Goal: Feedback & Contribution: Submit feedback/report problem

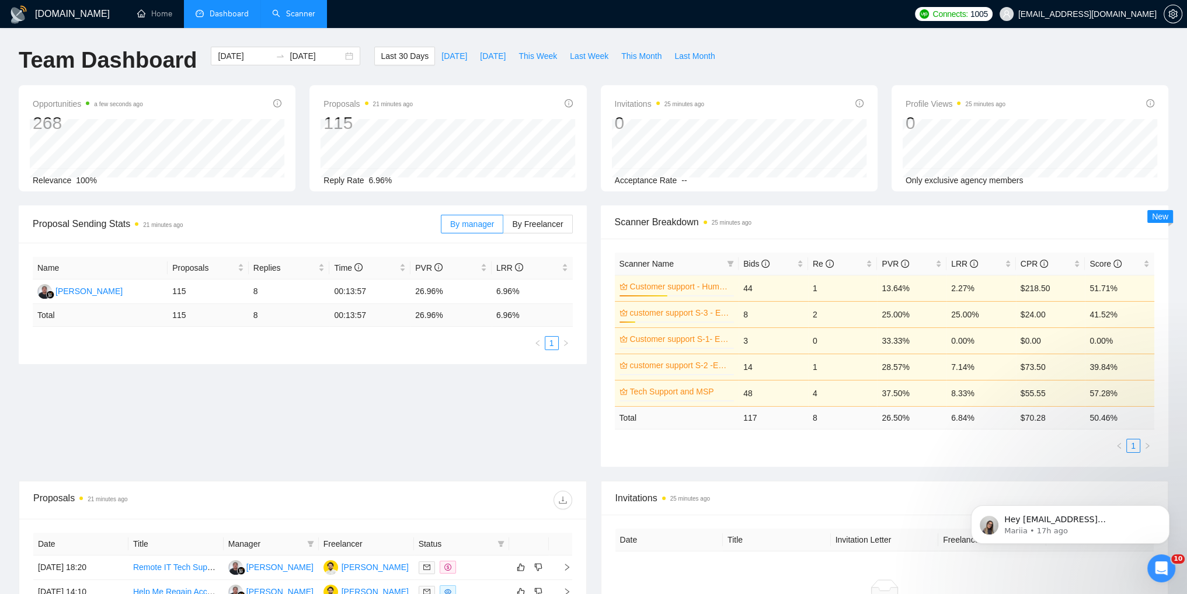
click at [287, 16] on link "Scanner" at bounding box center [293, 14] width 43 height 10
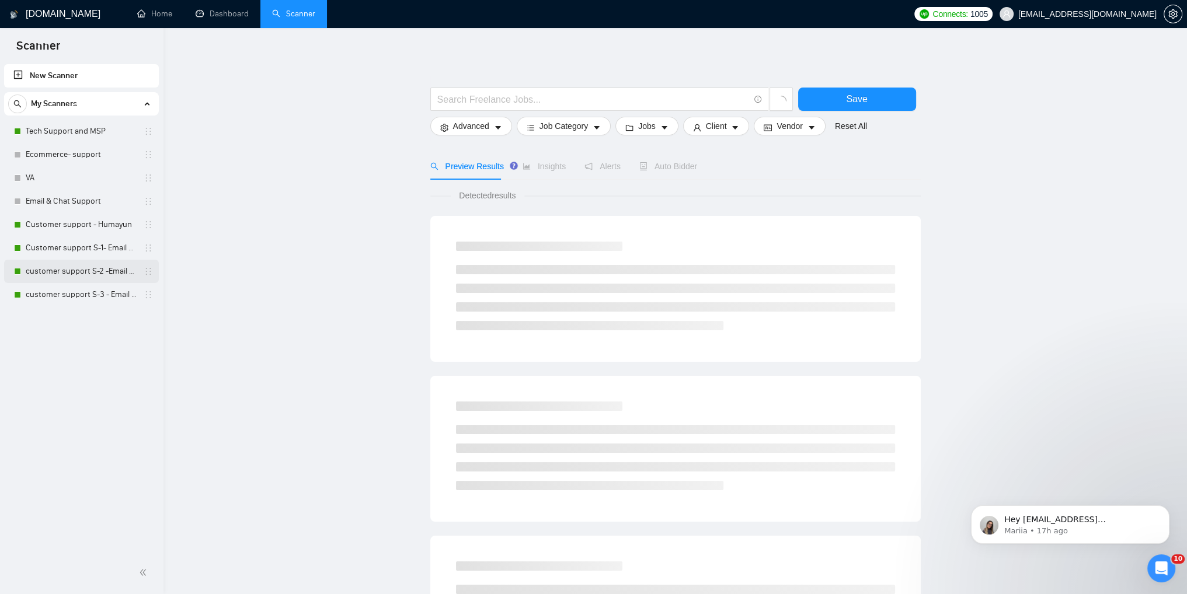
click at [72, 271] on link "customer support S-2 -Email & Chat Support (Bulla)" at bounding box center [81, 271] width 111 height 23
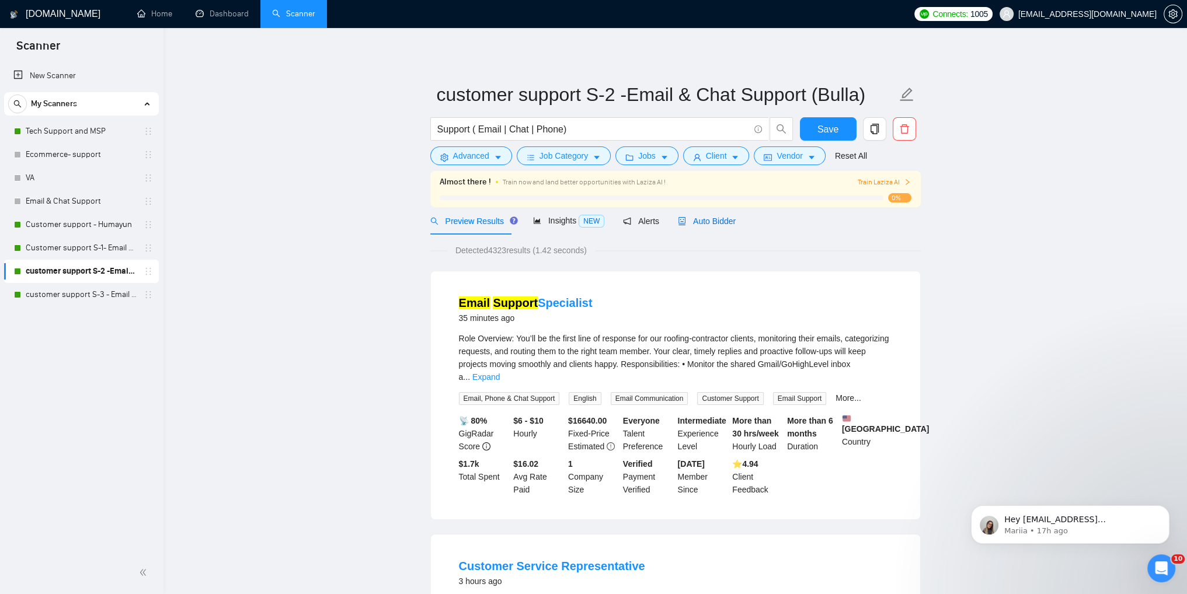
click at [687, 226] on span "Auto Bidder" at bounding box center [707, 221] width 58 height 9
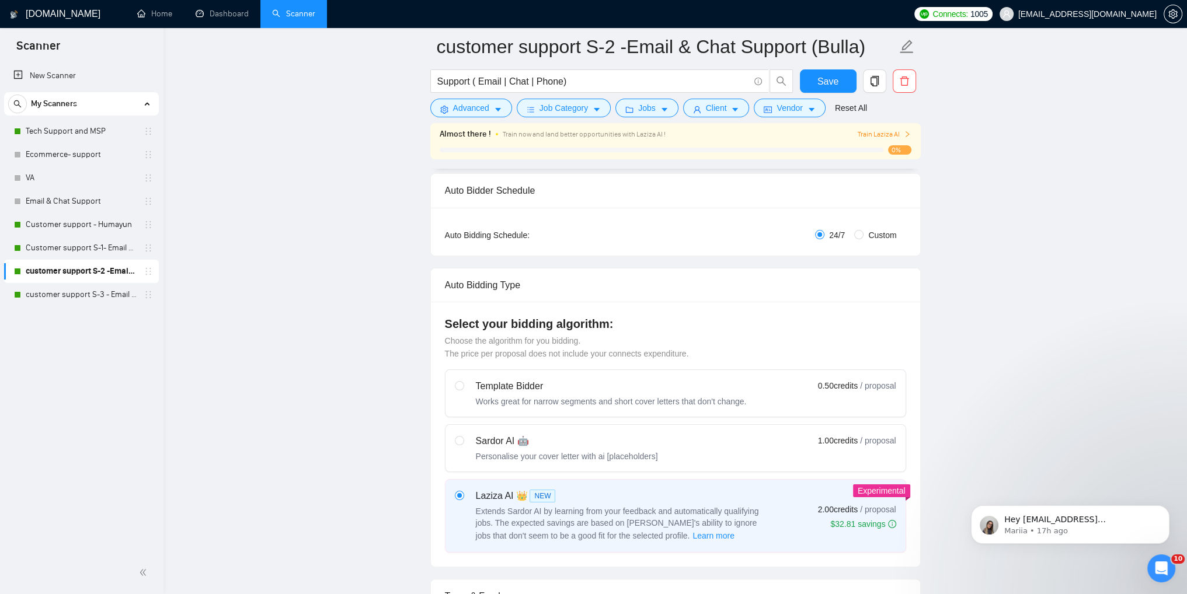
scroll to position [117, 0]
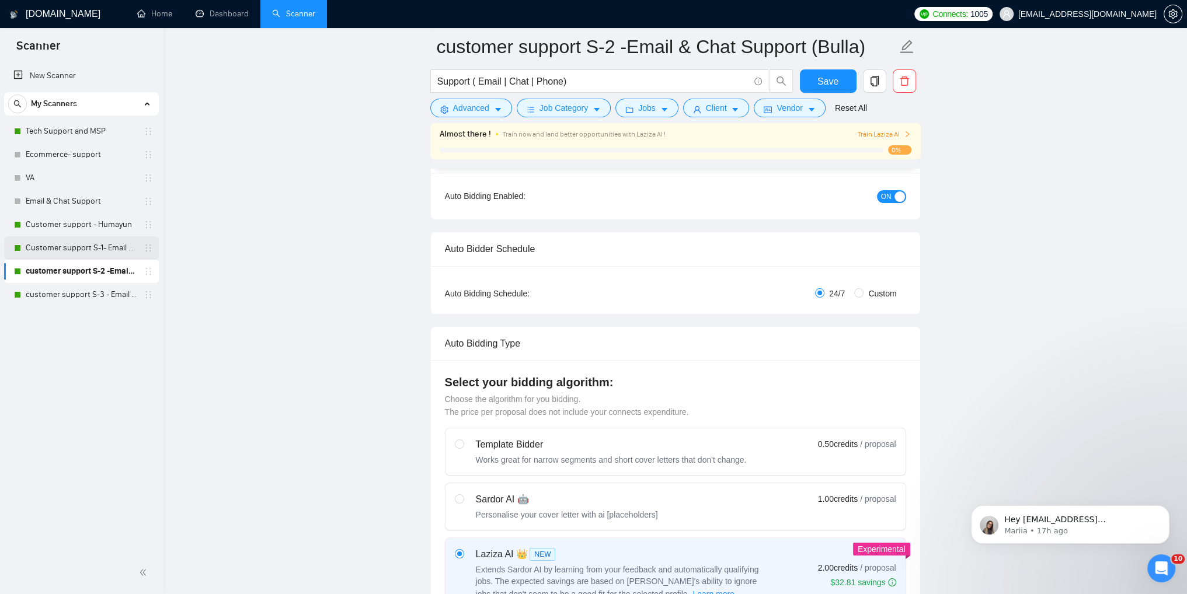
click at [100, 248] on link "Customer support S-1- Email & Chat Support" at bounding box center [81, 247] width 111 height 23
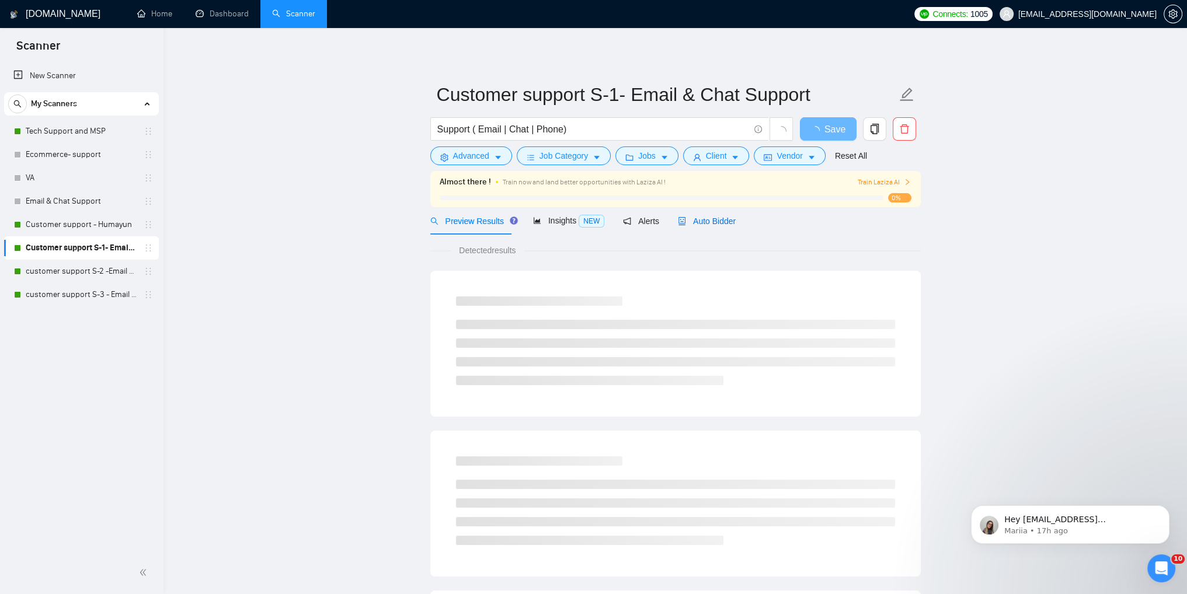
click at [700, 222] on span "Auto Bidder" at bounding box center [707, 221] width 58 height 9
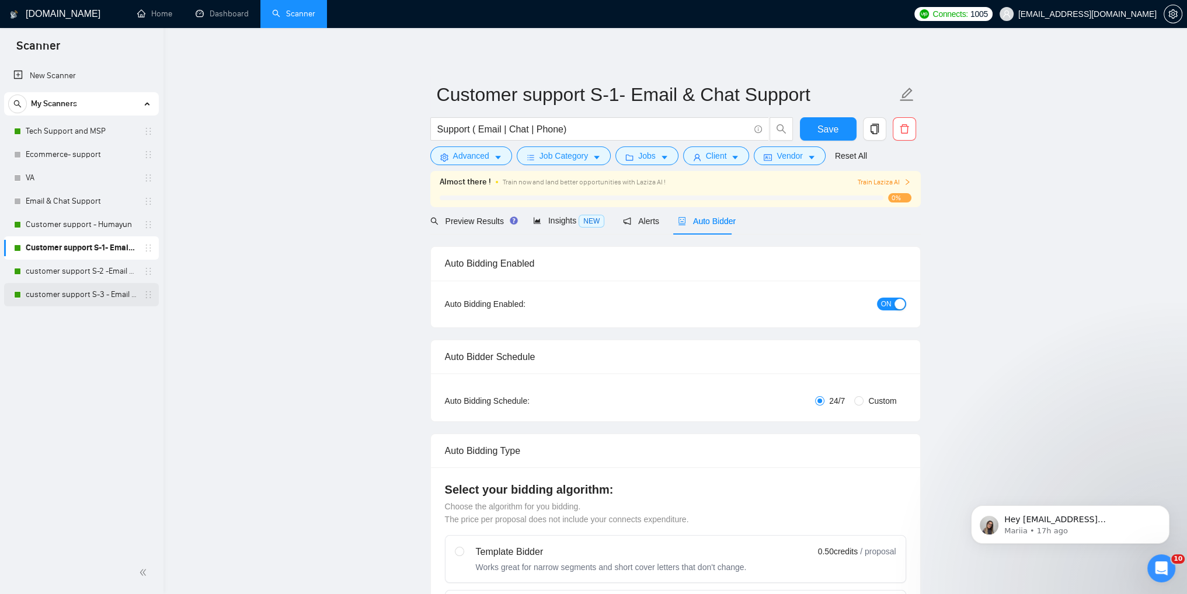
click at [64, 293] on link "customer support S-3 - Email & Chat Support(Umair)" at bounding box center [81, 294] width 111 height 23
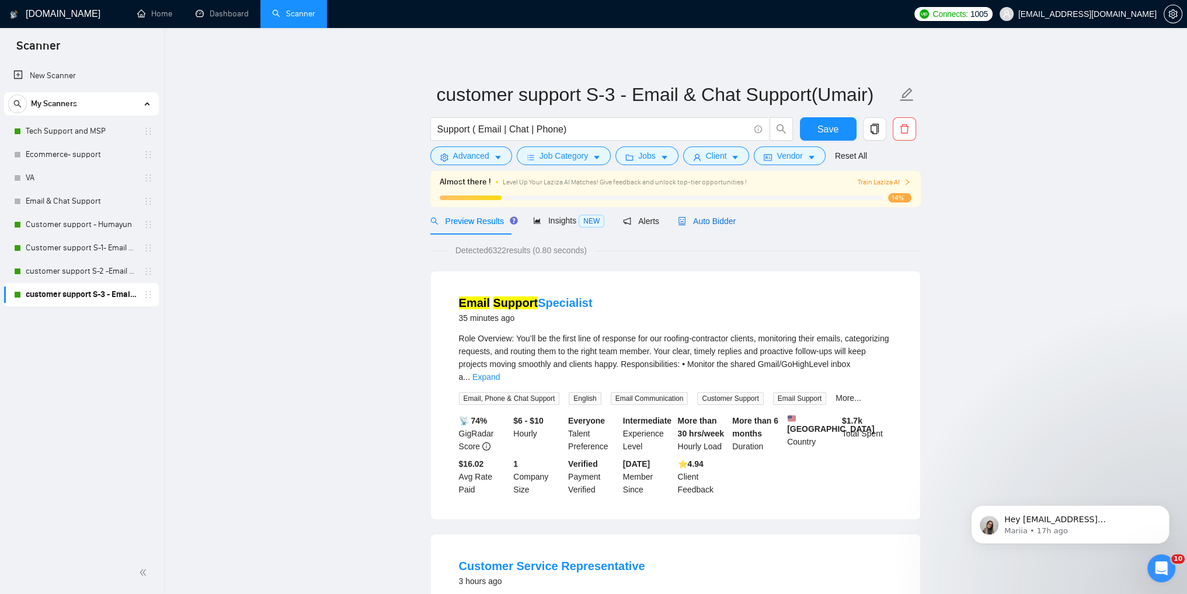
click at [693, 219] on span "Auto Bidder" at bounding box center [707, 221] width 58 height 9
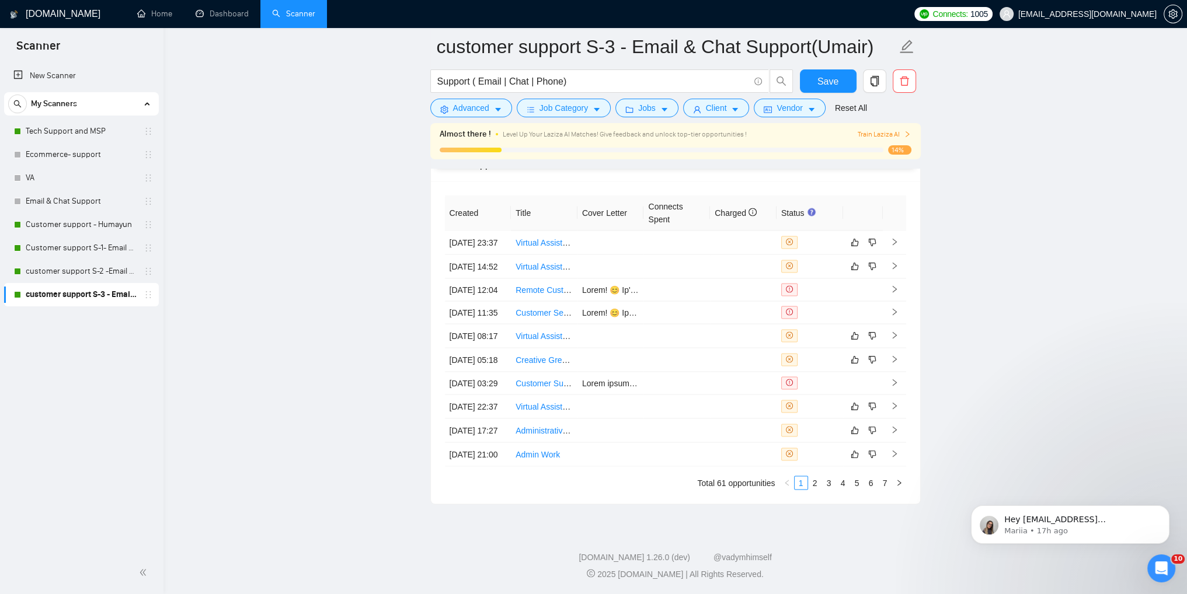
scroll to position [3022, 0]
click at [887, 483] on link "7" at bounding box center [885, 482] width 13 height 13
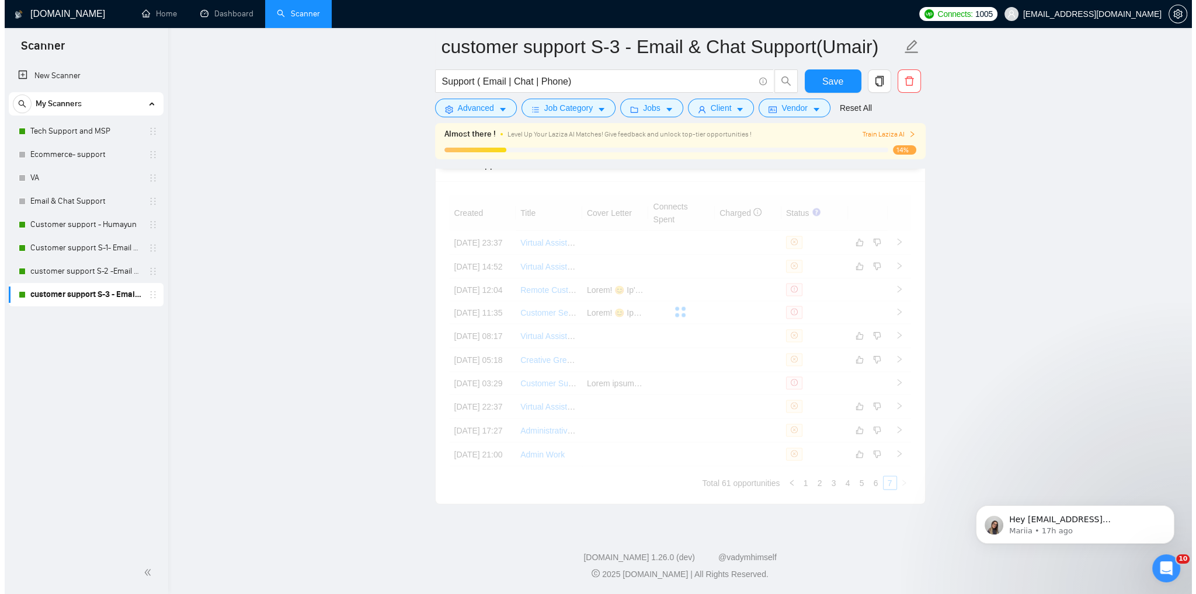
scroll to position [2702, 0]
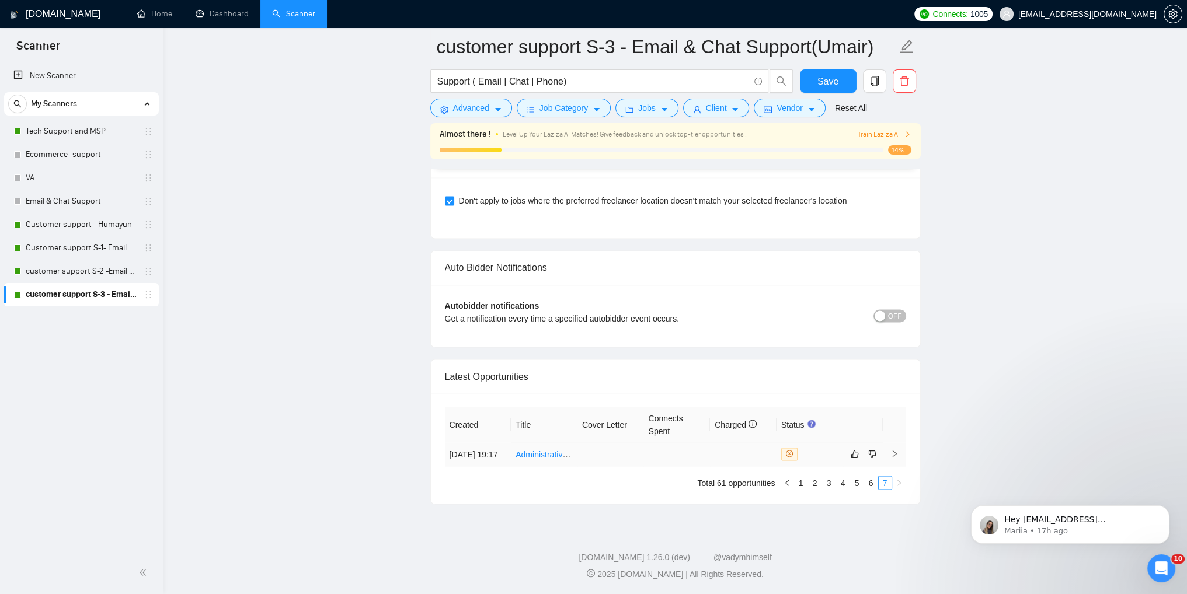
click at [545, 450] on link "Administrative Assistant - Automotive Transportation Coordination" at bounding box center [634, 454] width 237 height 9
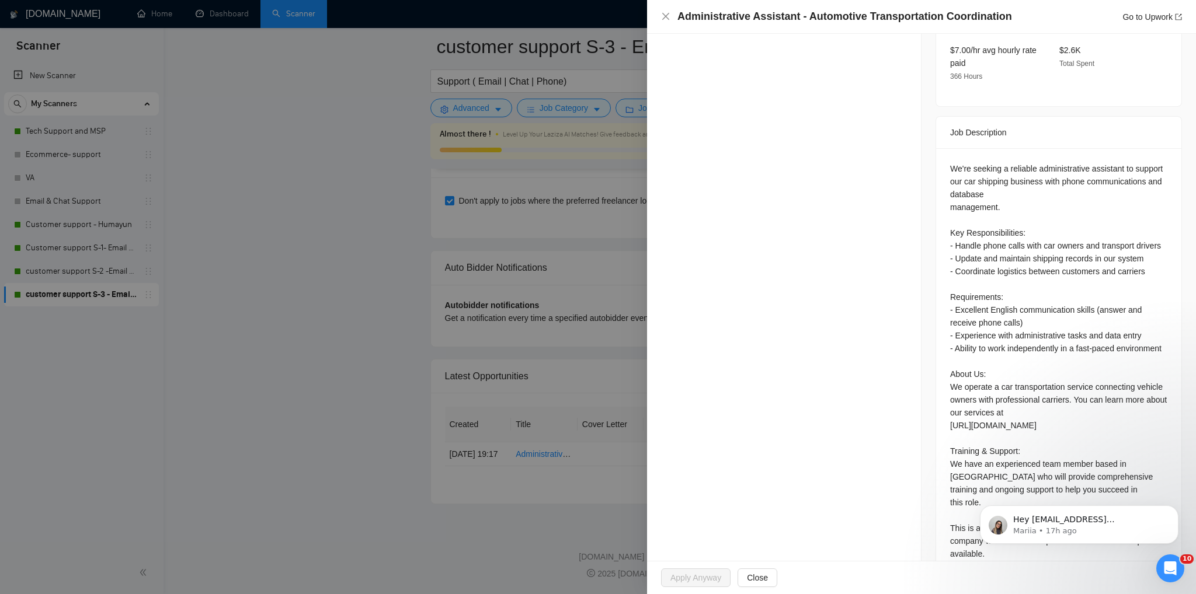
scroll to position [410, 0]
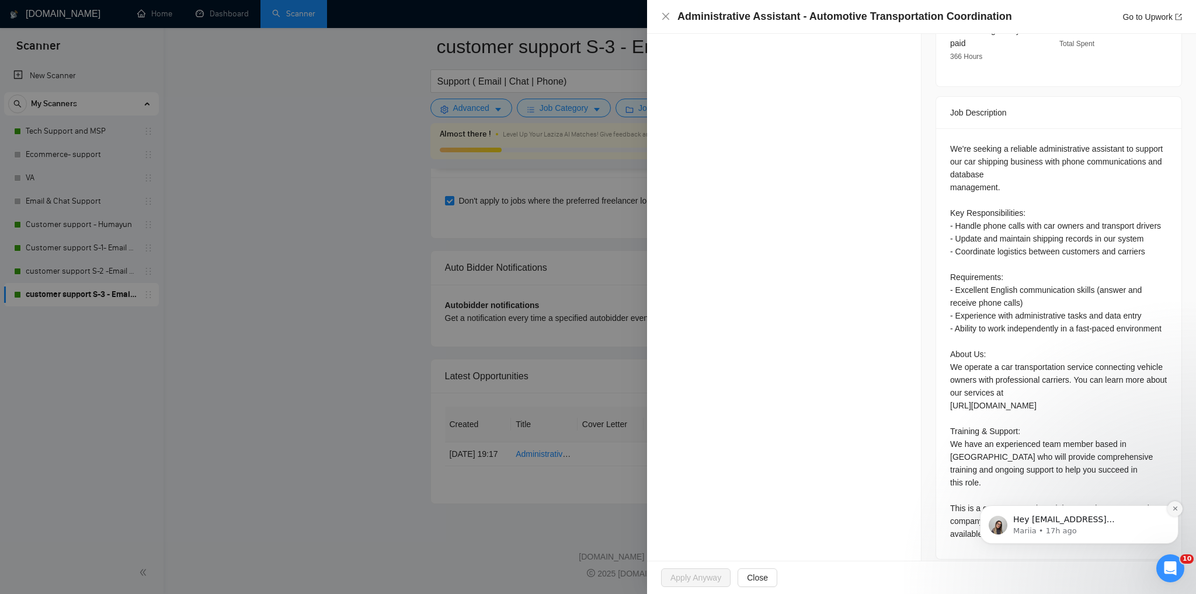
click at [1174, 511] on icon "Dismiss notification" at bounding box center [1175, 509] width 6 height 6
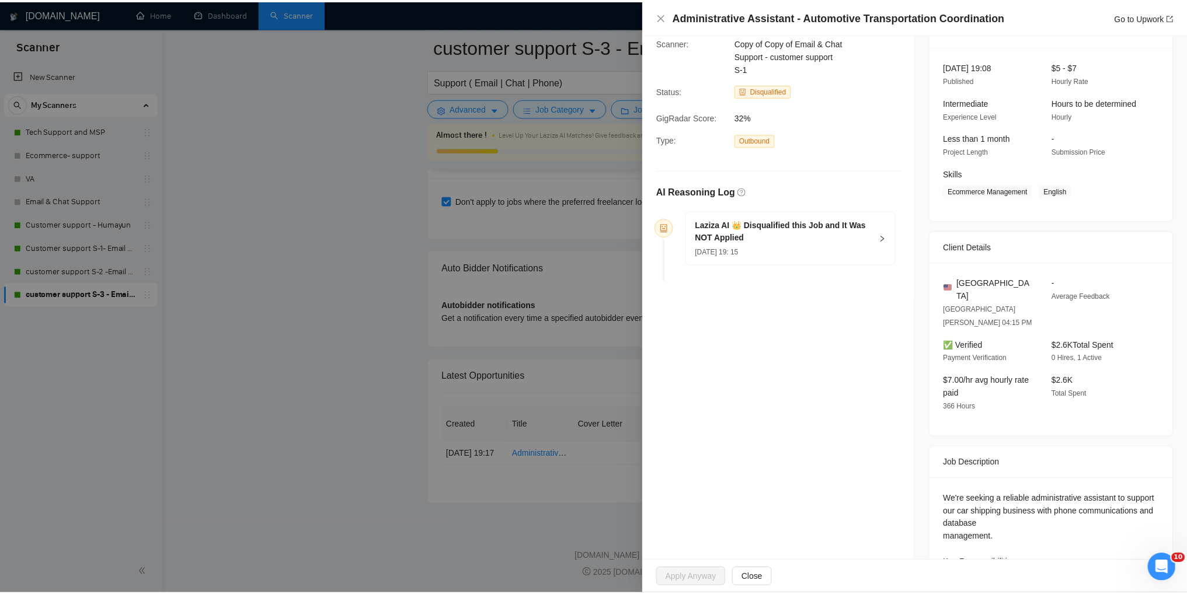
scroll to position [0, 0]
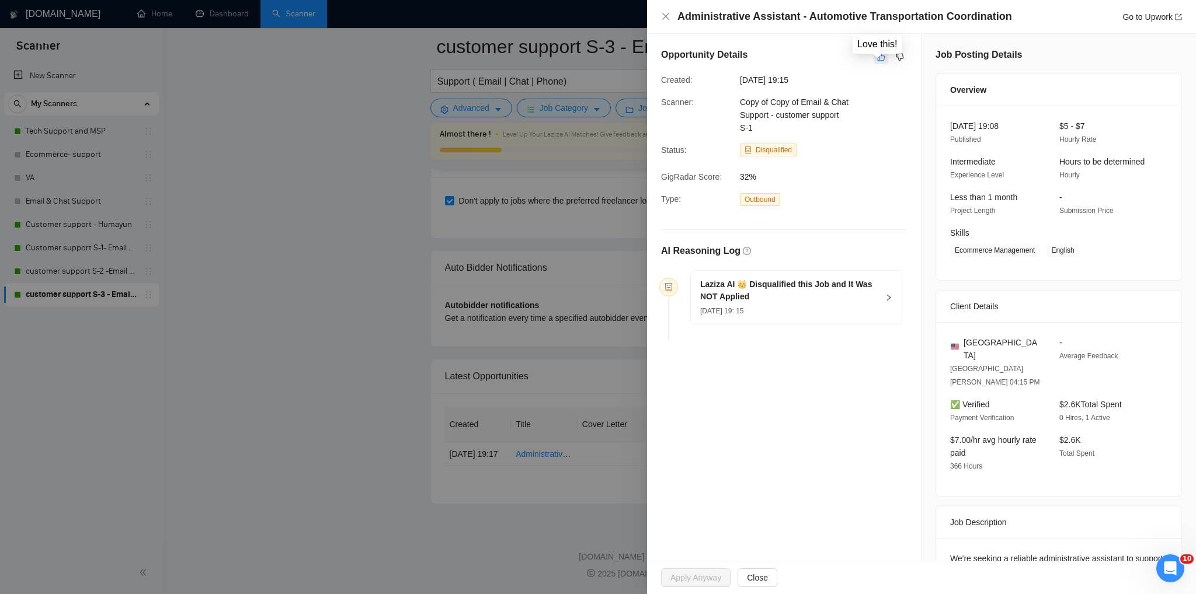
click at [877, 57] on icon "like" at bounding box center [881, 57] width 8 height 9
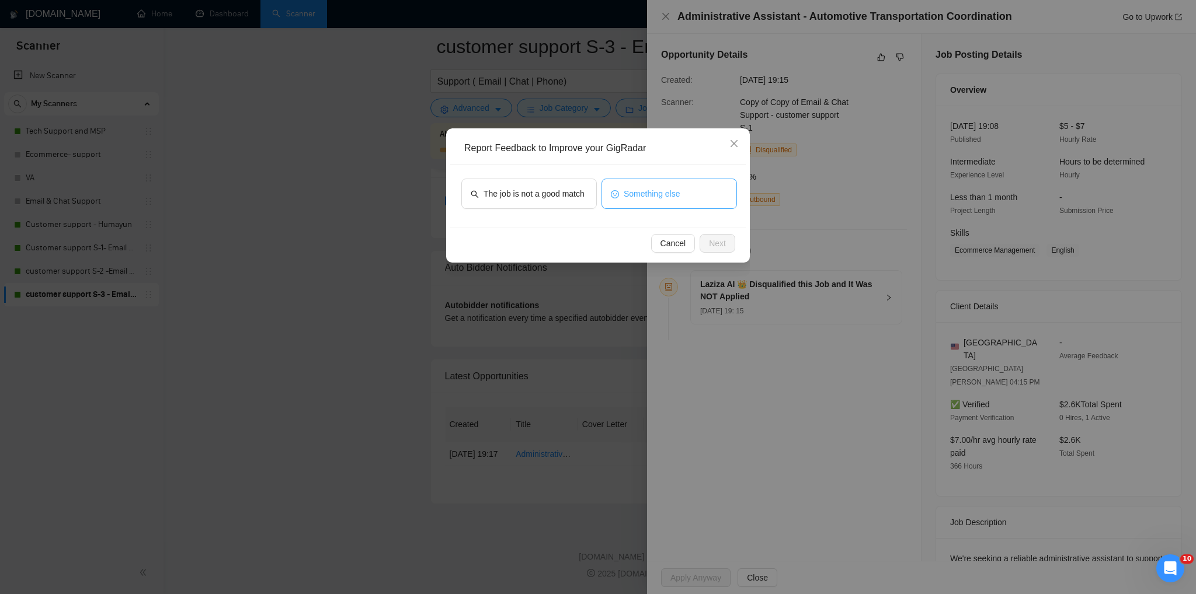
click at [659, 196] on span "Something else" at bounding box center [652, 193] width 57 height 13
click at [551, 202] on button "The job is not a good match" at bounding box center [528, 194] width 135 height 30
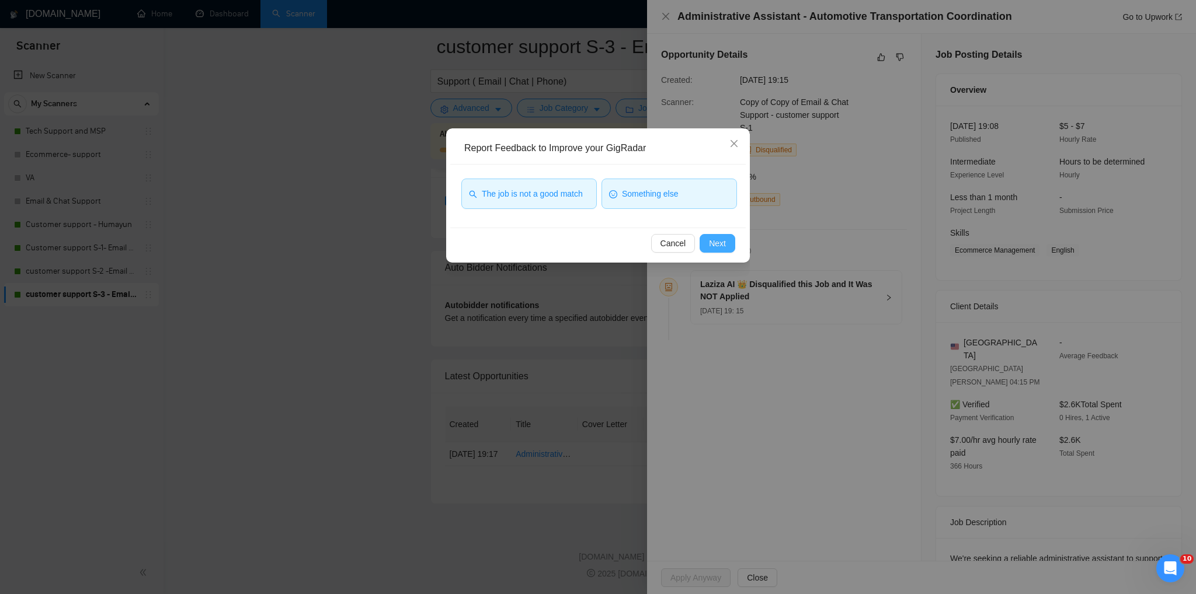
click at [715, 243] on span "Next" at bounding box center [717, 243] width 17 height 13
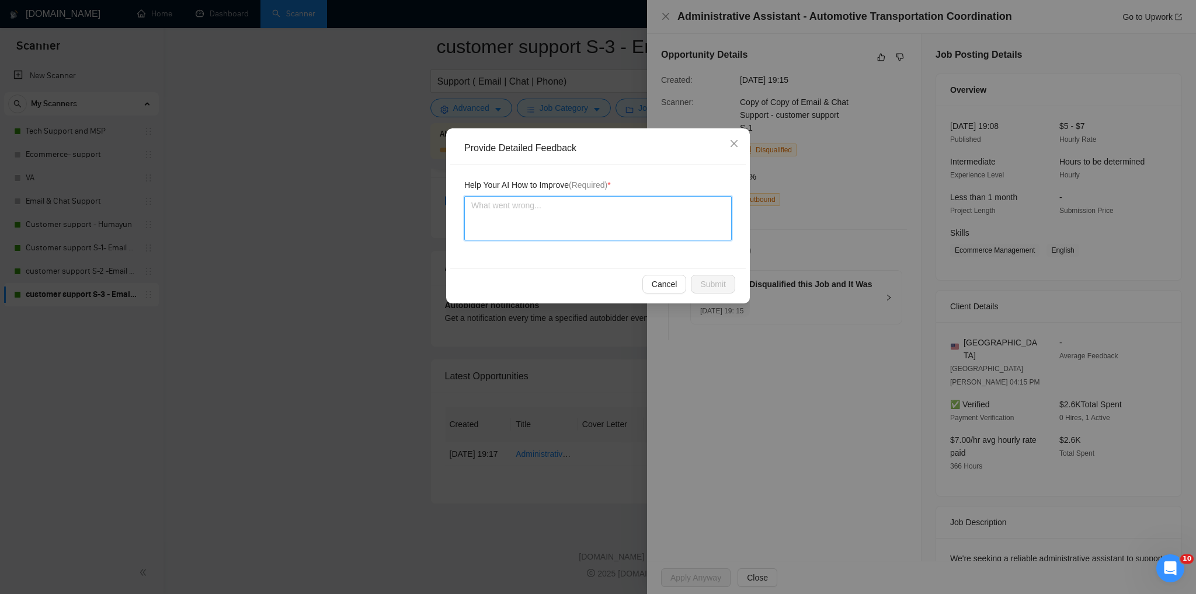
click at [562, 212] on textarea at bounding box center [597, 218] width 267 height 44
type textarea "T"
type textarea "Th"
type textarea "Thi"
type textarea "This"
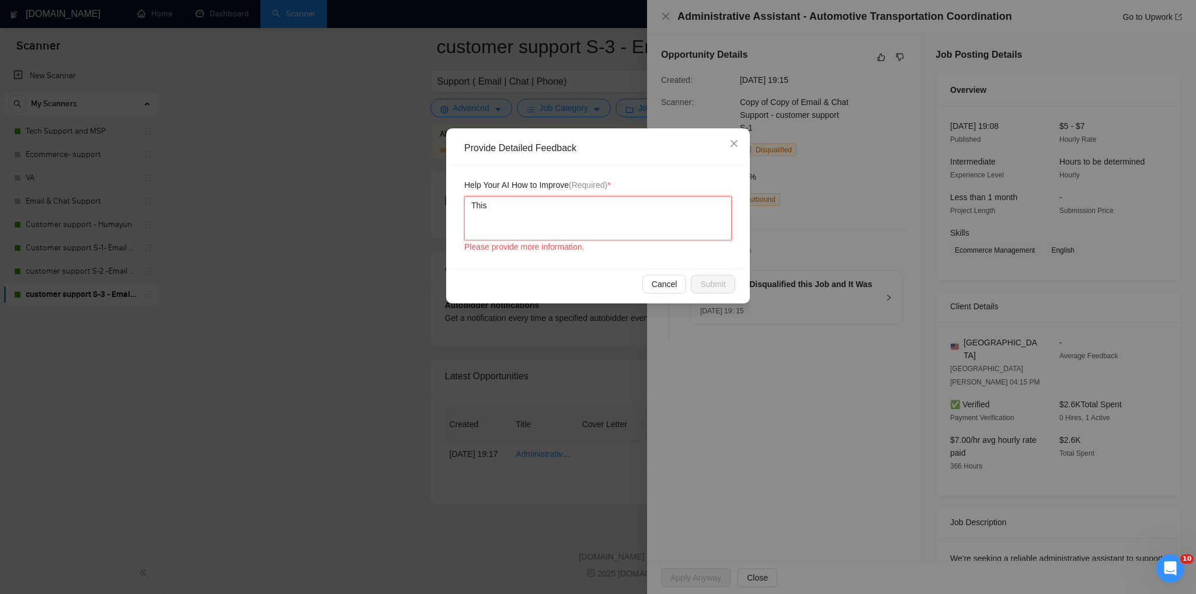
type textarea "This"
type textarea "This w"
type textarea "This wa"
type textarea "This was"
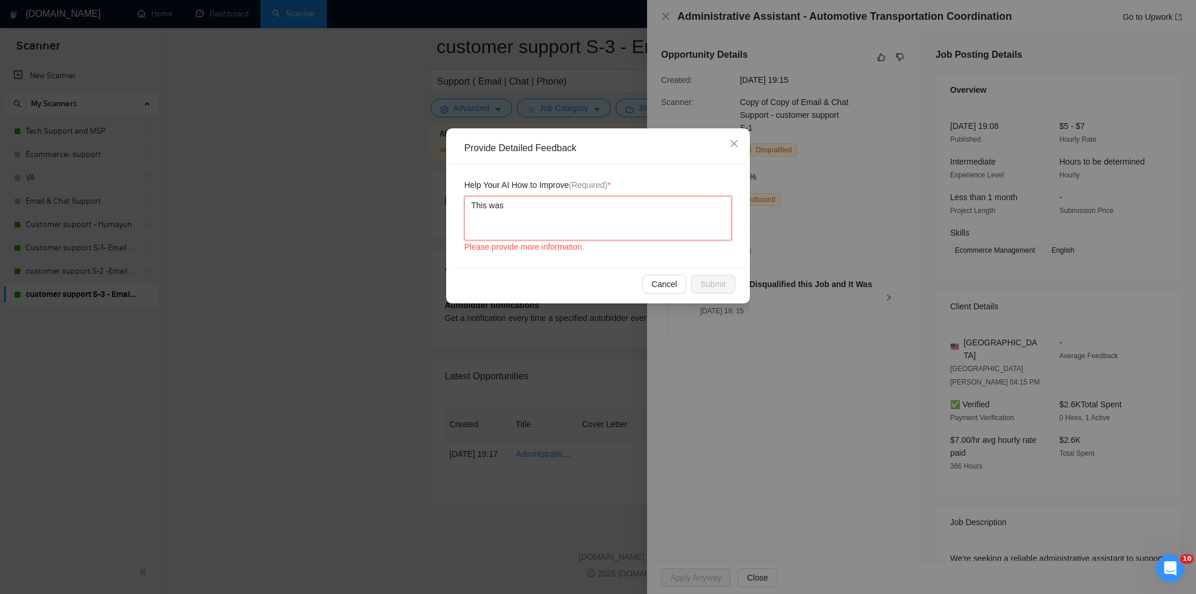
type textarea "This was a"
type textarea "This was a g"
type textarea "This was a go"
type textarea "This was a goo"
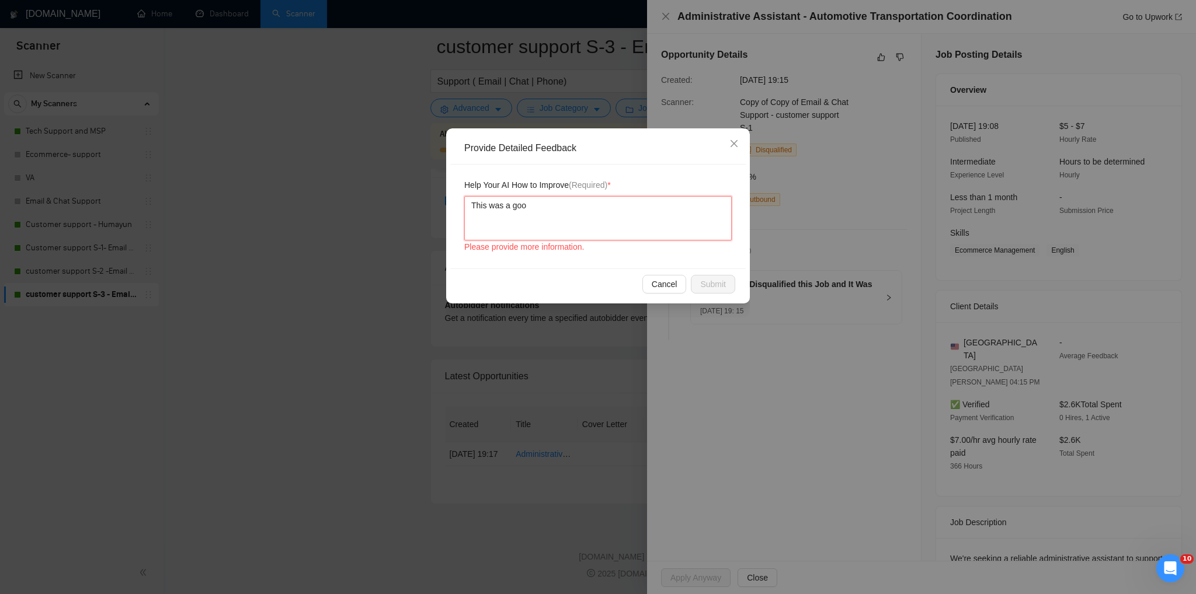
type textarea "This was a good"
type textarea "This was a good r"
type textarea "This was a good re"
type textarea "This was a good rej"
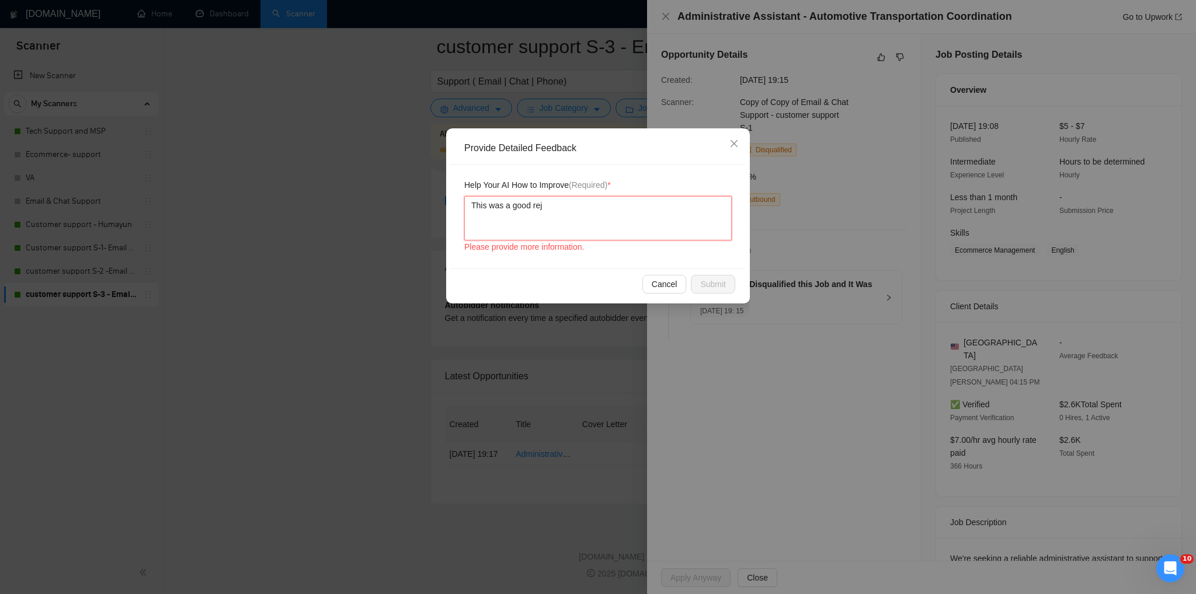
type textarea "This was a good reje"
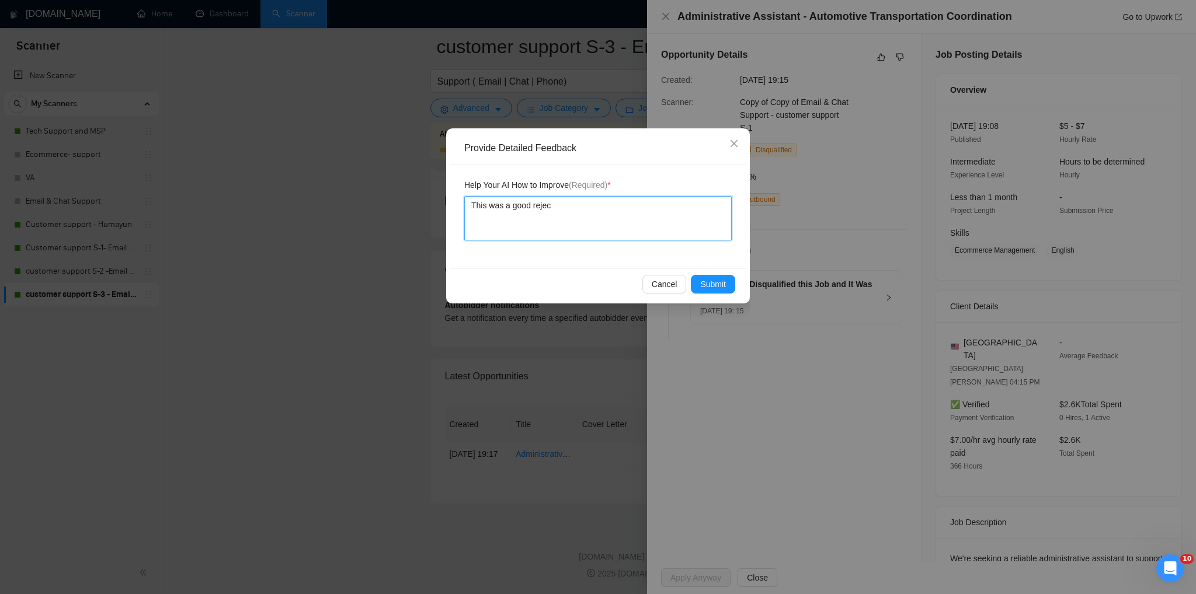
type textarea "This was a good rejeci"
type textarea "This was a good rejecit"
type textarea "This was a good rejecito"
type textarea "This was a good rejeciton"
type textarea "This was a good rejecito"
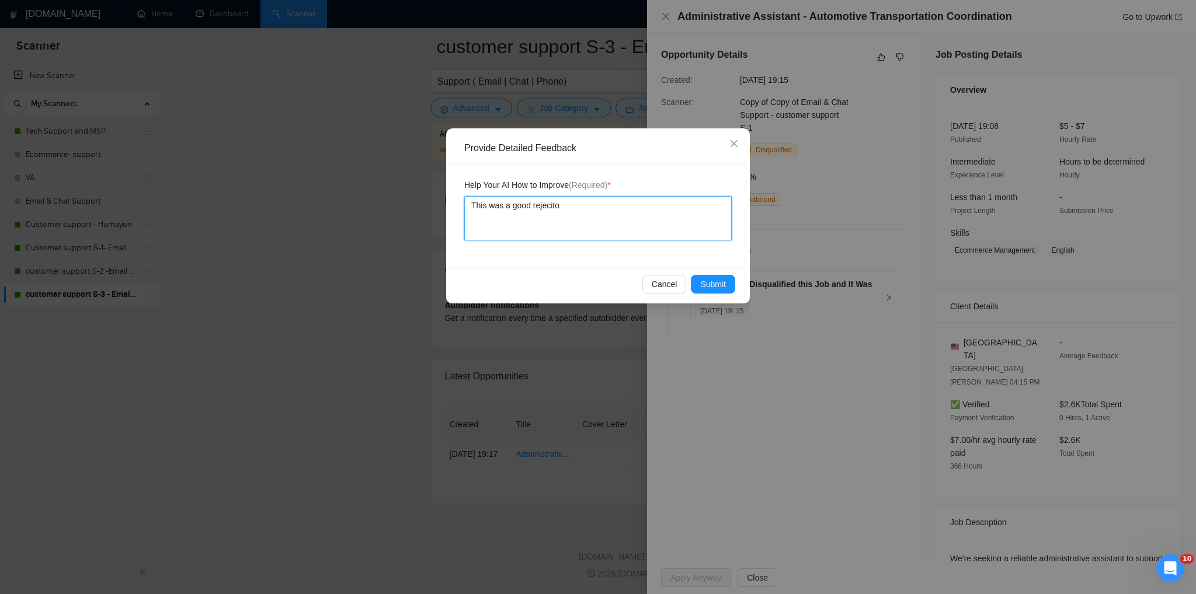
type textarea "This was a good rejecit"
type textarea "This was a good rejeci"
type textarea "This was a good rejec"
type textarea "This was a good rejece"
type textarea "This was a good rejecec"
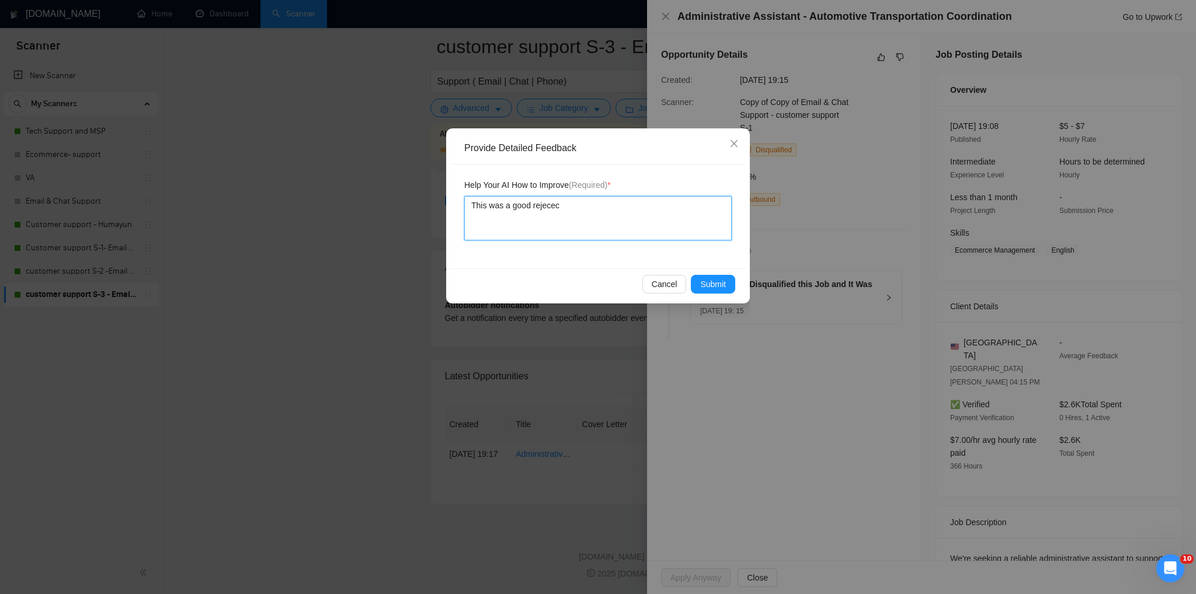
type textarea "This was a good rejecect"
type textarea "This was a good rejececti"
type textarea "This was a good rejecection"
type textarea "This was a good rejecction"
type textarea "This was a good rejection"
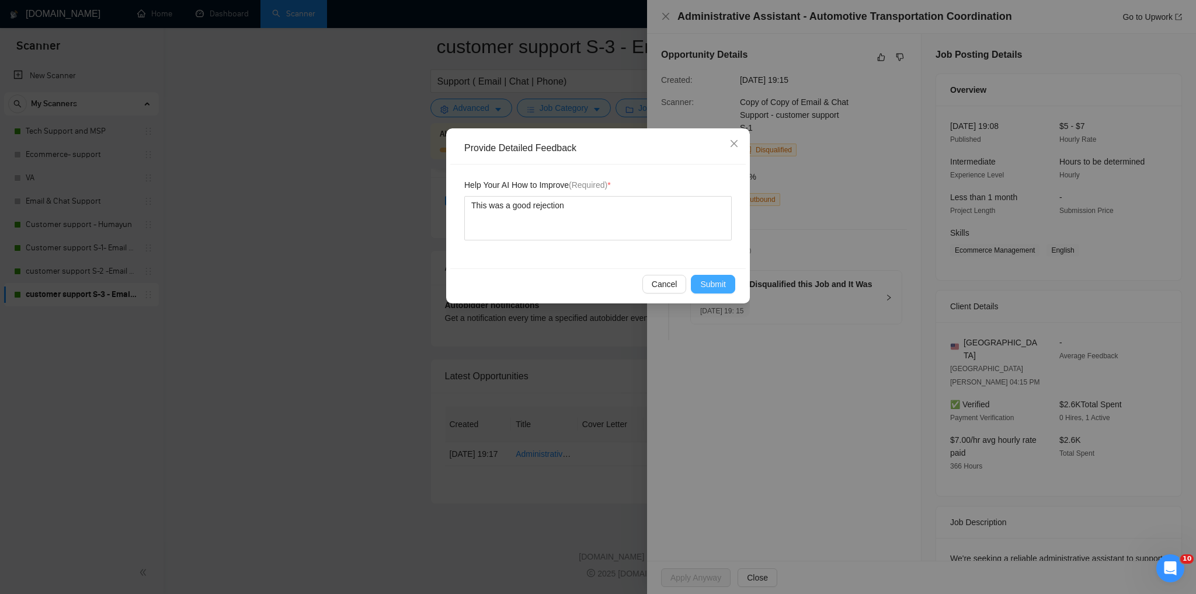
click at [731, 286] on button "Submit" at bounding box center [713, 284] width 44 height 19
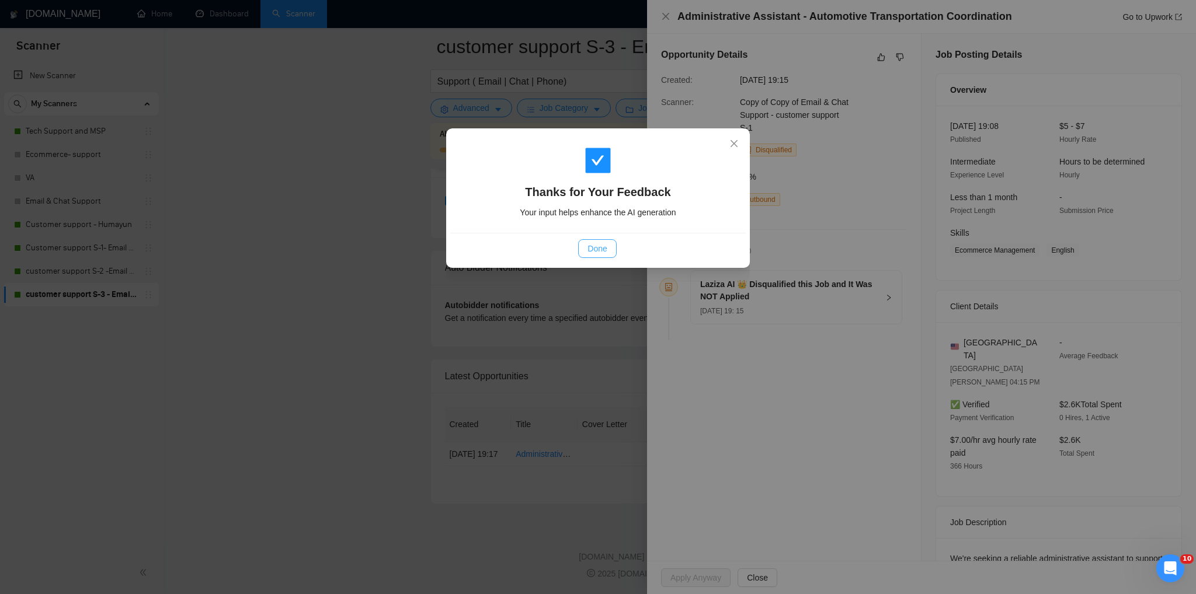
click at [584, 248] on button "Done" at bounding box center [597, 248] width 38 height 19
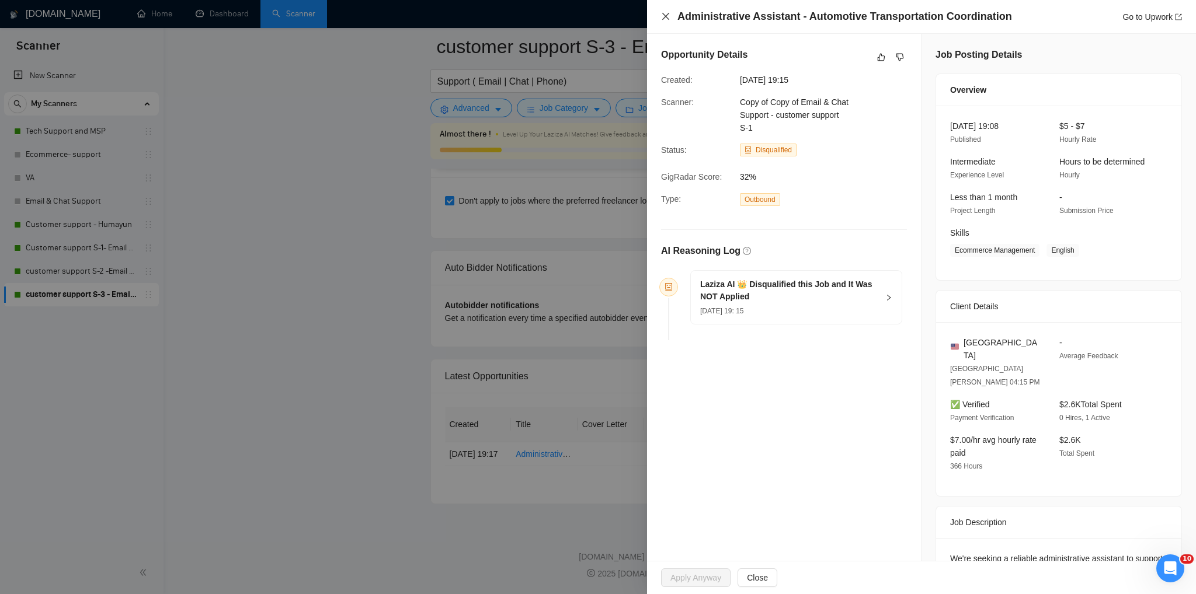
click at [661, 12] on icon "close" at bounding box center [665, 16] width 9 height 9
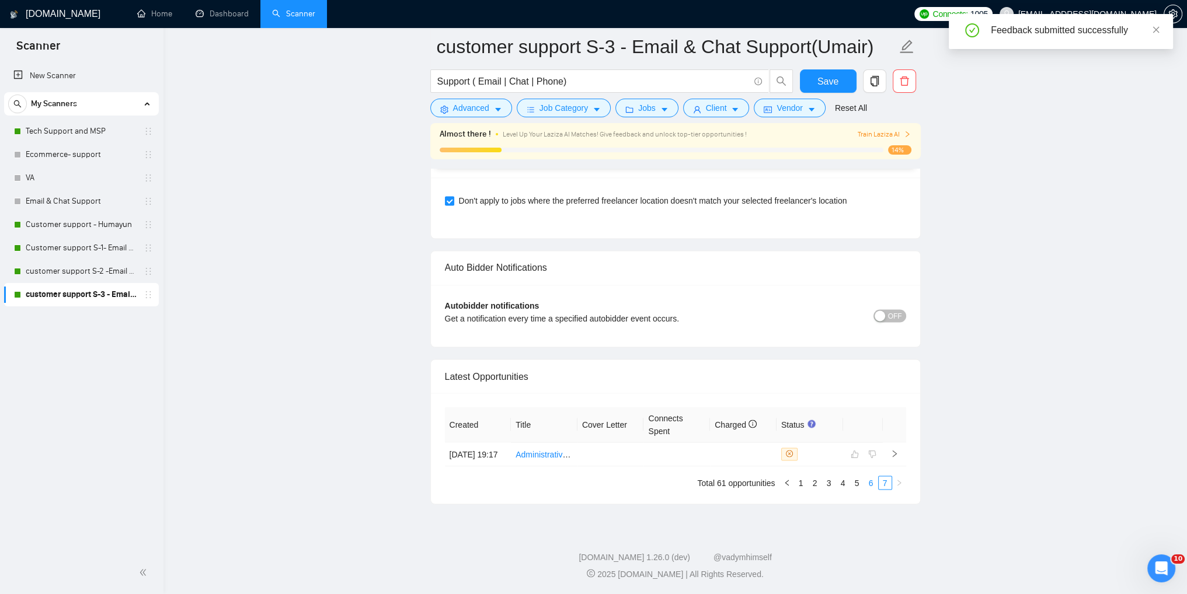
click at [872, 482] on link "6" at bounding box center [871, 482] width 13 height 13
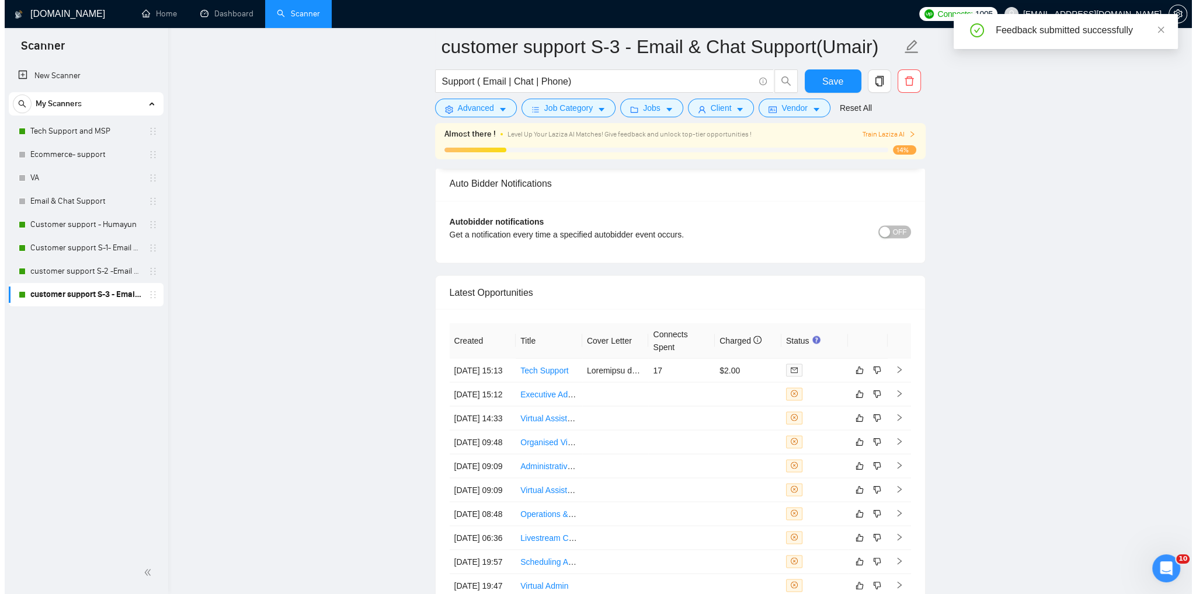
scroll to position [3022, 0]
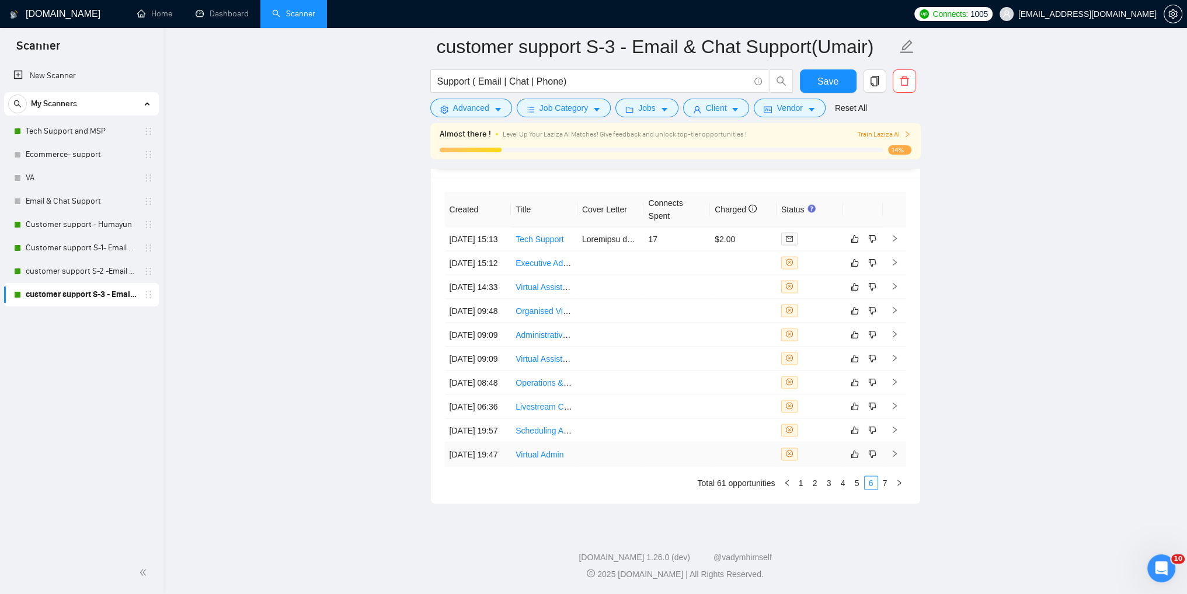
click at [895, 451] on icon "right" at bounding box center [894, 454] width 4 height 7
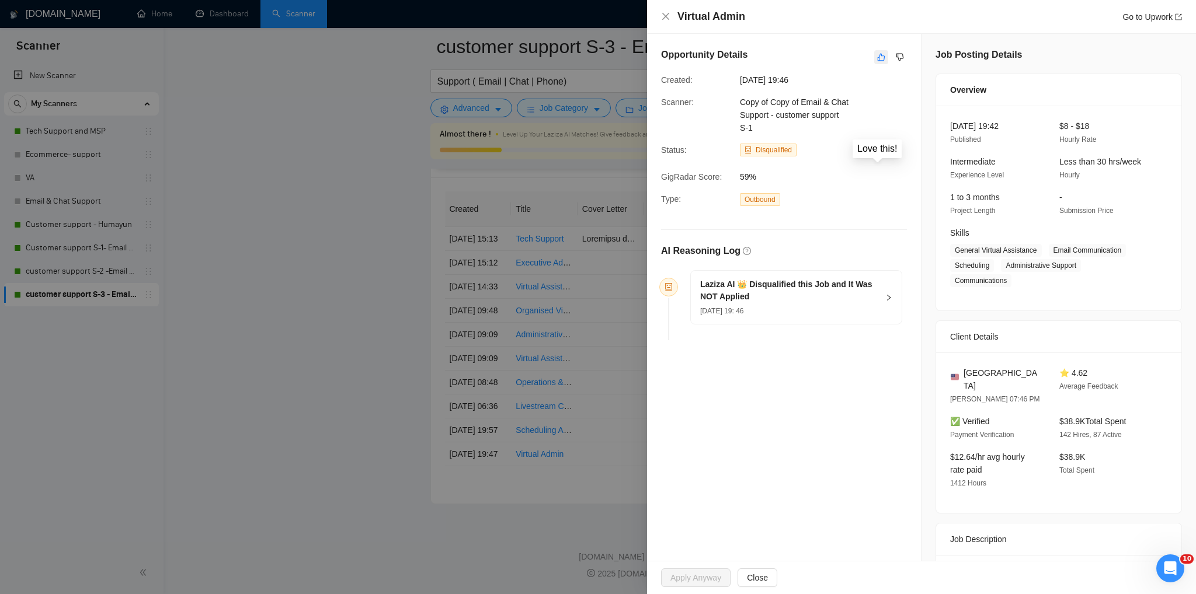
click at [877, 60] on icon "like" at bounding box center [881, 57] width 8 height 9
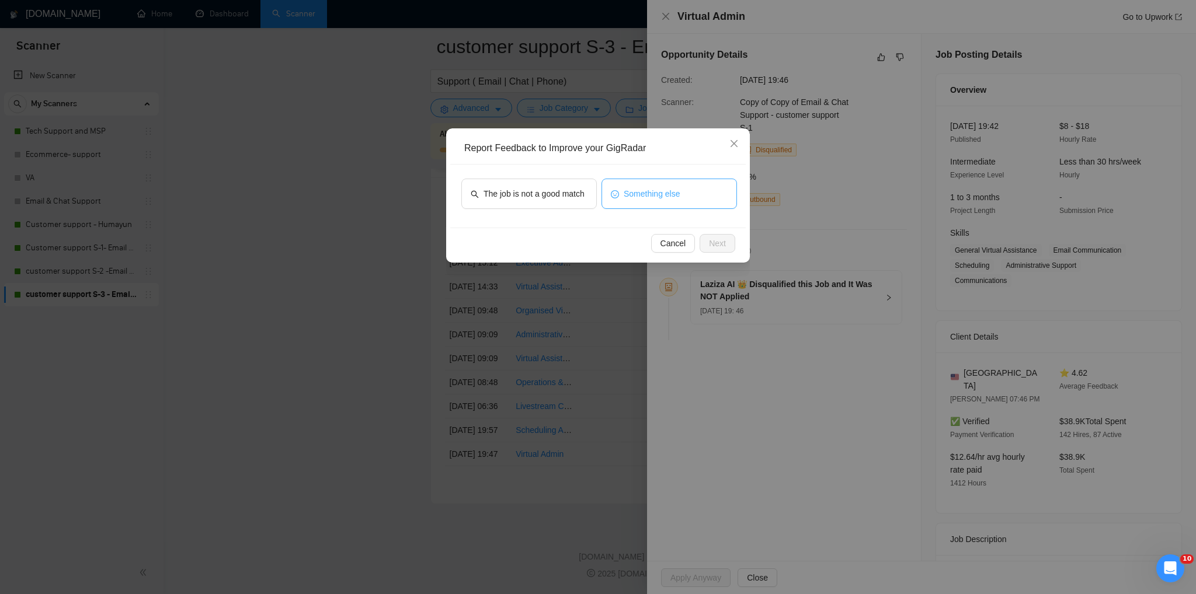
click at [625, 194] on span "Something else" at bounding box center [652, 193] width 57 height 13
click at [719, 248] on span "Next" at bounding box center [717, 243] width 17 height 13
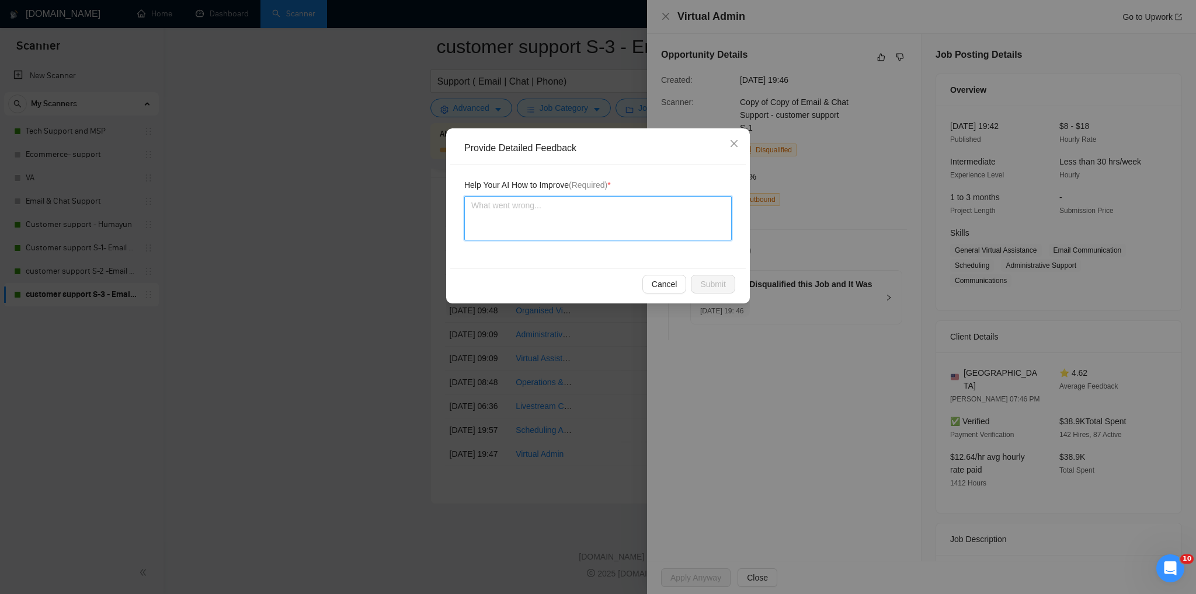
click at [535, 213] on textarea at bounding box center [597, 218] width 267 height 44
type textarea "J"
type textarea "Jo"
type textarea "Job"
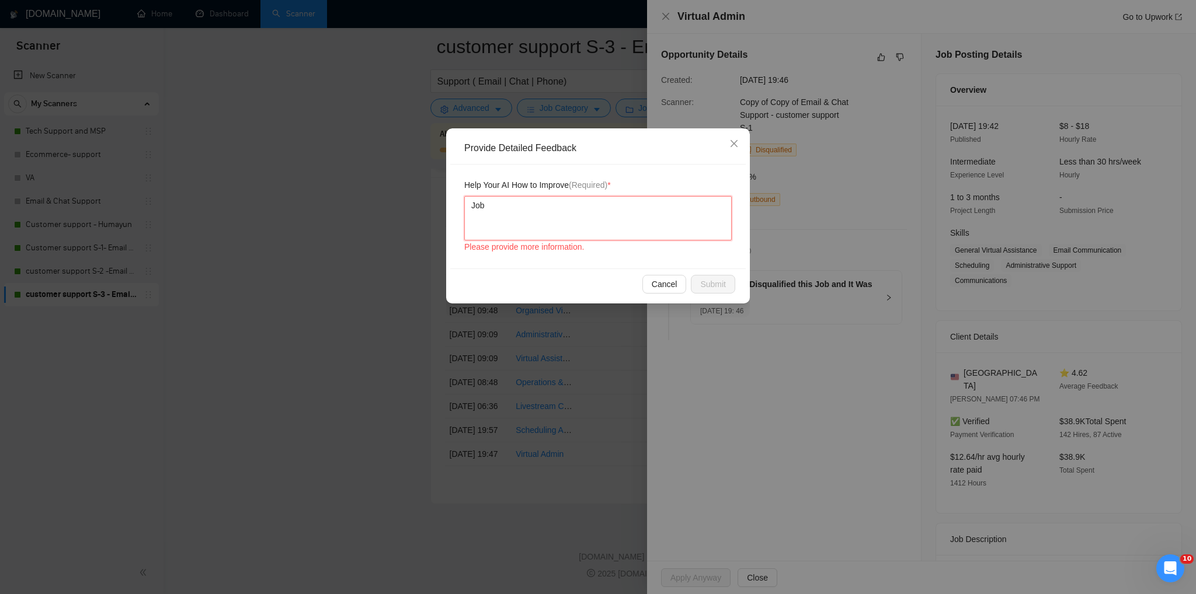
type textarea "Job s"
type textarea "Job sh"
type textarea "Job sho"
type textarea "Job shou"
type textarea "Job shoul"
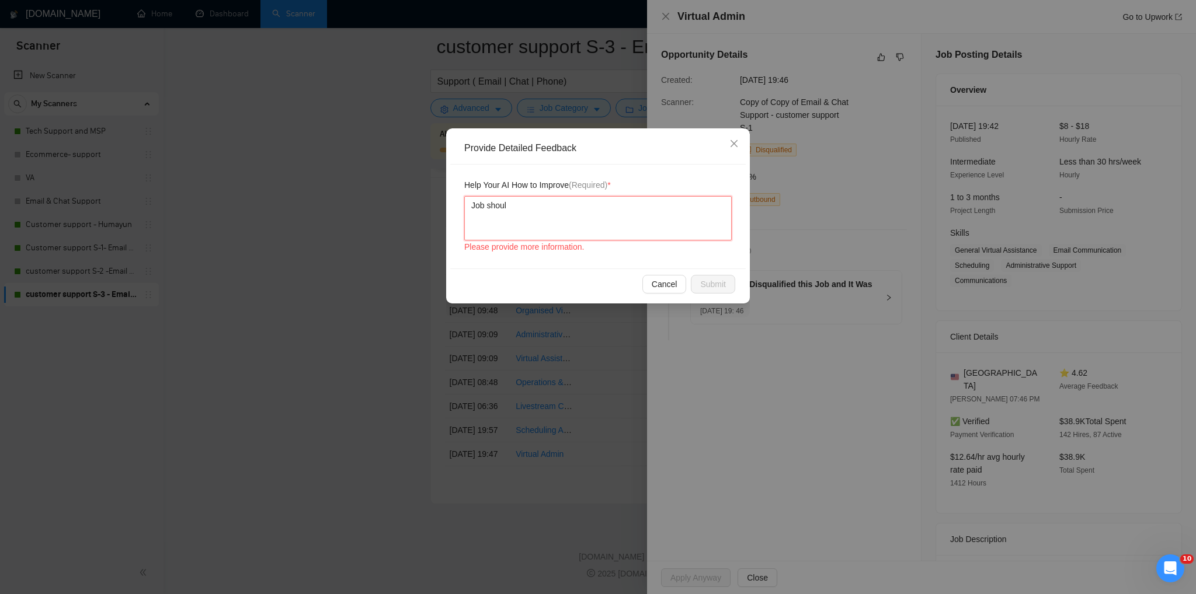
type textarea "Job should"
type textarea "Job should b"
type textarea "Job should be"
type textarea "Job should b"
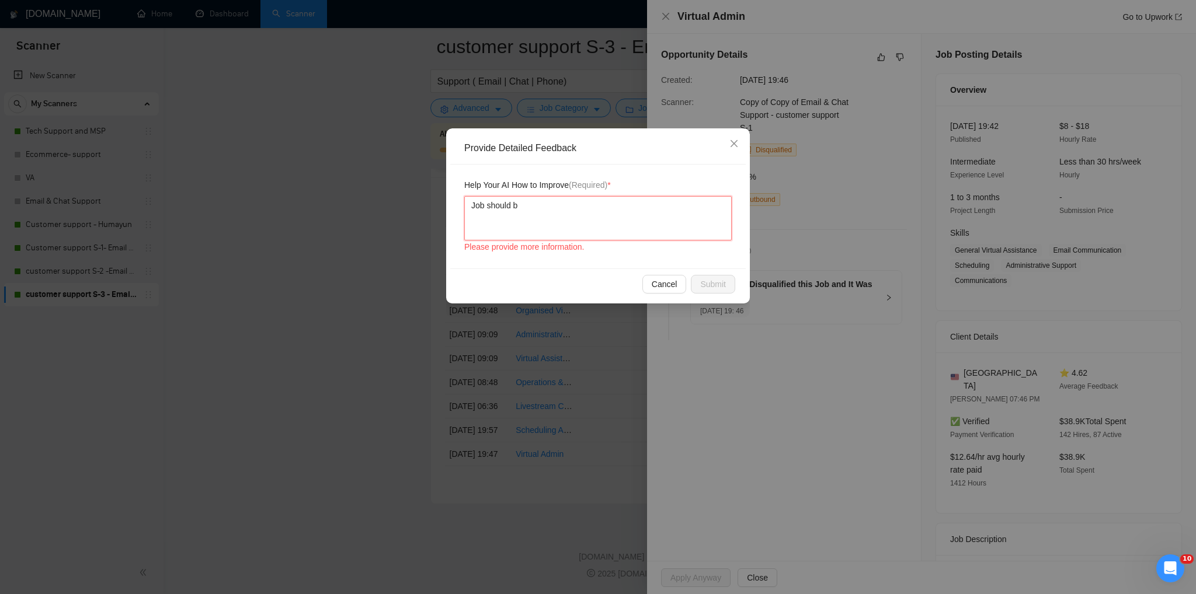
type textarea "Job should"
type textarea "Job should b"
type textarea "Job should be"
type textarea "Job should be n"
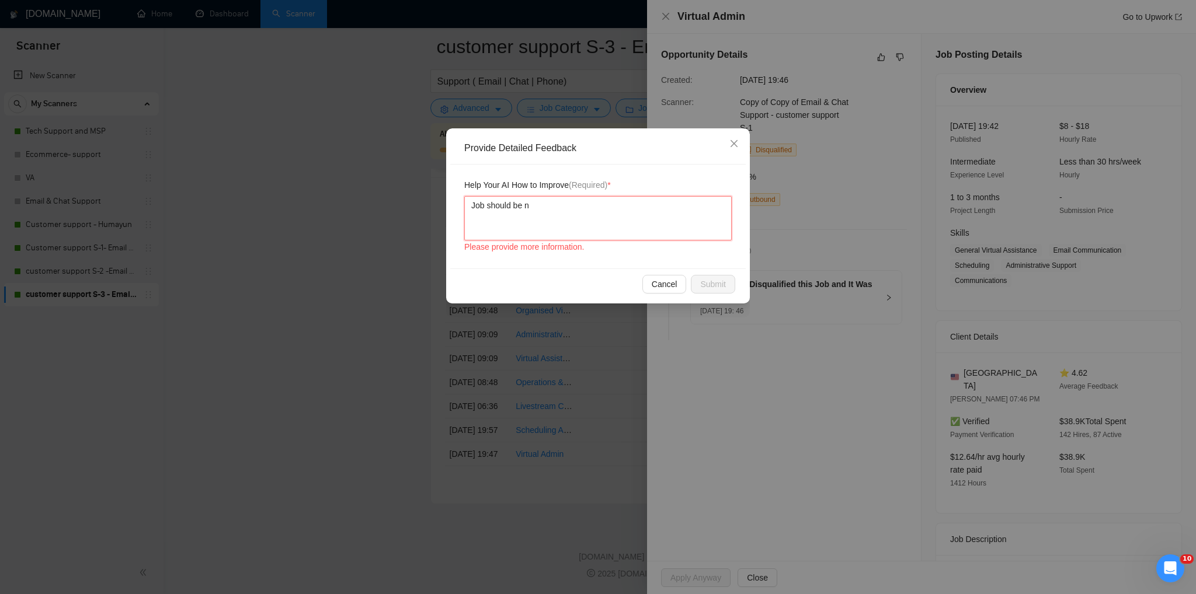
type textarea "Job should be"
type textarea "Job should b"
type textarea "Job should"
type textarea "Job should h"
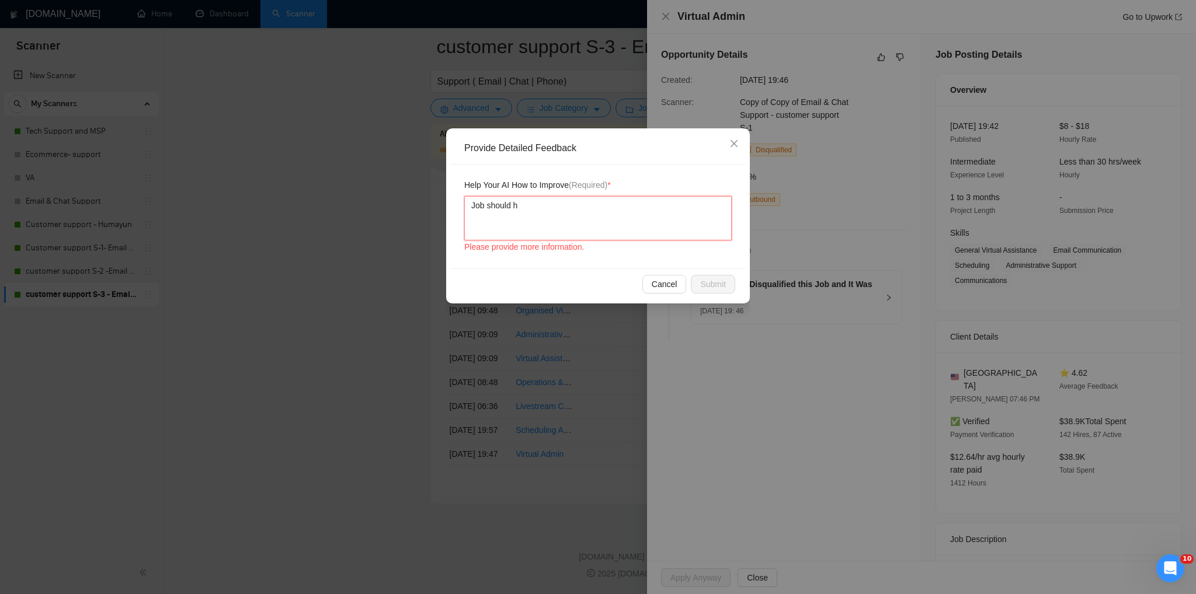
type textarea "Job should ha"
type textarea "Job should hav"
type textarea "Job should have"
type textarea "Job should have m"
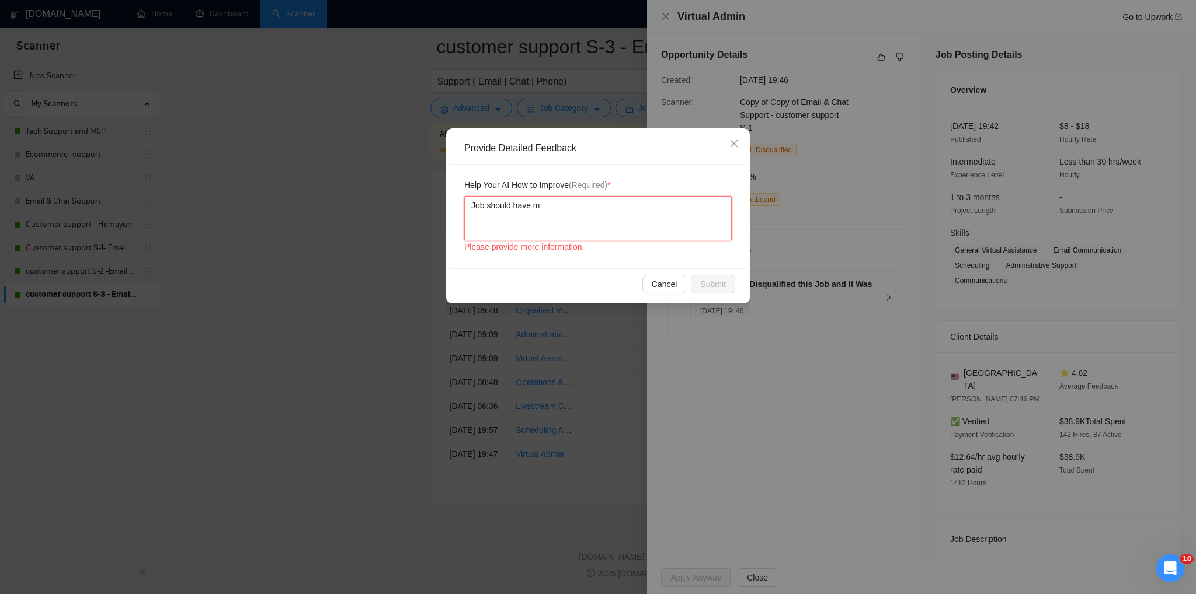
type textarea "Job should have mo"
type textarea "Job should have mor"
type textarea "Job should have more"
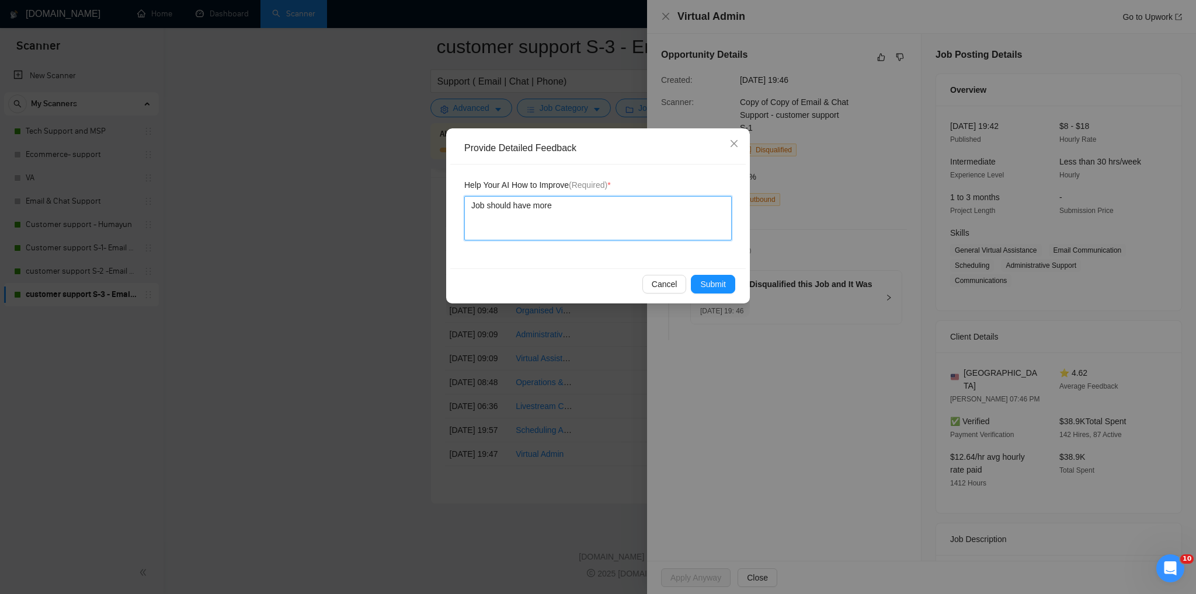
type textarea "Job should have more h"
type textarea "Job should have more ho"
type textarea "Job should have more hou"
type textarea "Job should have more hour"
type textarea "Job should have more hours"
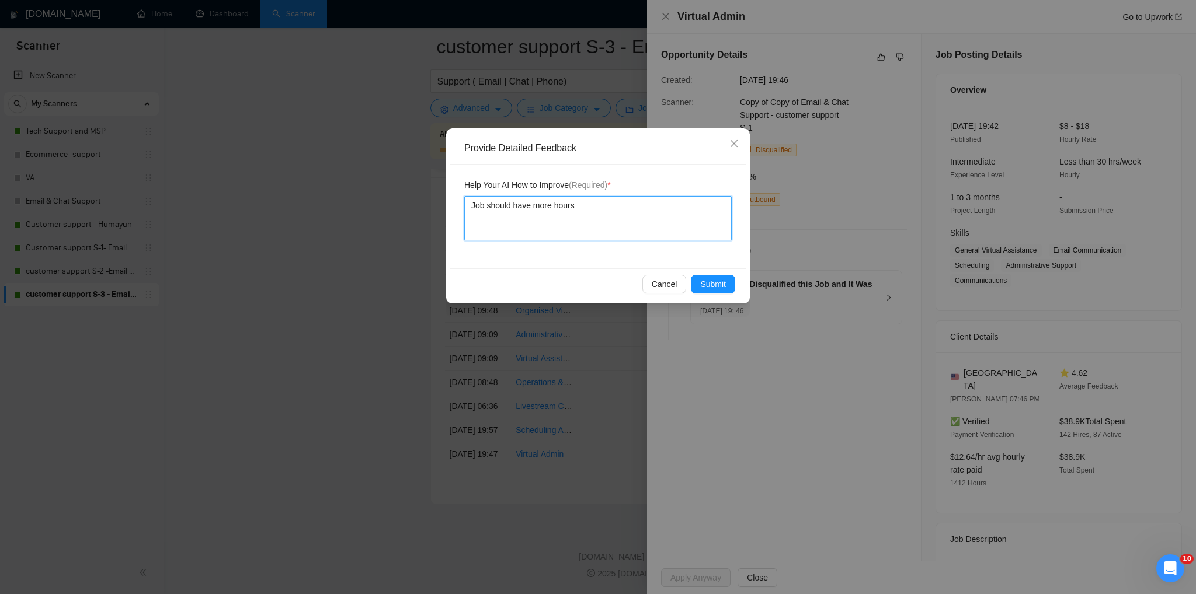
type textarea "Job should have more hours"
type textarea "Job should have more hours p"
type textarea "Job should have more hours pe"
type textarea "Job should have more hours per"
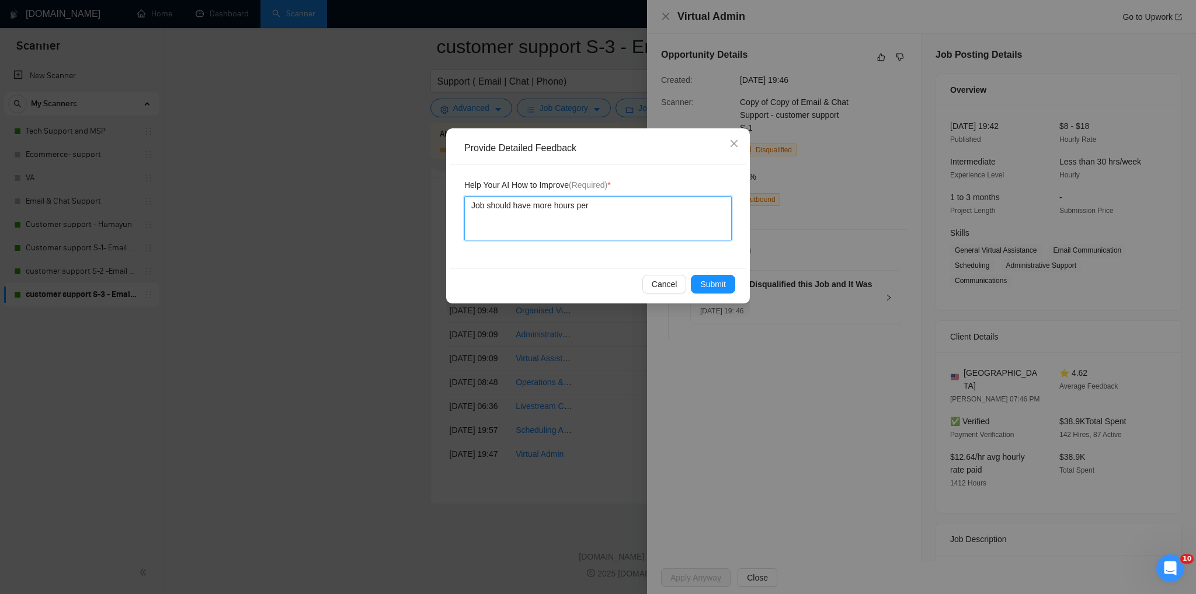
type textarea "Job should have more hours per w"
type textarea "Job should have more hours per"
type textarea "Job should have more hours pe"
type textarea "Job should have more hours p"
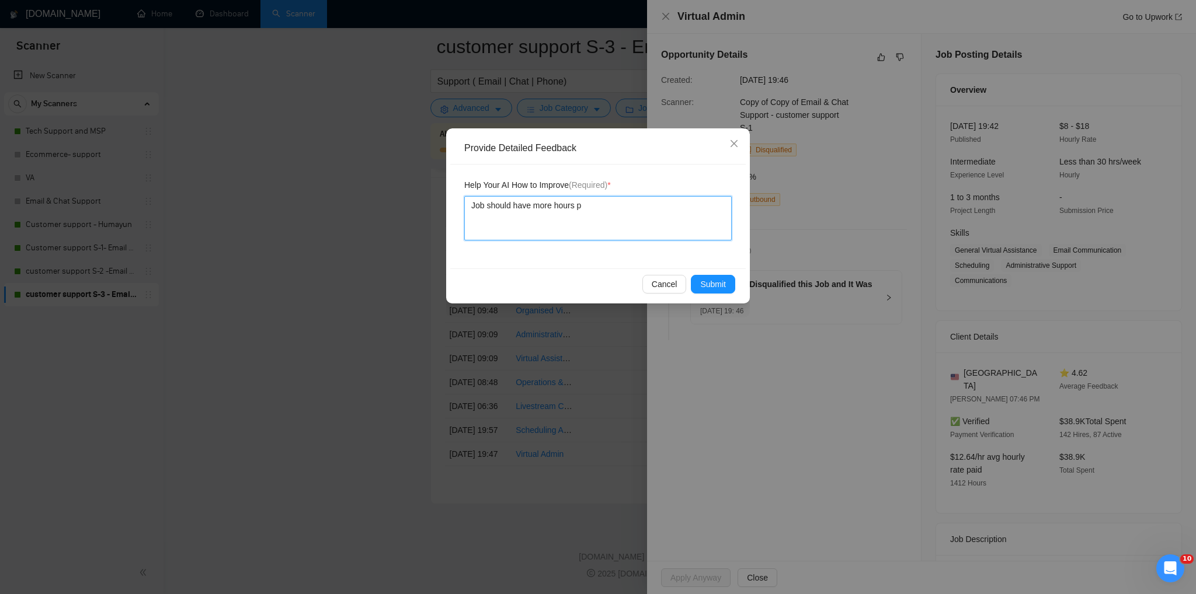
type textarea "Job should have more hours"
type textarea "Job should have more hour"
type textarea "Job should have more hou"
type textarea "Job should have more ho"
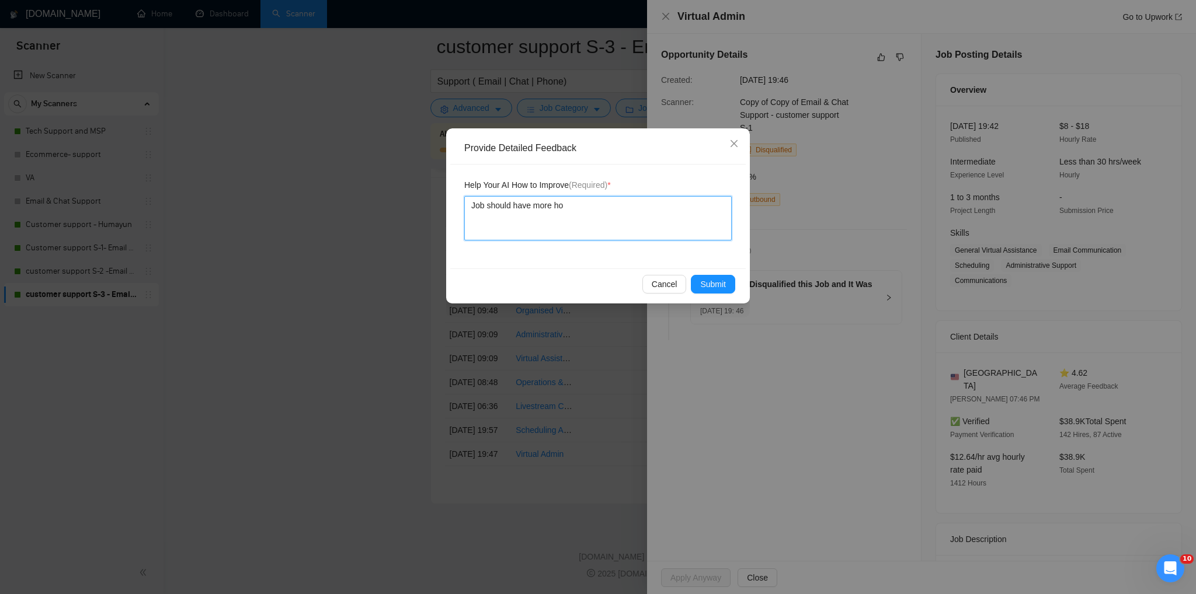
type textarea "Job should have more h"
type textarea "Job should have more"
type textarea "Job should have more d"
type textarea "Job should have more da"
type textarea "Job should have more dai"
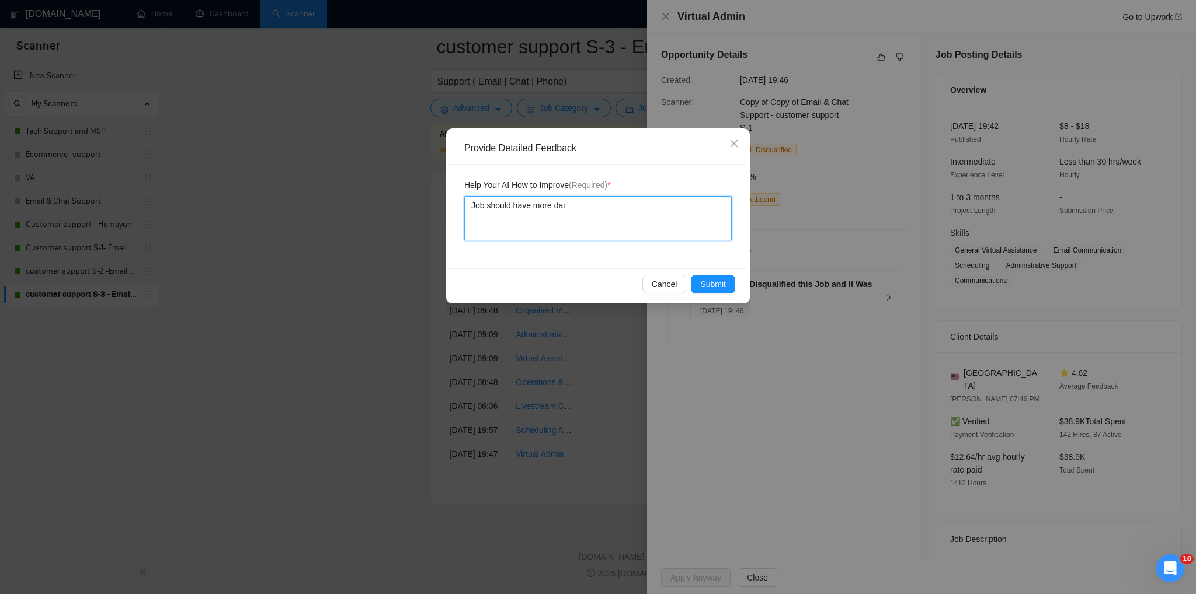
type textarea "Job should have more dail"
type textarea "Job should have more daily"
type textarea "Job should have more daily h"
type textarea "Job should have more daily ho"
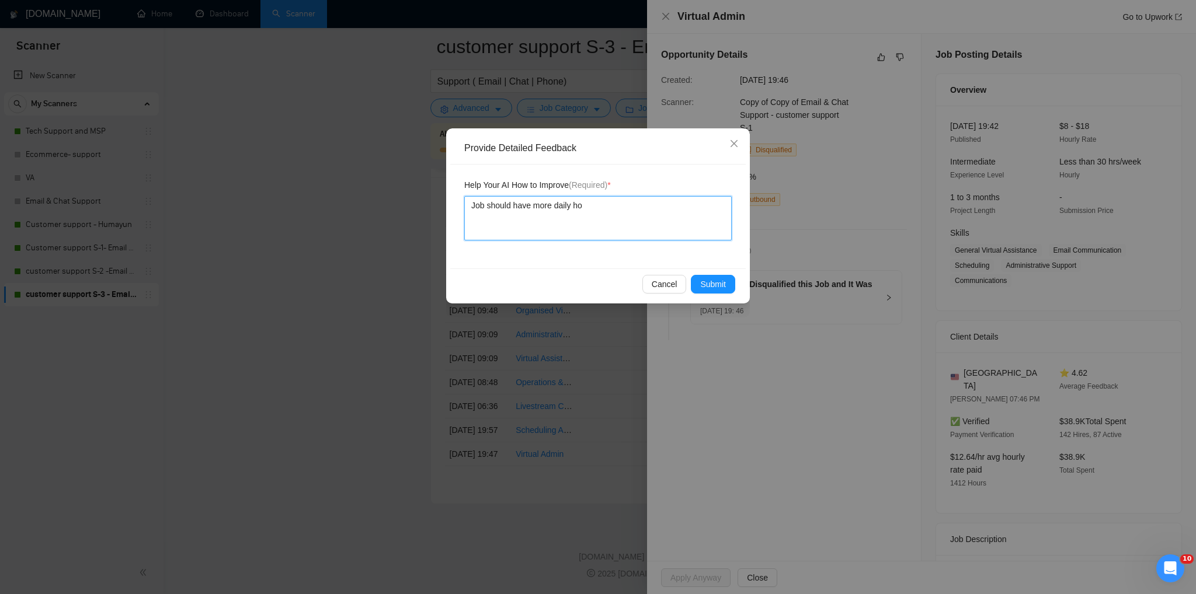
type textarea "Job should have more daily hou"
type textarea "Job should have more daily hour"
click at [722, 283] on span "Submit" at bounding box center [713, 284] width 26 height 13
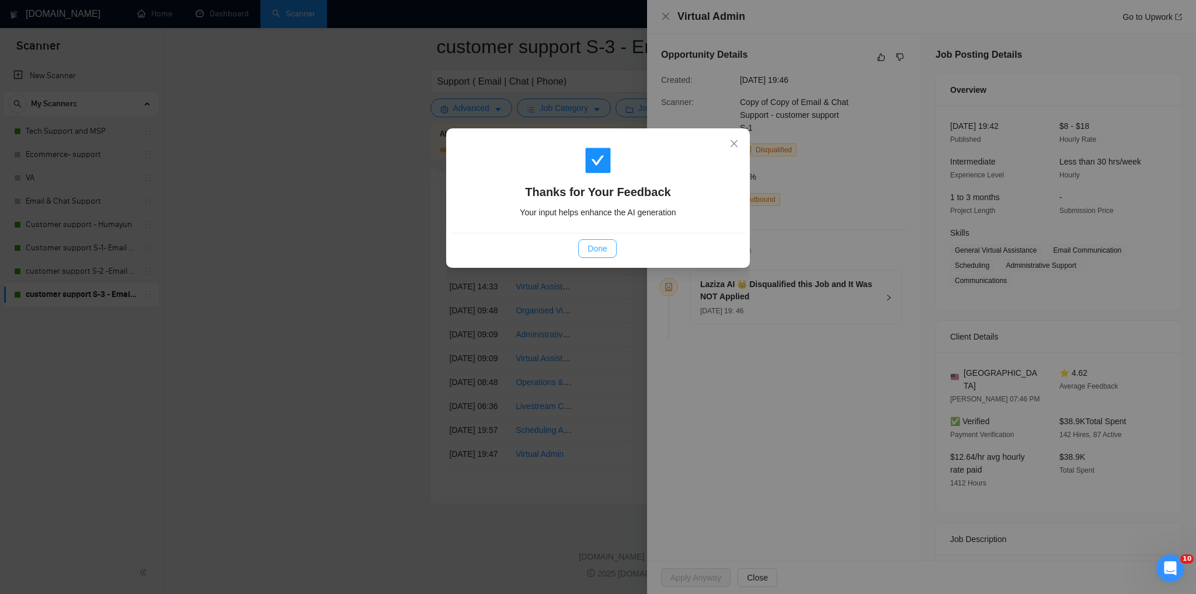
click at [603, 246] on span "Done" at bounding box center [596, 248] width 19 height 13
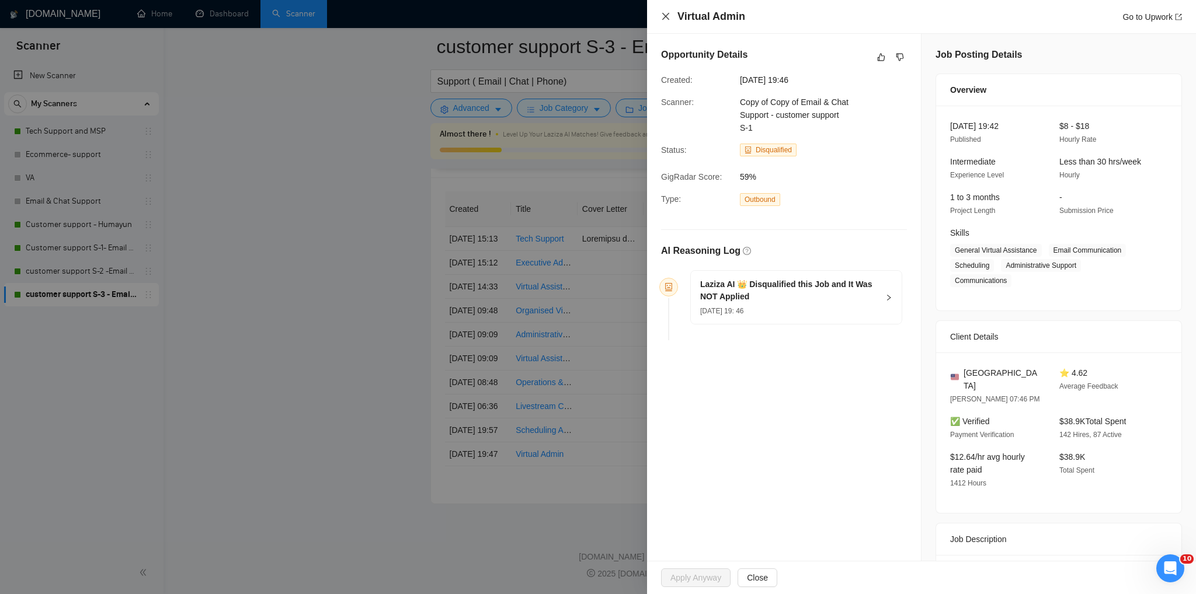
click at [663, 16] on icon "close" at bounding box center [665, 16] width 9 height 9
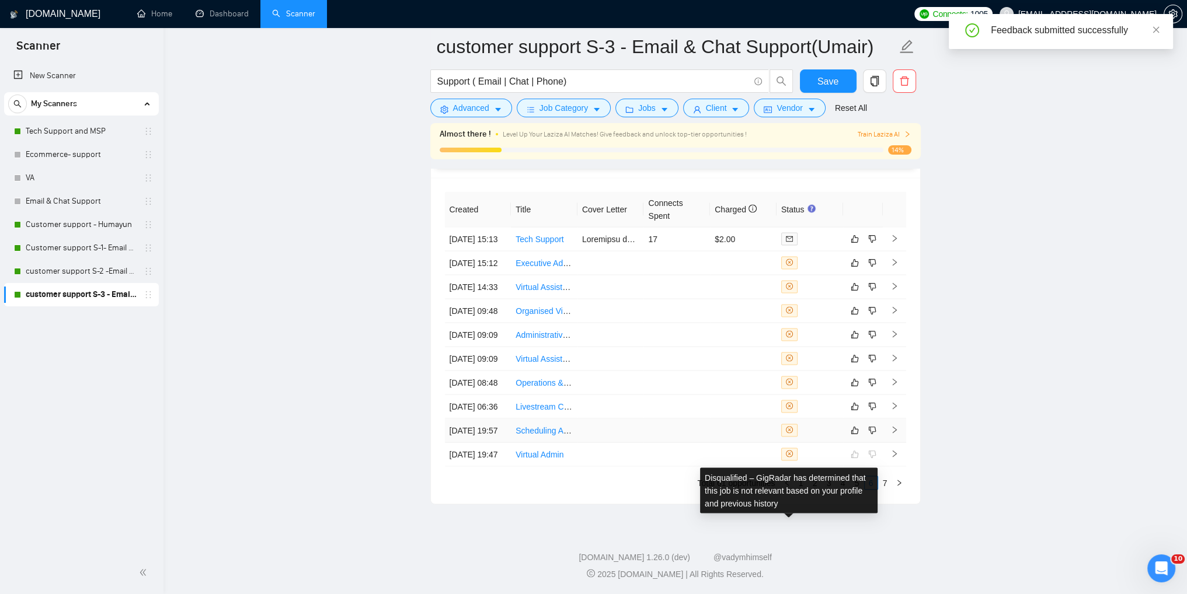
click at [790, 424] on span at bounding box center [789, 430] width 16 height 13
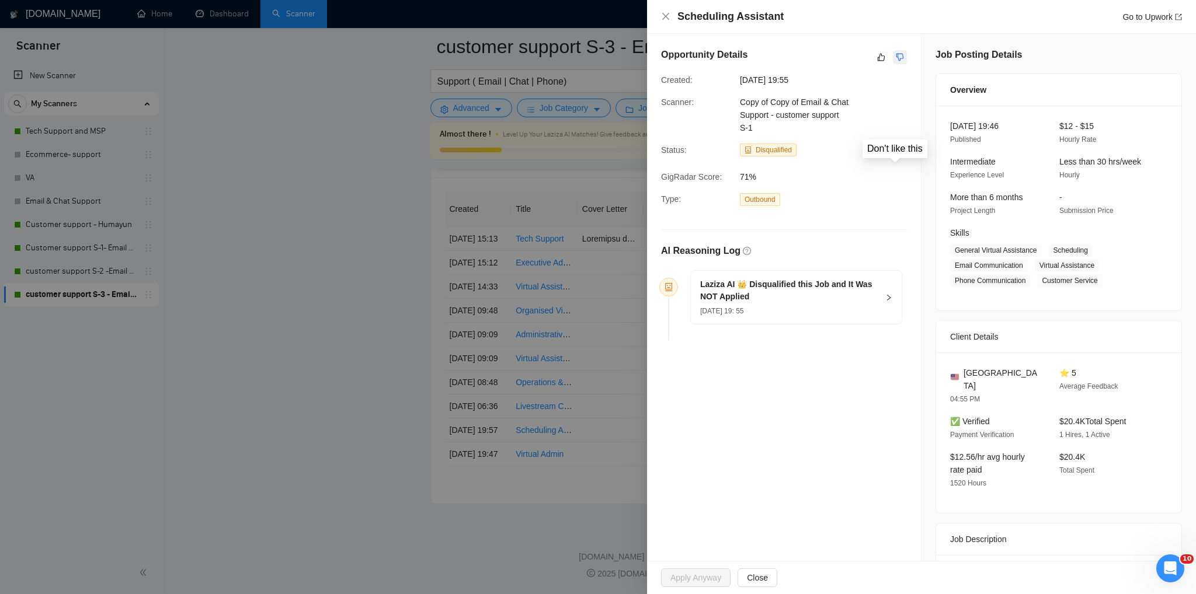
click at [897, 57] on icon "dislike" at bounding box center [900, 57] width 8 height 9
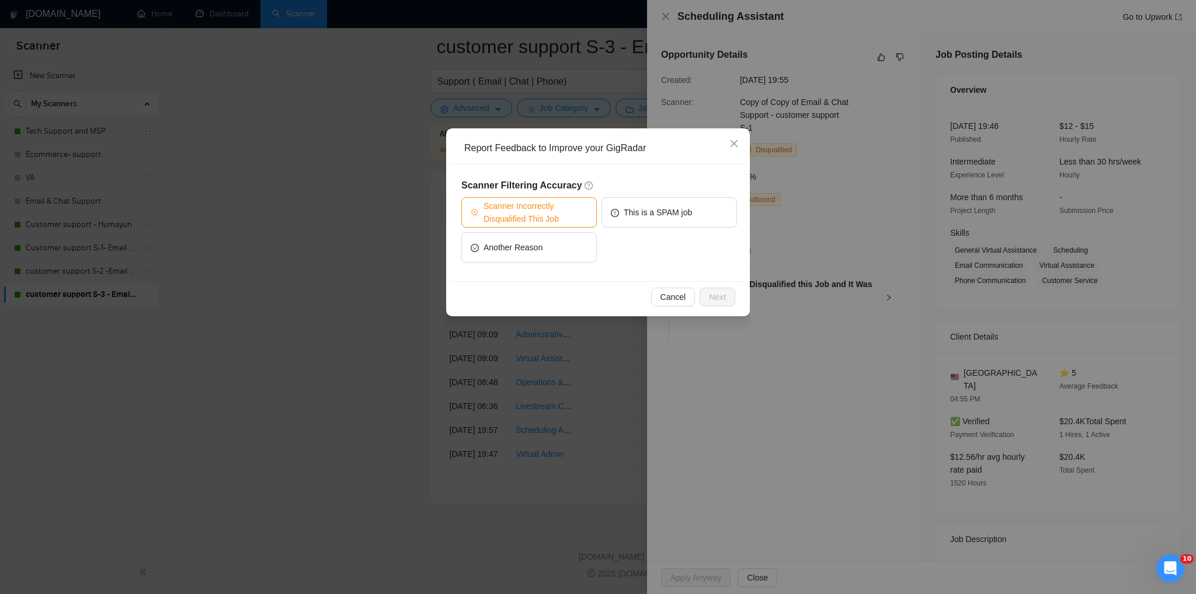
click at [508, 218] on span "Scanner Incorrectly Disqualified This Job" at bounding box center [535, 213] width 104 height 26
click at [710, 297] on span "Next" at bounding box center [717, 297] width 17 height 13
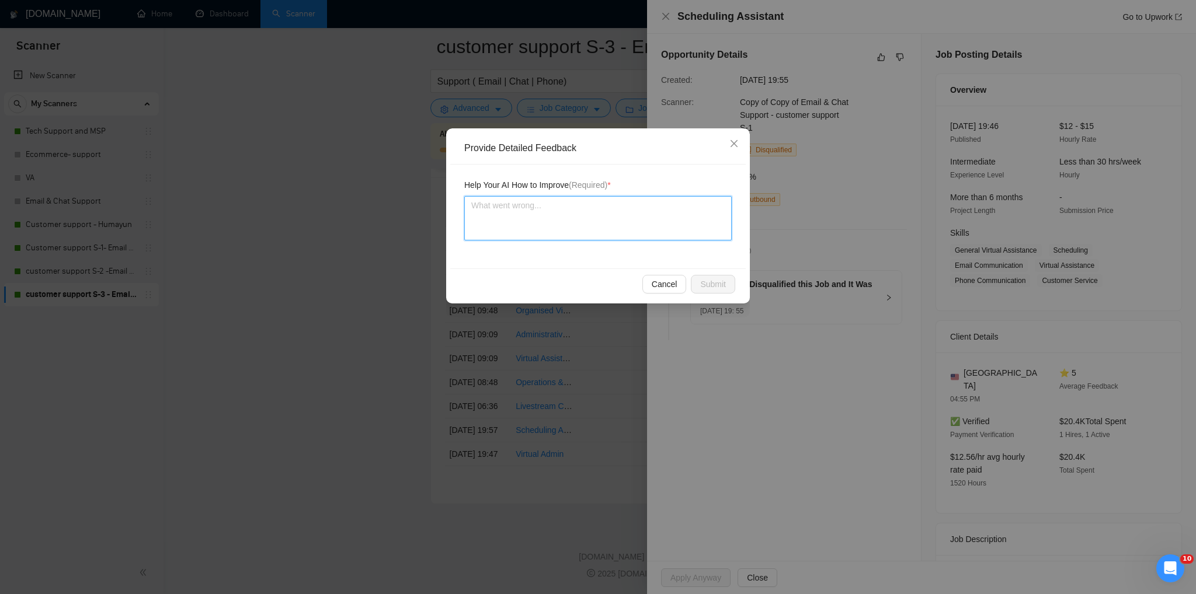
click at [520, 224] on textarea at bounding box center [597, 218] width 267 height 44
click at [520, 224] on textarea "This a a good job as it involves being a assistant of already established perso…" at bounding box center [597, 218] width 267 height 44
click at [714, 280] on span "Submit" at bounding box center [713, 284] width 26 height 13
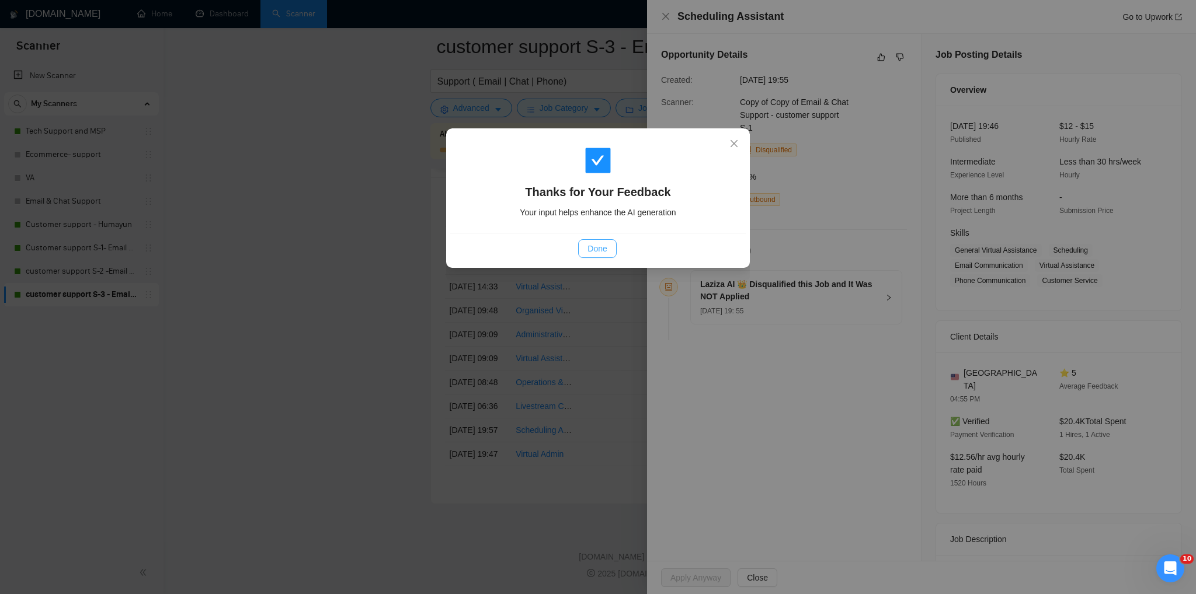
click at [593, 249] on span "Done" at bounding box center [596, 248] width 19 height 13
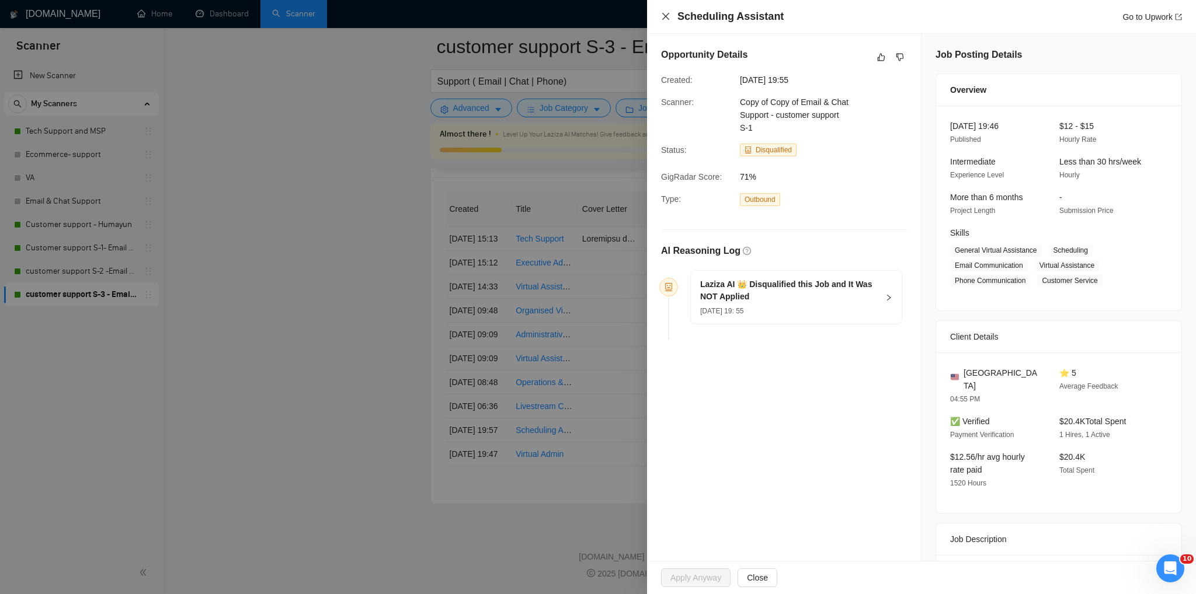
click at [666, 20] on icon "close" at bounding box center [665, 16] width 9 height 9
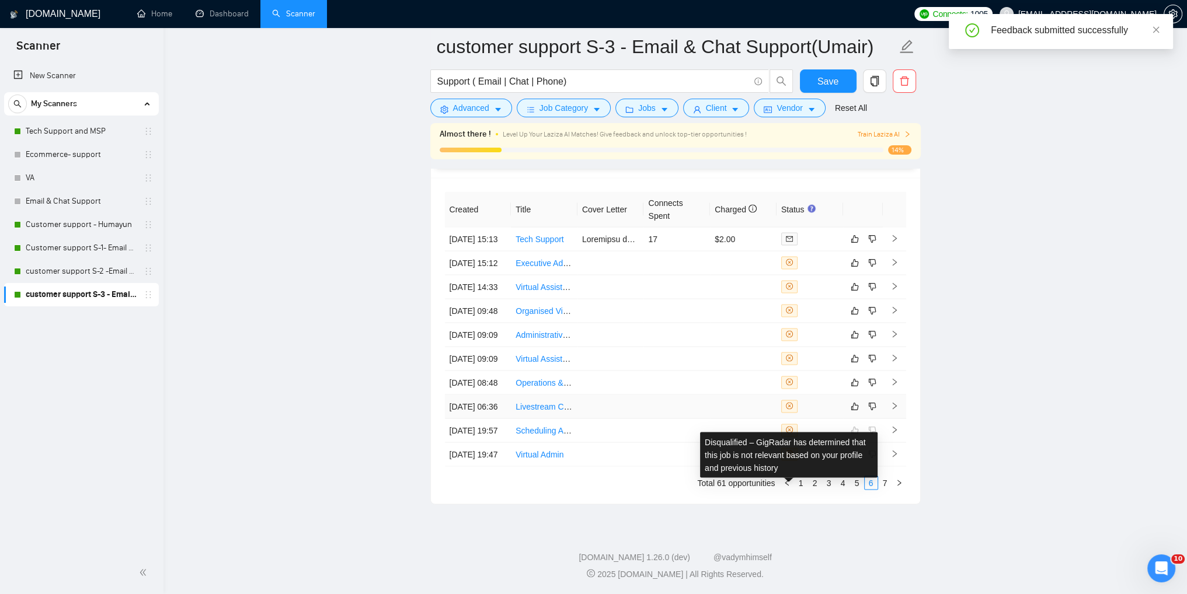
click at [789, 402] on icon "close-circle" at bounding box center [789, 405] width 7 height 7
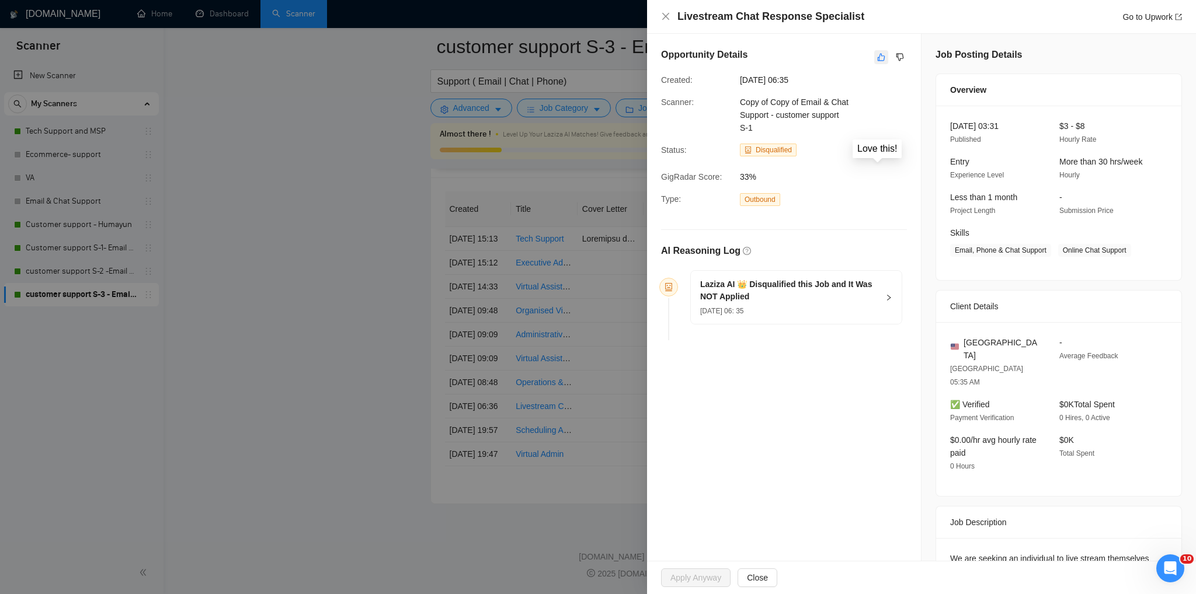
click at [877, 58] on icon "like" at bounding box center [881, 57] width 8 height 9
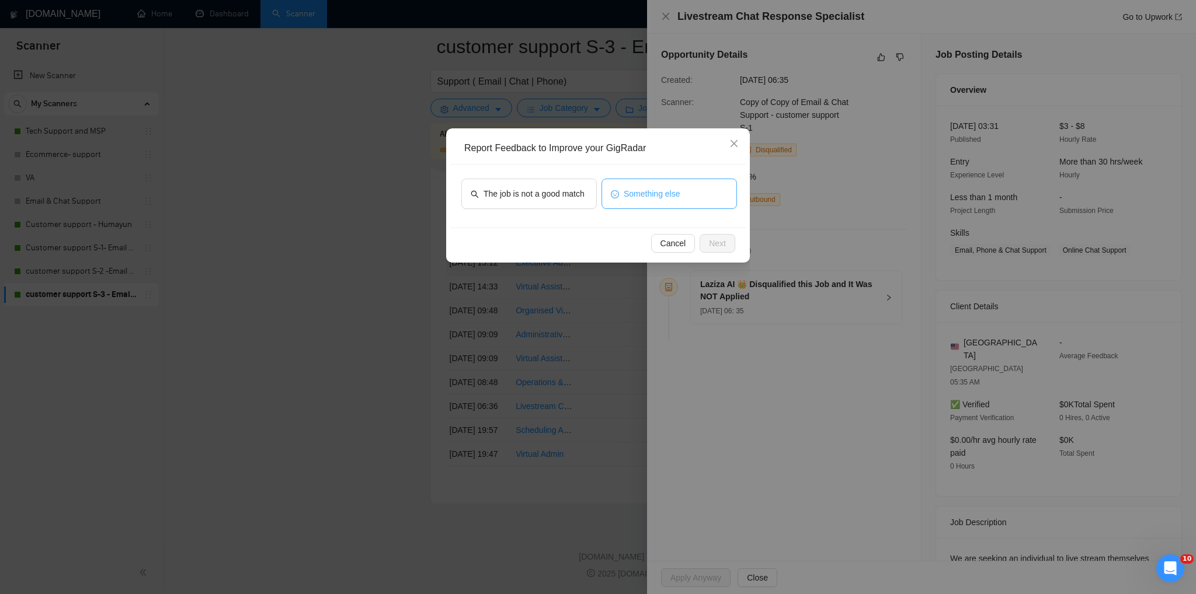
click at [625, 198] on span "Something else" at bounding box center [652, 193] width 57 height 13
click at [721, 250] on button "Next" at bounding box center [717, 243] width 36 height 19
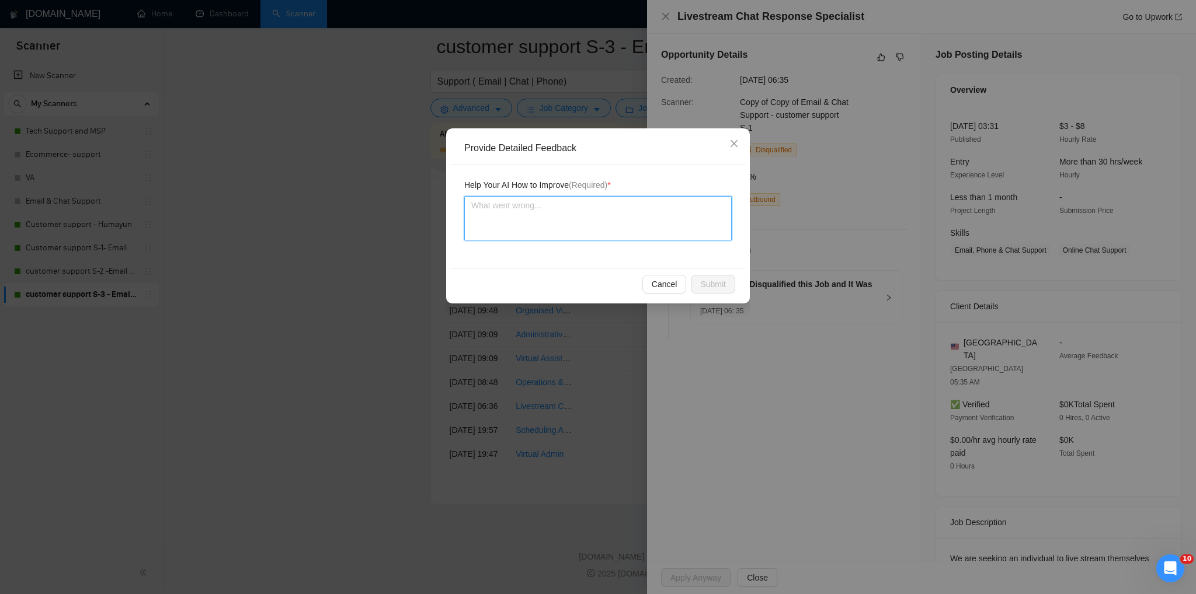
click at [547, 215] on textarea at bounding box center [597, 218] width 267 height 44
click at [719, 287] on span "Submit" at bounding box center [713, 284] width 26 height 13
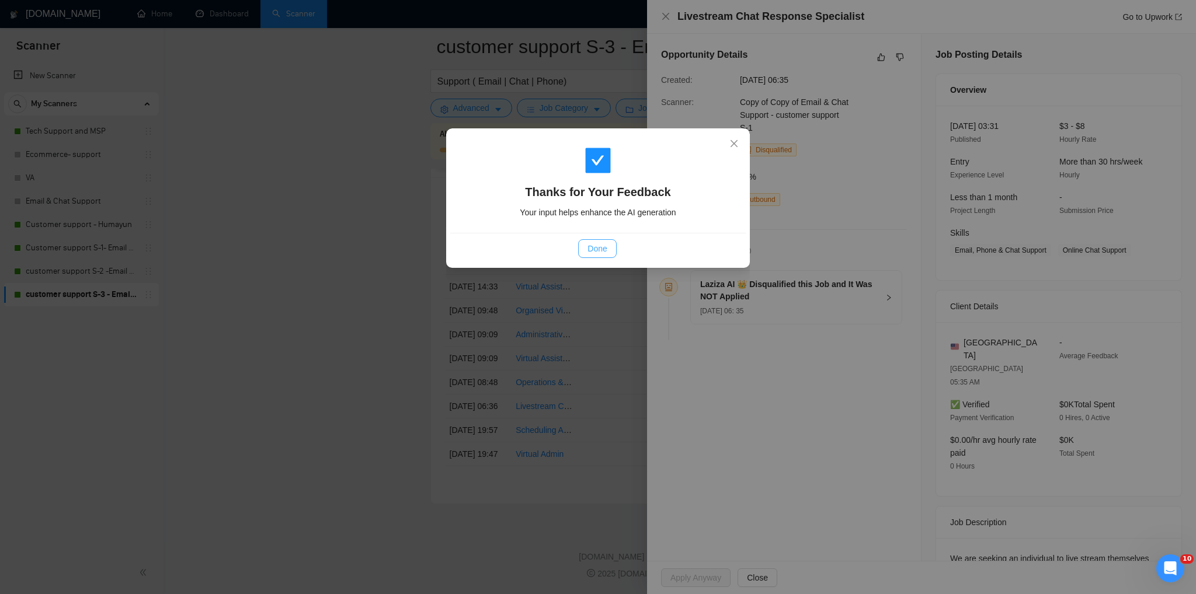
click at [598, 255] on span "Done" at bounding box center [596, 248] width 19 height 13
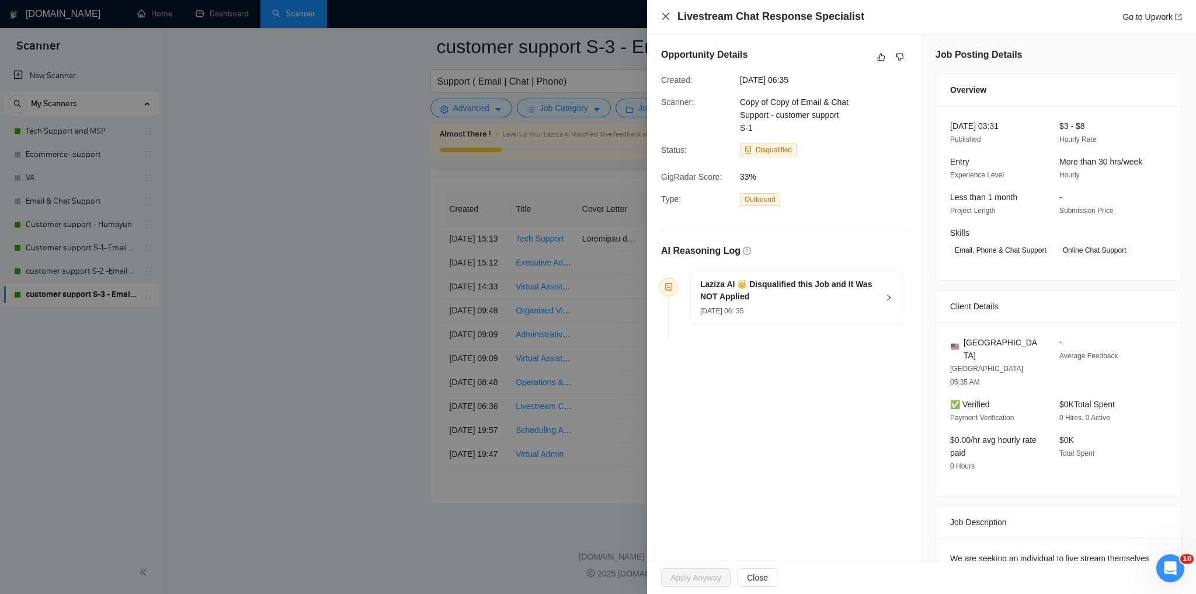
click at [669, 21] on icon "close" at bounding box center [665, 16] width 9 height 9
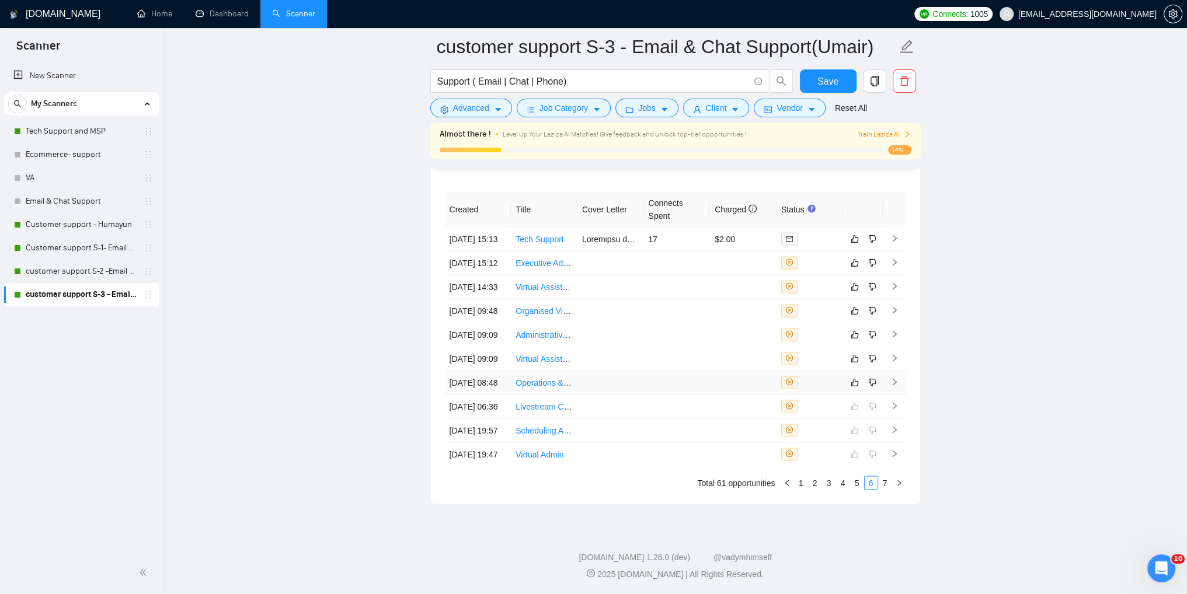
click at [897, 378] on icon "right" at bounding box center [894, 382] width 8 height 8
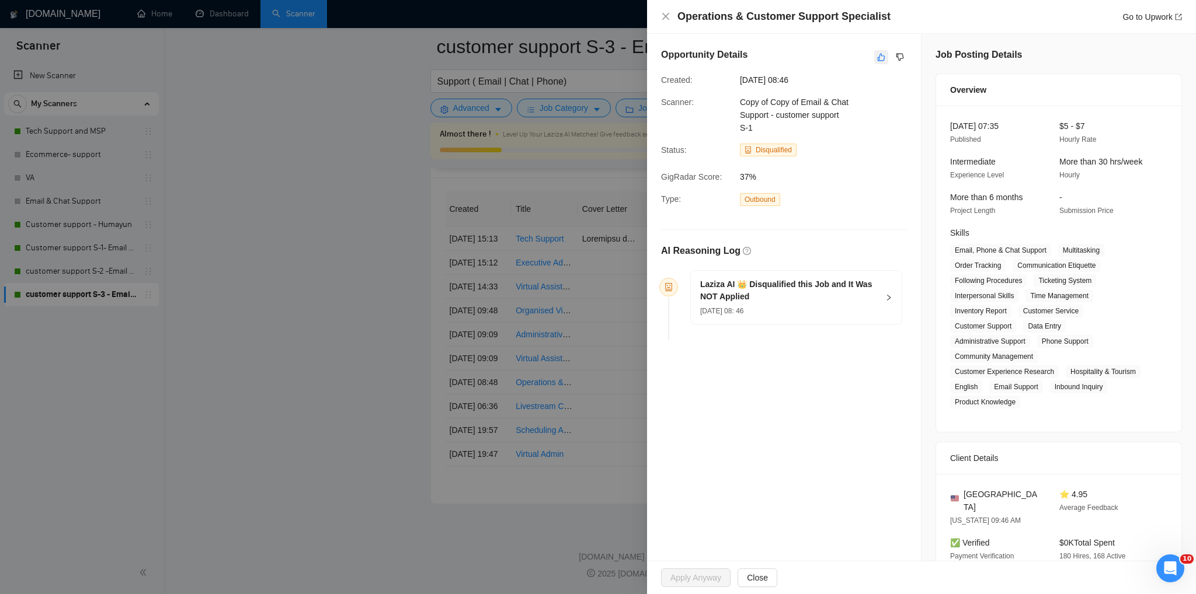
click at [878, 57] on icon "like" at bounding box center [881, 57] width 8 height 9
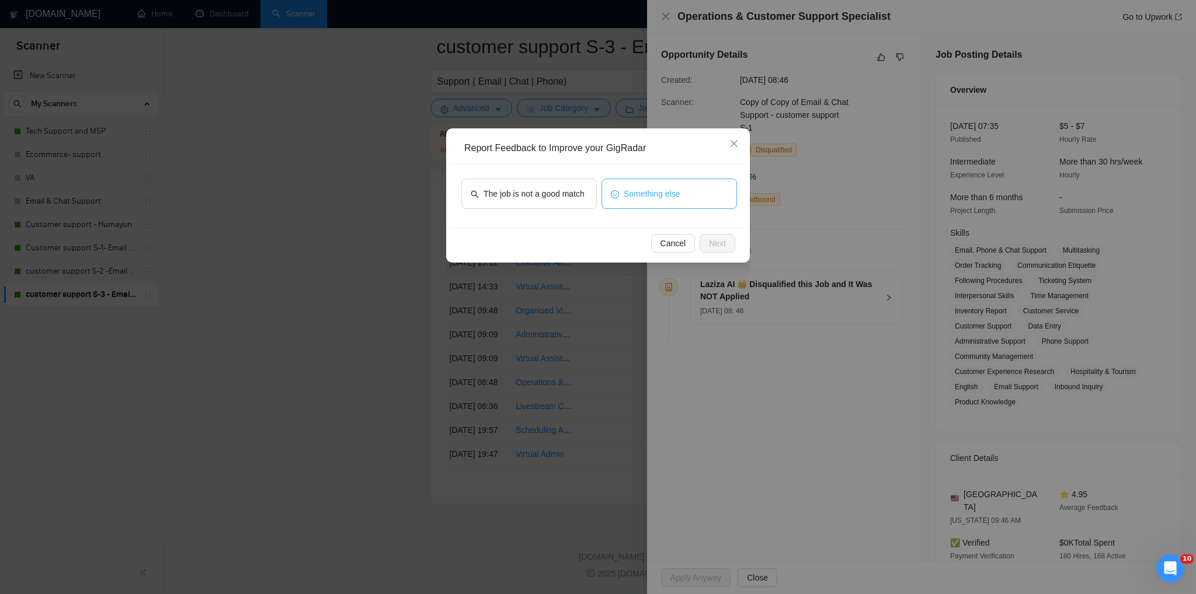
click at [621, 193] on button "Something else" at bounding box center [668, 194] width 135 height 30
click at [720, 250] on button "Next" at bounding box center [717, 243] width 36 height 19
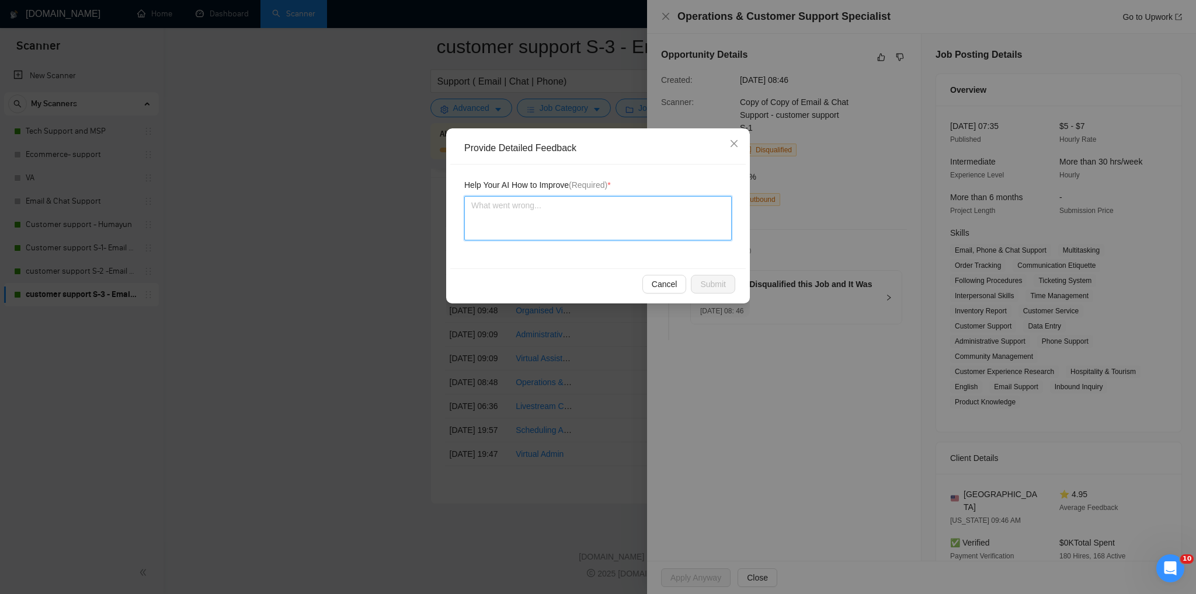
click at [544, 220] on textarea at bounding box center [597, 218] width 267 height 44
click at [714, 291] on button "Submit" at bounding box center [713, 284] width 44 height 19
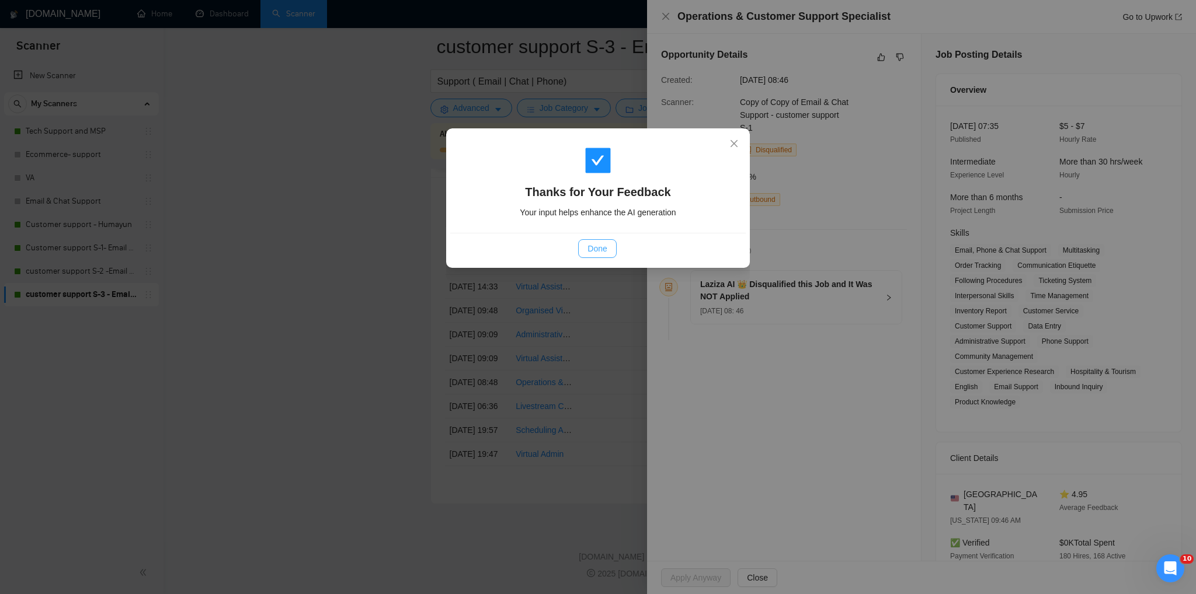
click at [601, 243] on span "Done" at bounding box center [596, 248] width 19 height 13
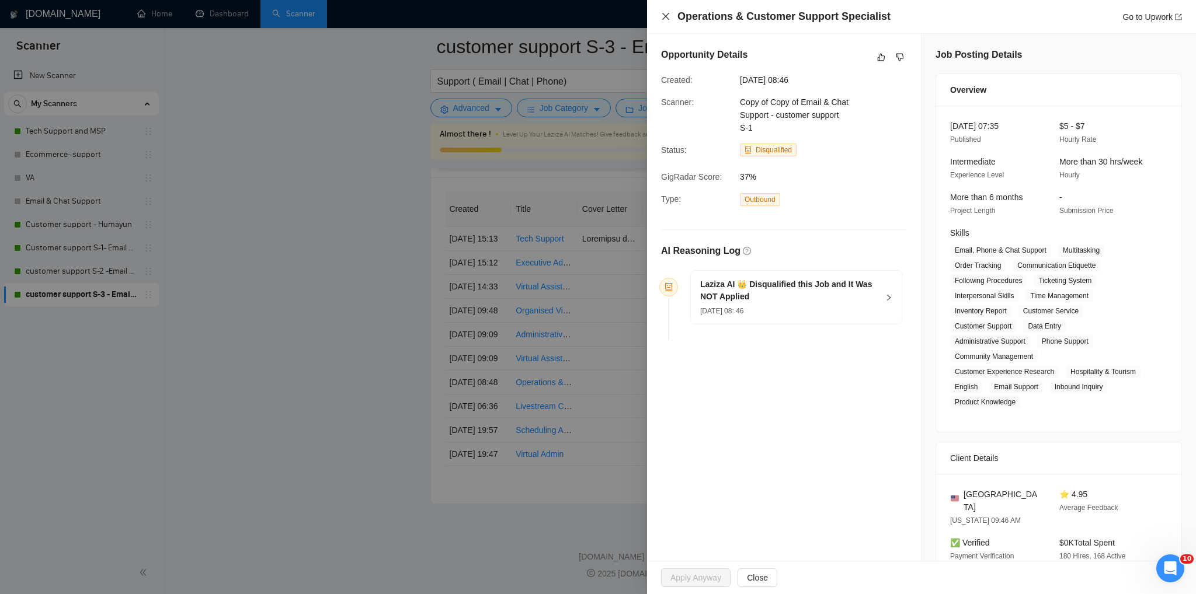
click at [661, 20] on icon "close" at bounding box center [665, 16] width 9 height 9
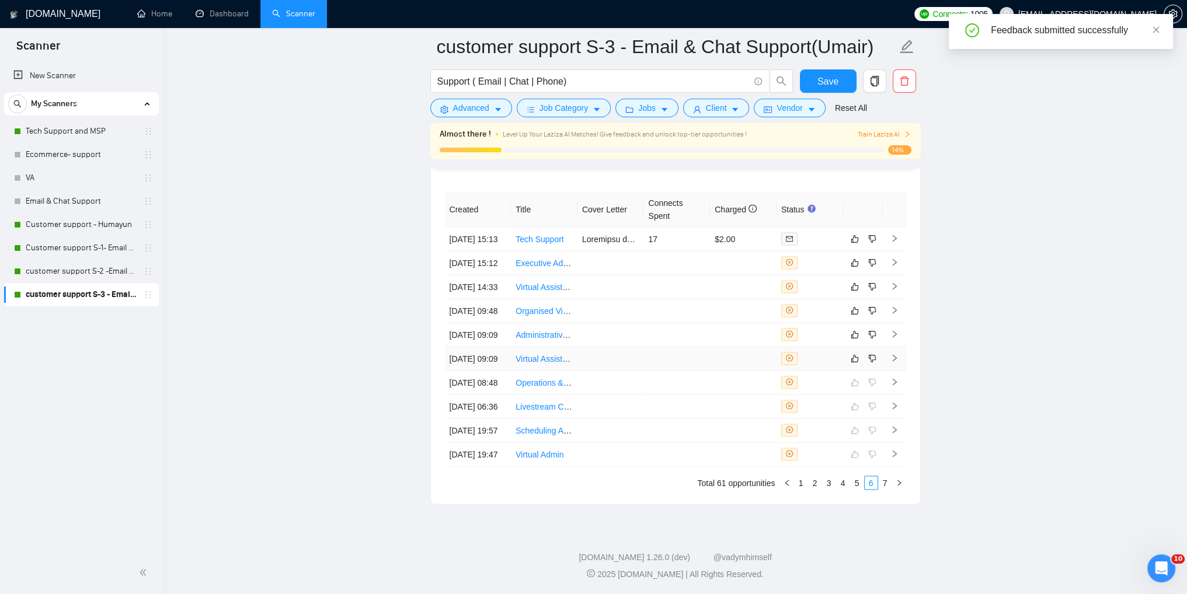
click at [895, 355] on icon "right" at bounding box center [894, 358] width 4 height 7
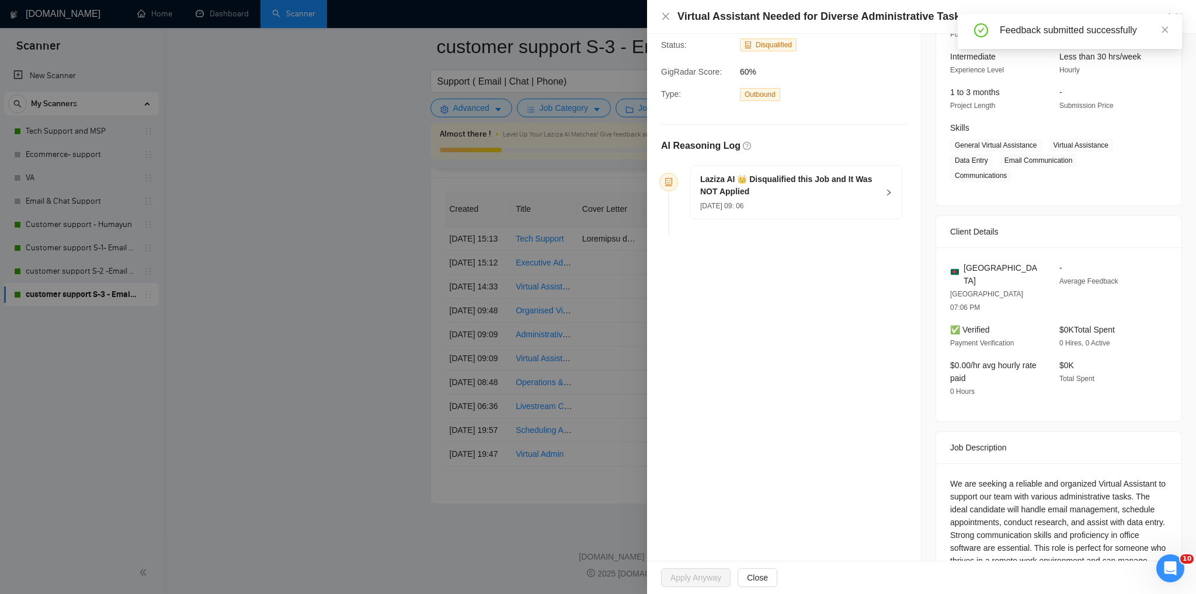
scroll to position [117, 0]
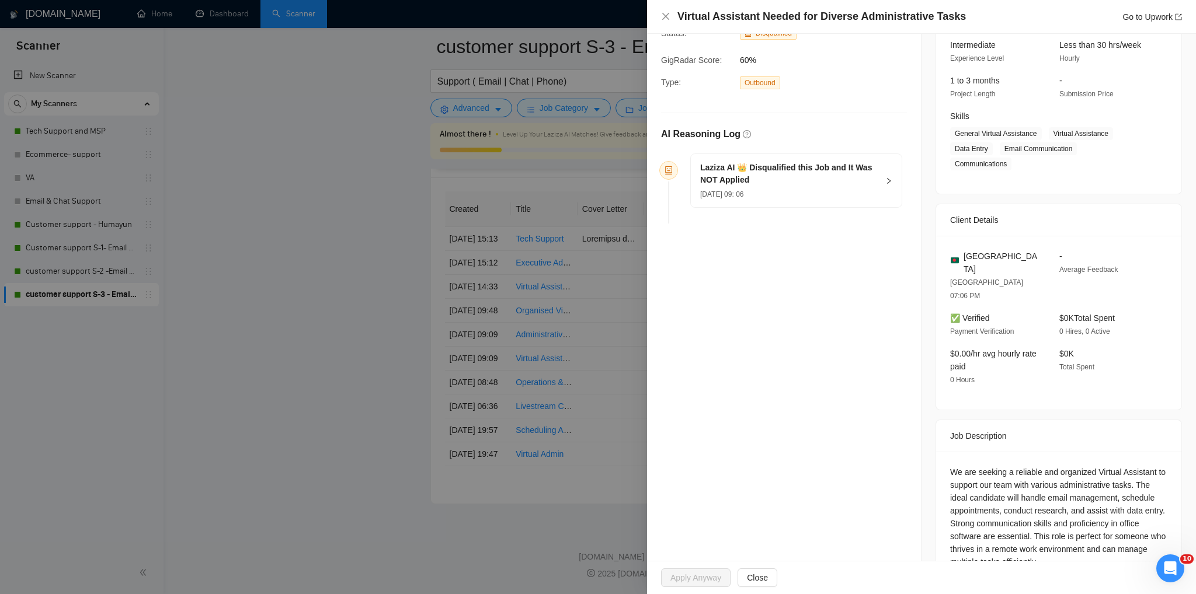
click at [885, 180] on icon "right" at bounding box center [888, 181] width 7 height 7
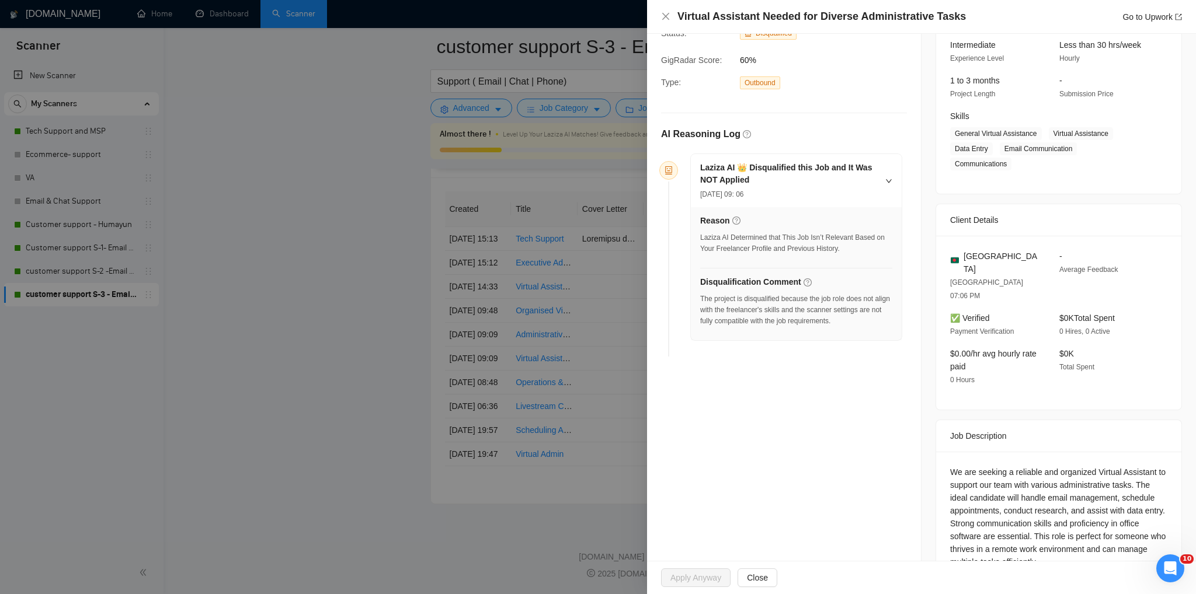
scroll to position [0, 0]
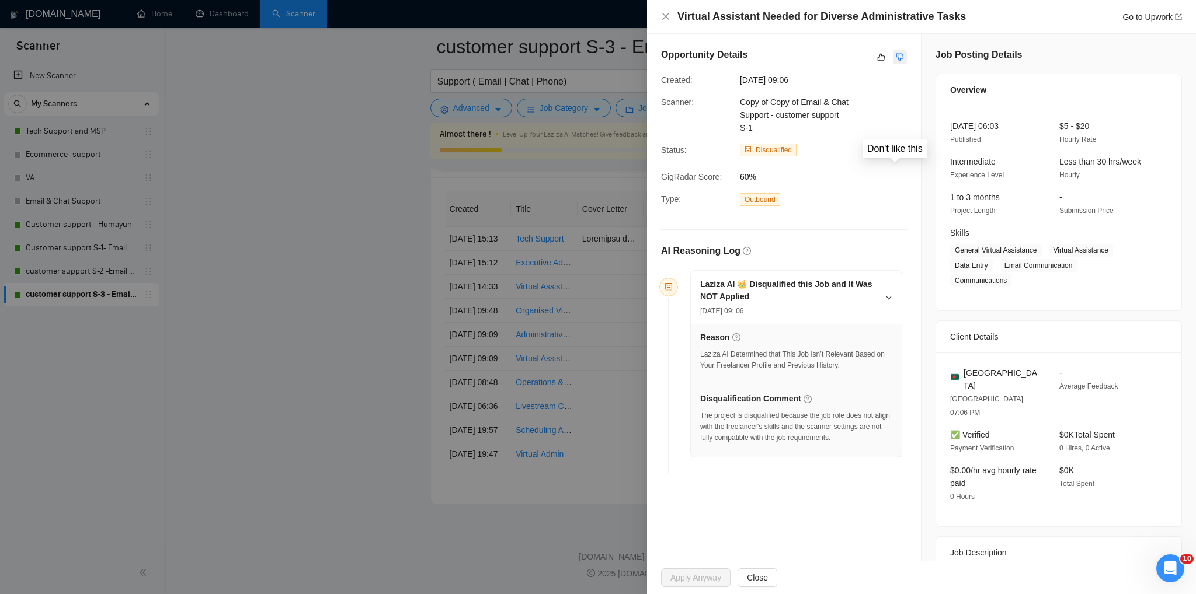
click at [896, 57] on icon "dislike" at bounding box center [900, 57] width 8 height 9
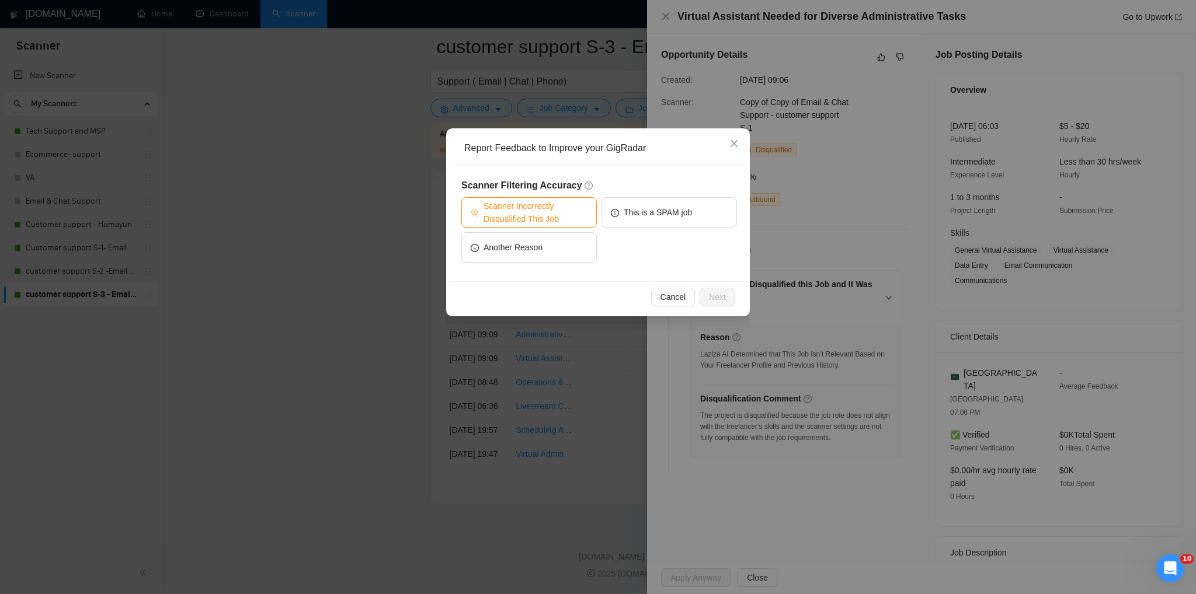
click at [520, 217] on span "Scanner Incorrectly Disqualified This Job" at bounding box center [535, 213] width 104 height 26
click at [712, 298] on span "Next" at bounding box center [717, 297] width 17 height 13
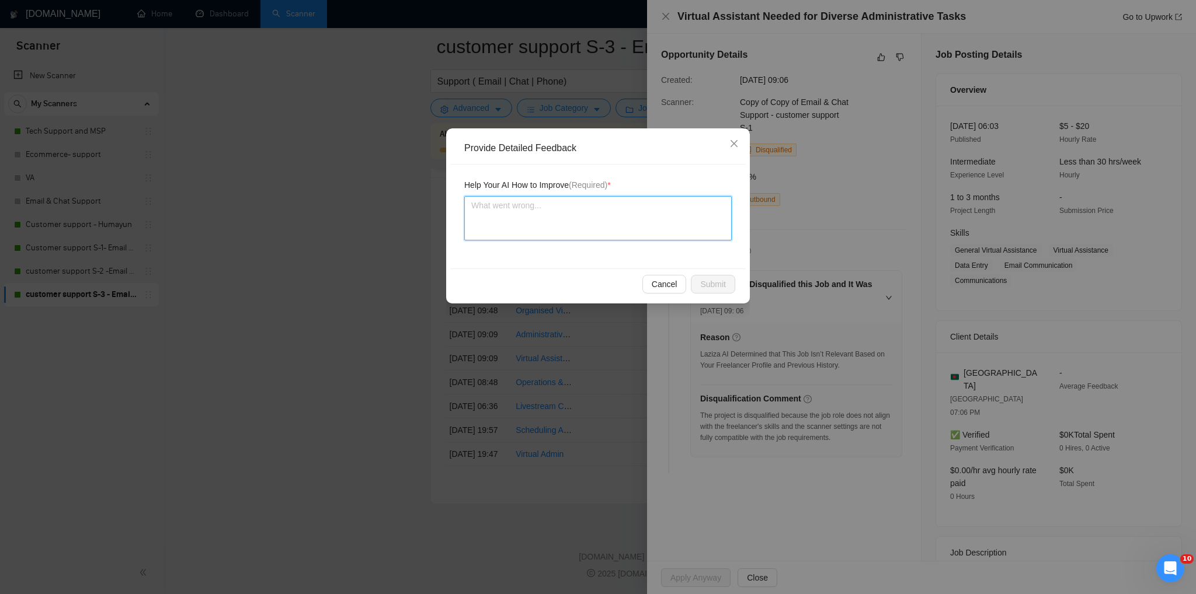
click at [559, 224] on textarea at bounding box center [597, 218] width 267 height 44
drag, startPoint x: 662, startPoint y: 206, endPoint x: 680, endPoint y: 208, distance: 18.3
click at [425, 207] on div "Provide Detailed Feedback Help Your AI How to Improve (Required) * This Job can…" at bounding box center [598, 297] width 1196 height 594
click at [683, 208] on textarea "This Job can be taken into consideration as it involves" at bounding box center [597, 218] width 267 height 44
drag, startPoint x: 672, startPoint y: 208, endPoint x: 432, endPoint y: 207, distance: 240.0
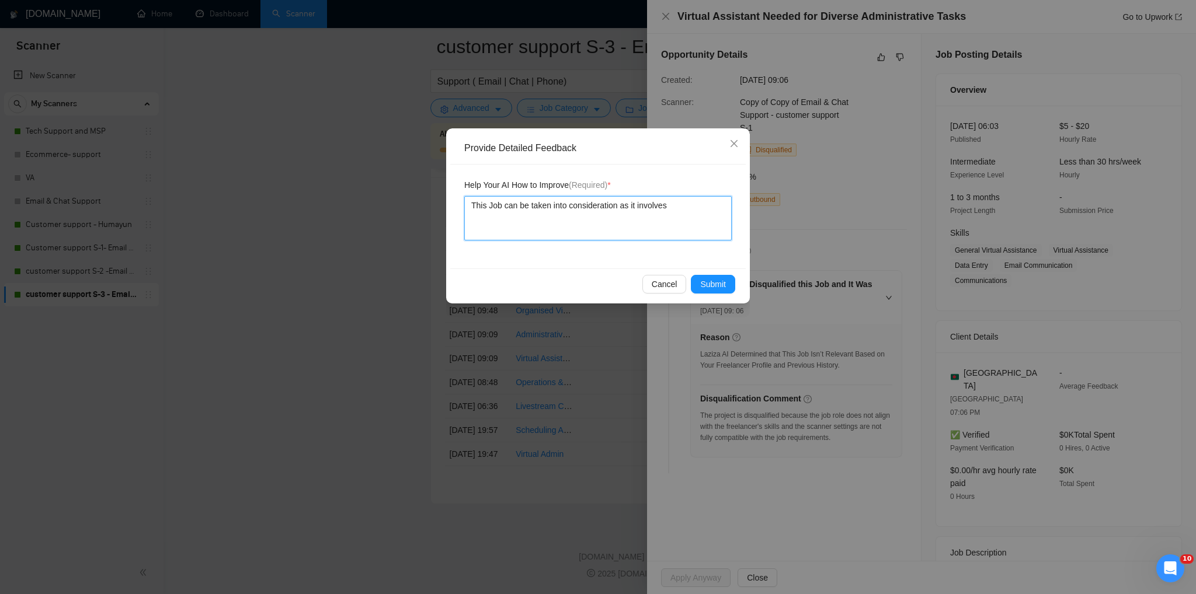
click at [432, 207] on div "Provide Detailed Feedback Help Your AI How to Improve (Required) * This Job can…" at bounding box center [598, 297] width 1196 height 594
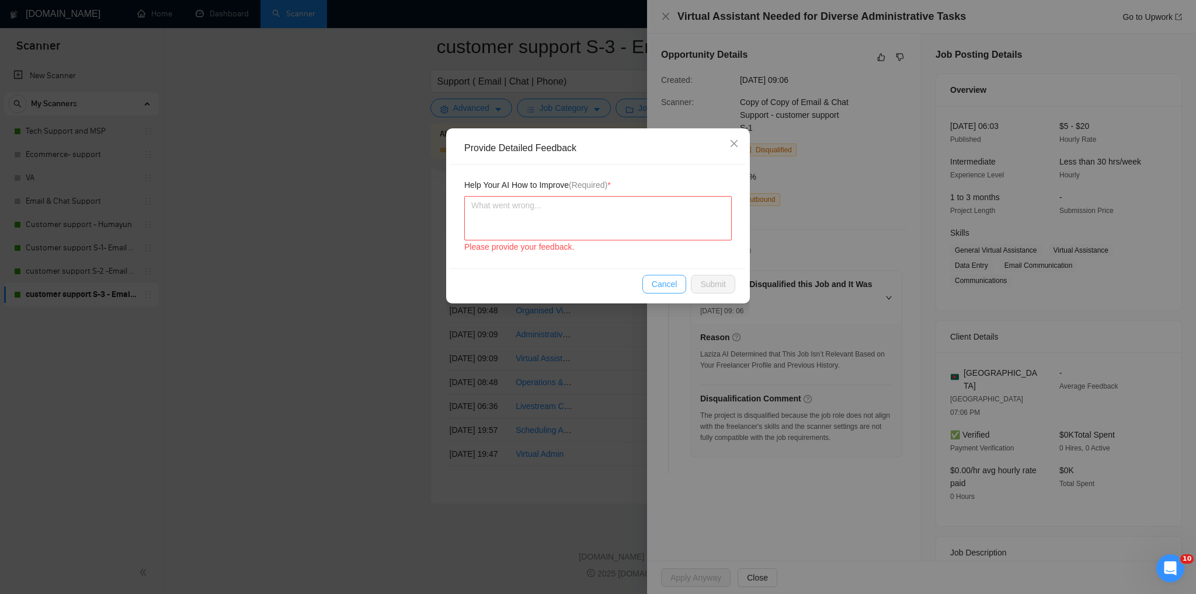
click at [654, 284] on span "Cancel" at bounding box center [665, 284] width 26 height 13
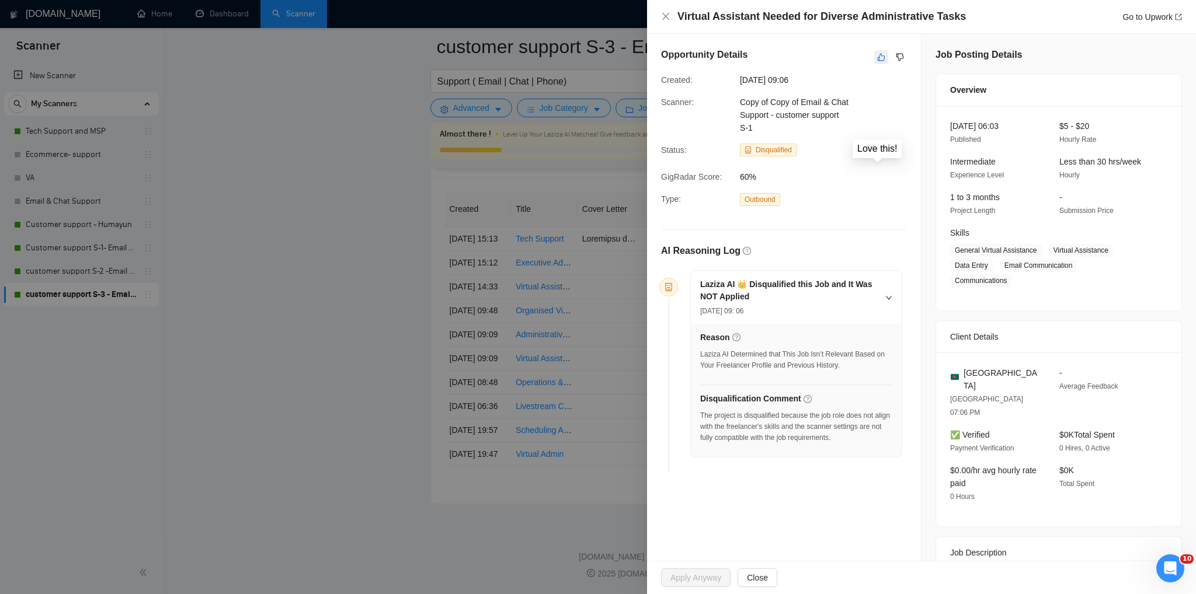
click at [878, 60] on icon "like" at bounding box center [882, 58] width 8 height 8
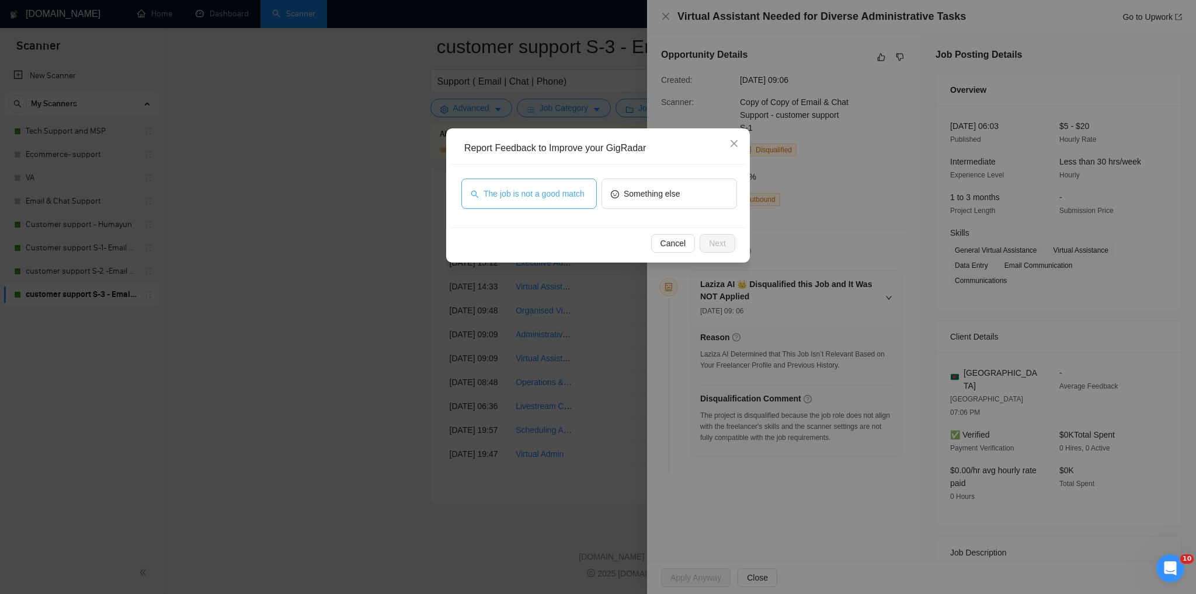
click at [520, 194] on span "The job is not a good match" at bounding box center [533, 193] width 101 height 13
click at [712, 243] on span "Next" at bounding box center [717, 243] width 17 height 13
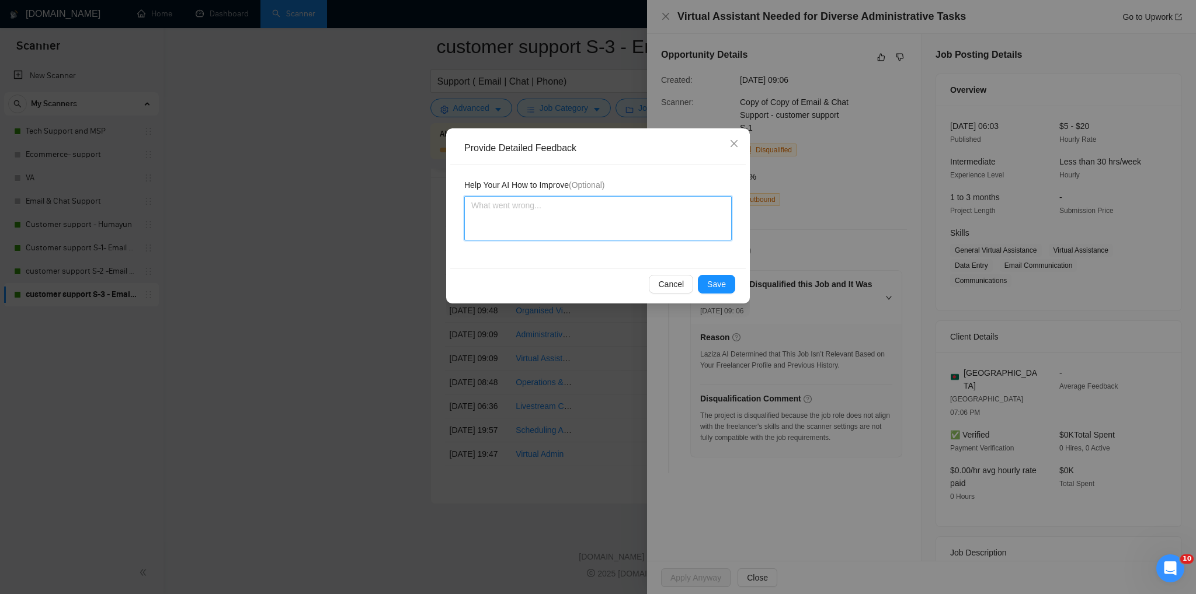
click at [518, 213] on textarea at bounding box center [597, 218] width 267 height 44
click at [712, 270] on div "Cancel Save" at bounding box center [597, 284] width 295 height 31
click at [715, 284] on span "Save" at bounding box center [716, 284] width 19 height 13
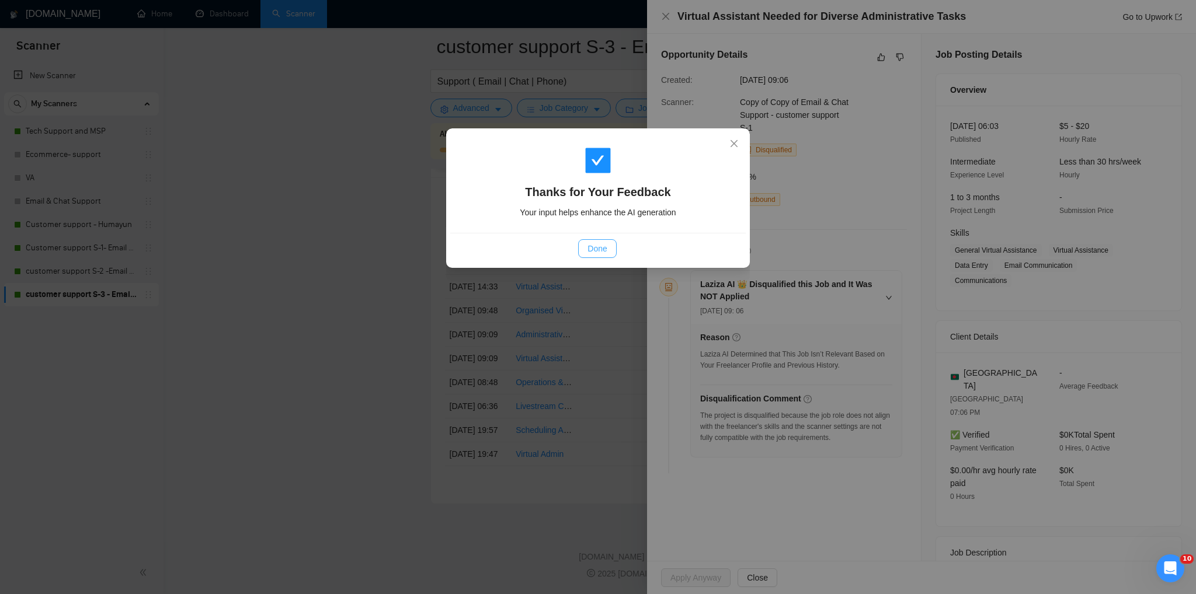
click at [589, 256] on button "Done" at bounding box center [597, 248] width 38 height 19
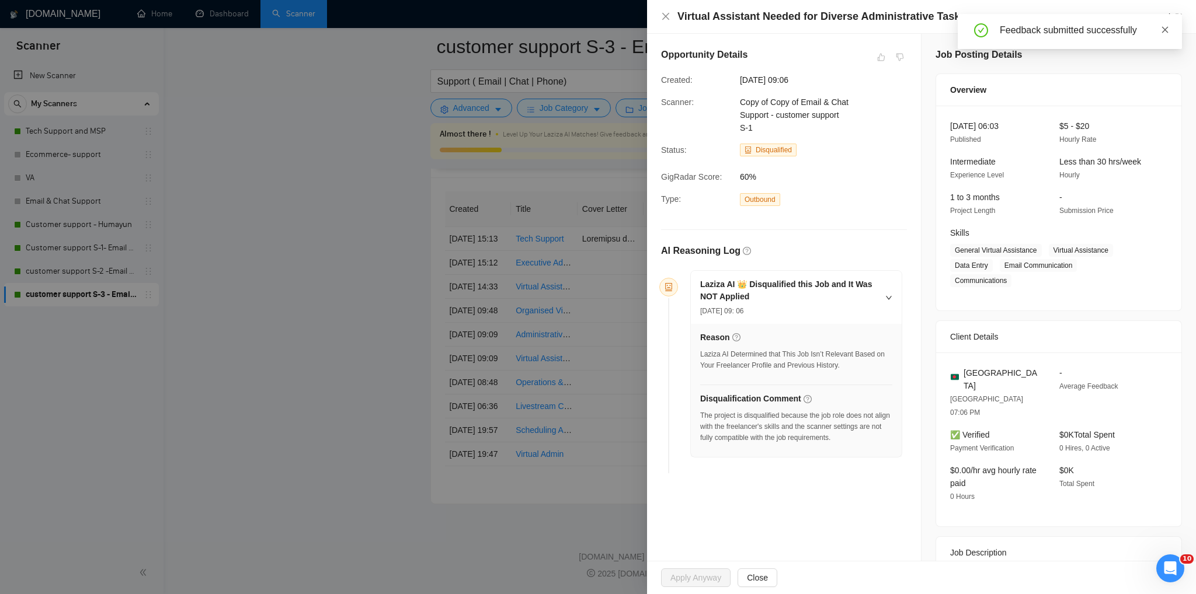
click at [1162, 28] on icon "close" at bounding box center [1165, 30] width 8 height 8
click at [666, 15] on icon "close" at bounding box center [665, 16] width 9 height 9
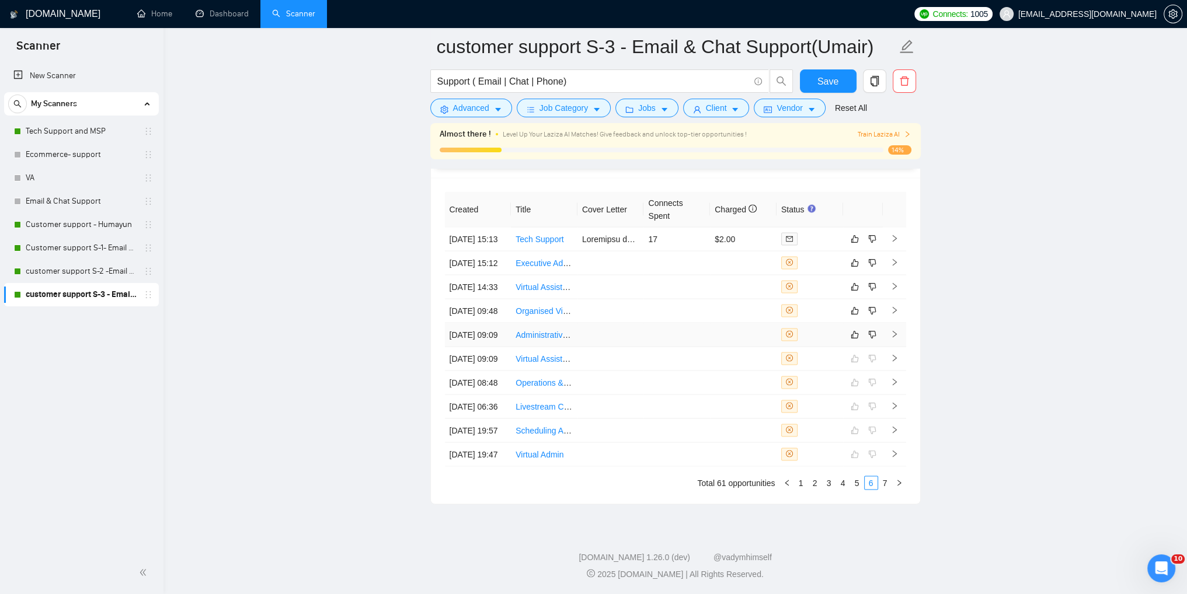
click at [790, 328] on span at bounding box center [789, 334] width 16 height 13
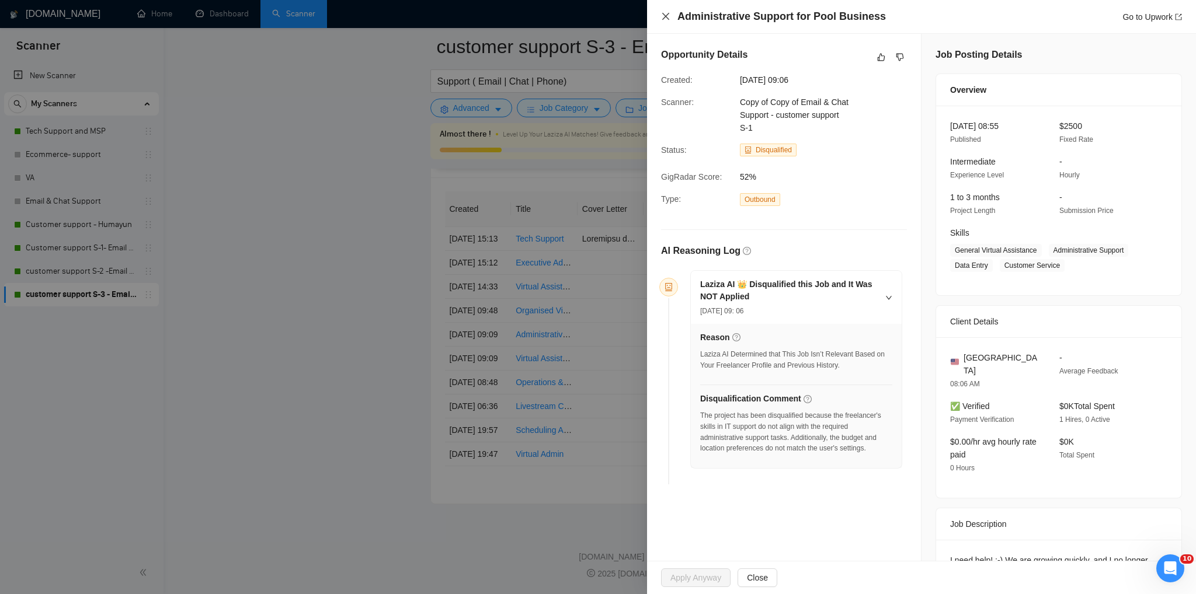
click at [666, 18] on icon "close" at bounding box center [665, 16] width 9 height 9
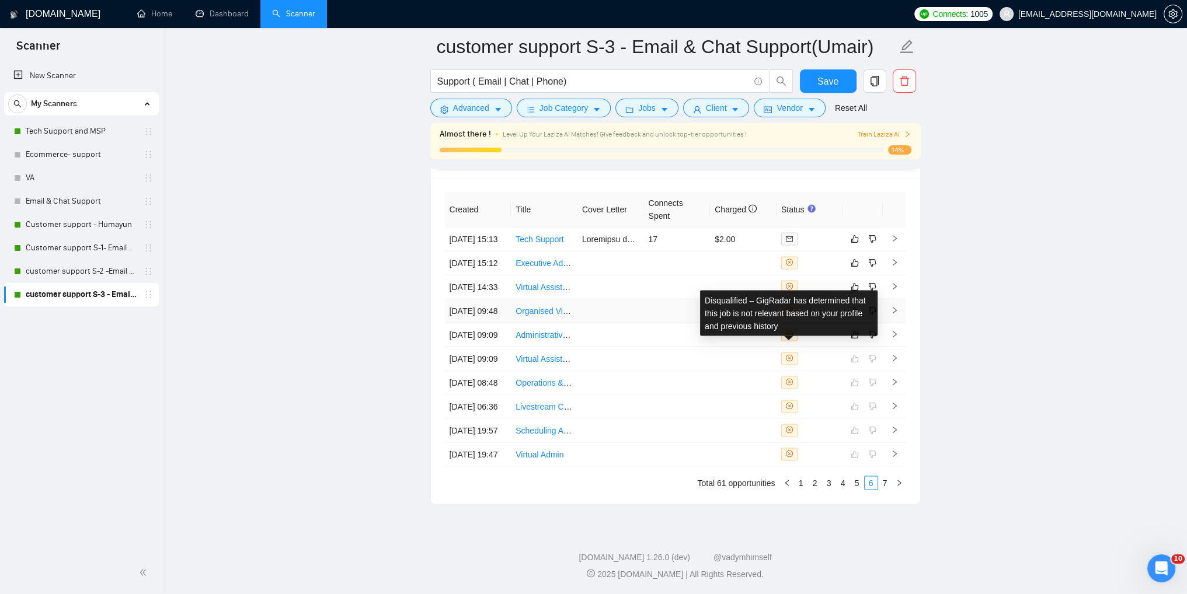
click at [789, 307] on icon "close-circle" at bounding box center [789, 310] width 7 height 7
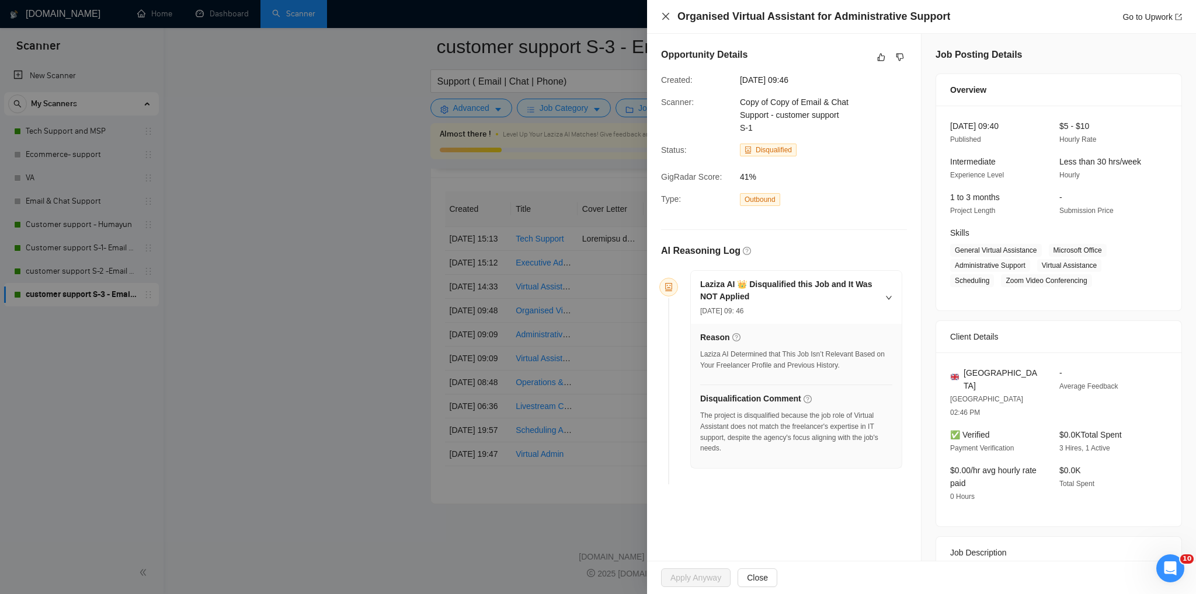
click at [666, 20] on icon "close" at bounding box center [665, 16] width 9 height 9
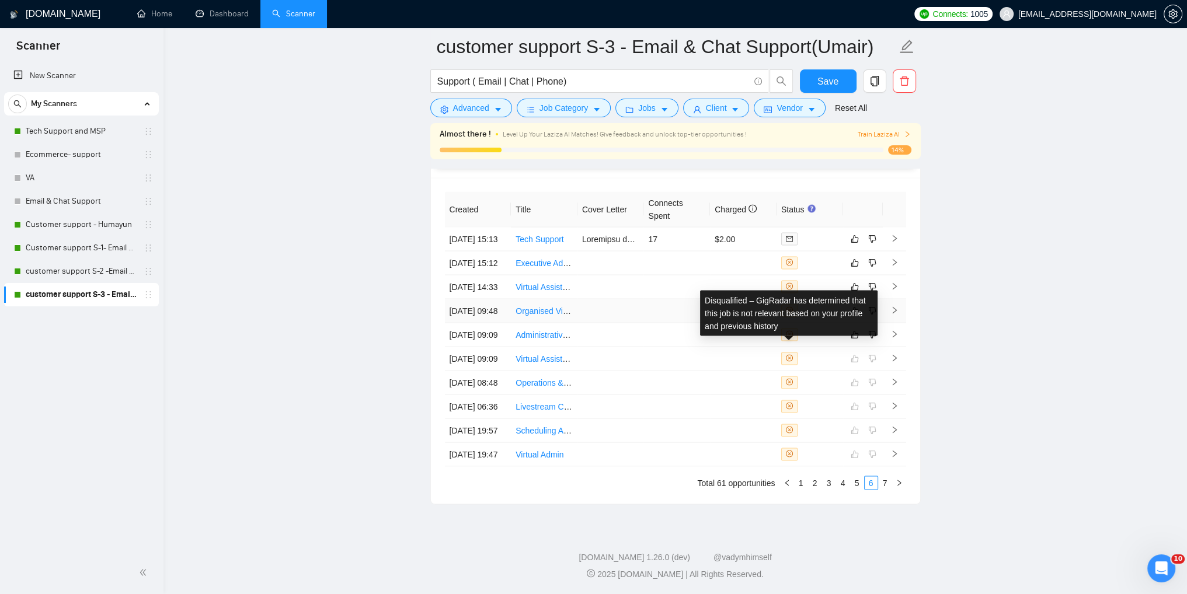
click at [792, 307] on icon "close-circle" at bounding box center [789, 310] width 7 height 7
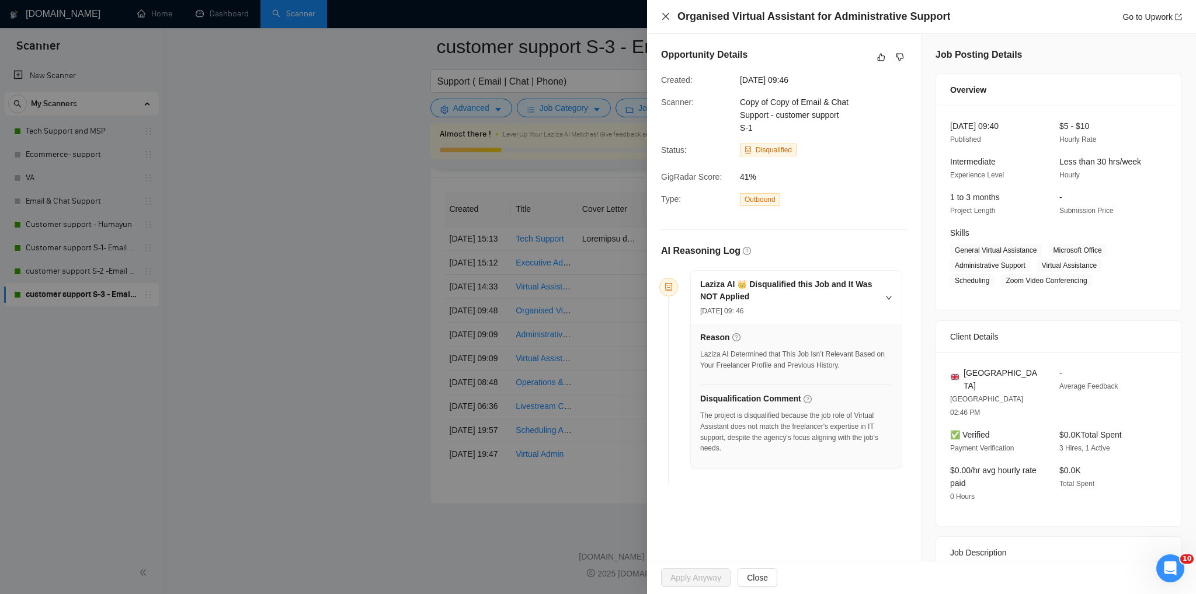
click at [668, 18] on icon "close" at bounding box center [665, 16] width 9 height 9
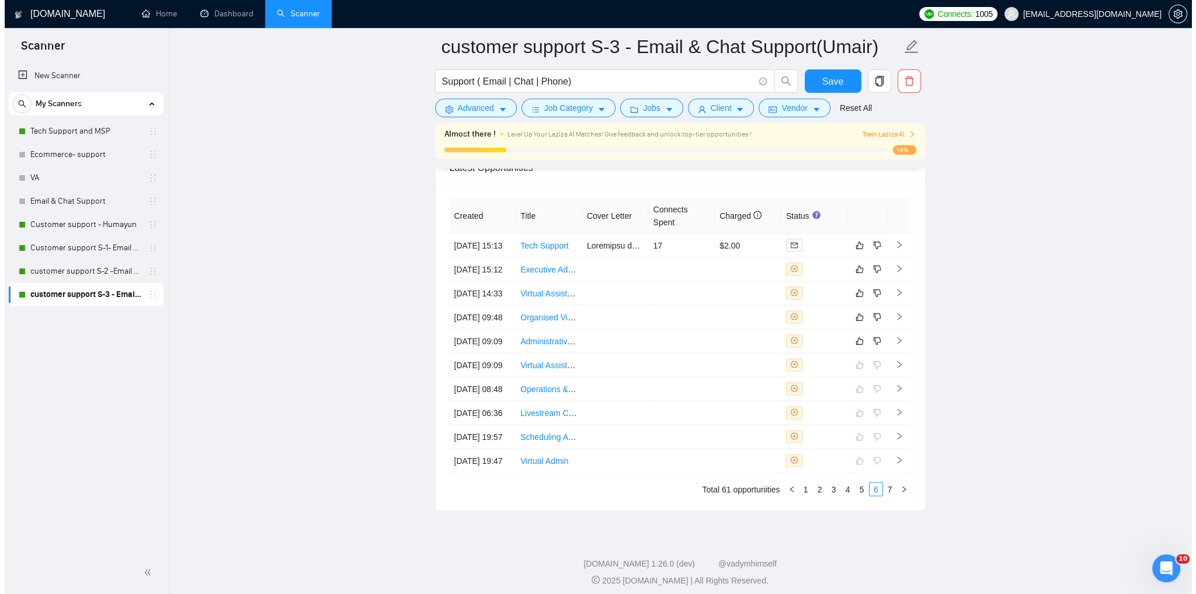
scroll to position [3022, 0]
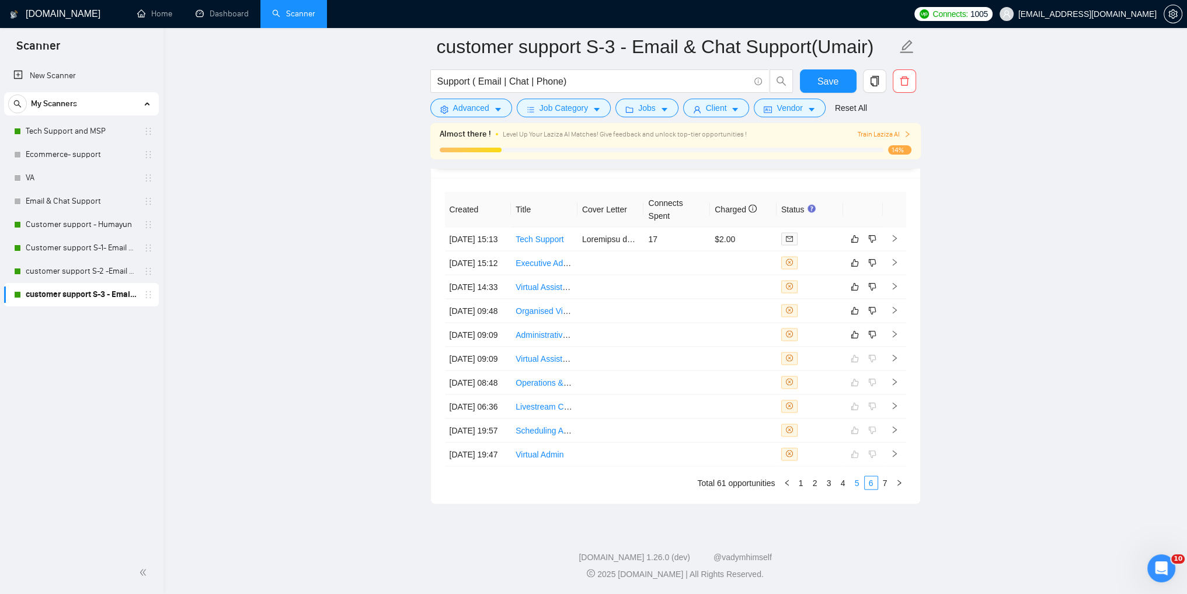
click at [857, 486] on link "5" at bounding box center [857, 482] width 13 height 13
click at [787, 450] on icon "close-circle" at bounding box center [789, 453] width 7 height 7
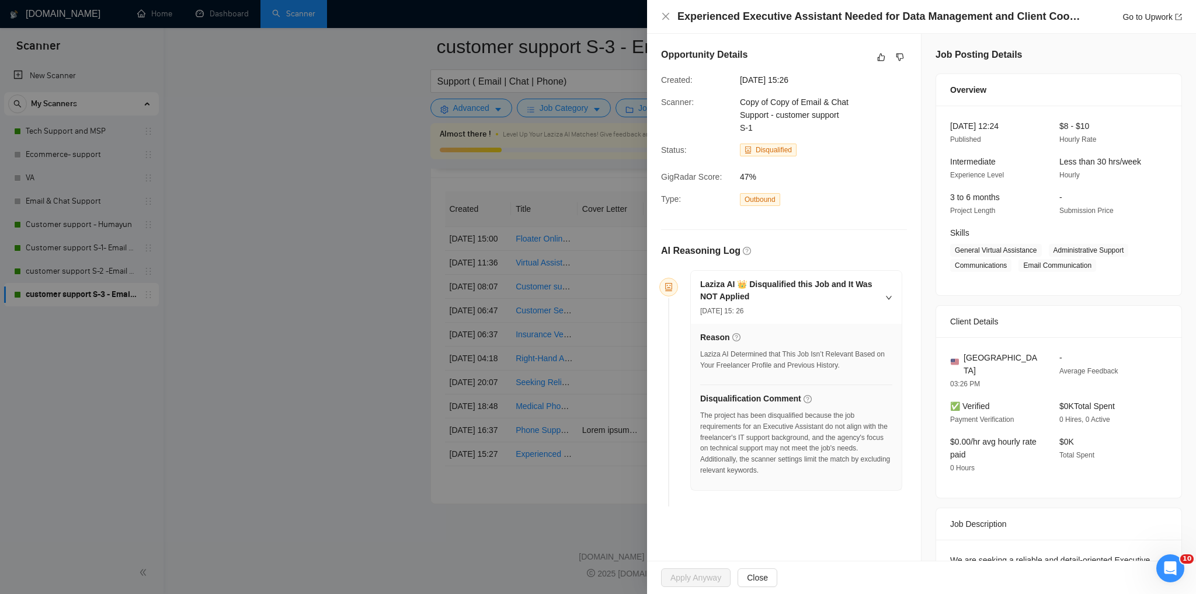
click at [673, 18] on div "Experienced Executive Assistant Needed for Data Management and Client Coordinat…" at bounding box center [921, 16] width 521 height 15
click at [667, 19] on icon "close" at bounding box center [665, 16] width 9 height 9
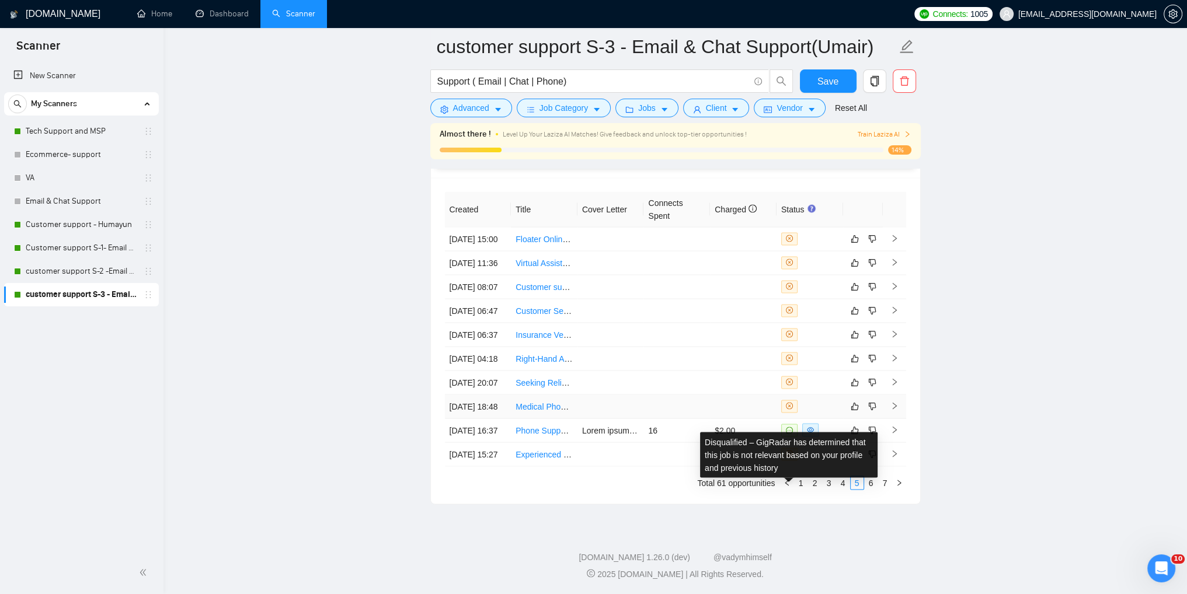
click at [786, 402] on icon "close-circle" at bounding box center [789, 405] width 7 height 7
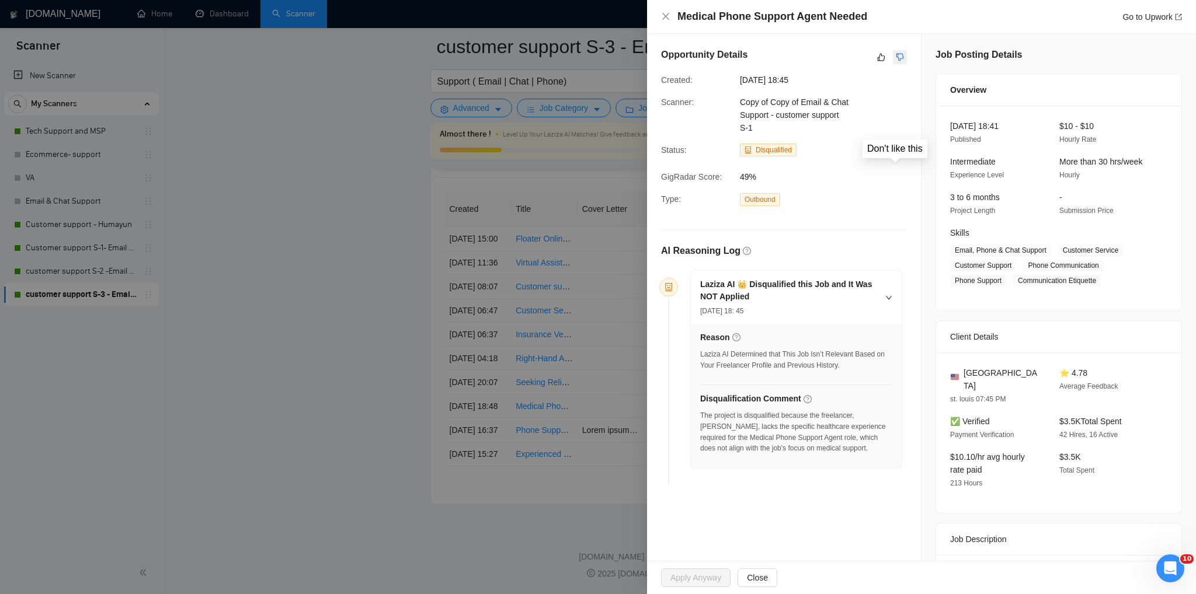
click at [896, 57] on icon "dislike" at bounding box center [900, 57] width 8 height 9
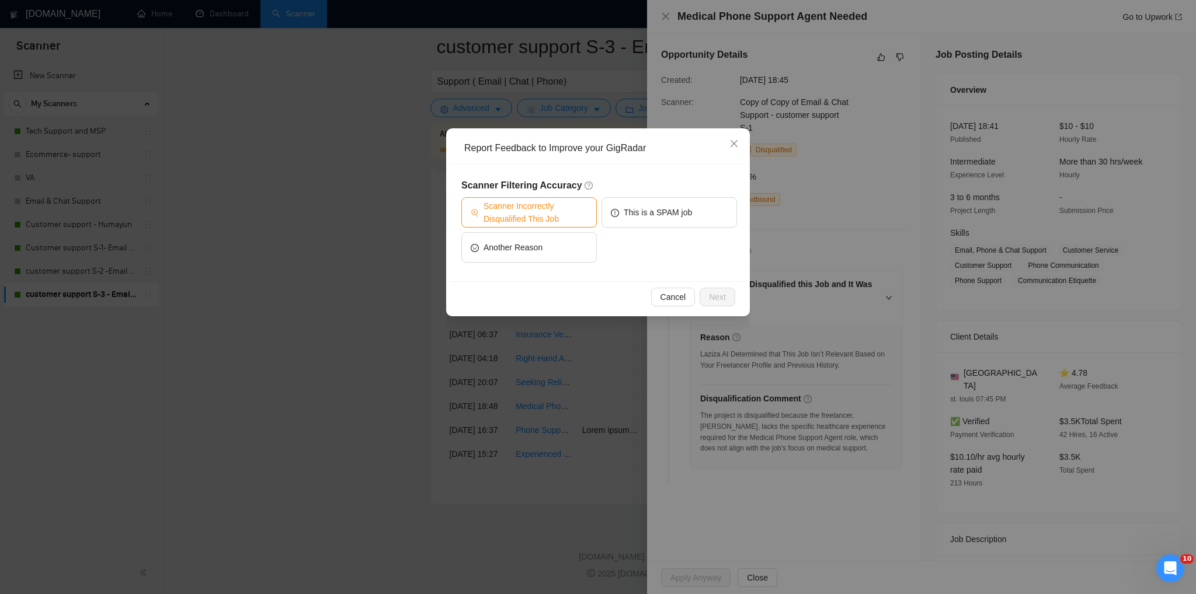
click at [528, 211] on span "Scanner Incorrectly Disqualified This Job" at bounding box center [535, 213] width 104 height 26
click at [709, 295] on span "Next" at bounding box center [717, 297] width 17 height 13
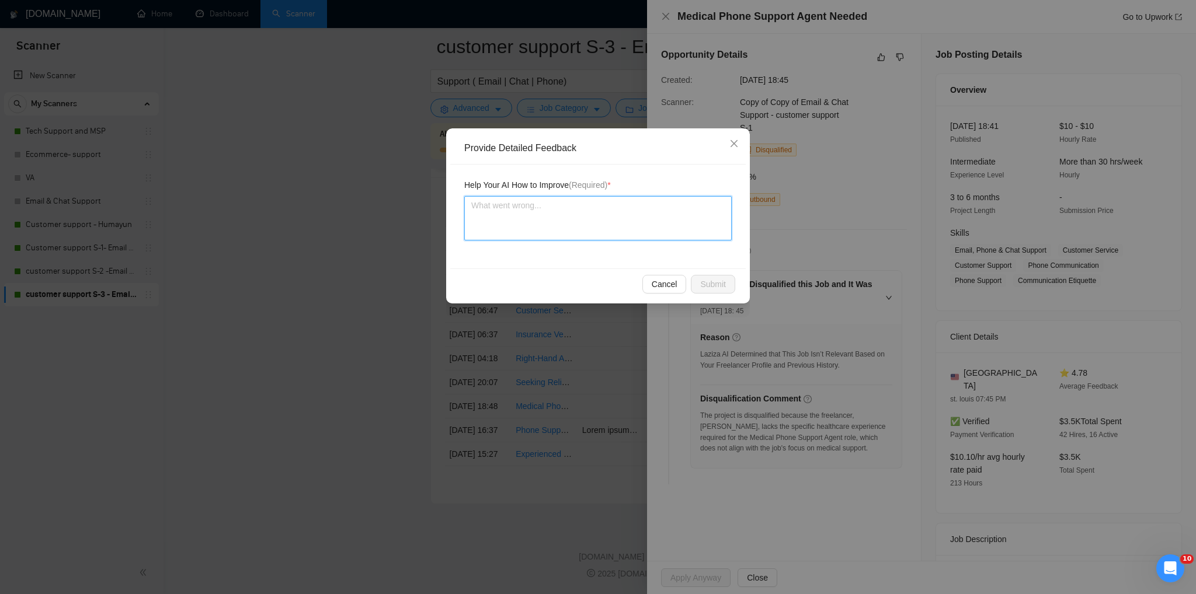
click at [492, 213] on textarea at bounding box center [597, 218] width 267 height 44
click at [715, 285] on span "Submit" at bounding box center [713, 284] width 26 height 13
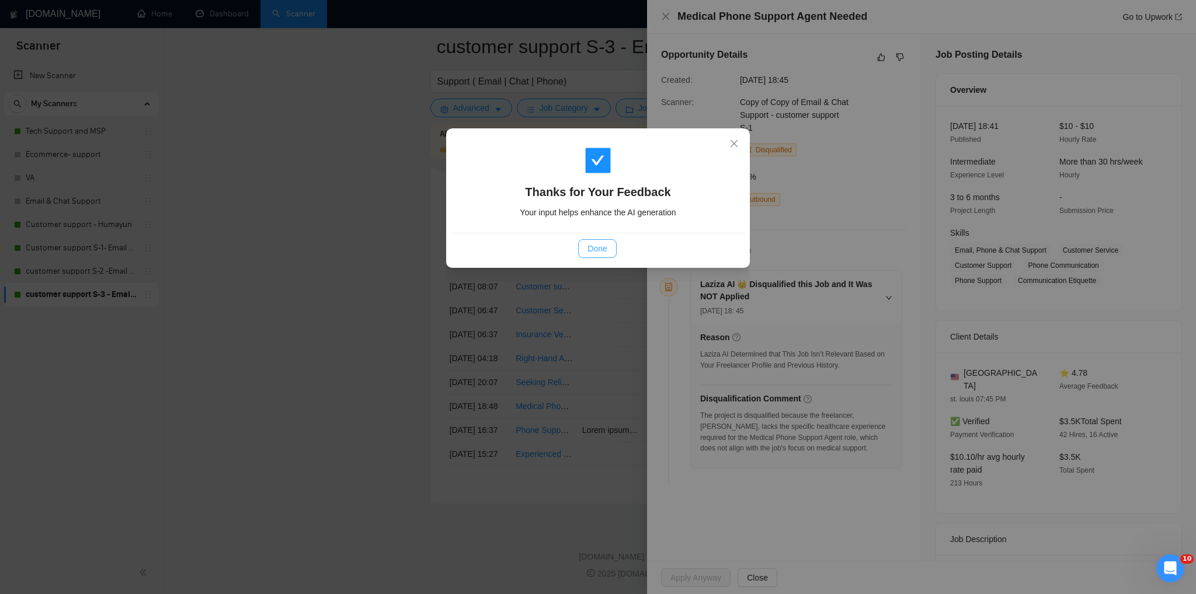
drag, startPoint x: 600, startPoint y: 249, endPoint x: 617, endPoint y: 239, distance: 19.4
click at [600, 249] on span "Done" at bounding box center [596, 248] width 19 height 13
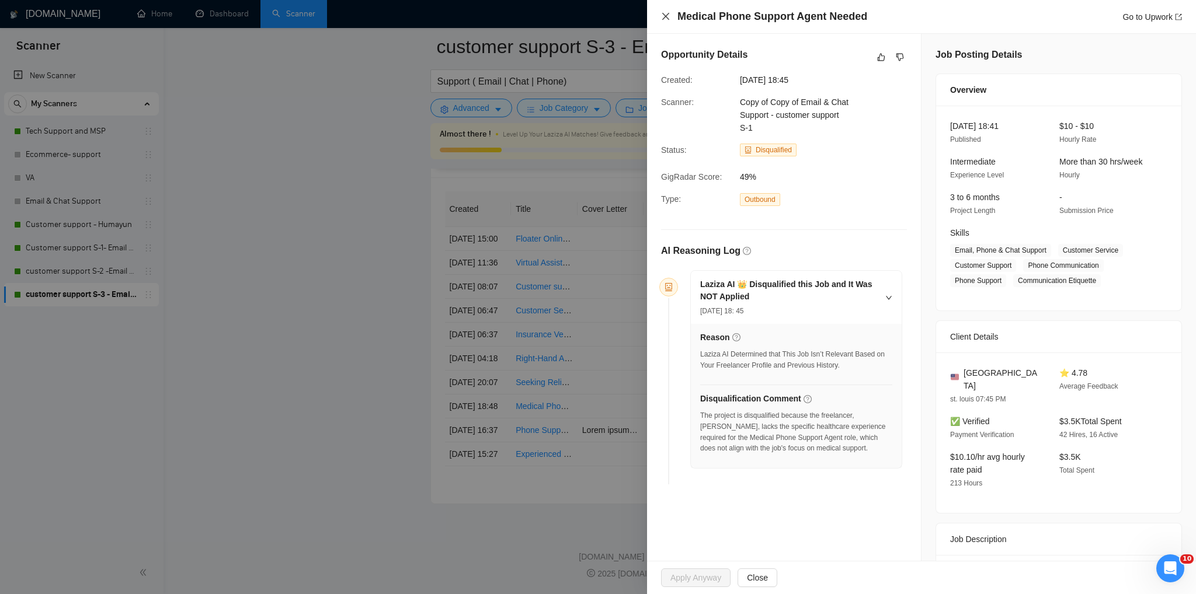
click at [667, 15] on icon "close" at bounding box center [665, 16] width 7 height 7
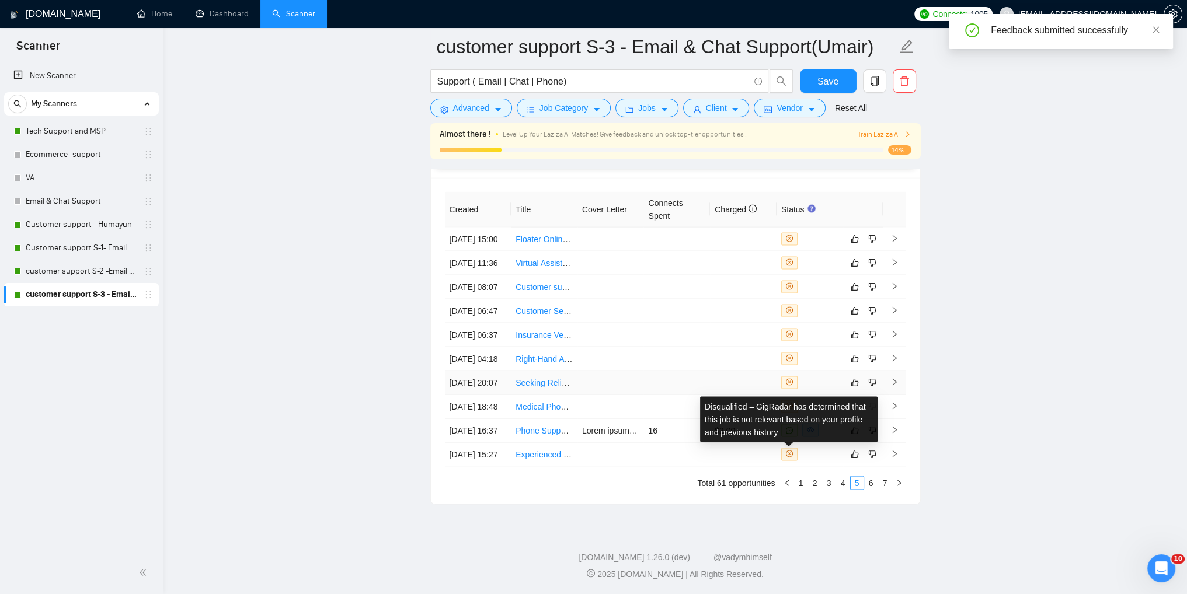
click at [789, 378] on icon "close-circle" at bounding box center [789, 381] width 7 height 7
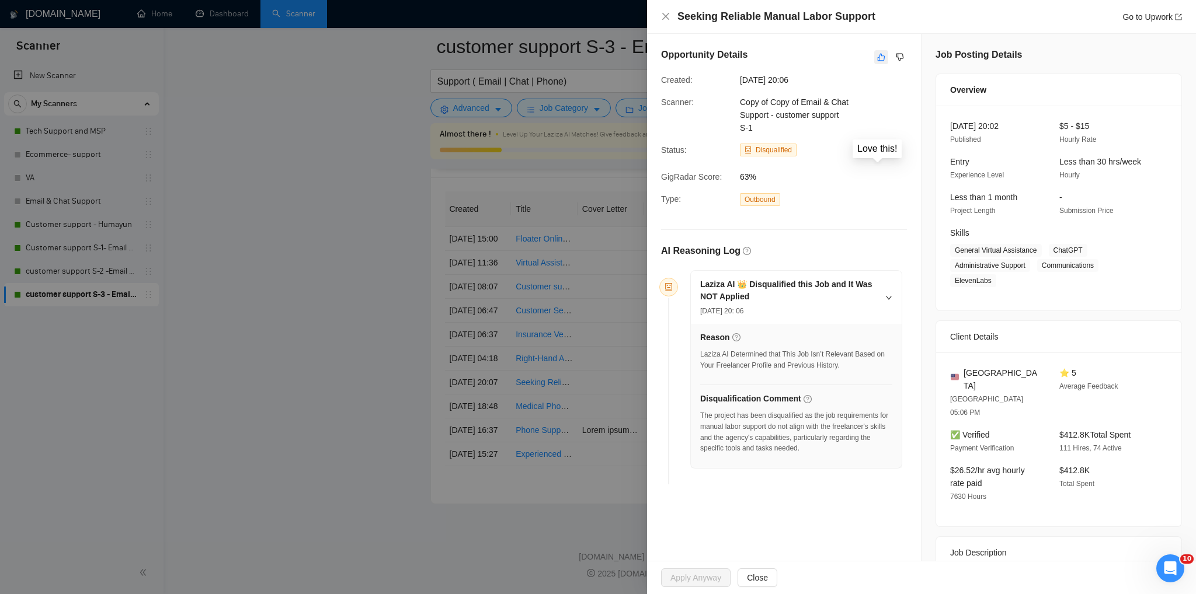
click at [878, 57] on icon "like" at bounding box center [882, 58] width 8 height 8
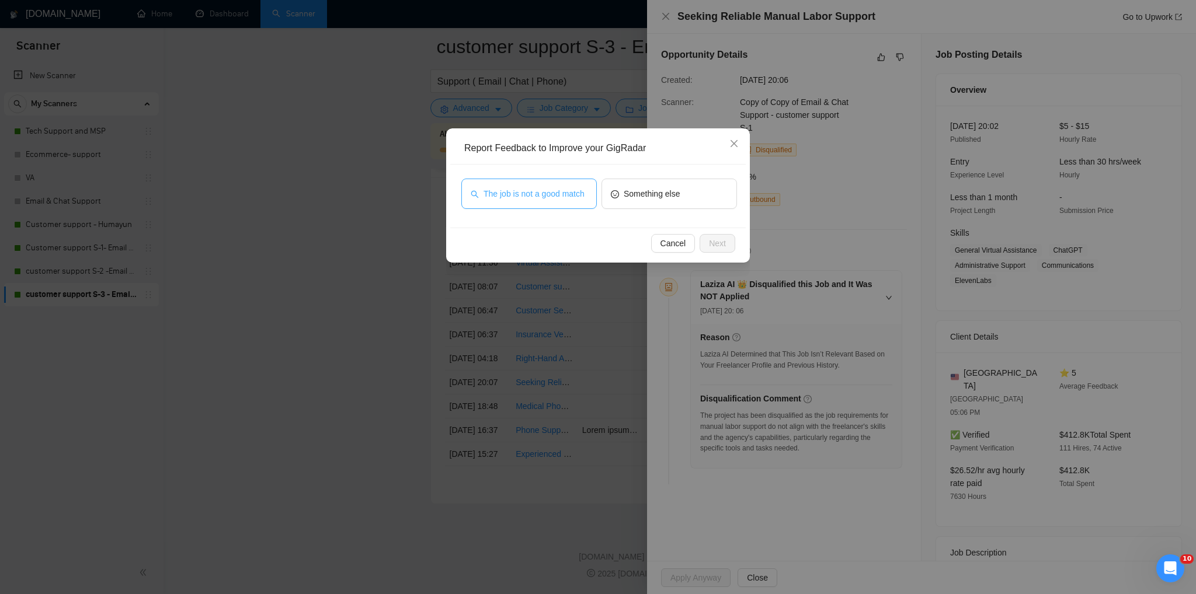
click at [549, 199] on span "The job is not a good match" at bounding box center [533, 193] width 101 height 13
click at [728, 246] on button "Next" at bounding box center [717, 243] width 36 height 19
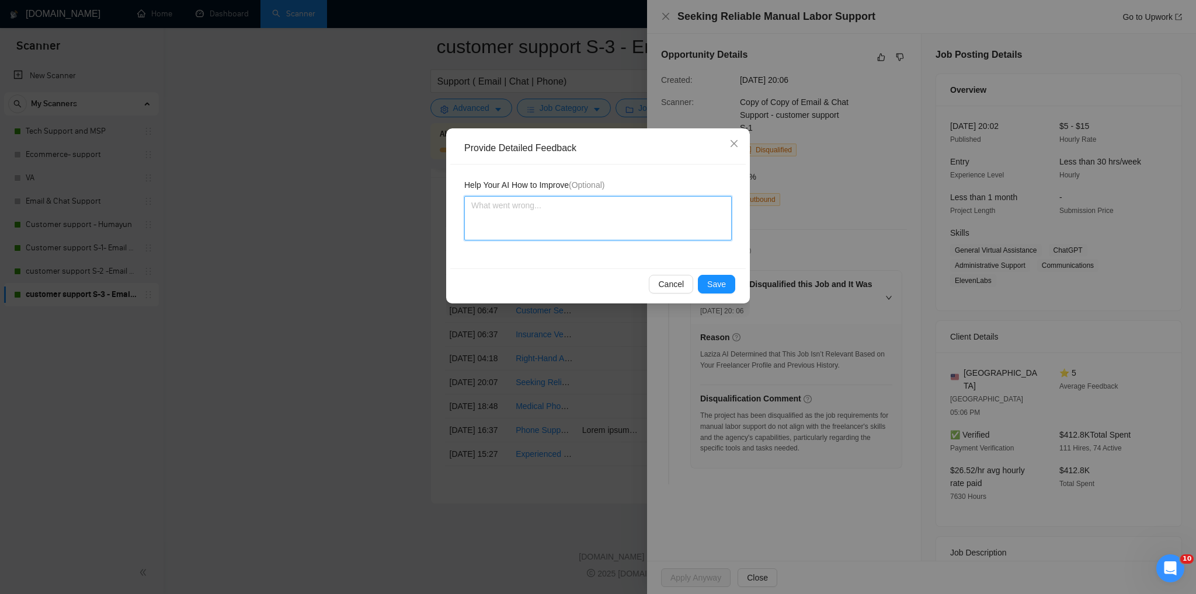
click at [493, 204] on textarea at bounding box center [597, 218] width 267 height 44
click at [723, 290] on button "Save" at bounding box center [716, 284] width 37 height 19
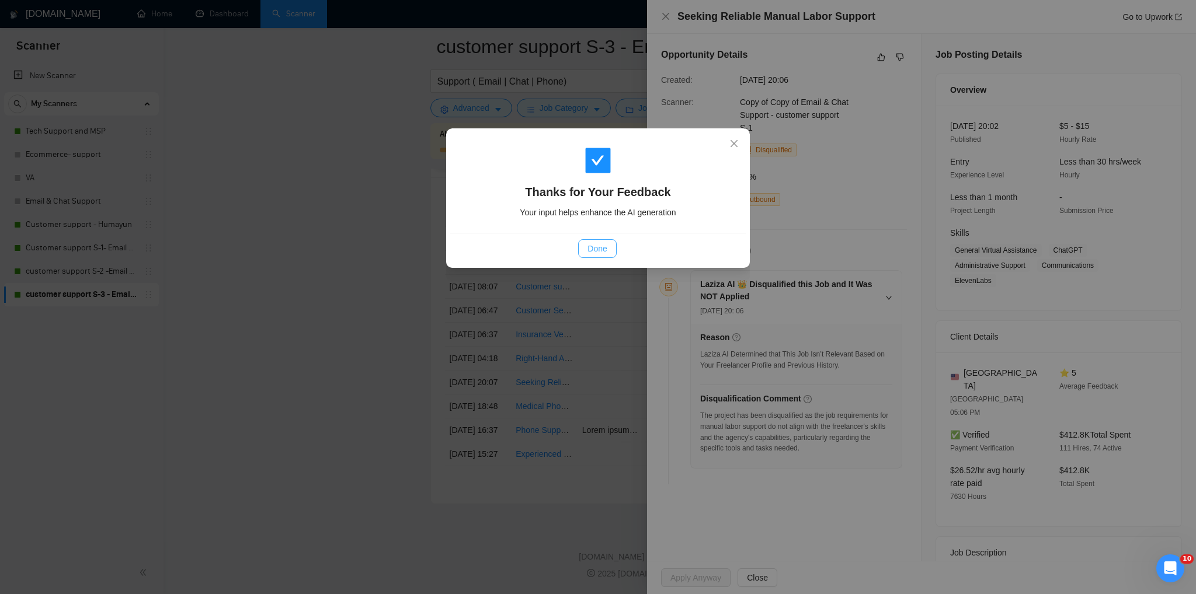
click at [598, 246] on span "Done" at bounding box center [596, 248] width 19 height 13
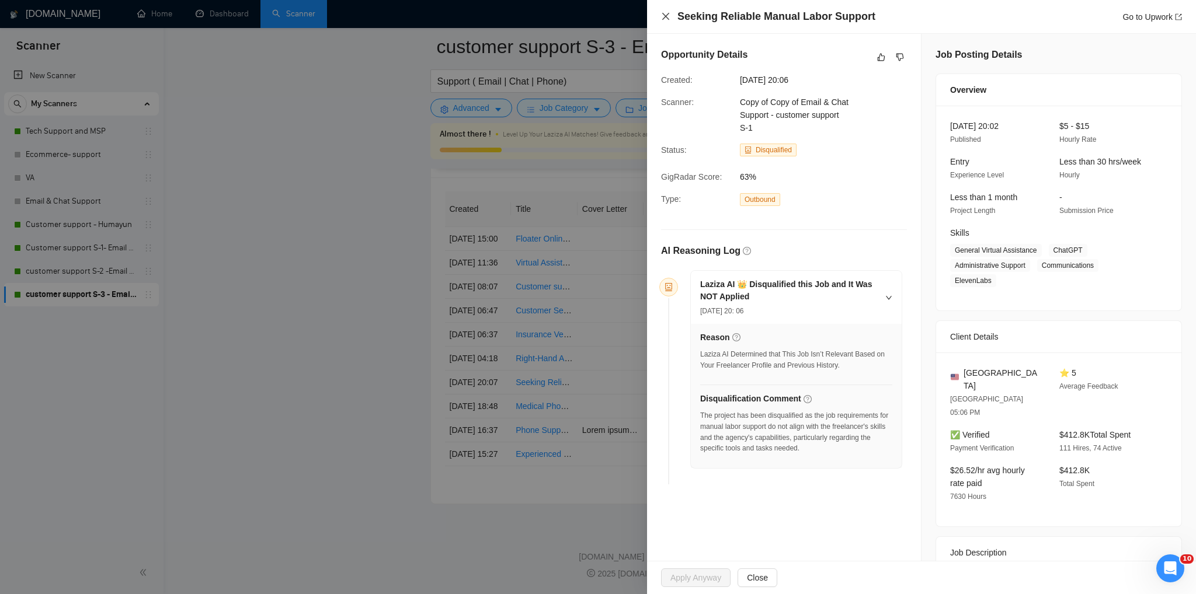
click at [663, 19] on icon "close" at bounding box center [665, 16] width 9 height 9
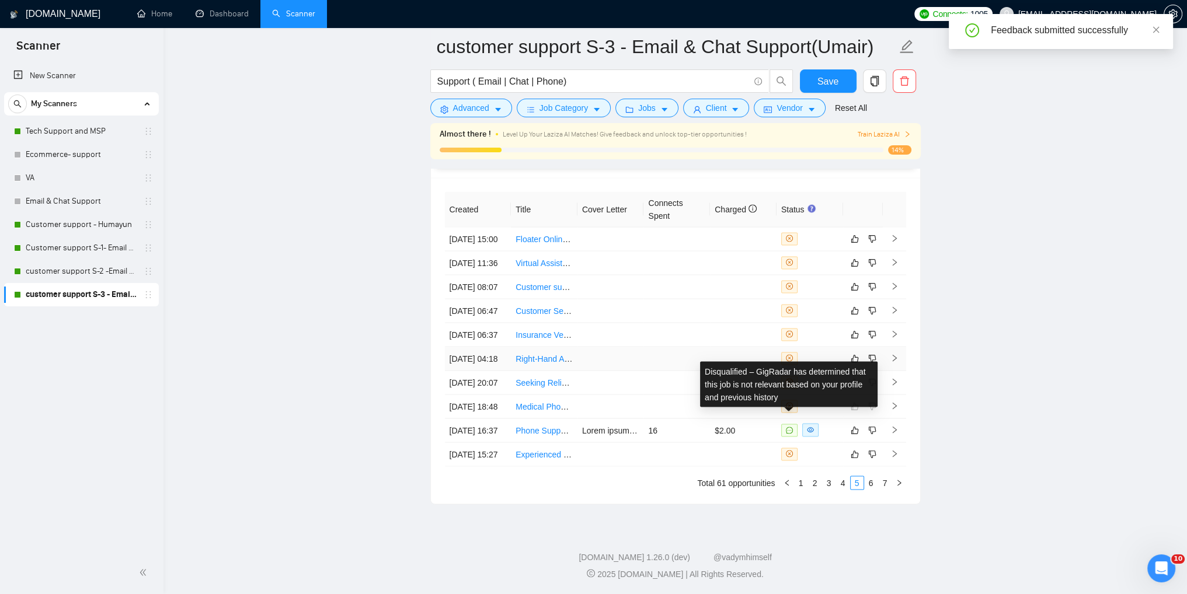
click at [788, 354] on icon "close-circle" at bounding box center [789, 357] width 7 height 7
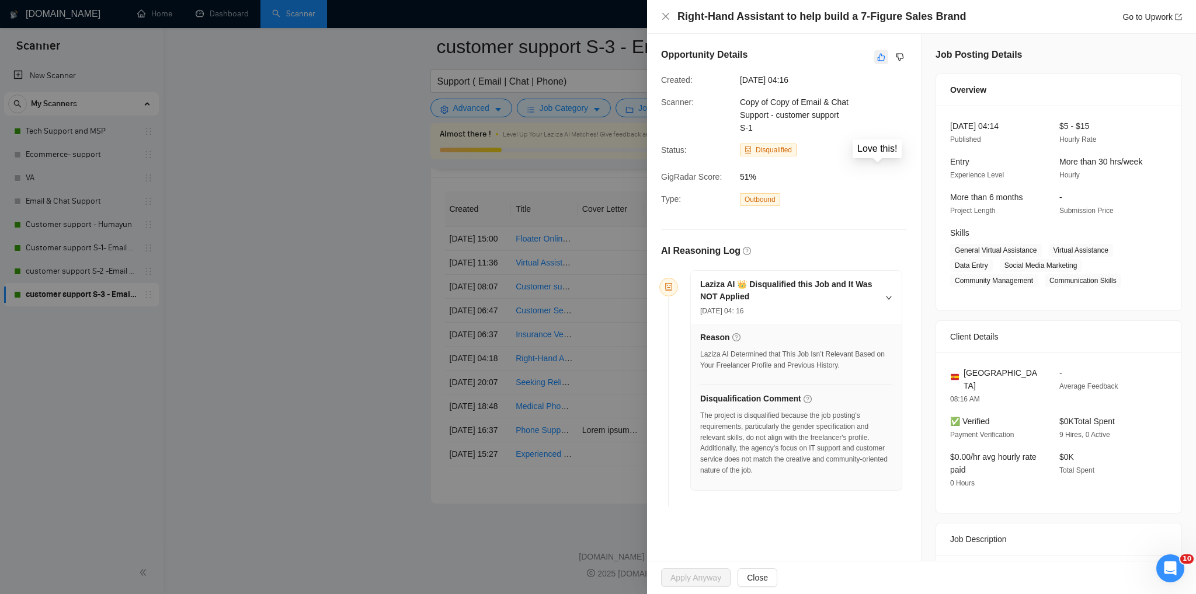
click at [877, 61] on icon "like" at bounding box center [881, 57] width 8 height 9
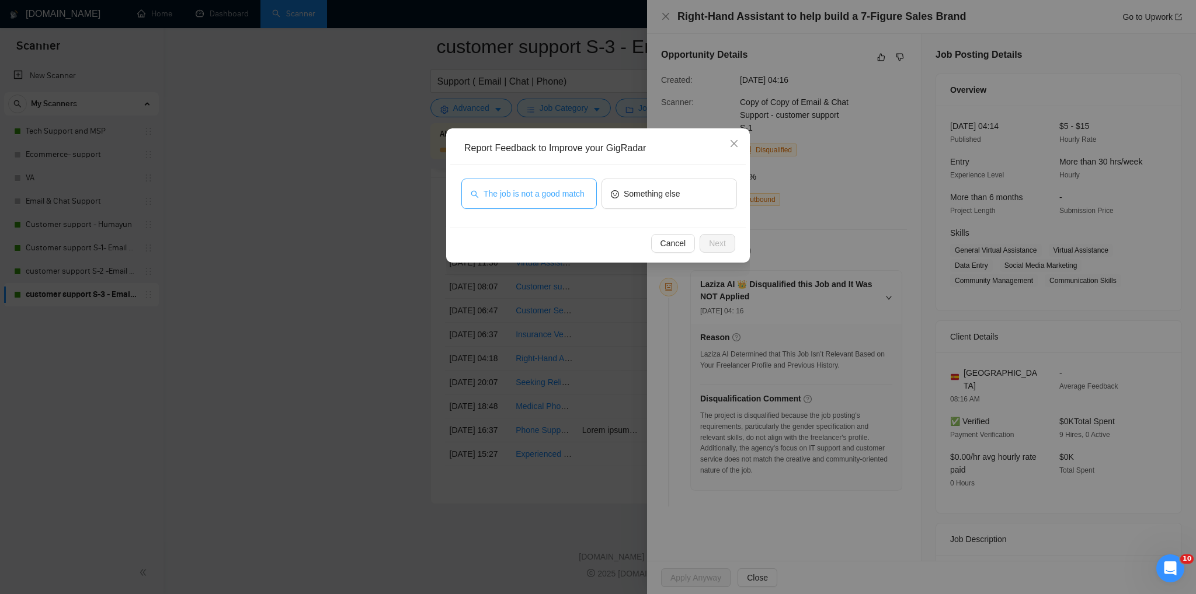
click at [528, 199] on span "The job is not a good match" at bounding box center [533, 193] width 101 height 13
click at [718, 249] on span "Next" at bounding box center [717, 243] width 17 height 13
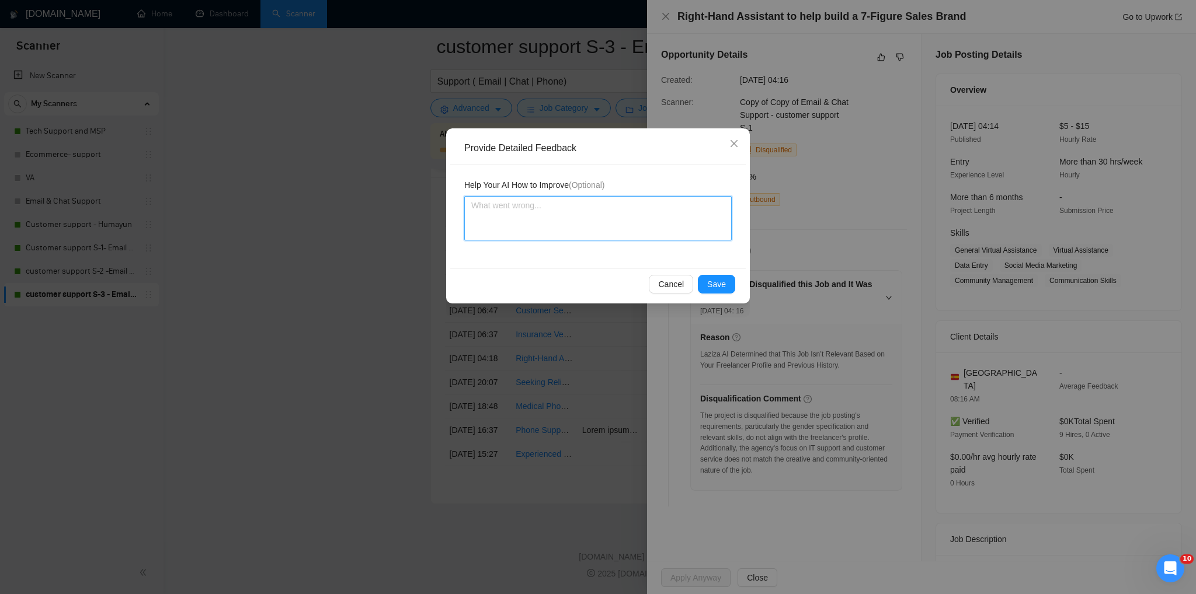
click at [523, 224] on textarea at bounding box center [597, 218] width 267 height 44
click at [676, 204] on textarea "They were looking a women in sales management and" at bounding box center [597, 218] width 267 height 44
click at [722, 285] on span "Save" at bounding box center [716, 284] width 19 height 13
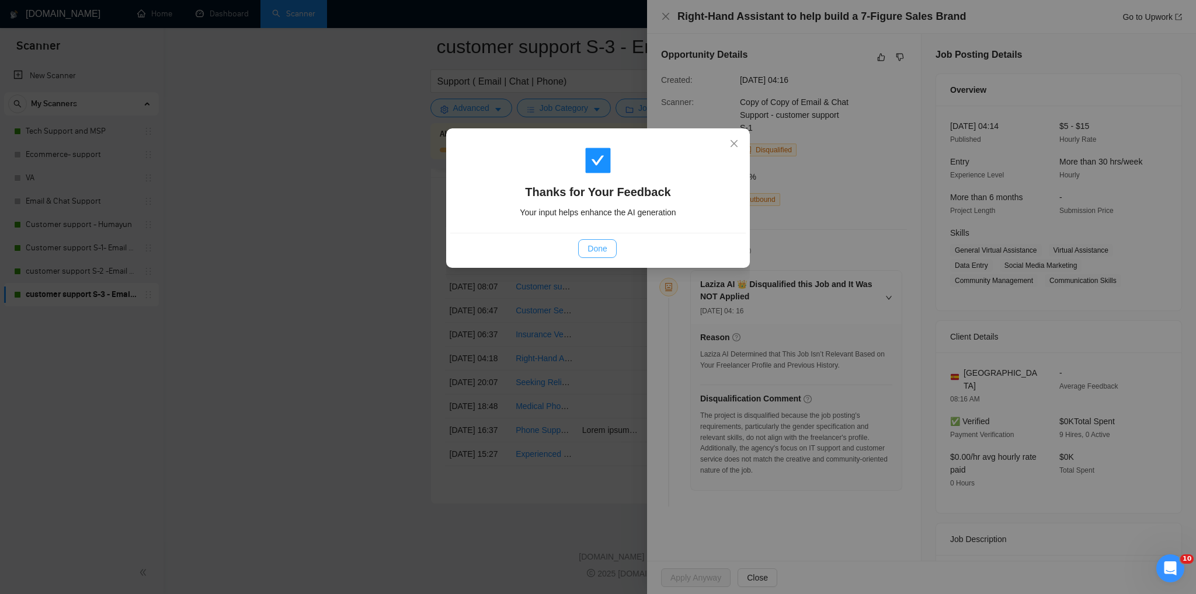
click at [603, 248] on span "Done" at bounding box center [596, 248] width 19 height 13
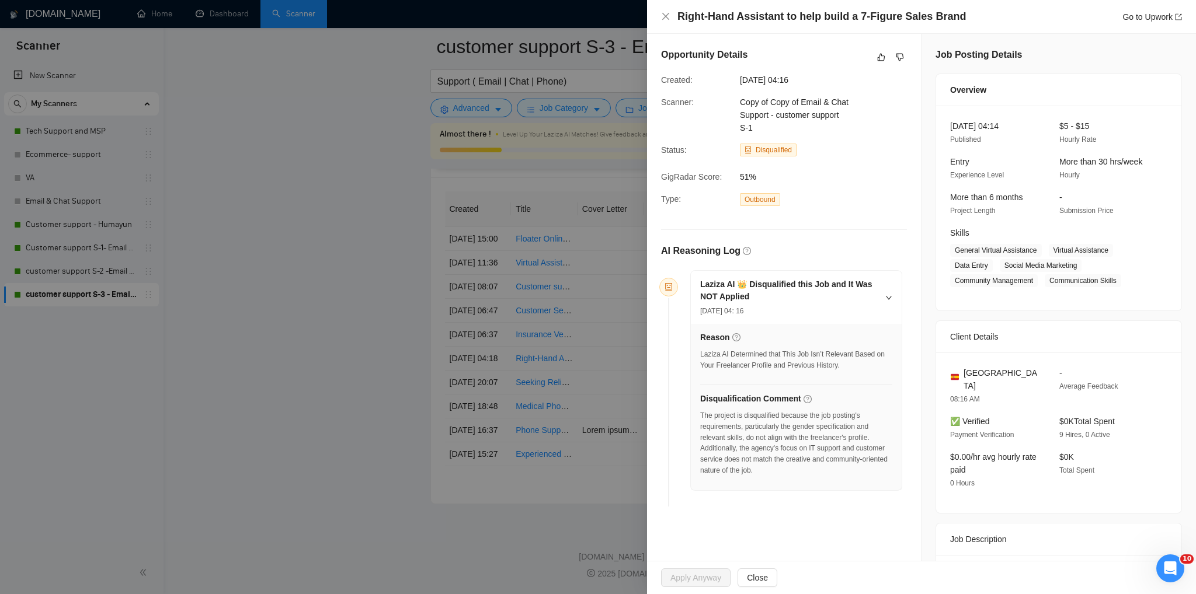
click at [670, 13] on div "Right-Hand Assistant to help build a 7-Figure Sales Brand Go to Upwork" at bounding box center [921, 16] width 521 height 15
click at [665, 18] on icon "close" at bounding box center [665, 16] width 9 height 9
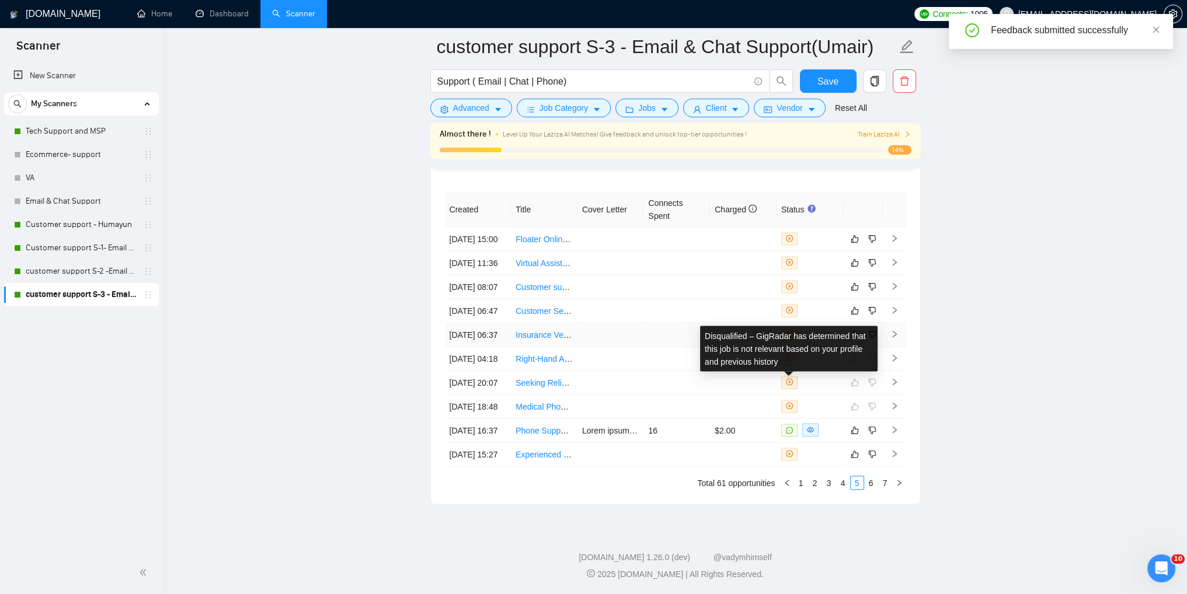
click at [788, 330] on icon "close-circle" at bounding box center [789, 333] width 7 height 7
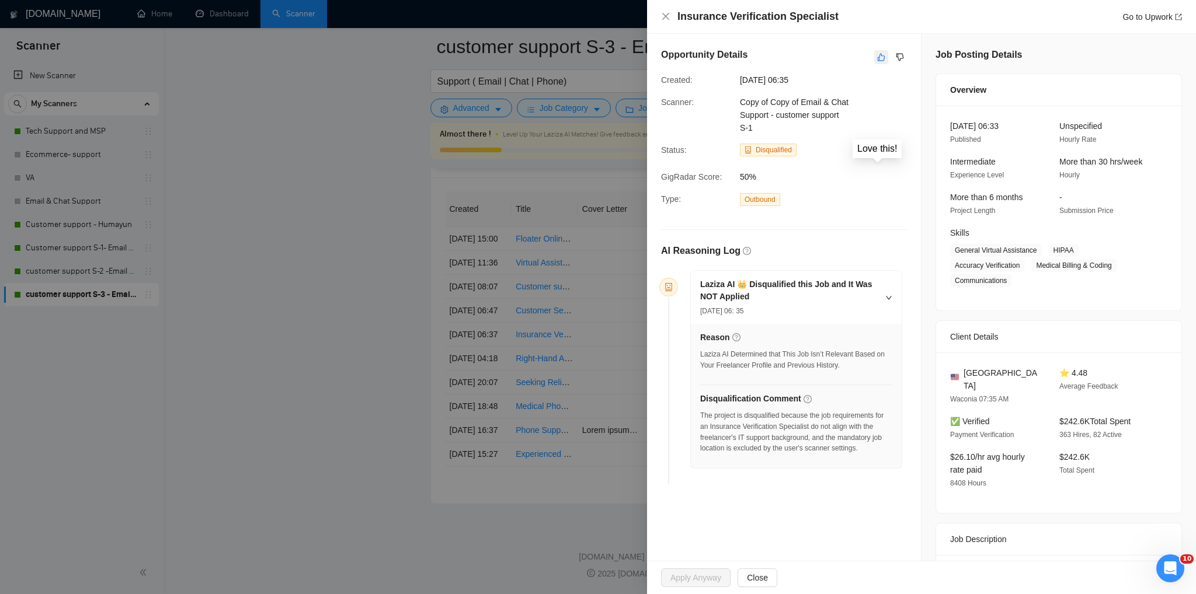
click at [878, 58] on icon "like" at bounding box center [881, 57] width 8 height 9
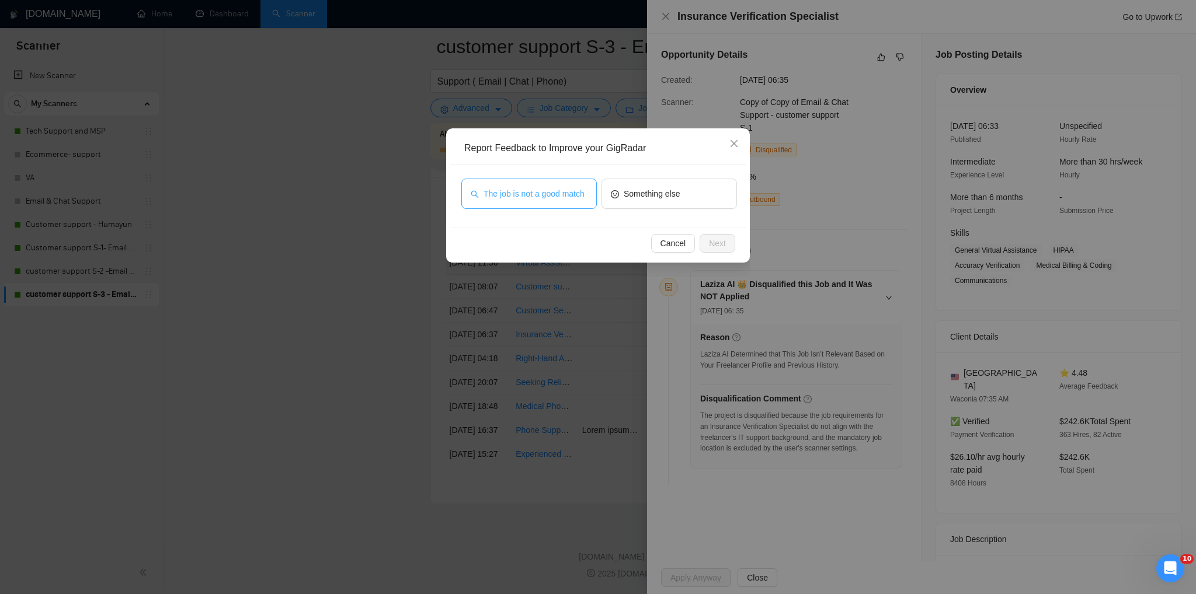
click at [523, 194] on span "The job is not a good match" at bounding box center [533, 193] width 101 height 13
click at [729, 239] on button "Next" at bounding box center [717, 243] width 36 height 19
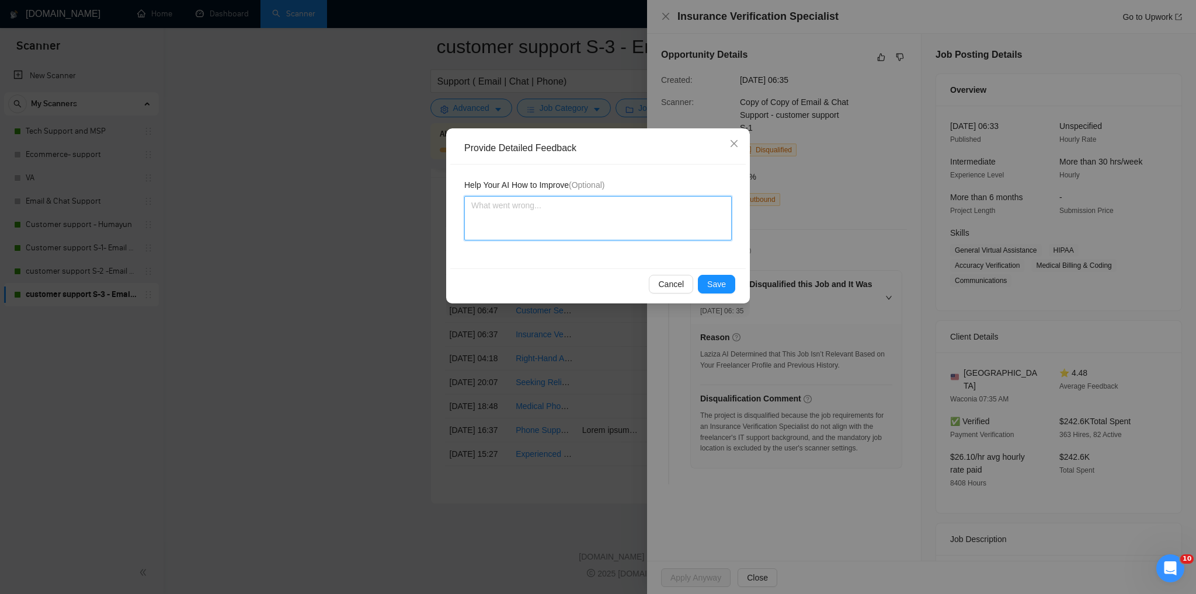
click at [513, 218] on textarea at bounding box center [597, 218] width 267 height 44
click at [719, 281] on span "Save" at bounding box center [716, 284] width 19 height 13
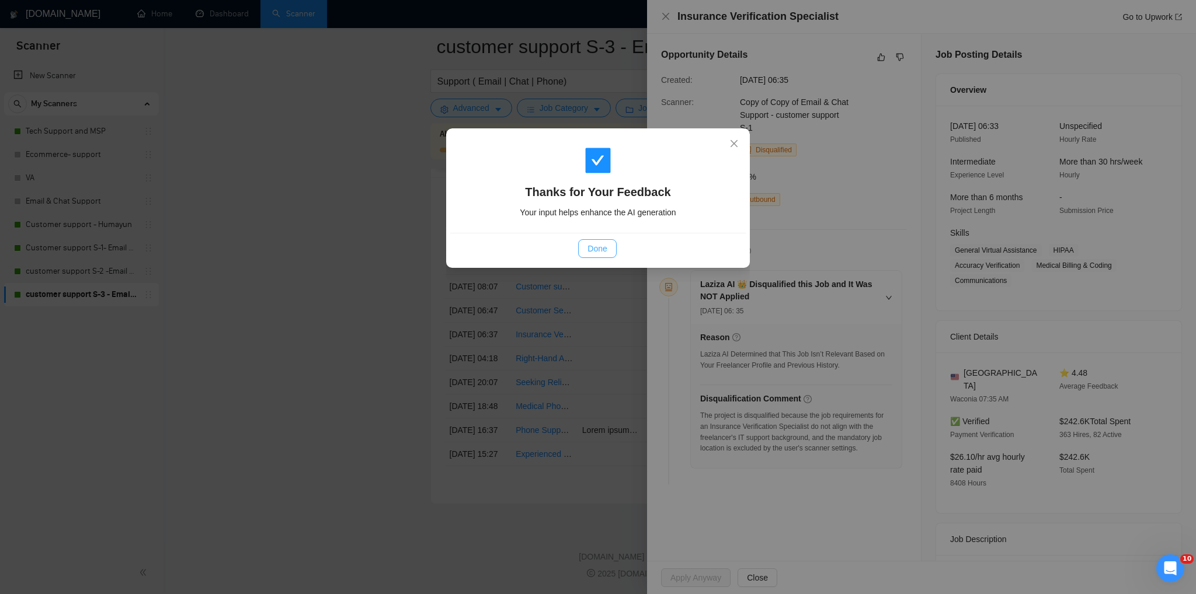
click at [606, 245] on span "Done" at bounding box center [596, 248] width 19 height 13
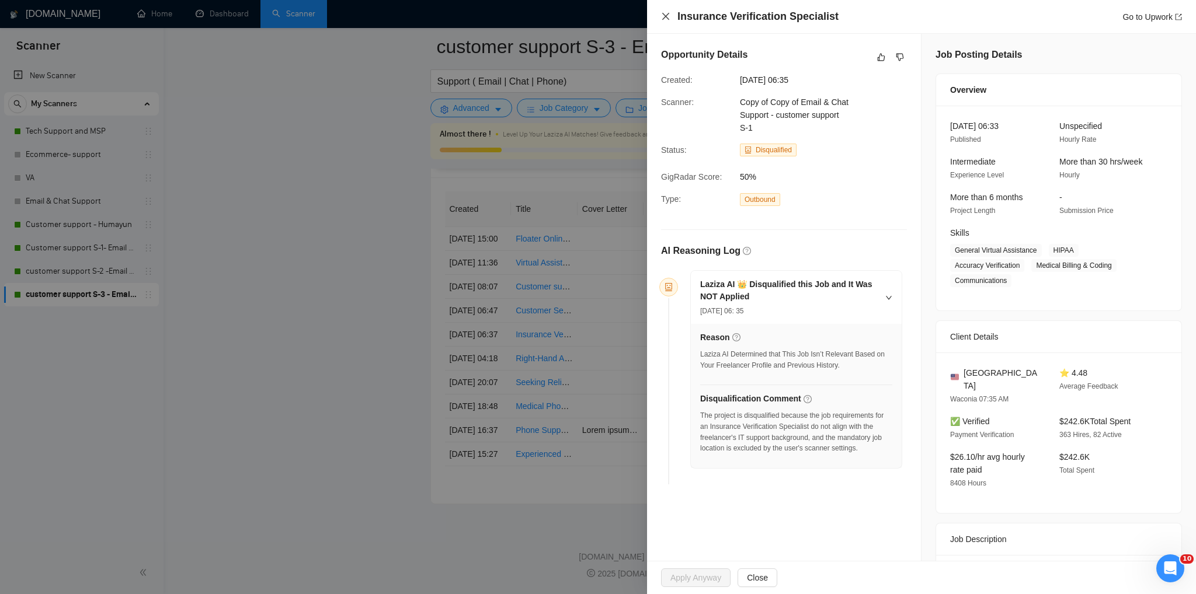
click at [669, 16] on icon "close" at bounding box center [665, 16] width 9 height 9
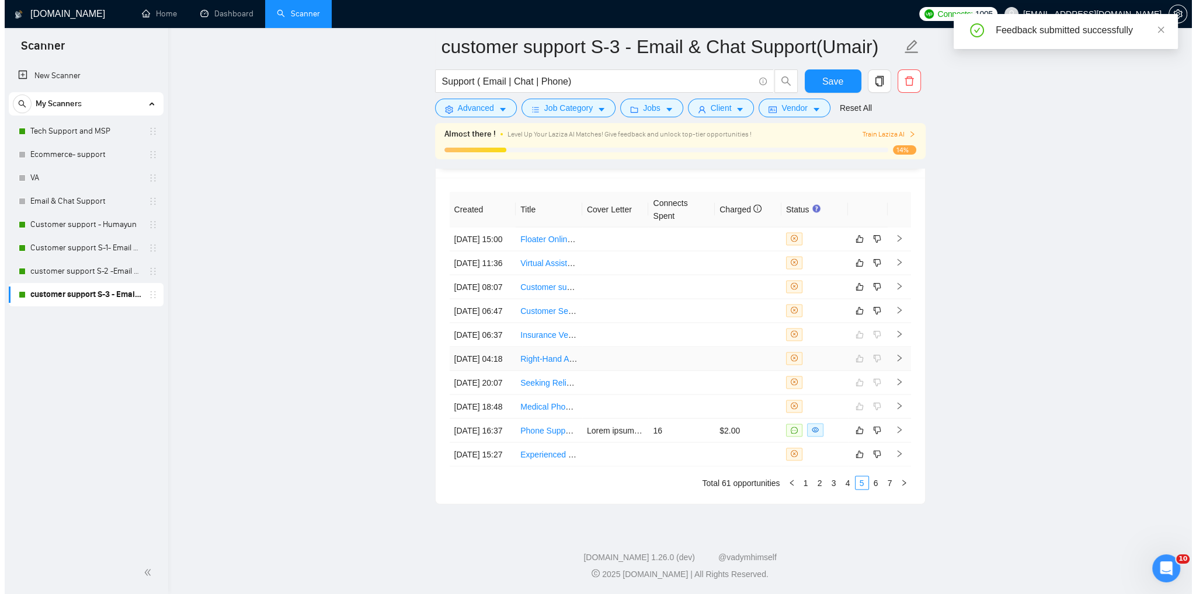
scroll to position [2963, 0]
click at [789, 307] on icon "close-circle" at bounding box center [789, 310] width 7 height 7
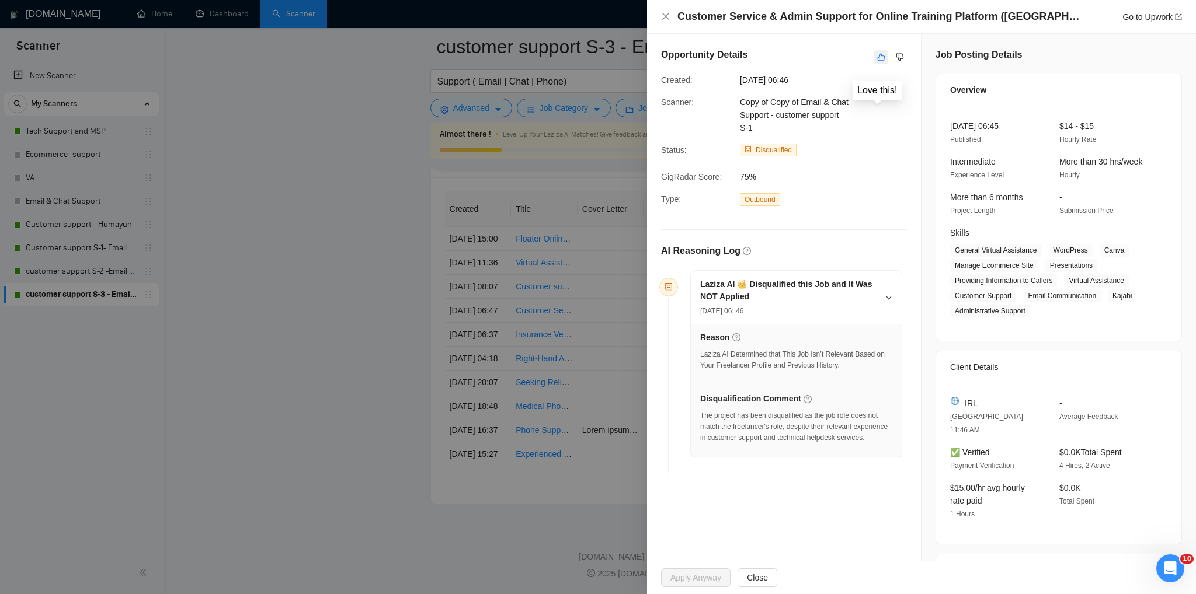
click at [878, 57] on icon "like" at bounding box center [881, 57] width 8 height 9
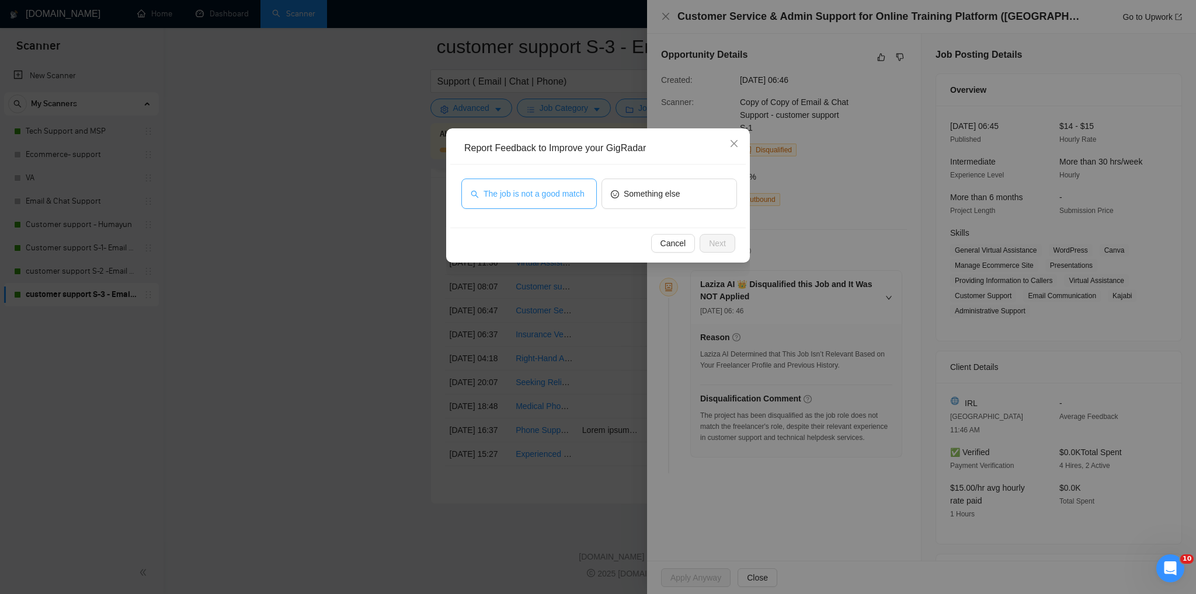
click at [533, 194] on span "The job is not a good match" at bounding box center [533, 193] width 101 height 13
drag, startPoint x: 669, startPoint y: 243, endPoint x: 759, endPoint y: 215, distance: 94.4
click at [669, 244] on span "Cancel" at bounding box center [673, 243] width 26 height 13
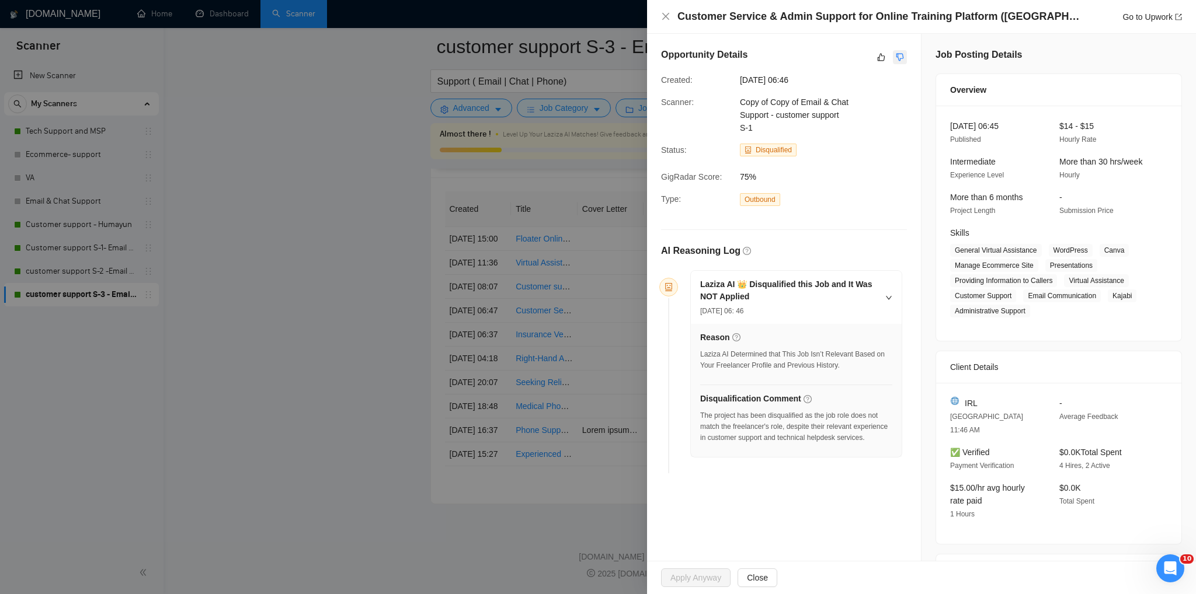
click at [896, 59] on icon "dislike" at bounding box center [900, 58] width 8 height 8
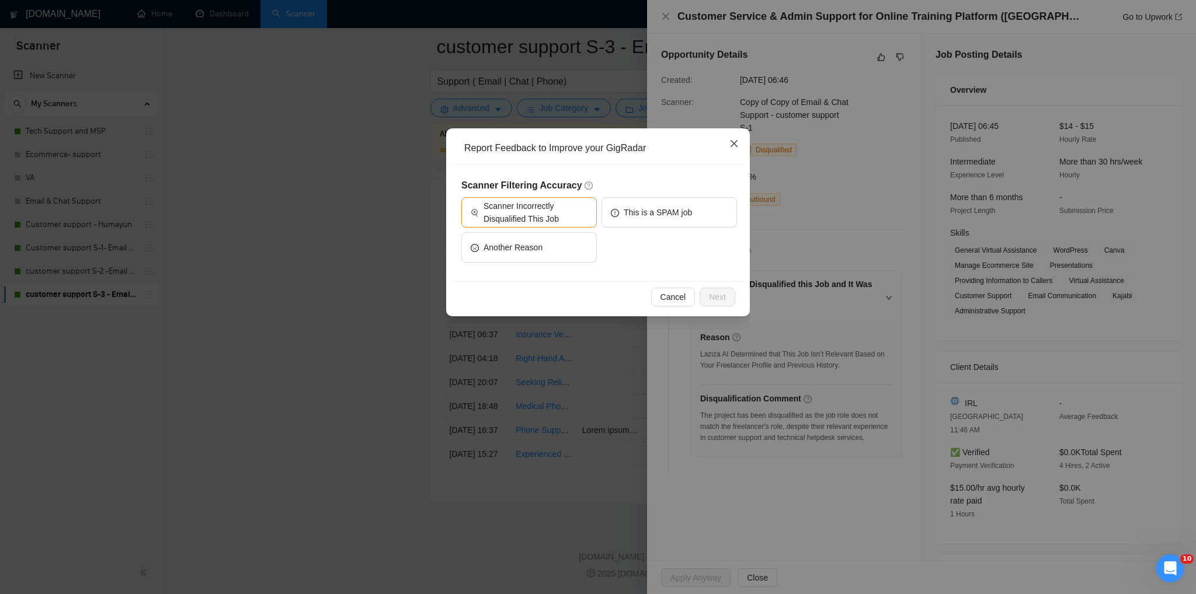
click at [728, 145] on span "Close" at bounding box center [734, 144] width 32 height 32
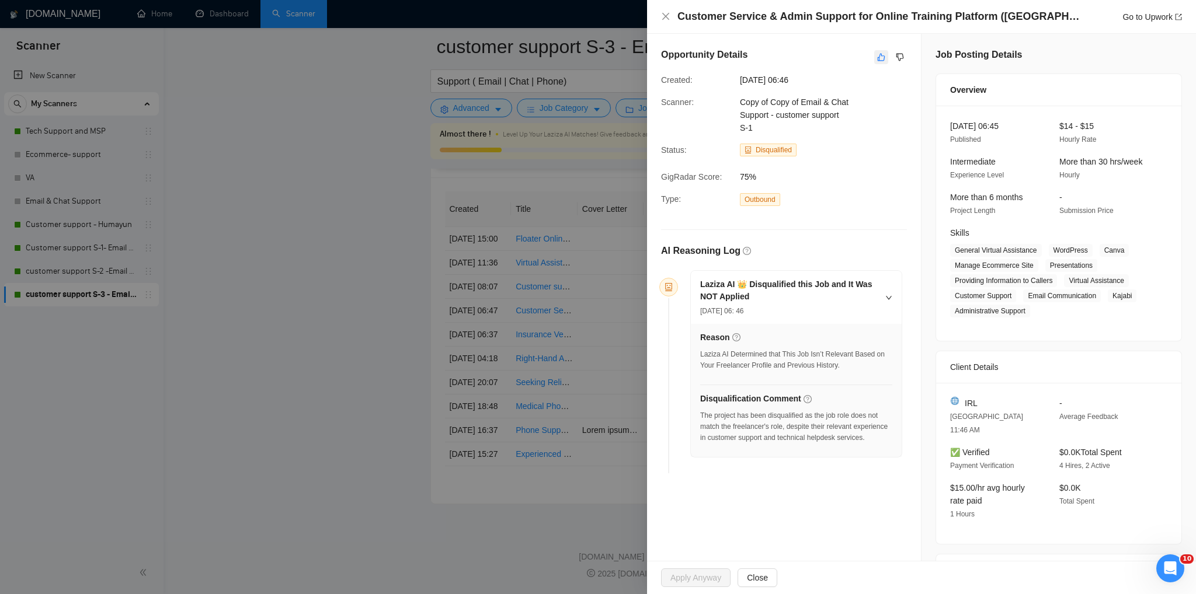
click at [877, 58] on icon "like" at bounding box center [881, 57] width 8 height 9
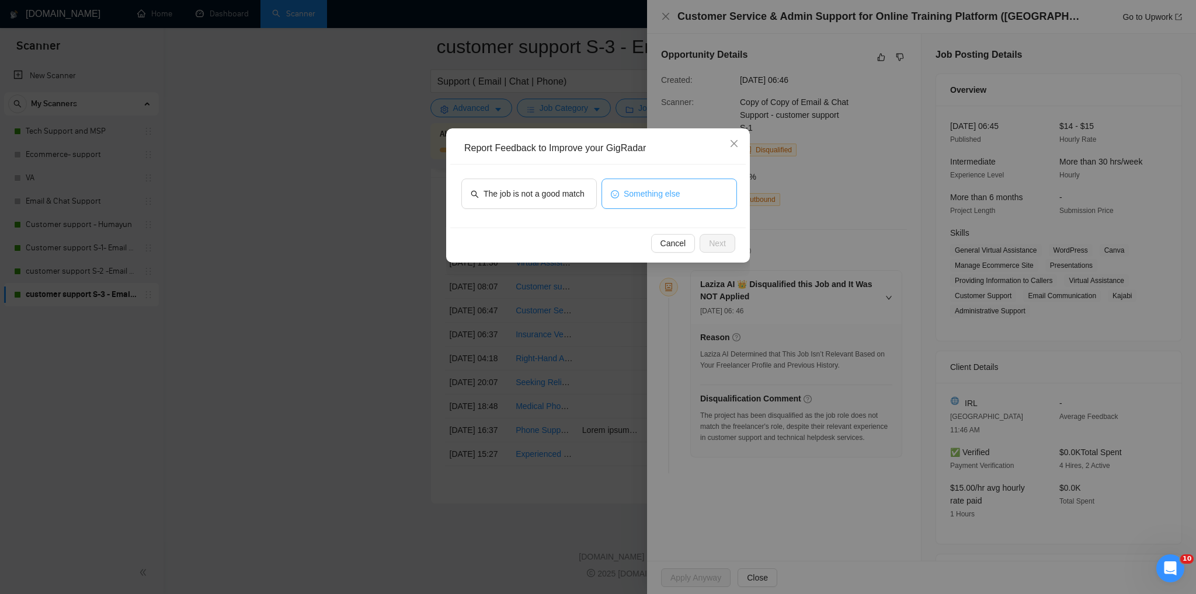
click at [666, 191] on span "Something else" at bounding box center [652, 193] width 57 height 13
click at [709, 243] on span "Next" at bounding box center [717, 243] width 17 height 13
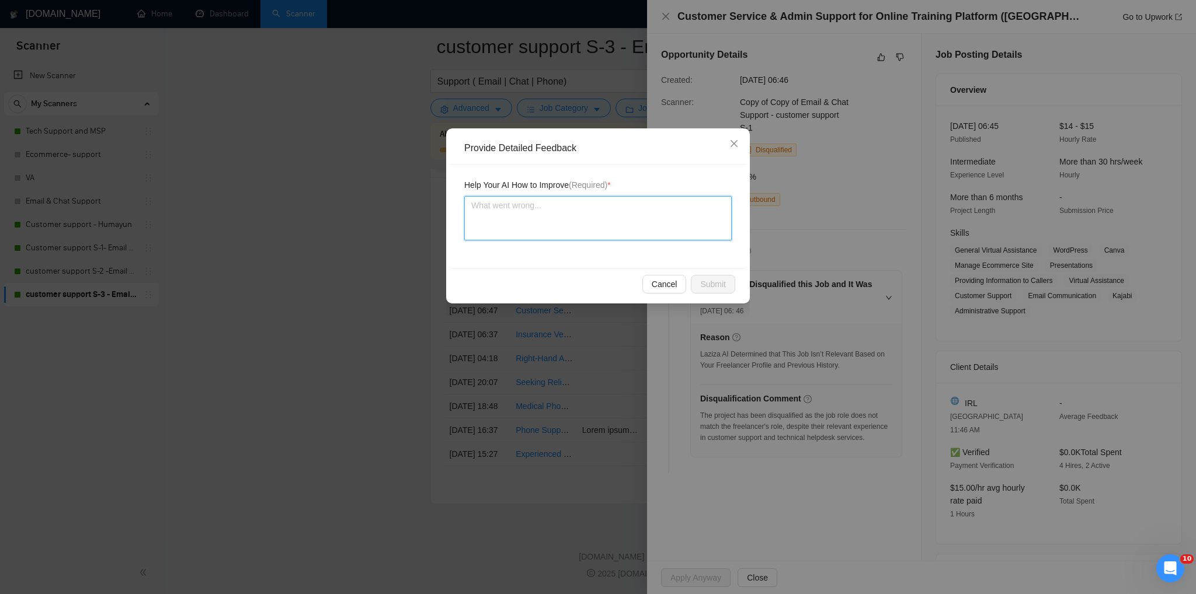
click at [499, 222] on textarea at bounding box center [597, 218] width 267 height 44
click at [592, 213] on textarea "Can be taken into consideration" at bounding box center [597, 218] width 267 height 44
click at [708, 278] on span "Submit" at bounding box center [713, 284] width 26 height 13
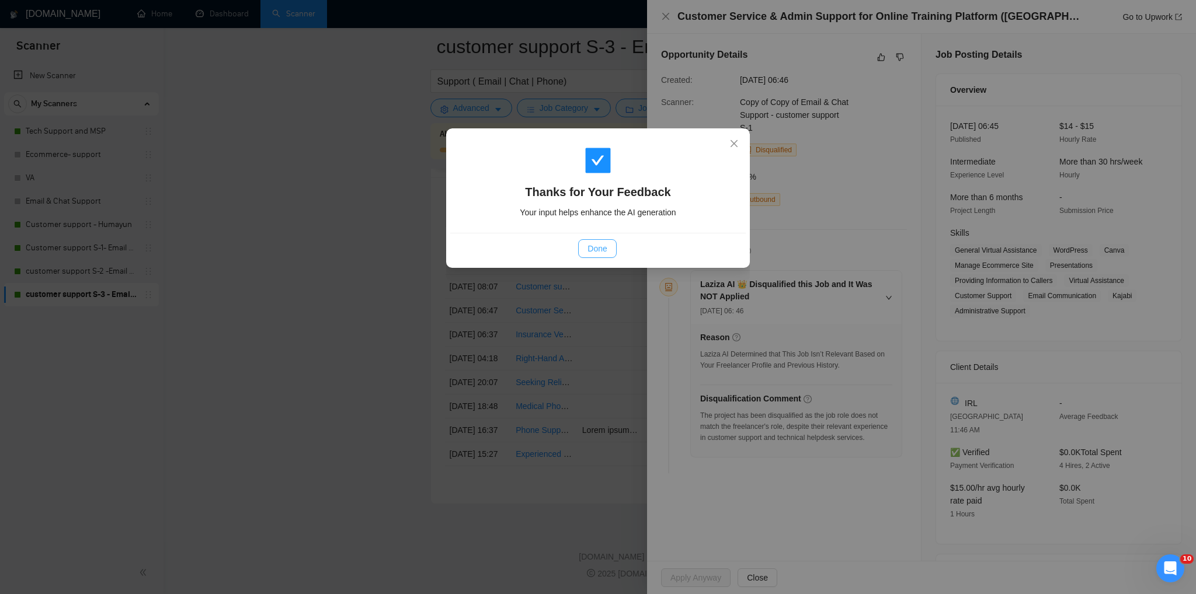
click at [594, 246] on span "Done" at bounding box center [596, 248] width 19 height 13
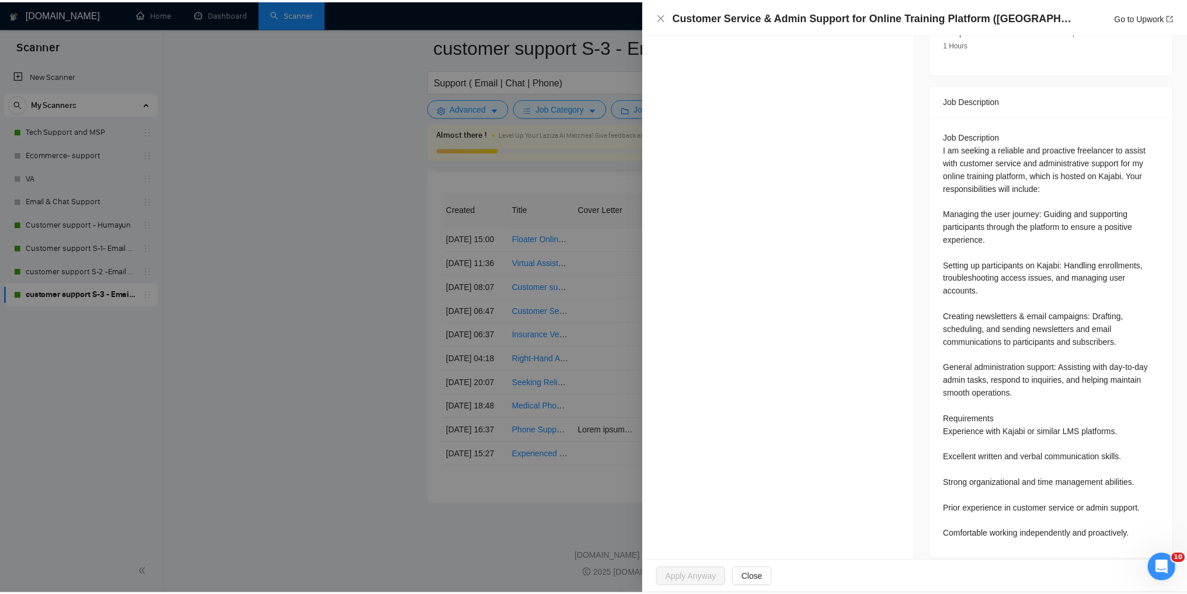
scroll to position [471, 0]
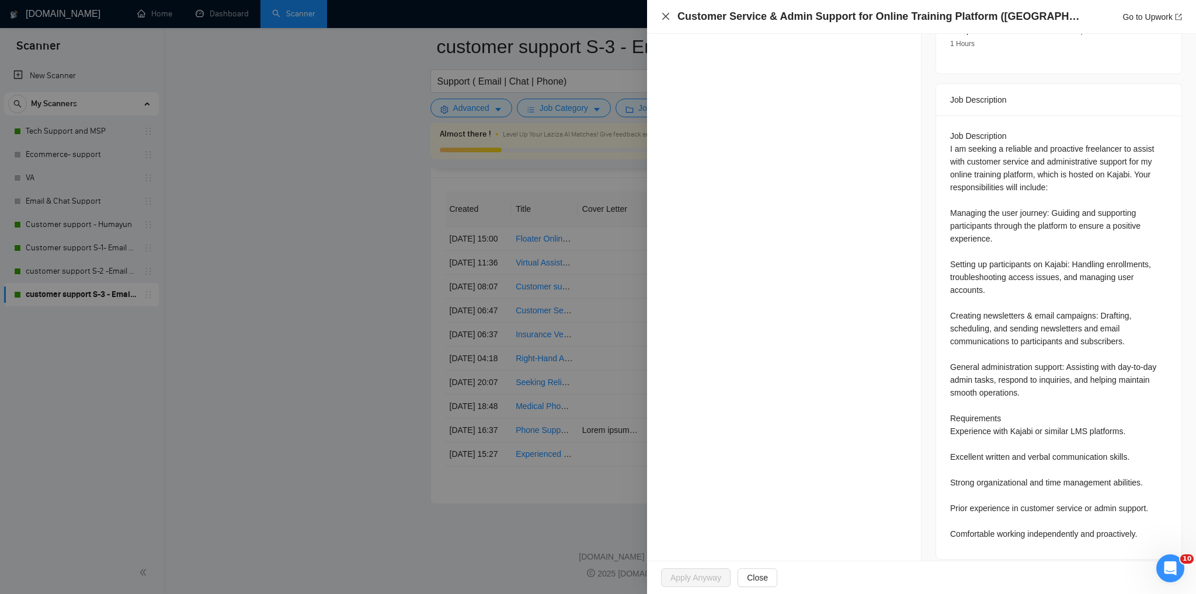
click at [666, 16] on icon "close" at bounding box center [665, 16] width 9 height 9
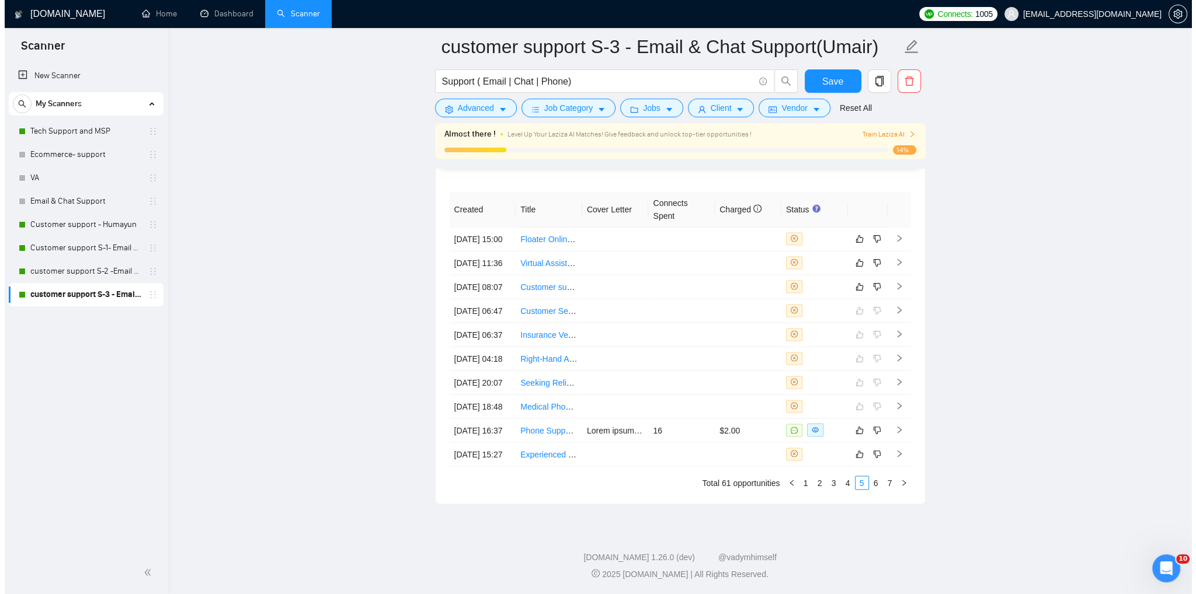
scroll to position [2963, 0]
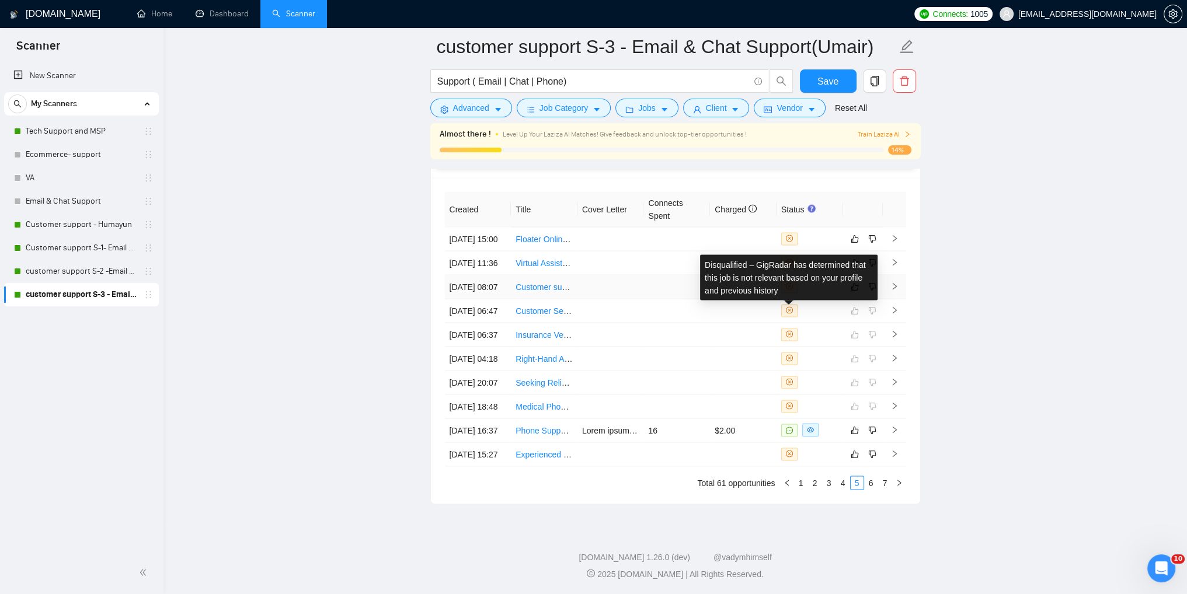
click at [787, 283] on icon "close-circle" at bounding box center [789, 286] width 7 height 7
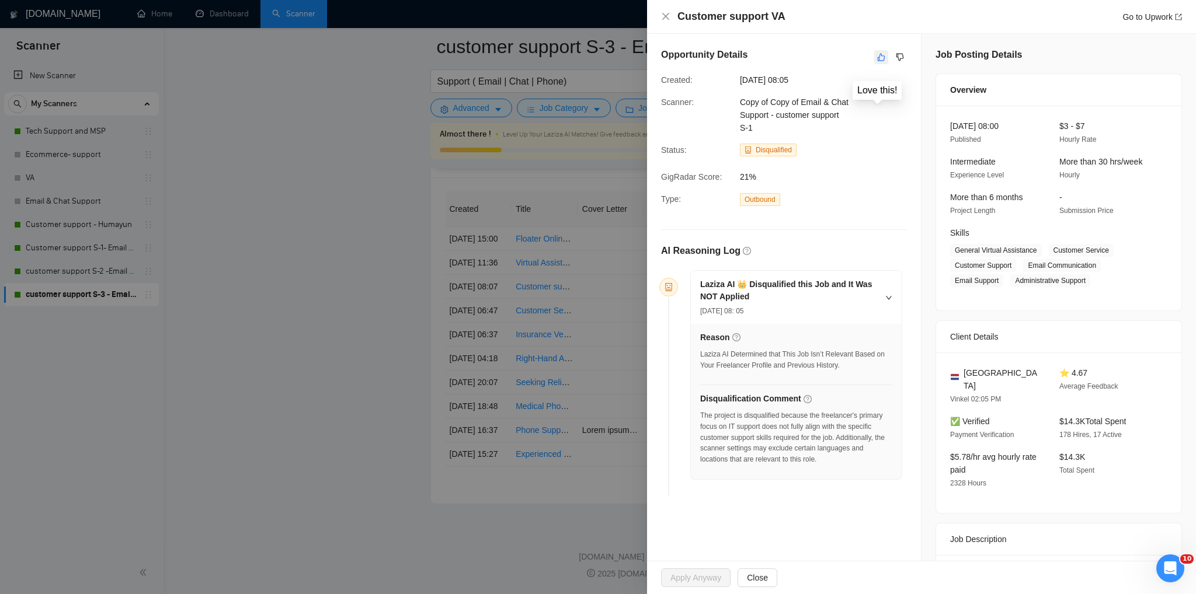
click at [877, 59] on icon "like" at bounding box center [881, 57] width 8 height 9
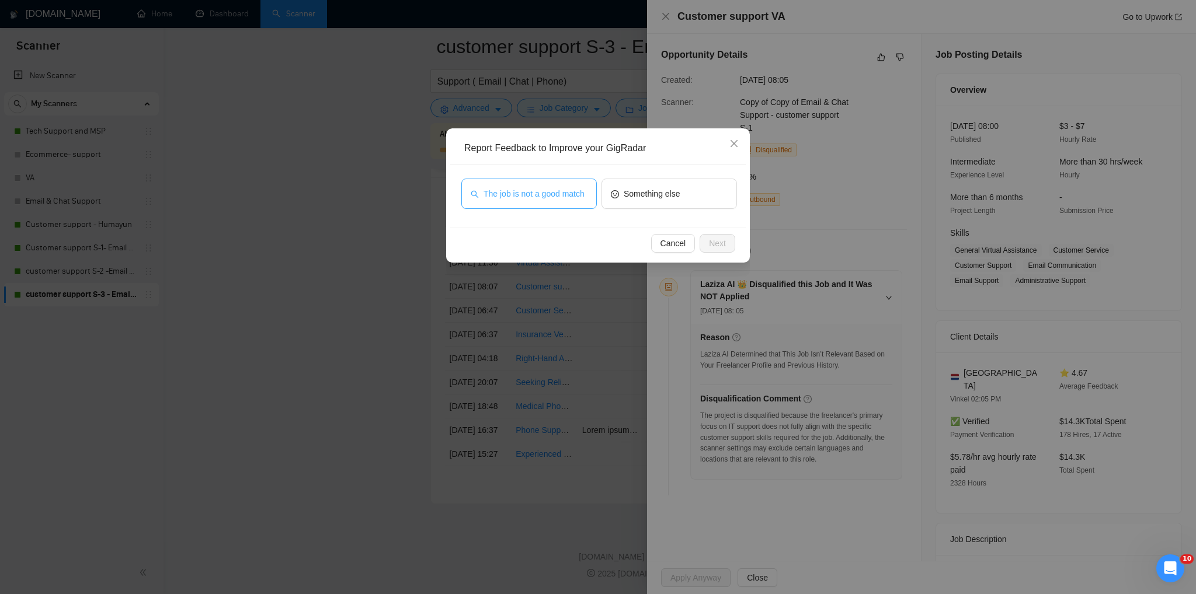
click at [554, 198] on span "The job is not a good match" at bounding box center [533, 193] width 101 height 13
click at [719, 246] on span "Next" at bounding box center [717, 243] width 17 height 13
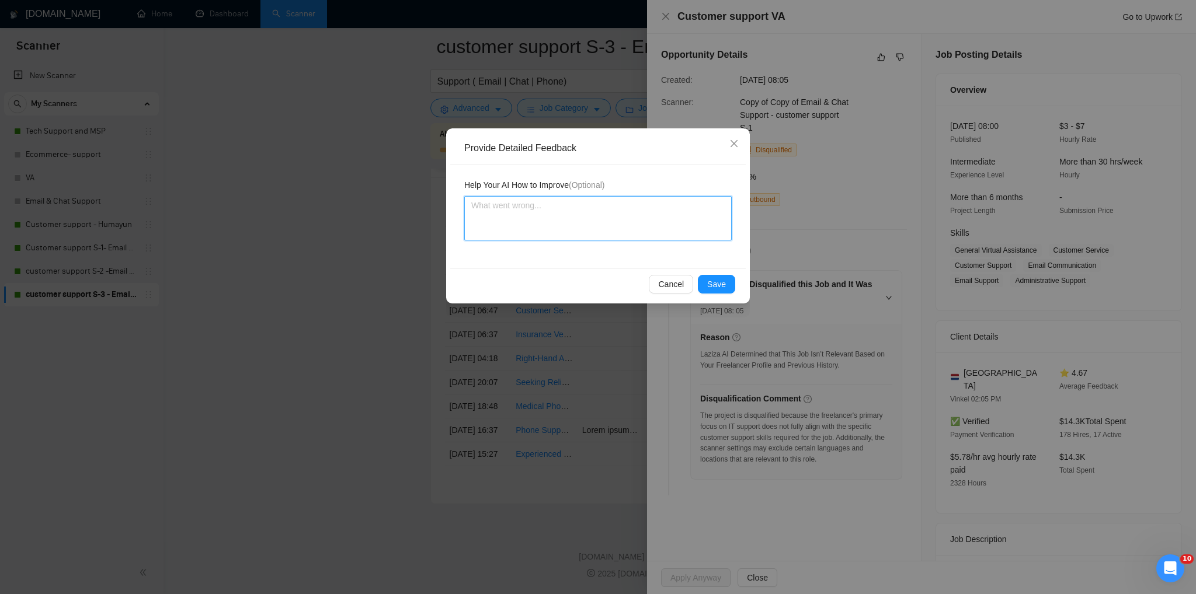
drag, startPoint x: 558, startPoint y: 219, endPoint x: 563, endPoint y: 216, distance: 6.0
click at [559, 219] on textarea at bounding box center [597, 218] width 267 height 44
click at [678, 286] on span "Cancel" at bounding box center [671, 284] width 26 height 13
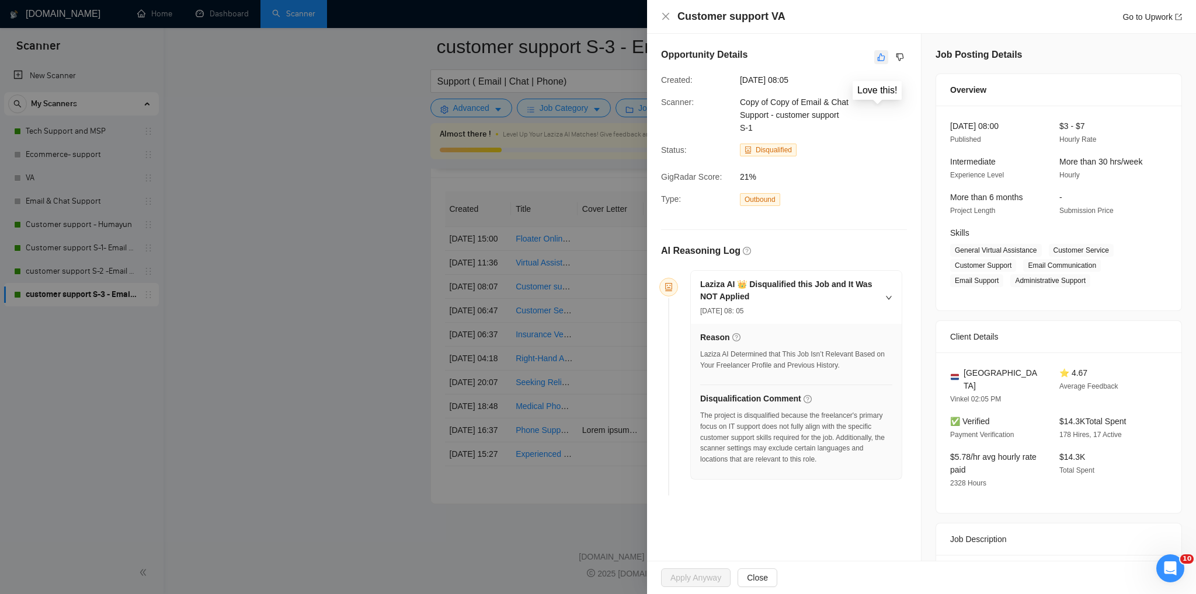
click at [878, 61] on icon "like" at bounding box center [882, 58] width 8 height 8
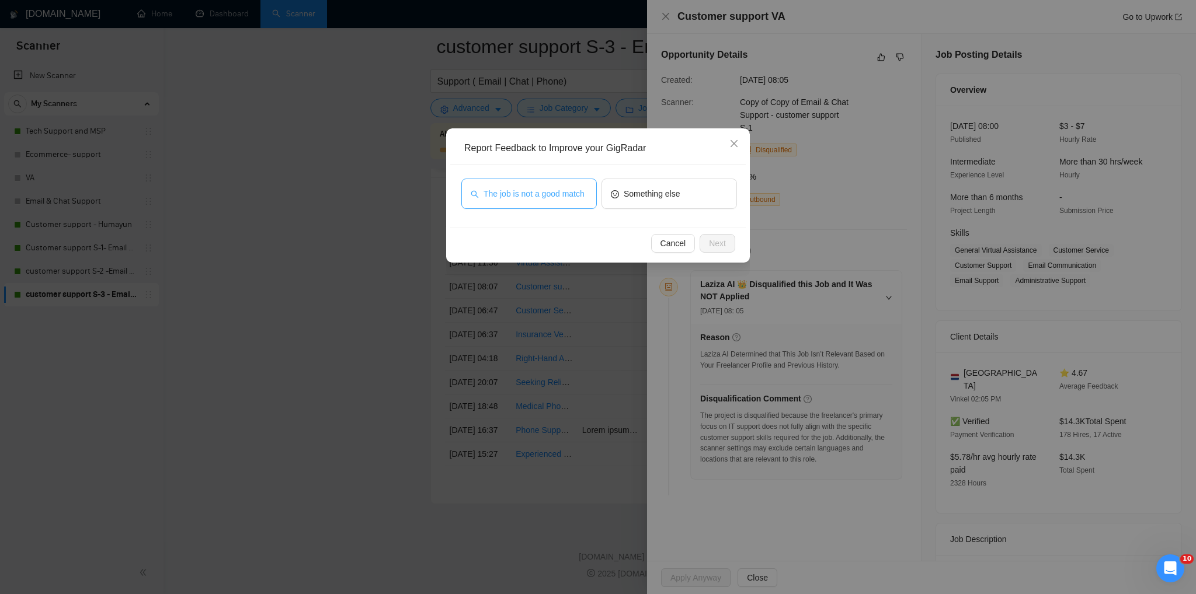
click at [520, 203] on button "The job is not a good match" at bounding box center [528, 194] width 135 height 30
click at [721, 248] on span "Next" at bounding box center [717, 243] width 17 height 13
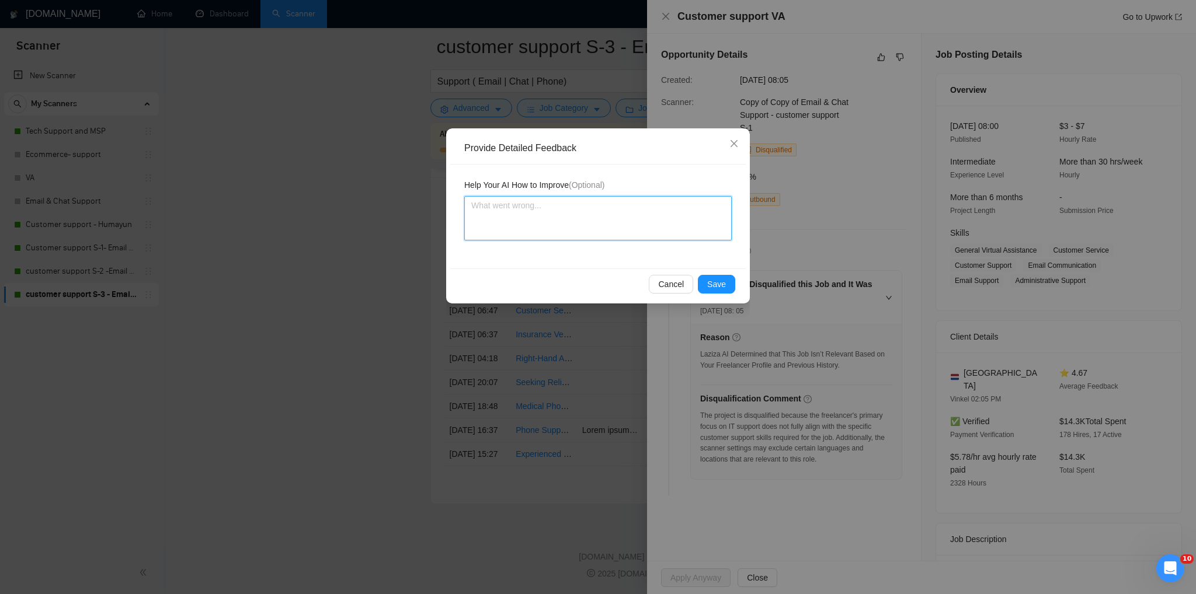
click at [549, 209] on textarea at bounding box center [597, 218] width 267 height 44
click at [716, 286] on span "Save" at bounding box center [716, 284] width 19 height 13
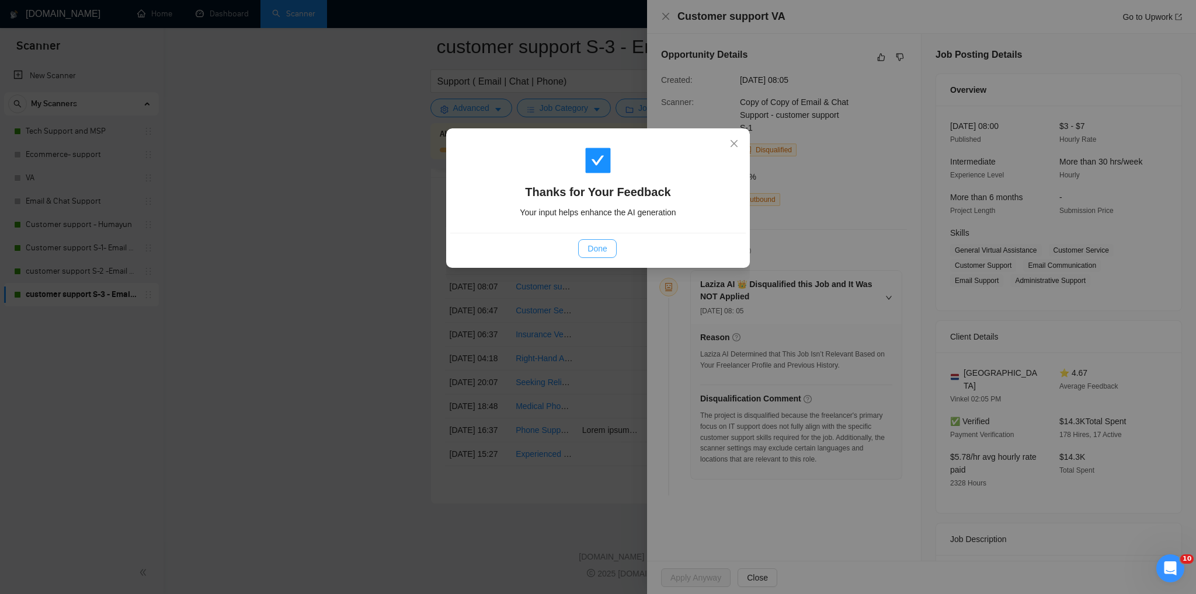
click at [601, 244] on span "Done" at bounding box center [596, 248] width 19 height 13
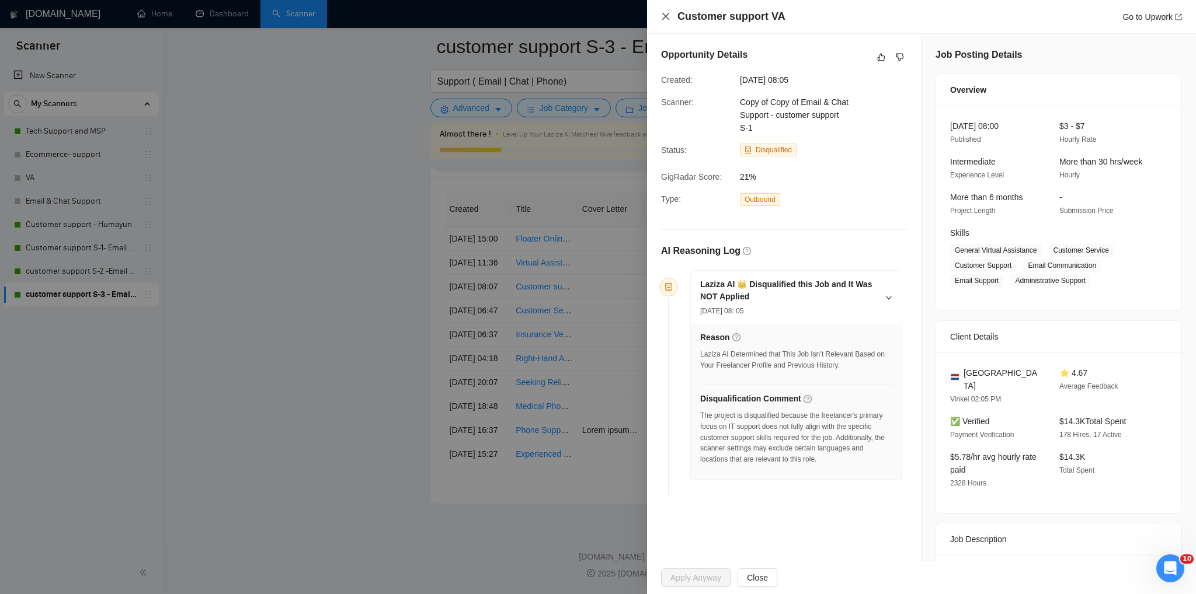
click at [663, 14] on icon "close" at bounding box center [665, 16] width 7 height 7
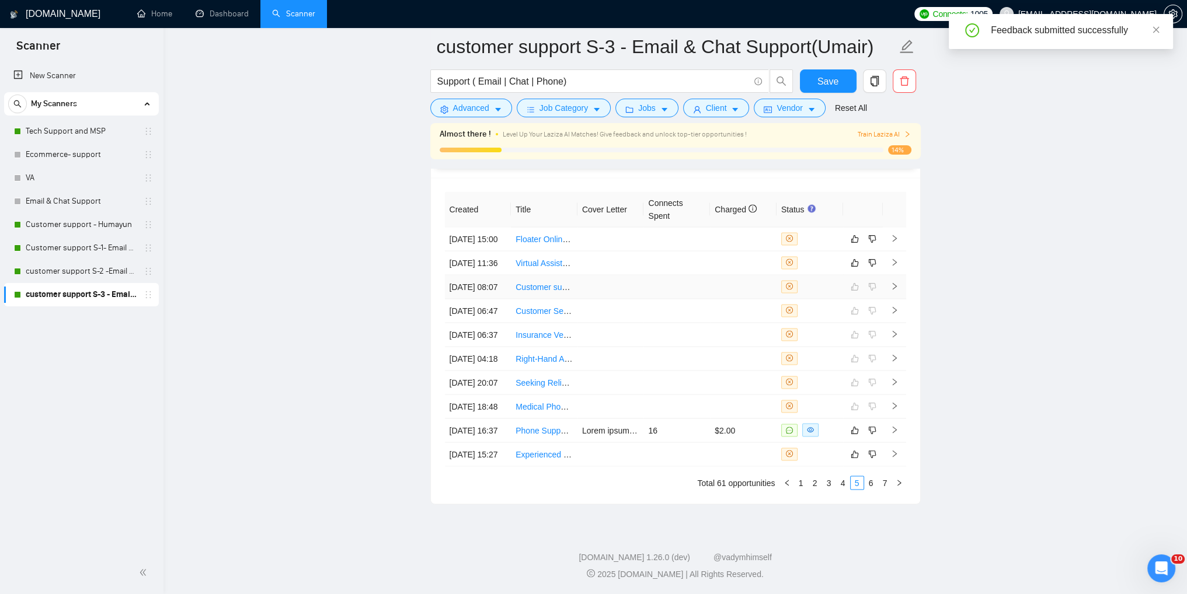
click at [788, 283] on icon "close-circle" at bounding box center [789, 286] width 7 height 7
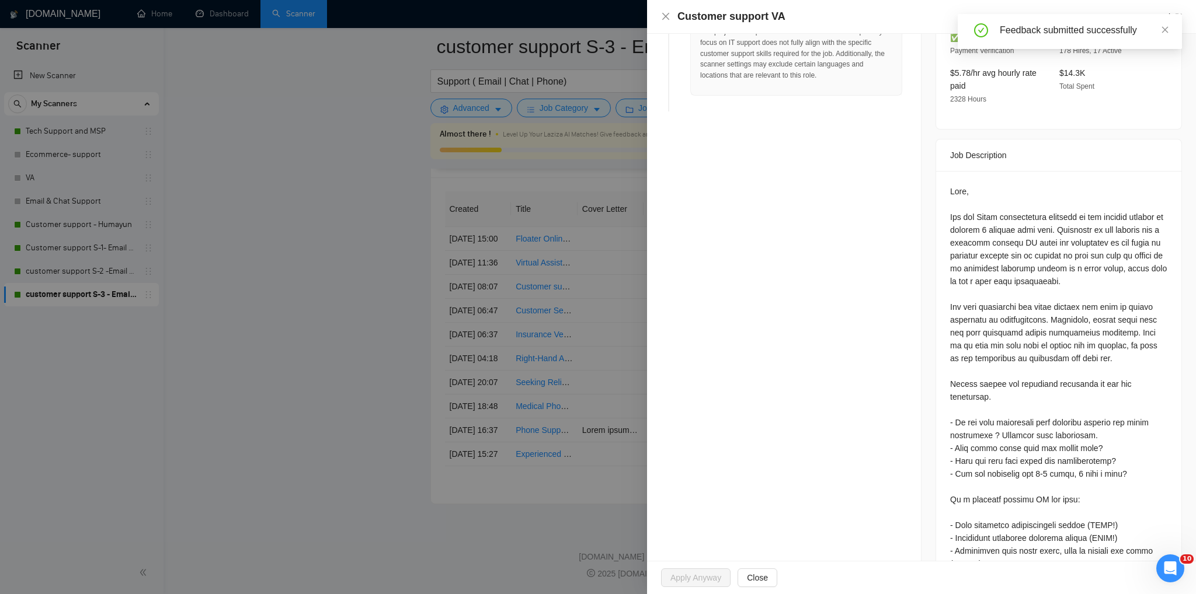
scroll to position [467, 0]
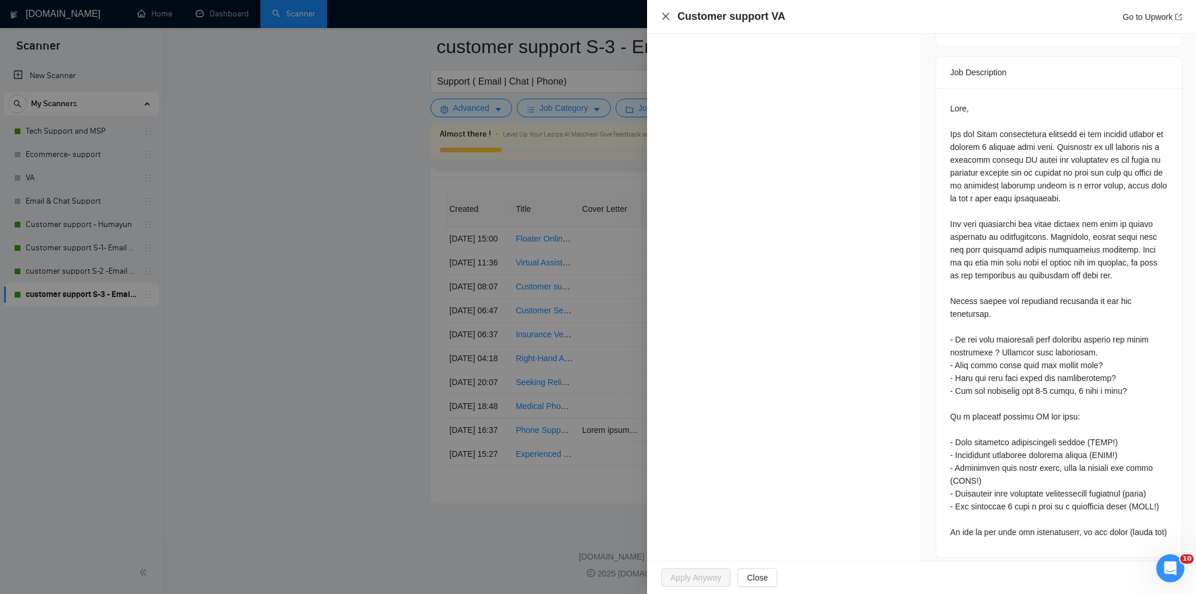
click at [665, 19] on icon "close" at bounding box center [665, 16] width 9 height 9
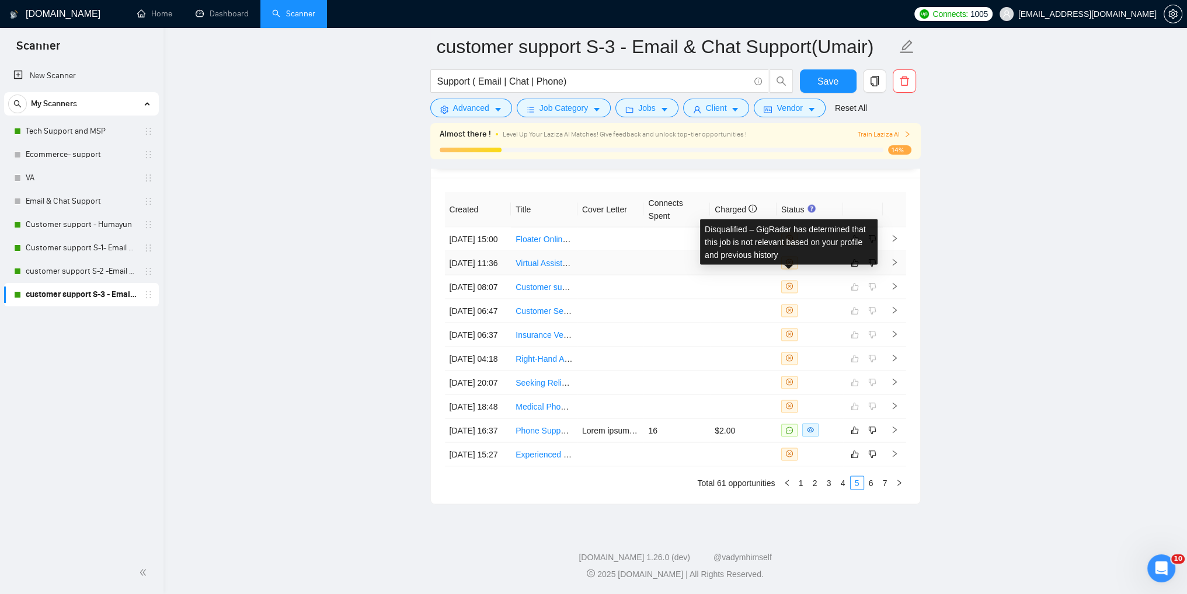
click at [792, 259] on icon "close-circle" at bounding box center [789, 262] width 7 height 7
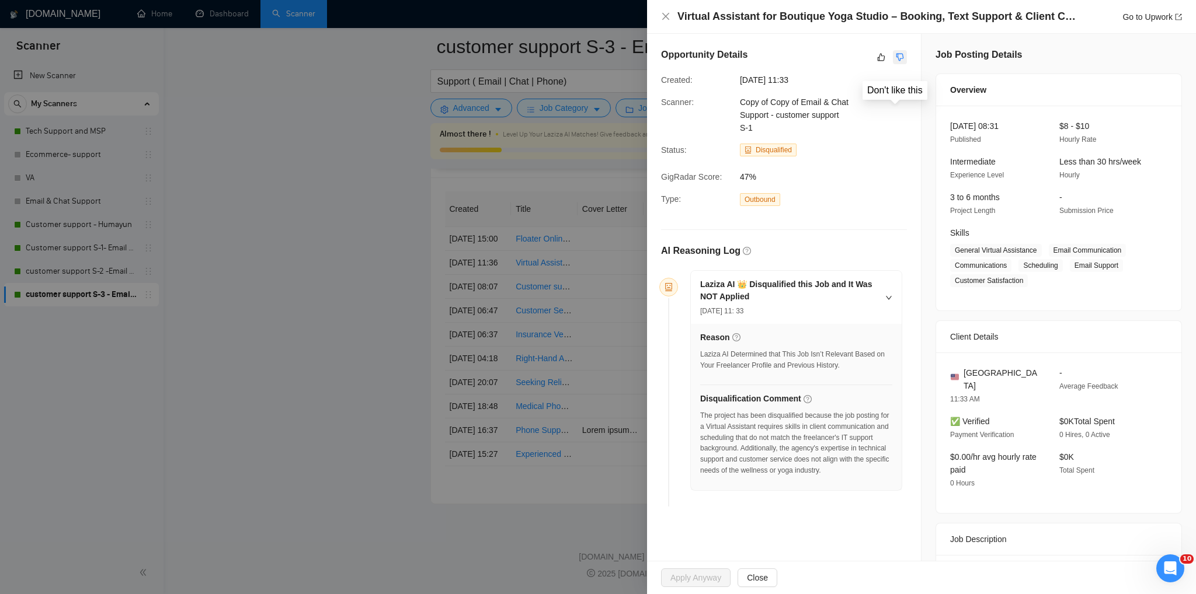
click at [897, 58] on icon "dislike" at bounding box center [900, 57] width 8 height 9
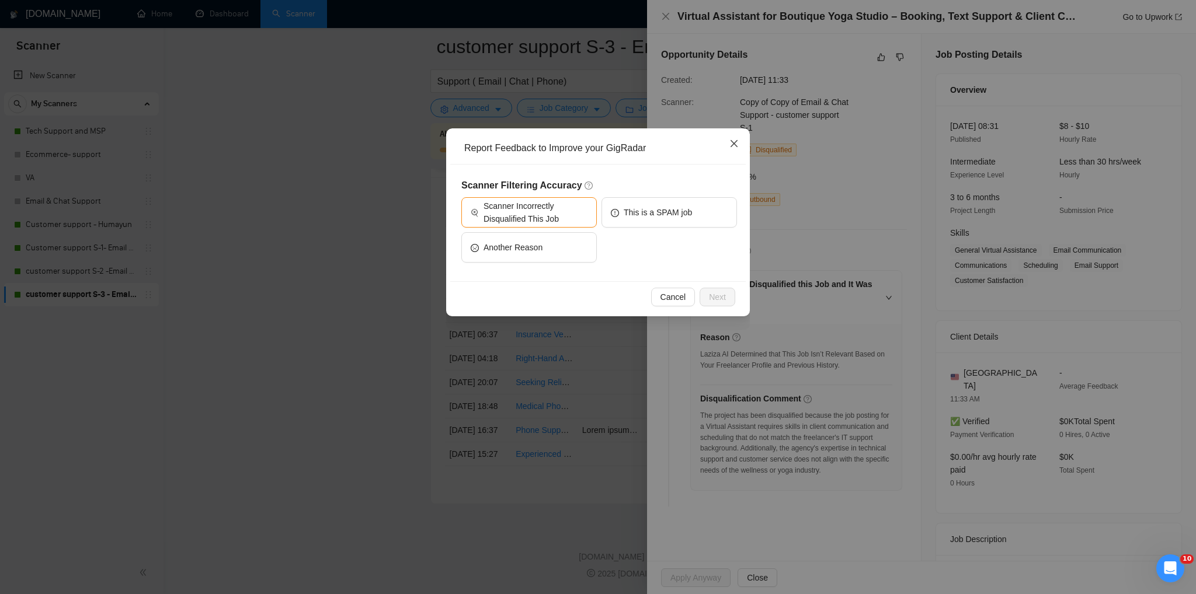
click at [736, 145] on icon "close" at bounding box center [733, 143] width 7 height 7
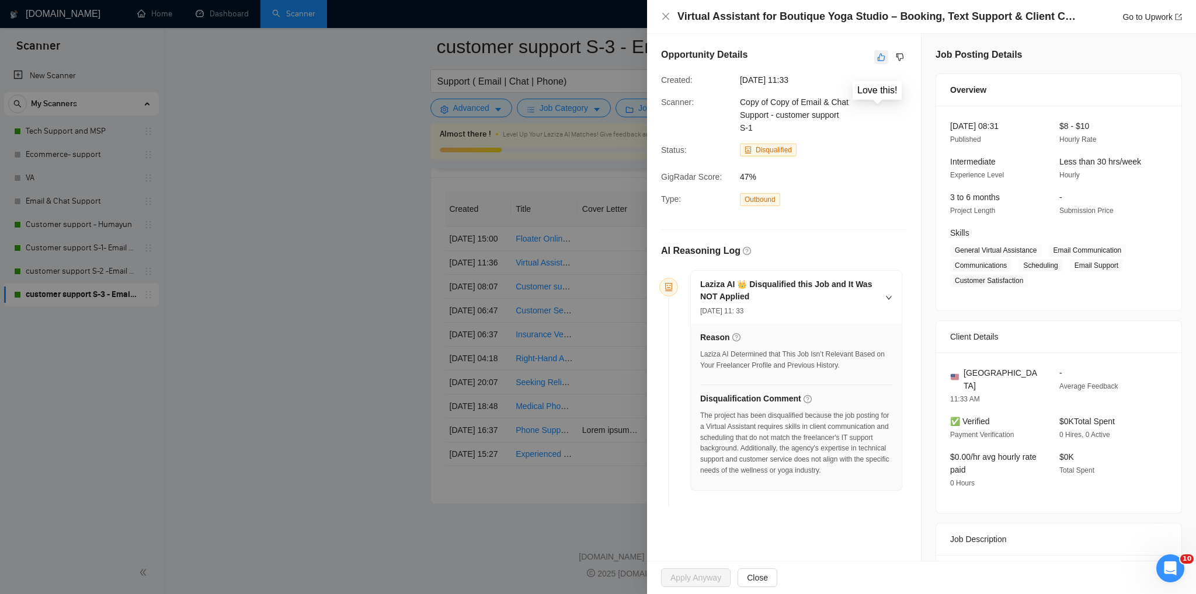
click at [875, 62] on button "button" at bounding box center [881, 57] width 14 height 14
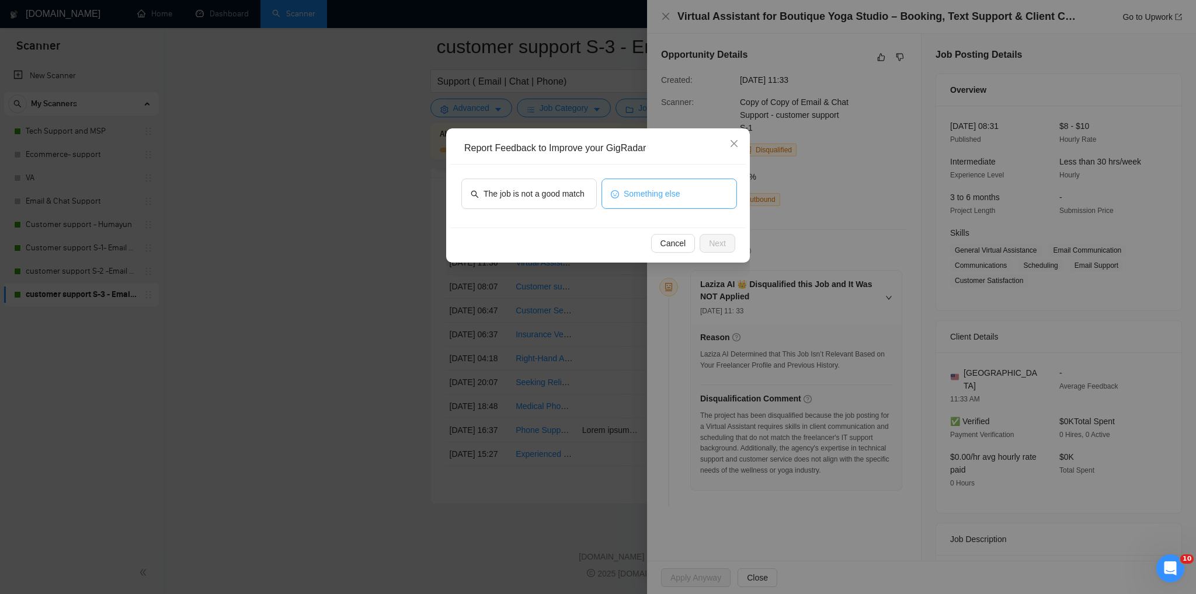
click at [680, 193] on button "Something else" at bounding box center [668, 194] width 135 height 30
click at [716, 246] on span "Next" at bounding box center [717, 243] width 17 height 13
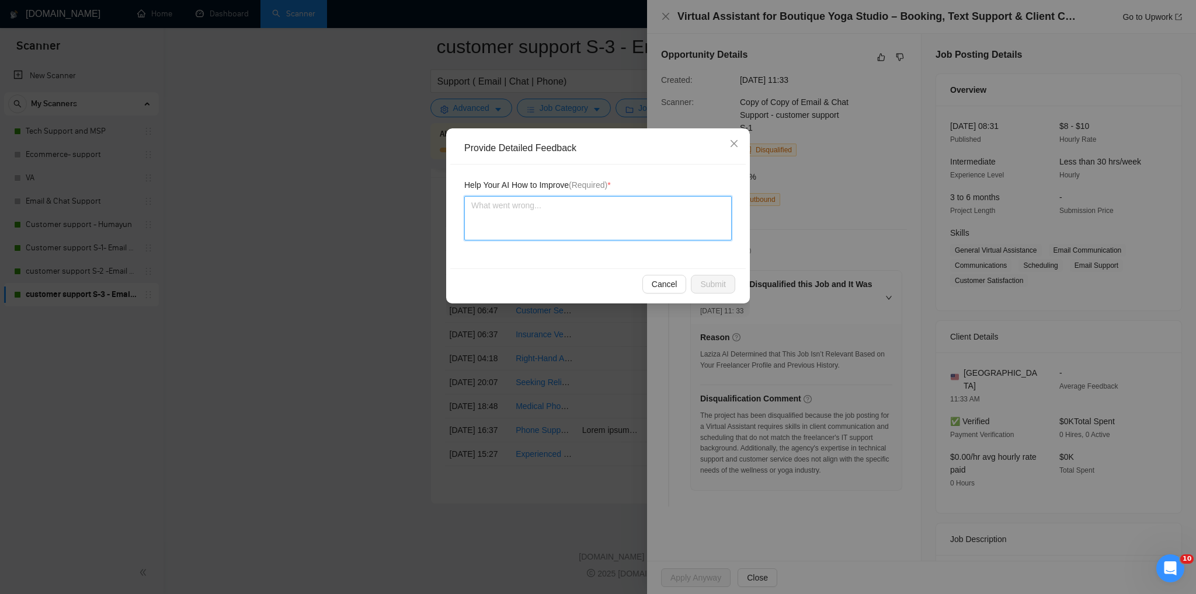
click at [537, 218] on textarea at bounding box center [597, 218] width 267 height 44
click at [705, 278] on span "Submit" at bounding box center [713, 284] width 26 height 13
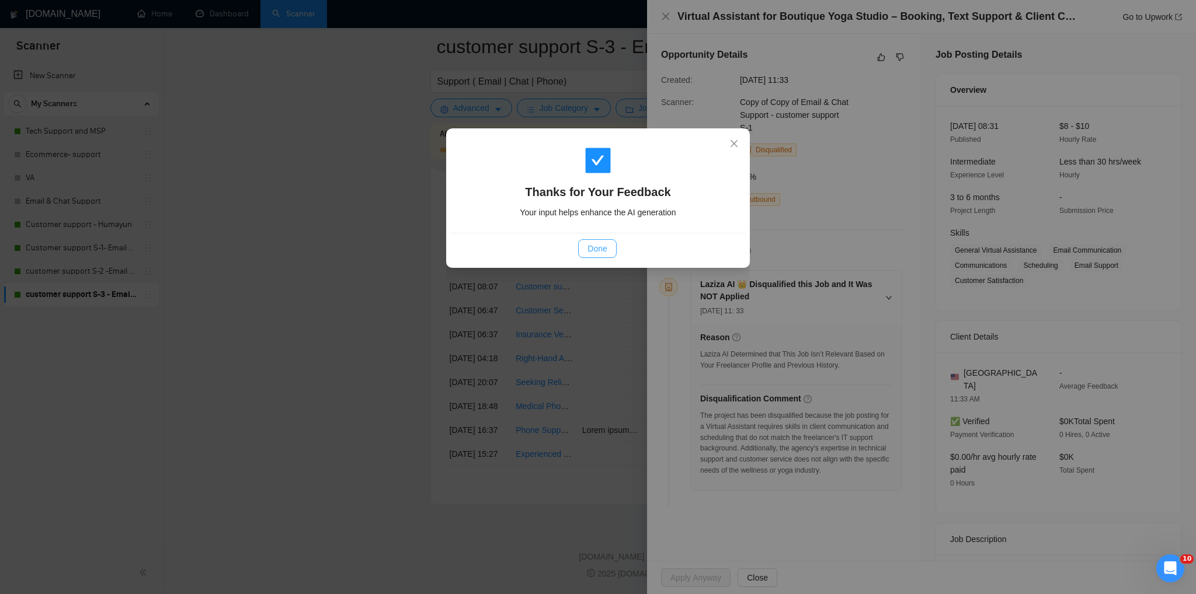
drag, startPoint x: 611, startPoint y: 256, endPoint x: 659, endPoint y: 170, distance: 98.3
click at [611, 255] on button "Done" at bounding box center [597, 248] width 38 height 19
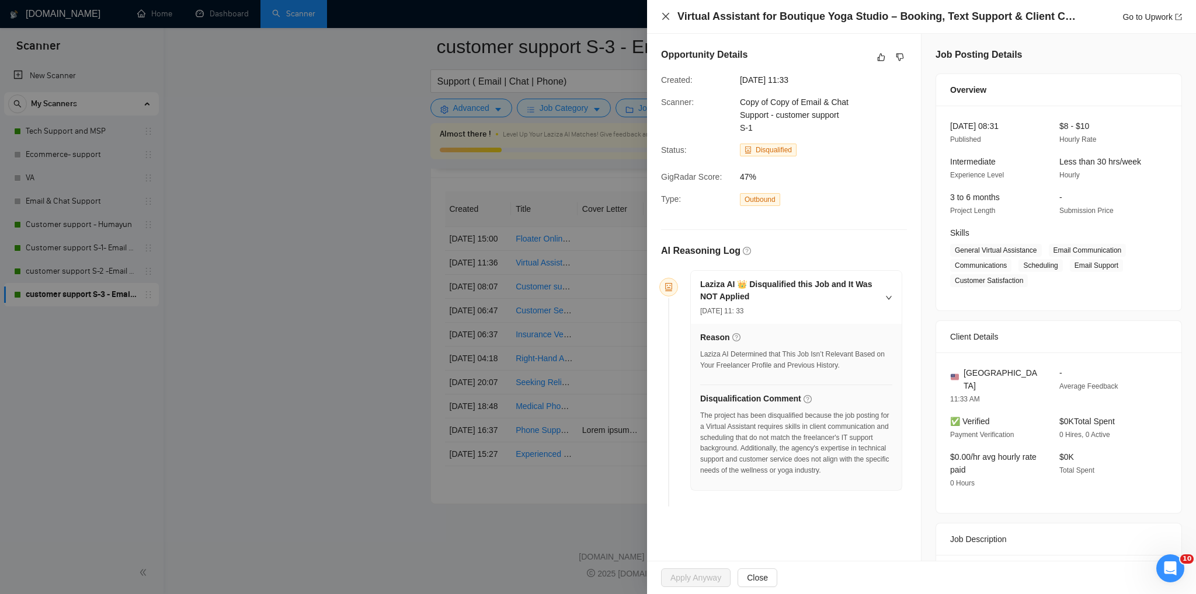
click at [666, 19] on icon "close" at bounding box center [665, 16] width 9 height 9
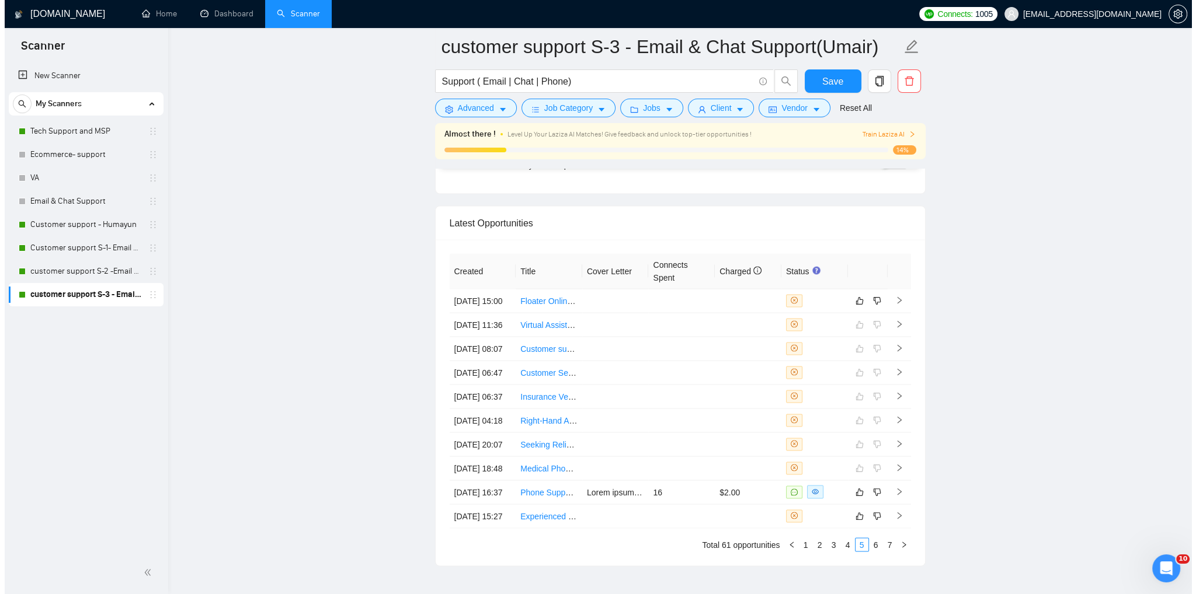
scroll to position [2846, 0]
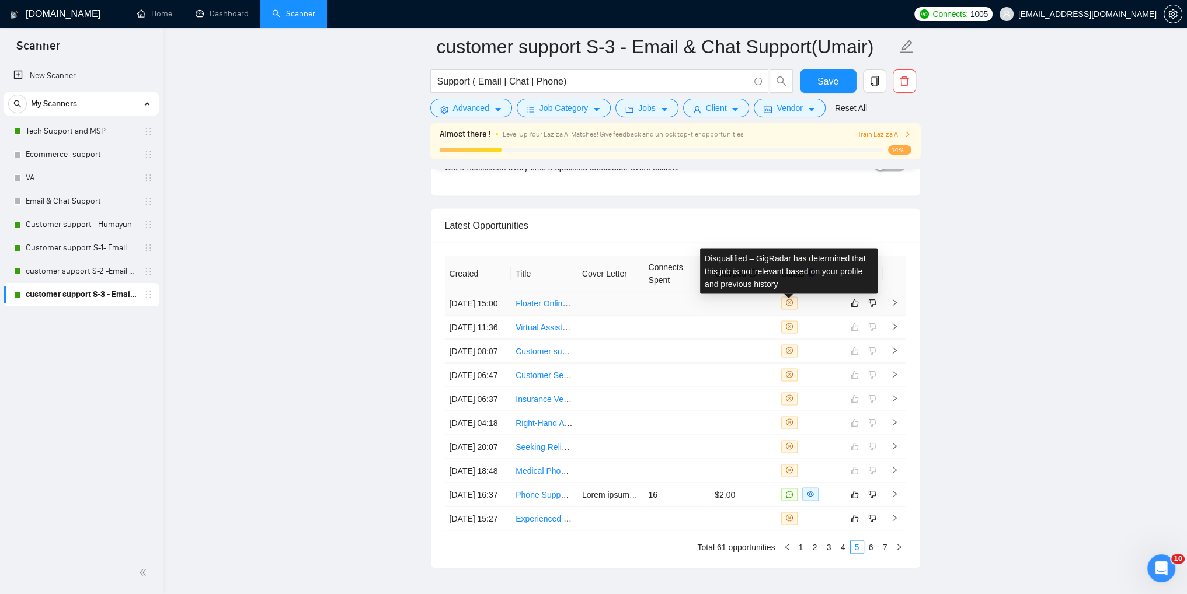
click at [789, 304] on icon "close-circle" at bounding box center [789, 302] width 7 height 7
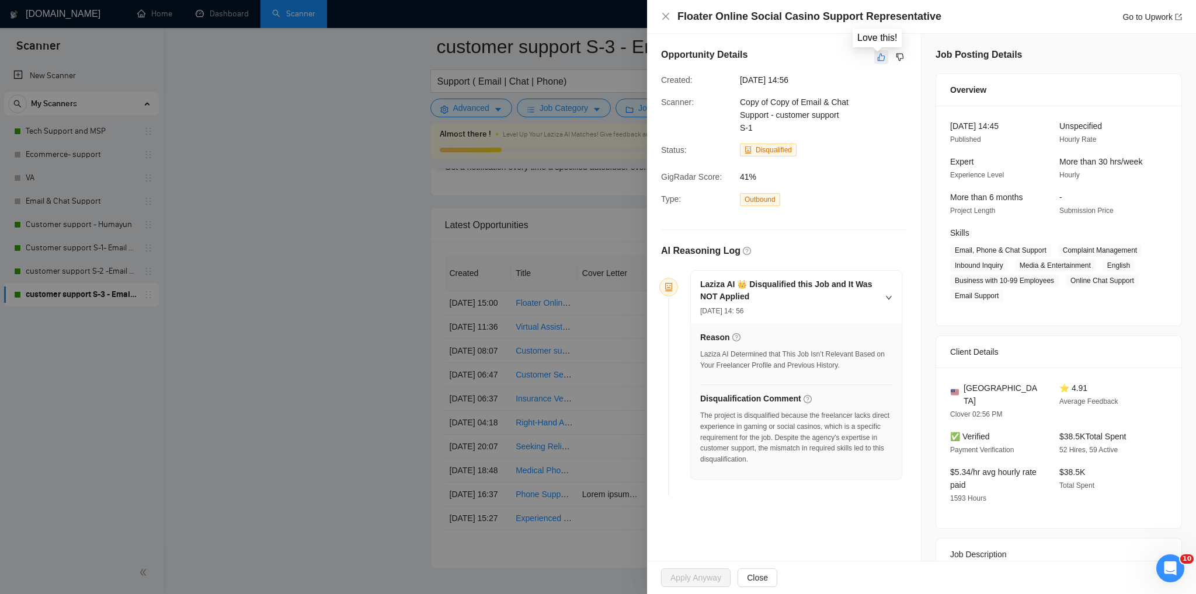
click at [878, 59] on icon "like" at bounding box center [881, 57] width 8 height 9
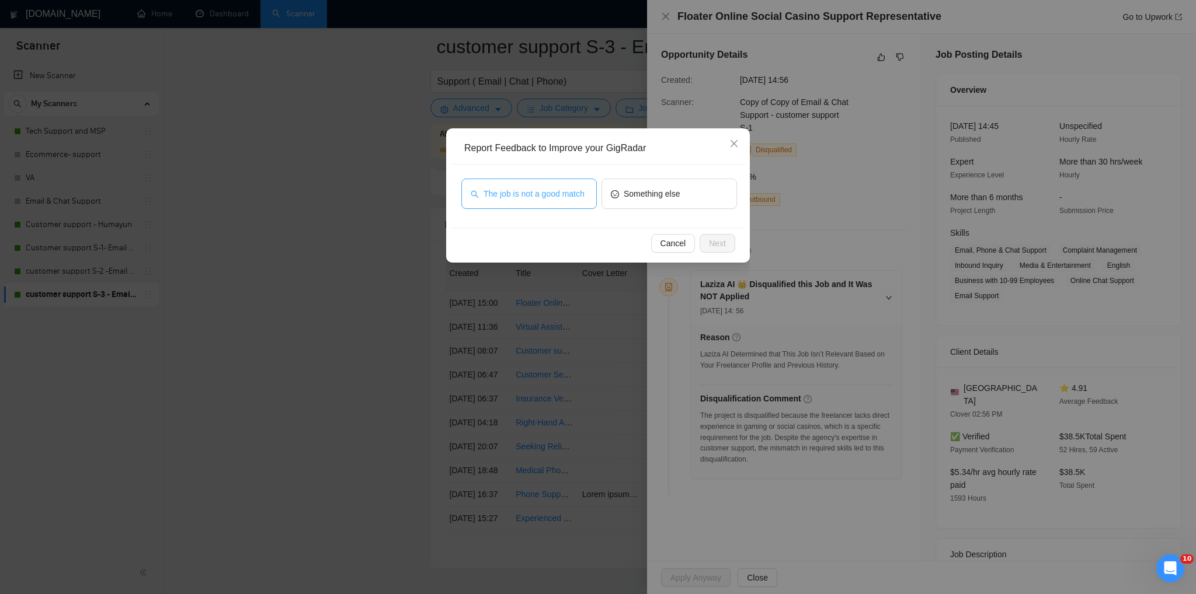
click at [514, 190] on span "The job is not a good match" at bounding box center [533, 193] width 101 height 13
click at [717, 244] on span "Next" at bounding box center [717, 243] width 17 height 13
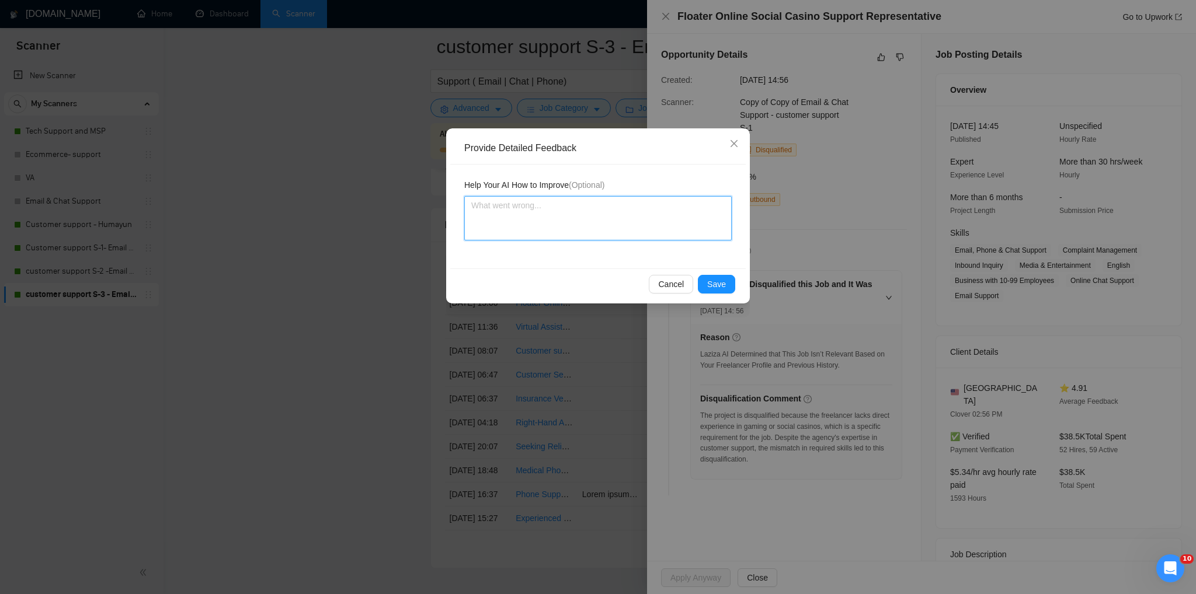
click at [511, 213] on textarea at bounding box center [597, 218] width 267 height 44
click at [724, 288] on span "Save" at bounding box center [716, 284] width 19 height 13
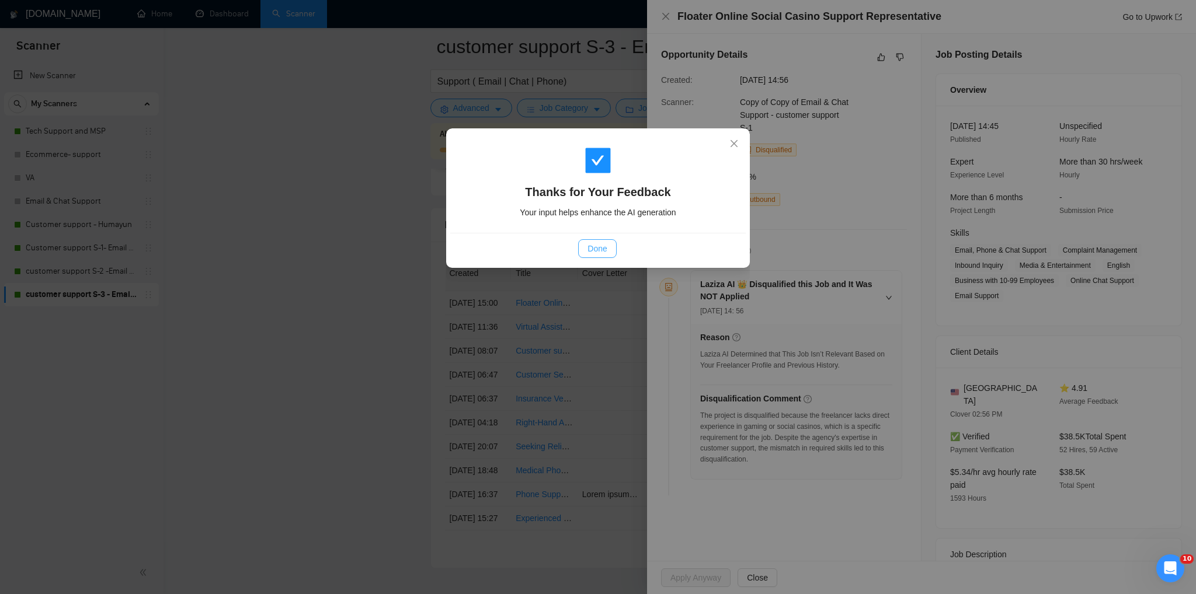
click at [612, 255] on button "Done" at bounding box center [597, 248] width 38 height 19
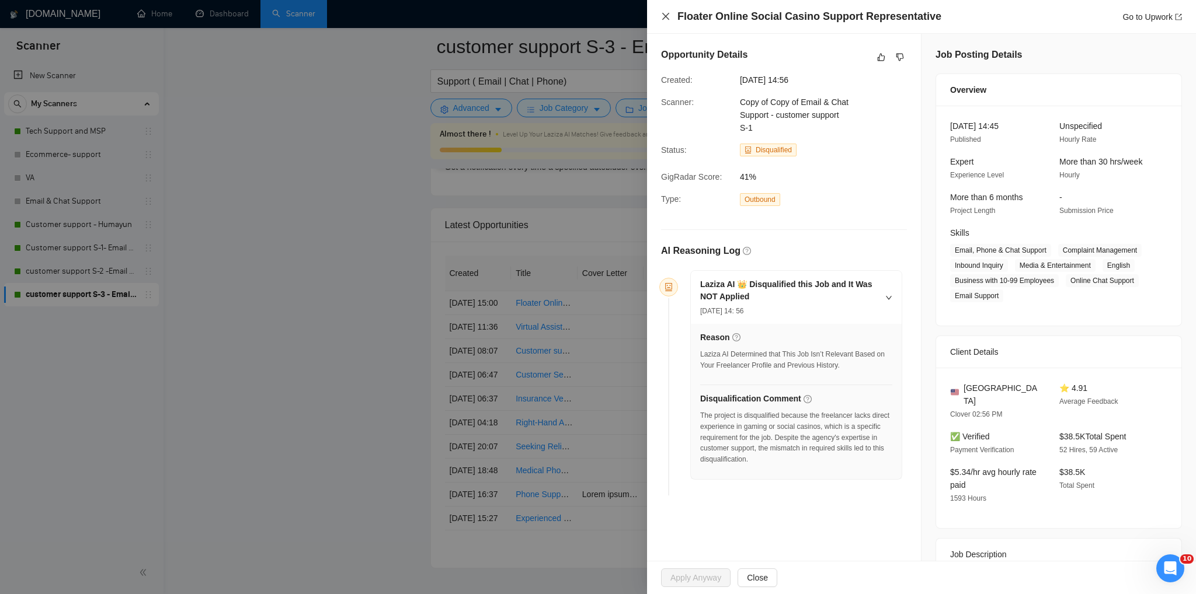
click at [664, 20] on icon "close" at bounding box center [665, 16] width 9 height 9
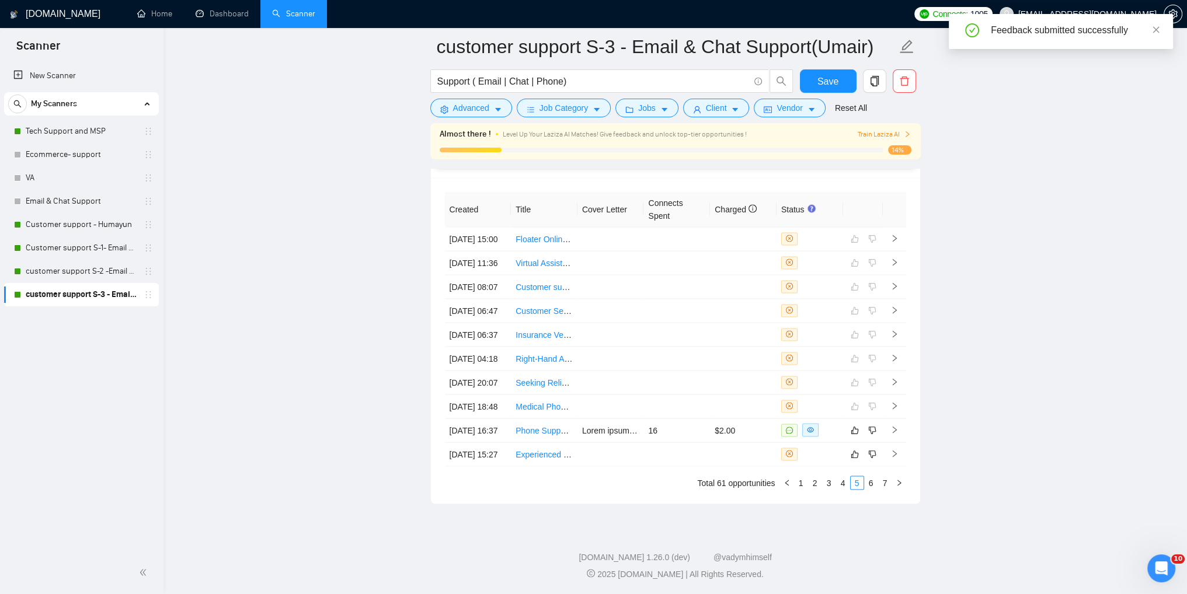
scroll to position [3022, 0]
click at [855, 426] on icon "like" at bounding box center [855, 430] width 8 height 8
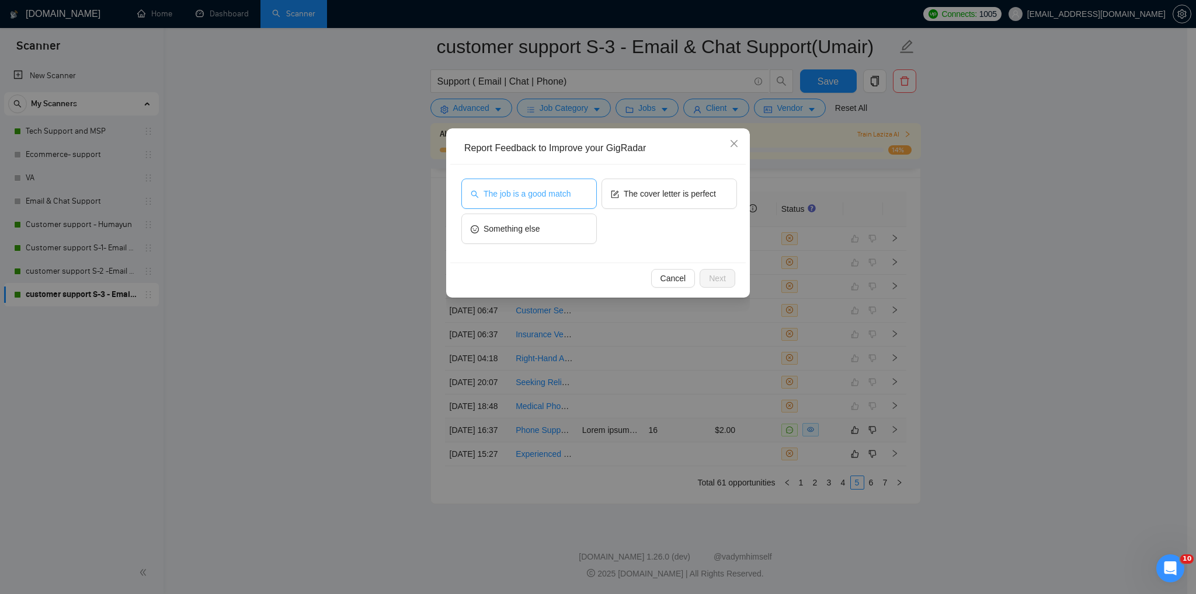
click at [549, 197] on span "The job is a good match" at bounding box center [526, 193] width 87 height 13
click at [722, 283] on span "Next" at bounding box center [717, 278] width 17 height 13
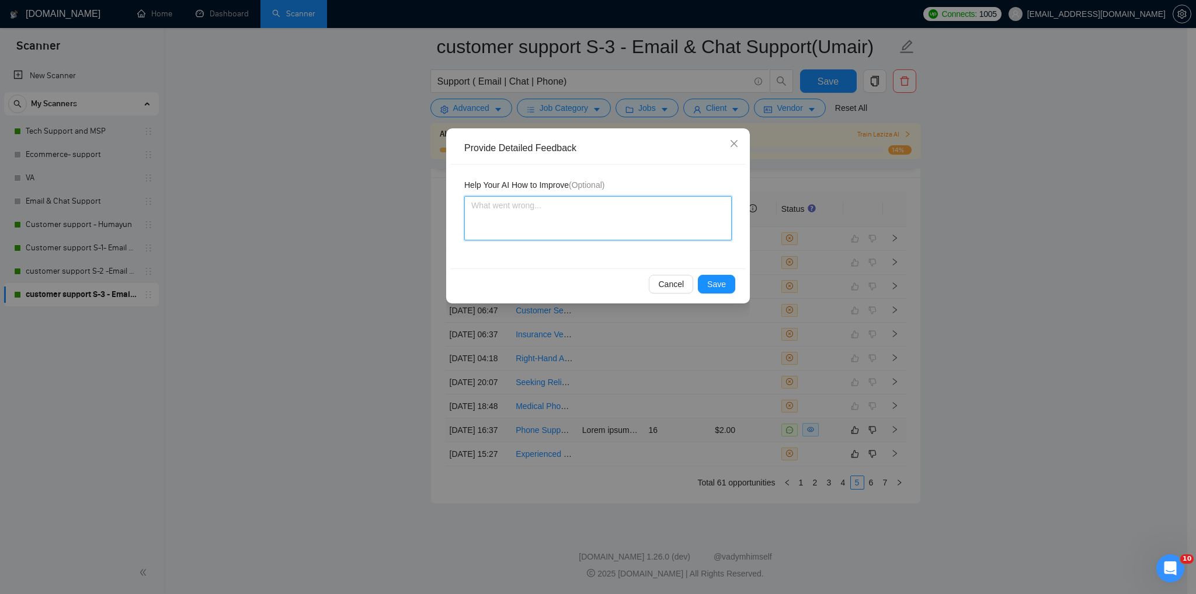
click at [485, 206] on textarea at bounding box center [597, 218] width 267 height 44
click at [719, 285] on span "Save" at bounding box center [716, 284] width 19 height 13
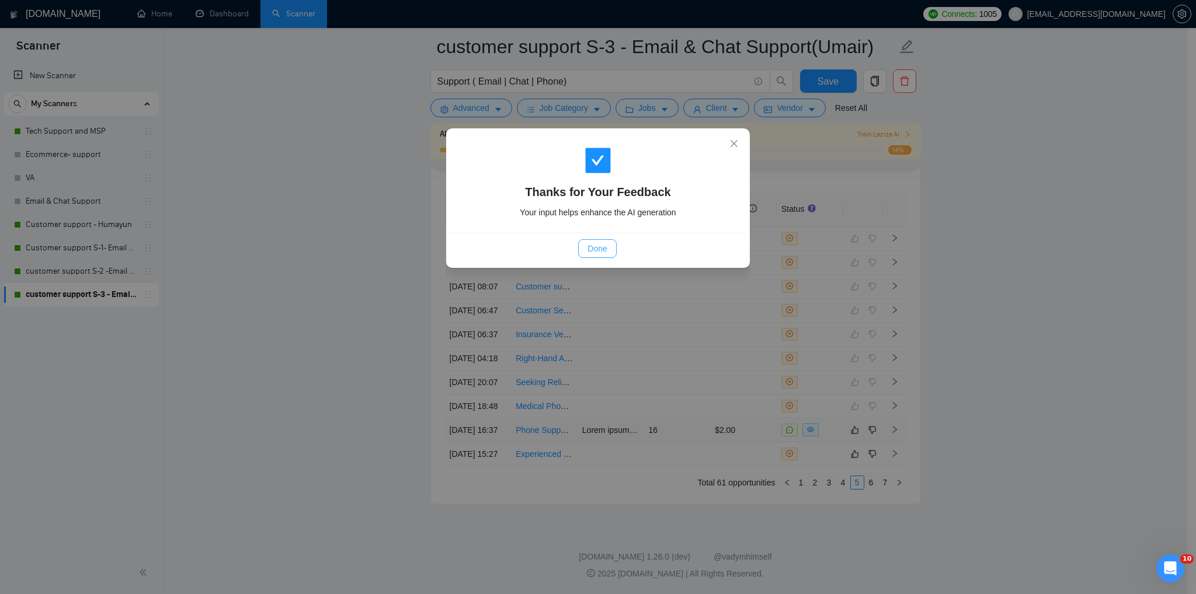
click at [599, 248] on span "Done" at bounding box center [596, 248] width 19 height 13
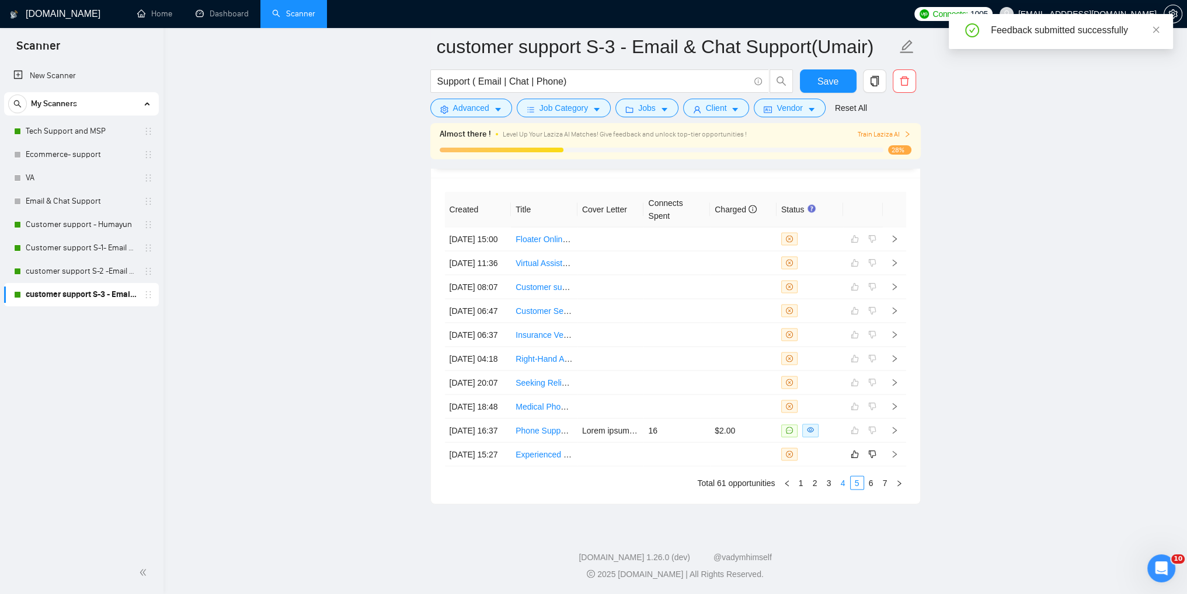
drag, startPoint x: 843, startPoint y: 484, endPoint x: 880, endPoint y: 481, distance: 38.1
click at [843, 484] on link "4" at bounding box center [843, 482] width 13 height 13
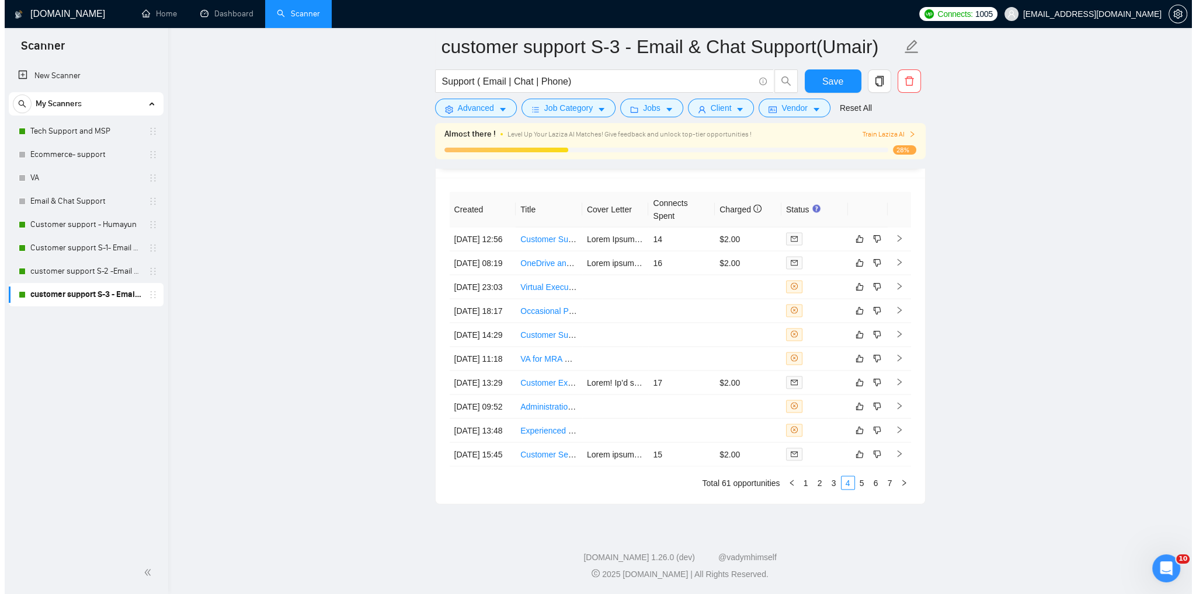
scroll to position [2824, 0]
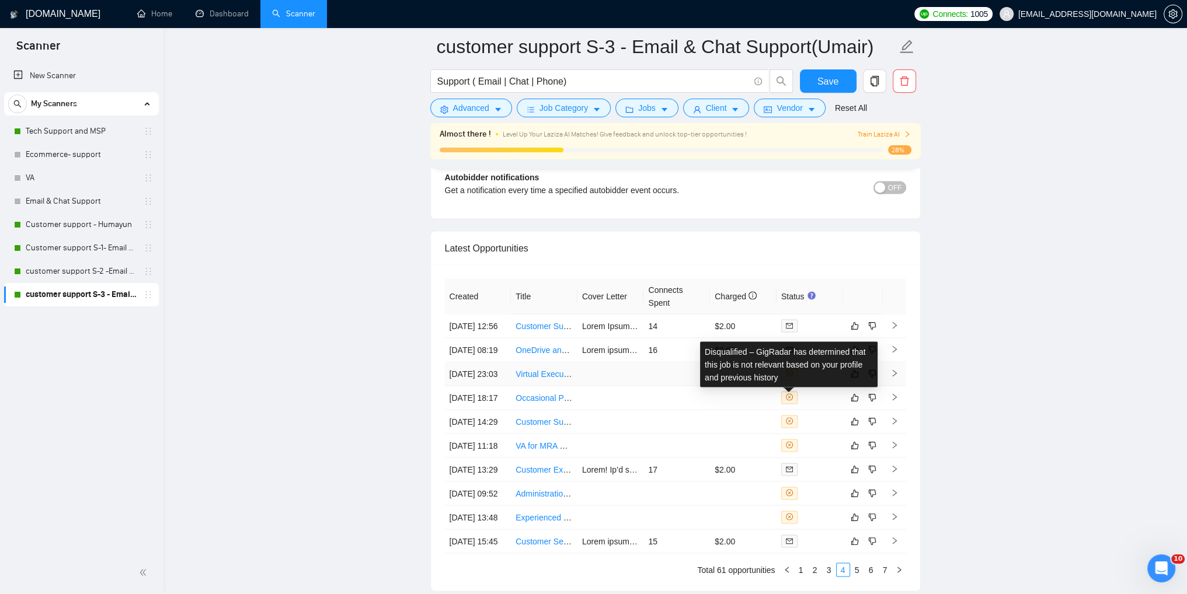
click at [788, 377] on icon "close-circle" at bounding box center [789, 373] width 7 height 7
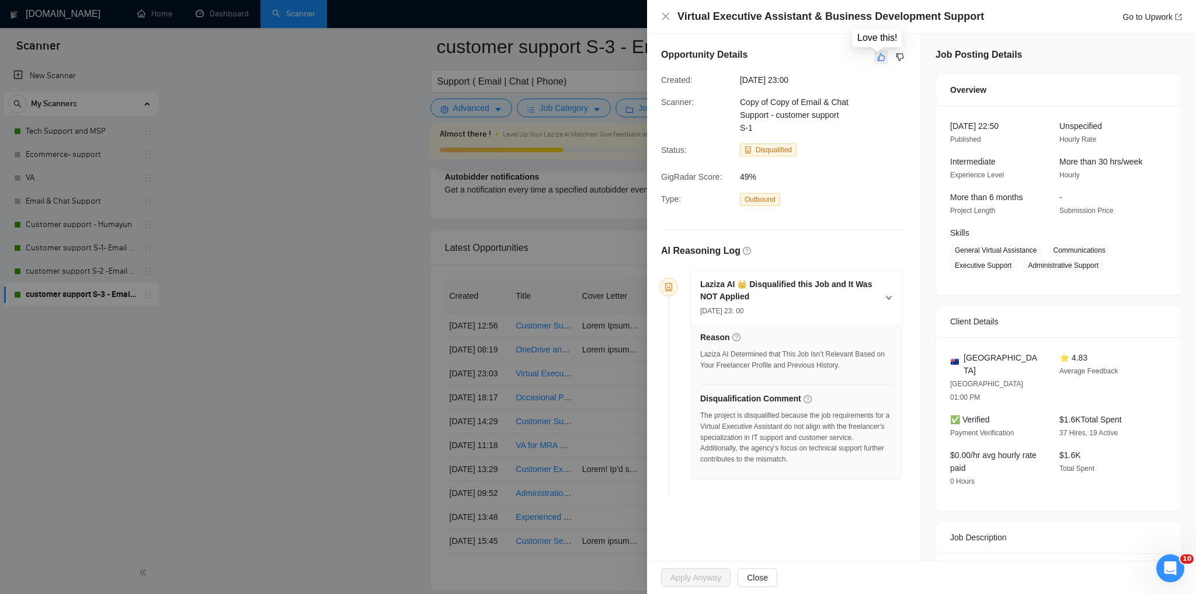
click at [878, 58] on icon "like" at bounding box center [882, 58] width 8 height 8
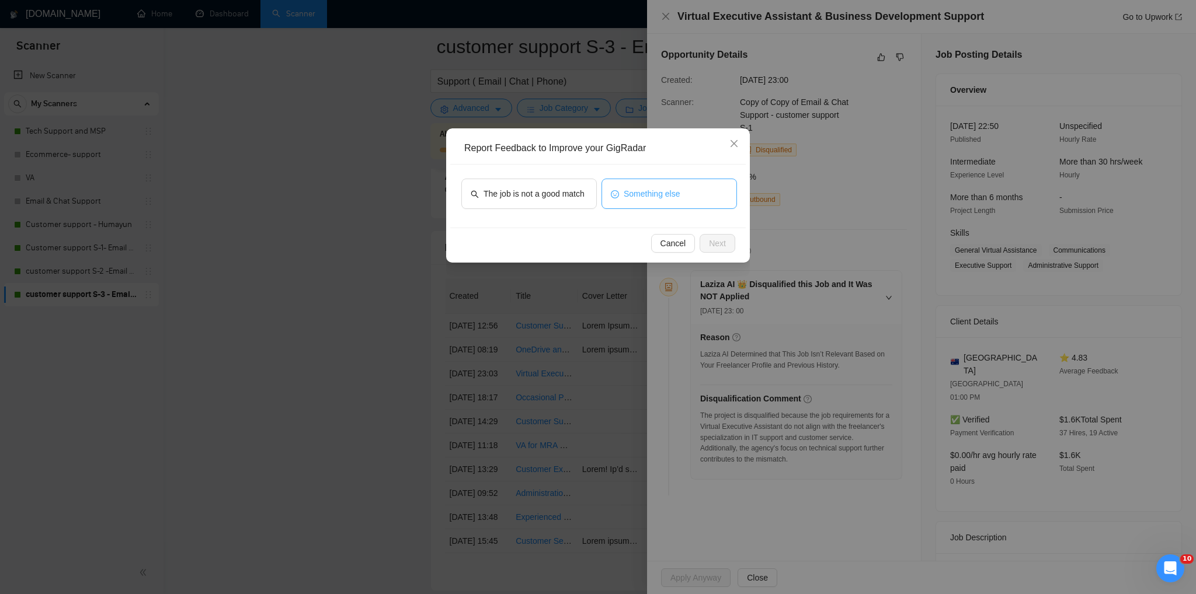
click at [652, 192] on span "Something else" at bounding box center [652, 193] width 57 height 13
click at [725, 251] on button "Next" at bounding box center [717, 243] width 36 height 19
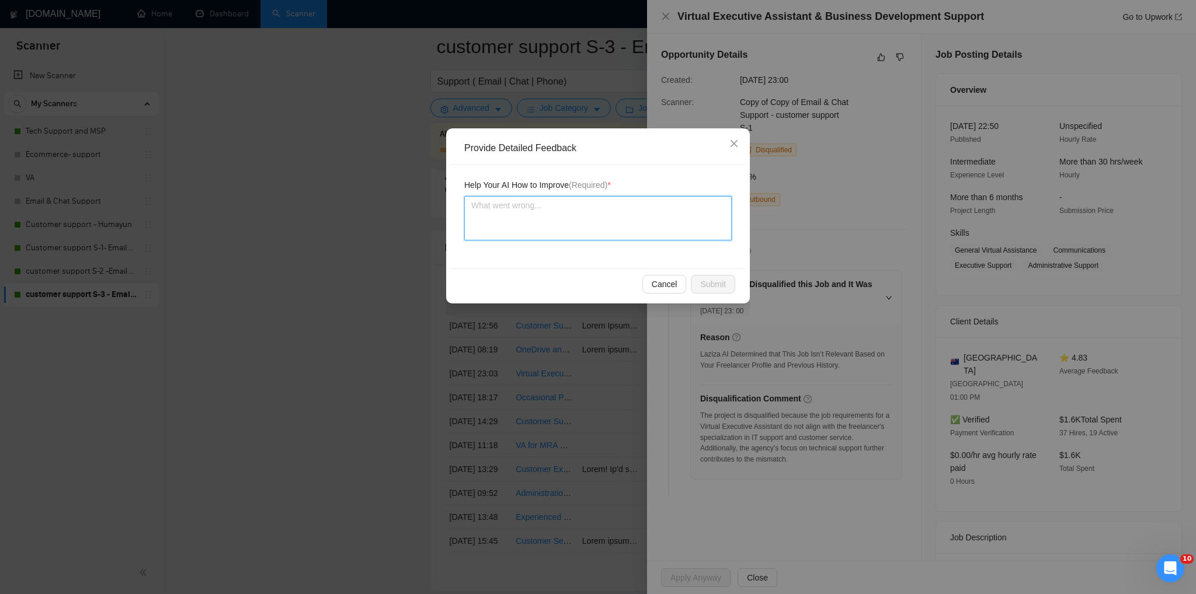
click at [527, 221] on textarea at bounding box center [597, 218] width 267 height 44
click at [715, 282] on span "Submit" at bounding box center [713, 284] width 26 height 13
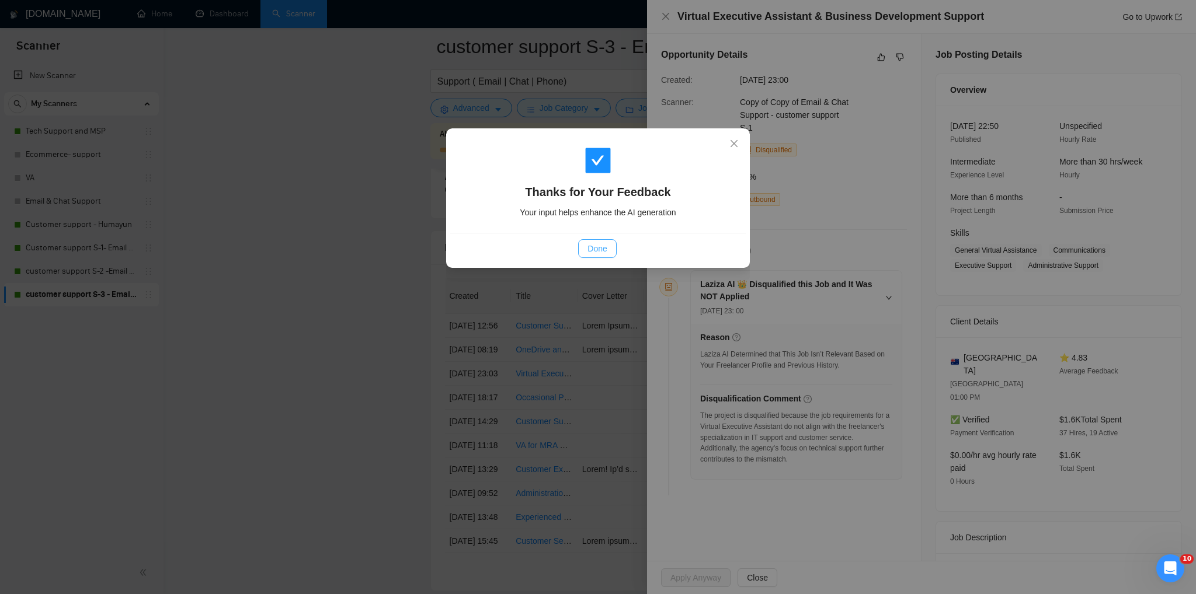
click at [593, 245] on span "Done" at bounding box center [596, 248] width 19 height 13
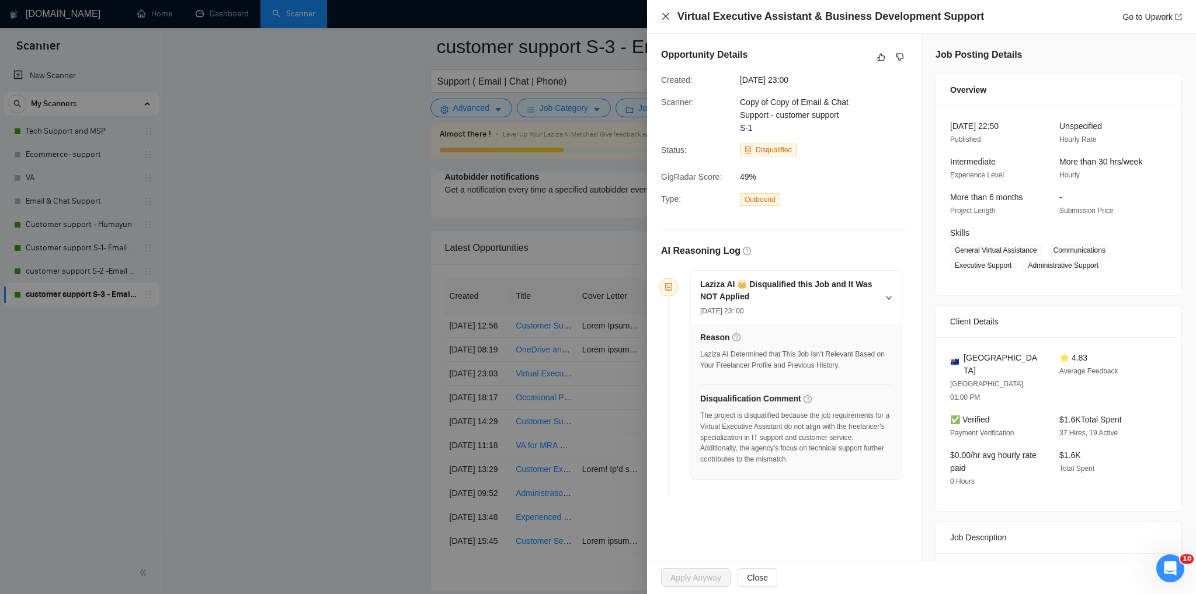
click at [665, 17] on icon "close" at bounding box center [665, 16] width 7 height 7
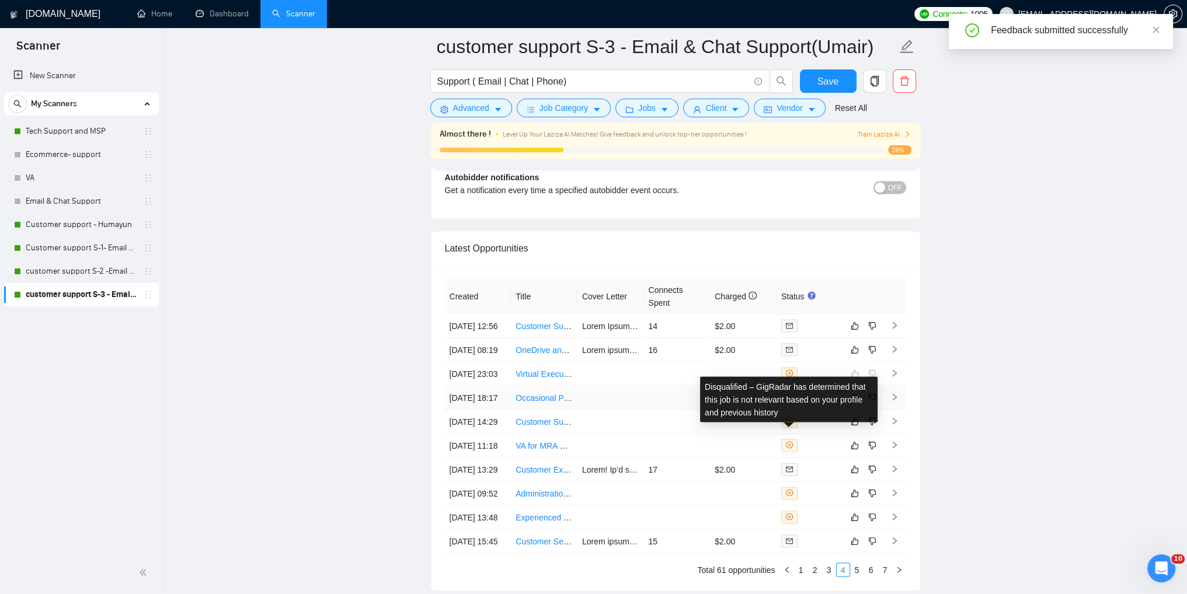
click at [789, 401] on icon "close-circle" at bounding box center [789, 397] width 7 height 7
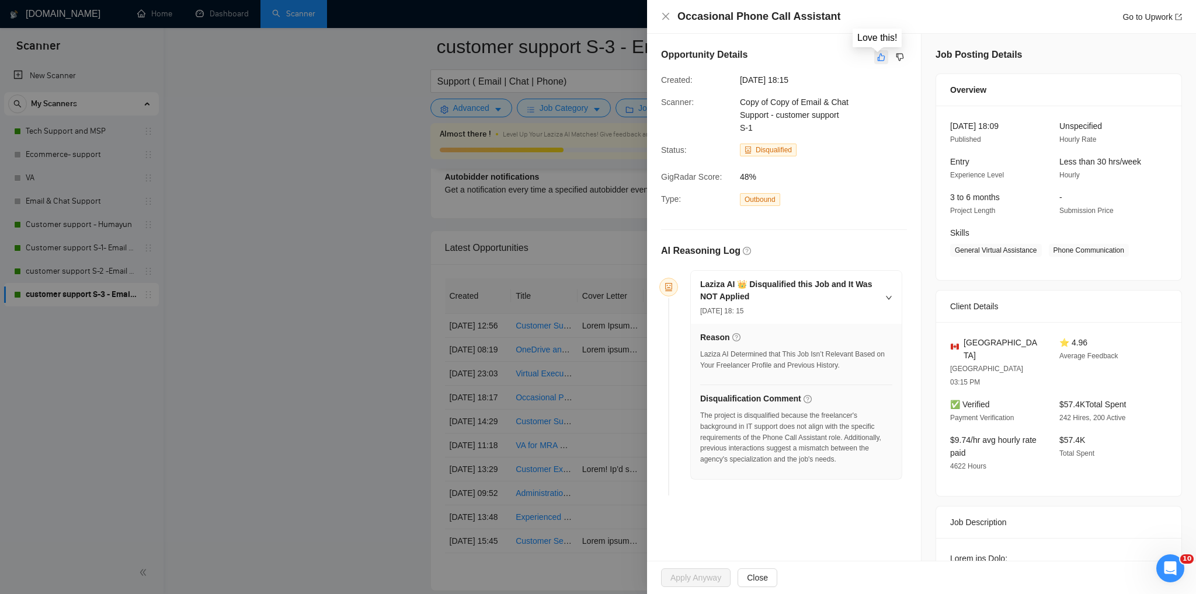
click at [877, 57] on icon "like" at bounding box center [881, 57] width 8 height 9
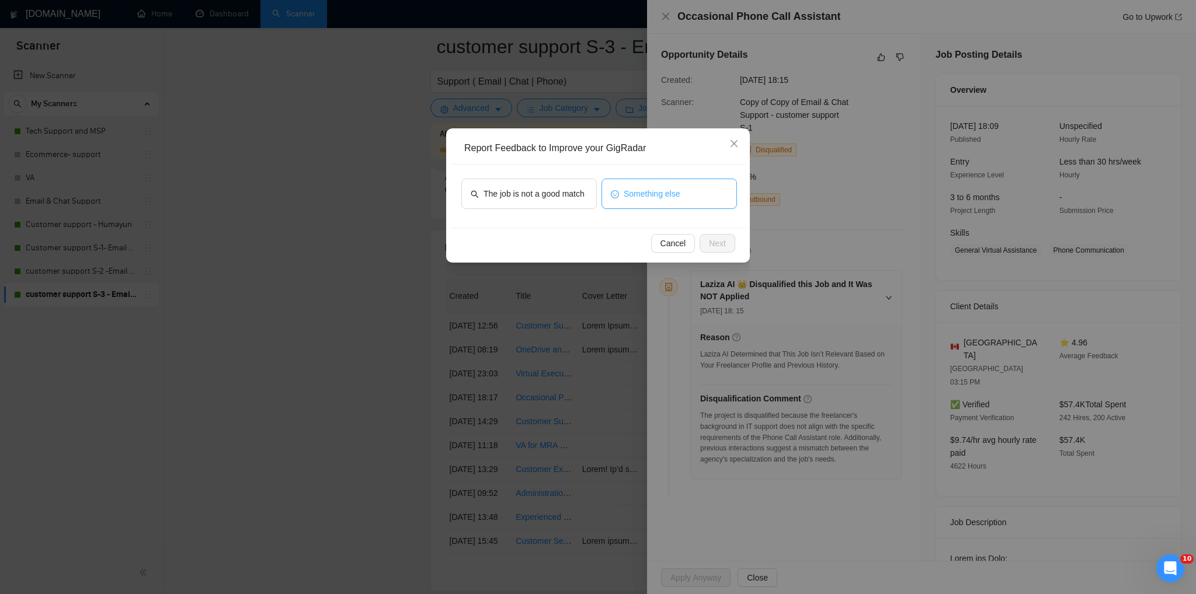
click at [643, 202] on button "Something else" at bounding box center [668, 194] width 135 height 30
click at [723, 239] on span "Next" at bounding box center [717, 243] width 17 height 13
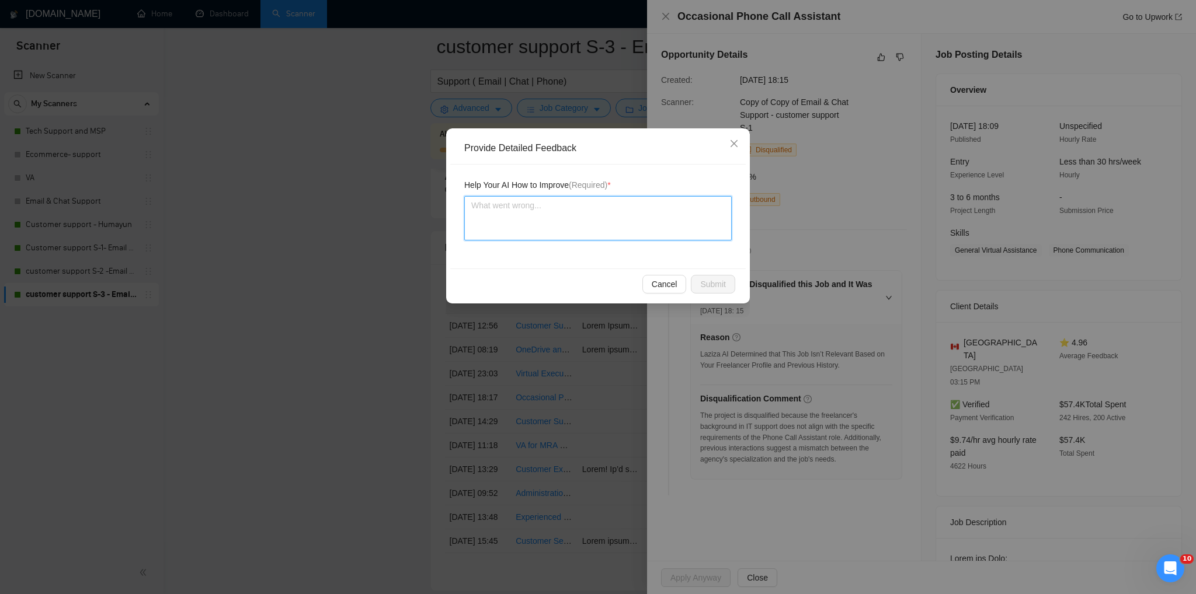
click at [495, 215] on textarea at bounding box center [597, 218] width 267 height 44
click at [661, 290] on span "Cancel" at bounding box center [665, 284] width 26 height 13
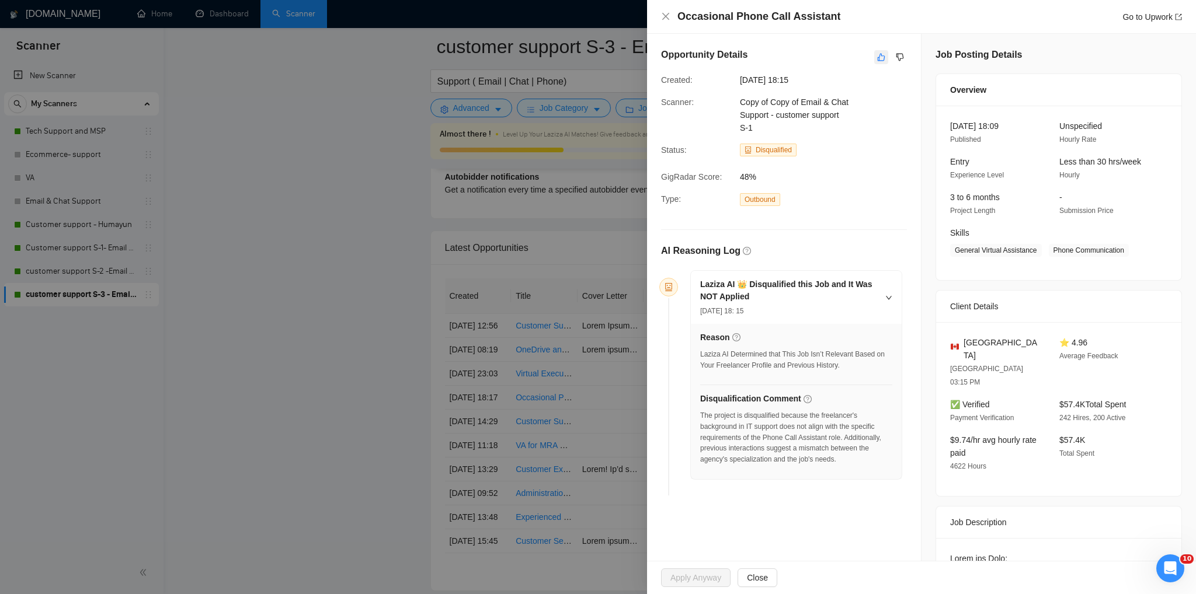
click at [882, 56] on button "button" at bounding box center [881, 57] width 14 height 14
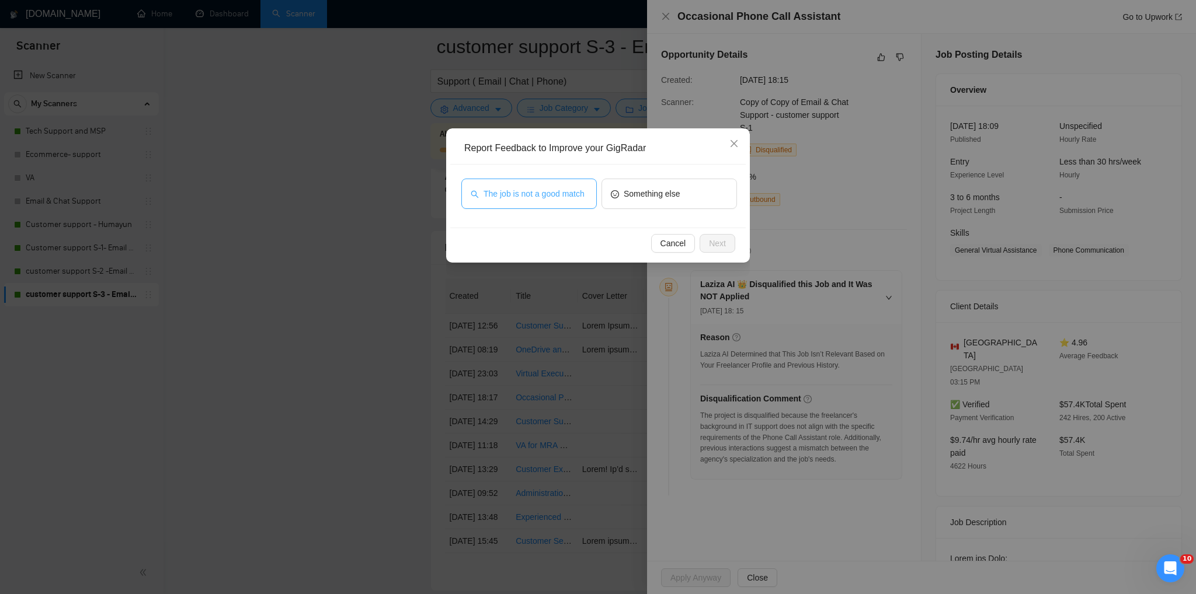
click at [534, 186] on button "The job is not a good match" at bounding box center [528, 194] width 135 height 30
click at [719, 249] on span "Next" at bounding box center [717, 243] width 17 height 13
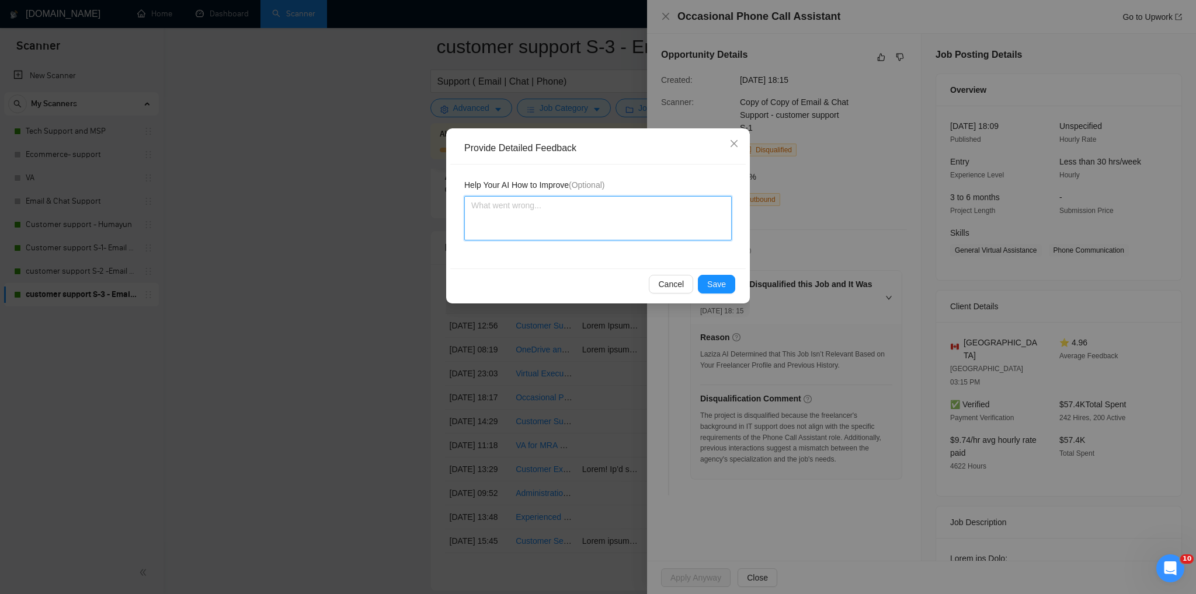
click at [492, 213] on textarea at bounding box center [597, 218] width 267 height 44
click at [717, 280] on span "Save" at bounding box center [716, 284] width 19 height 13
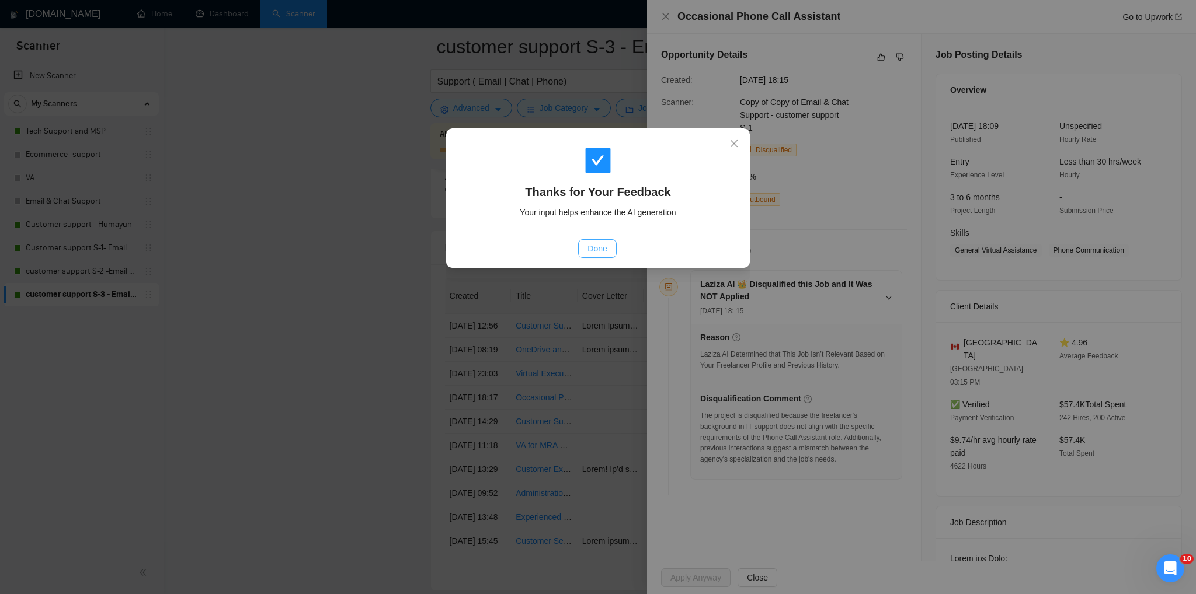
click at [608, 254] on button "Done" at bounding box center [597, 248] width 38 height 19
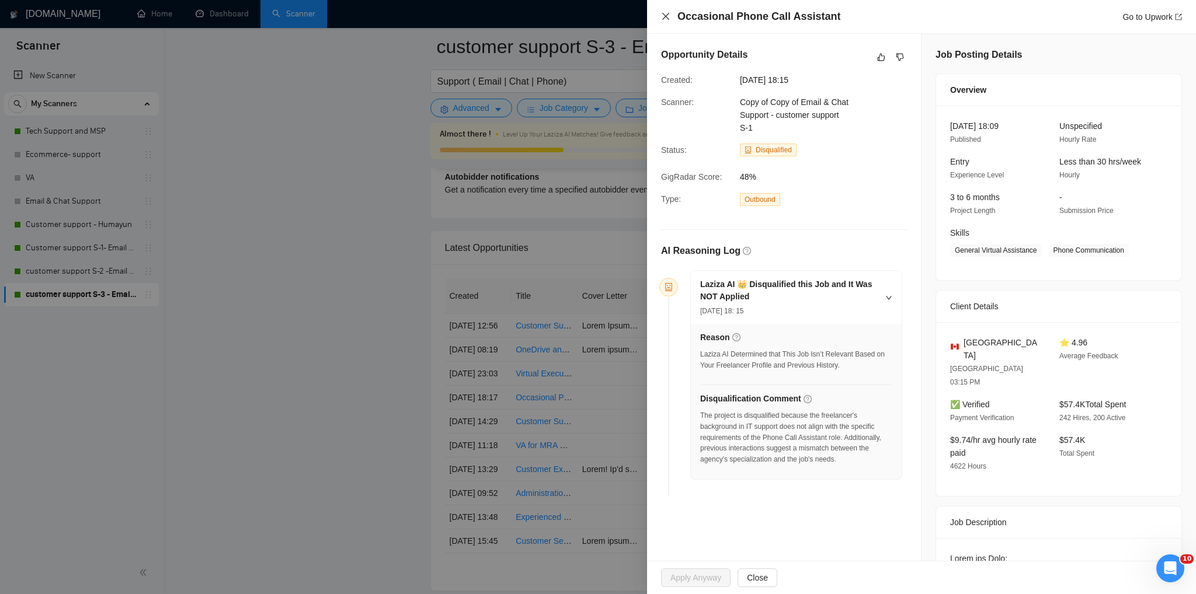
click at [665, 20] on icon "close" at bounding box center [665, 16] width 9 height 9
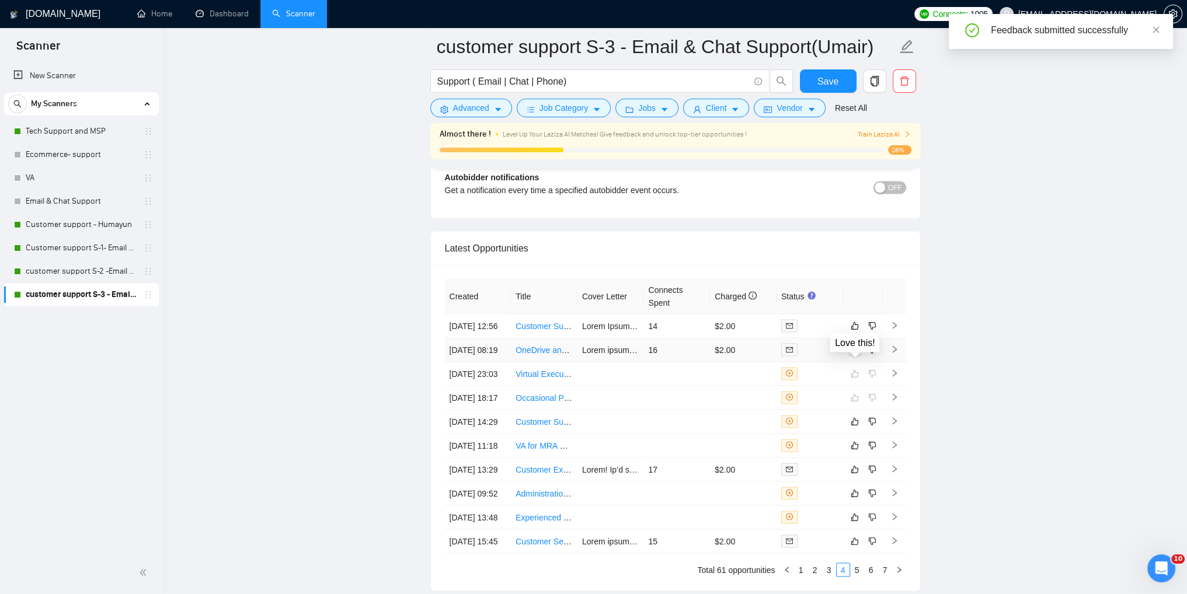
click at [857, 354] on icon "like" at bounding box center [855, 349] width 8 height 9
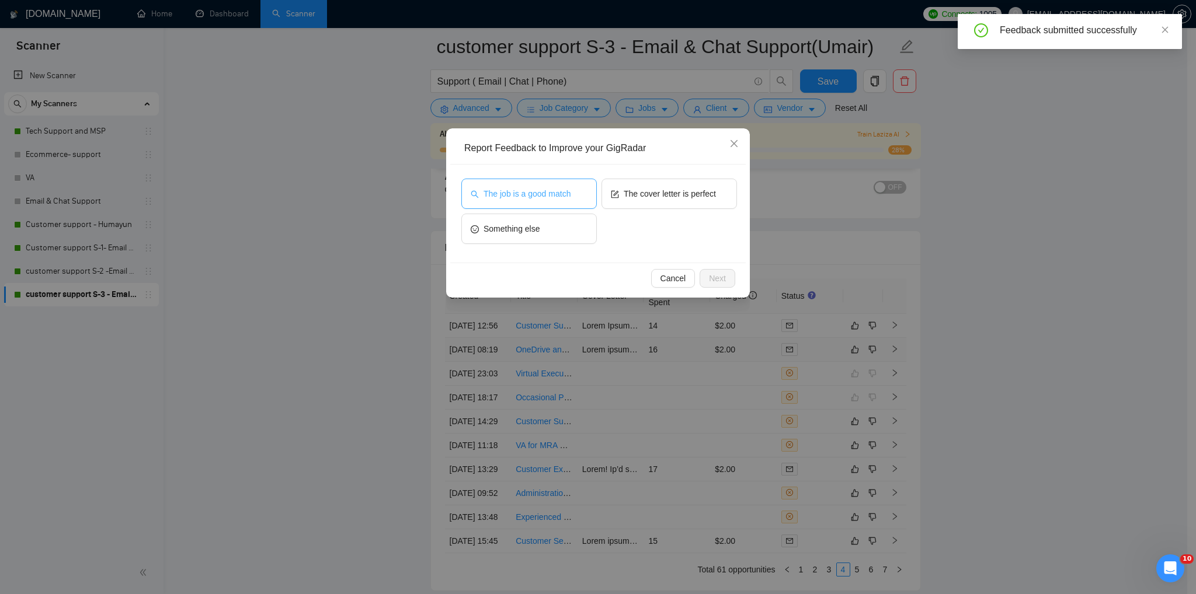
click at [562, 200] on button "The job is a good match" at bounding box center [528, 194] width 135 height 30
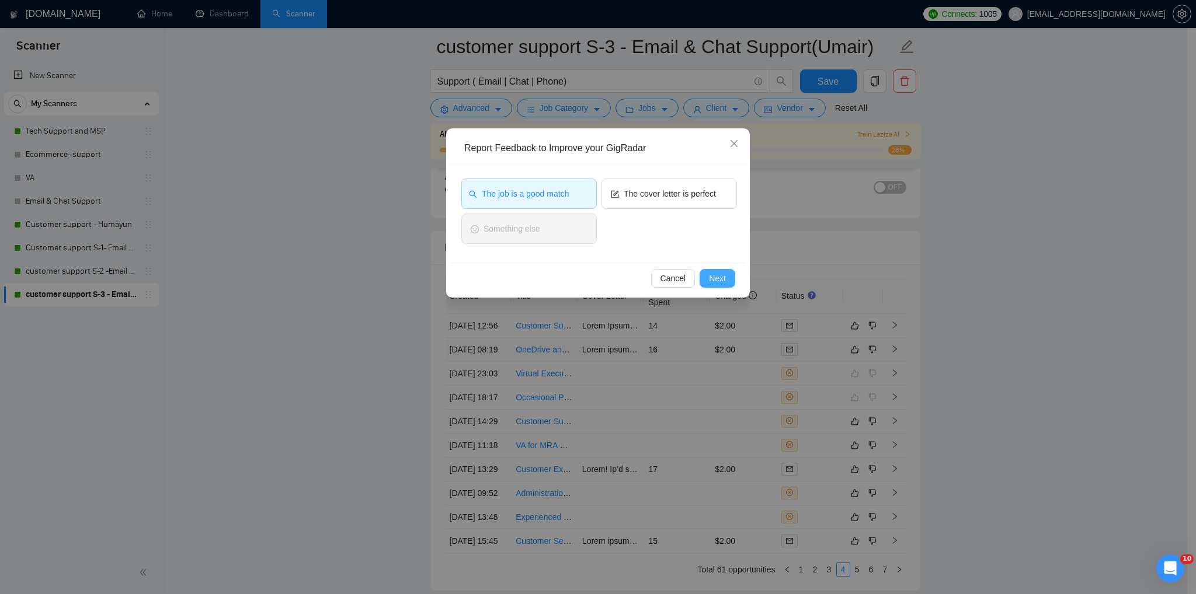
click at [715, 281] on span "Next" at bounding box center [717, 278] width 17 height 13
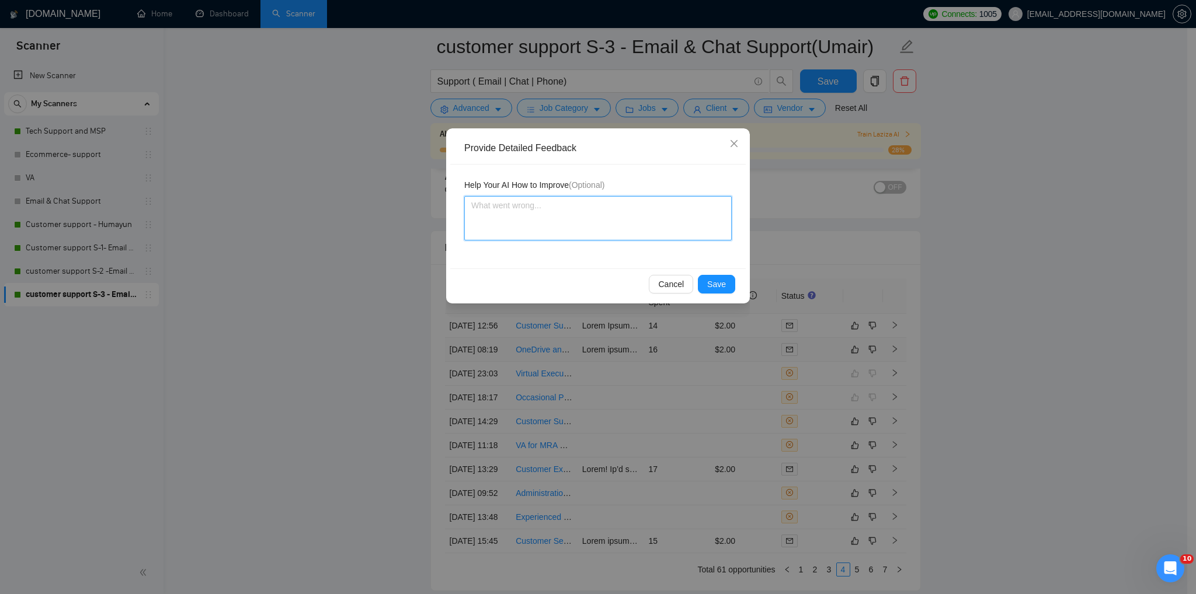
click at [556, 215] on textarea at bounding box center [597, 218] width 267 height 44
click at [713, 281] on span "Save" at bounding box center [716, 284] width 19 height 13
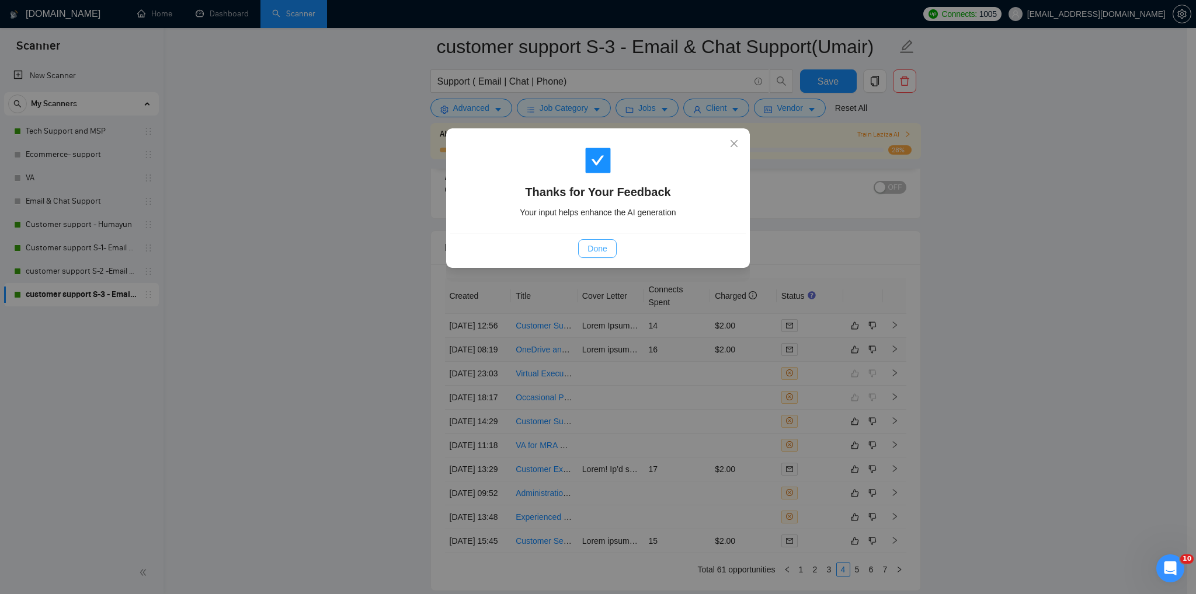
click at [602, 255] on span "Done" at bounding box center [596, 248] width 19 height 13
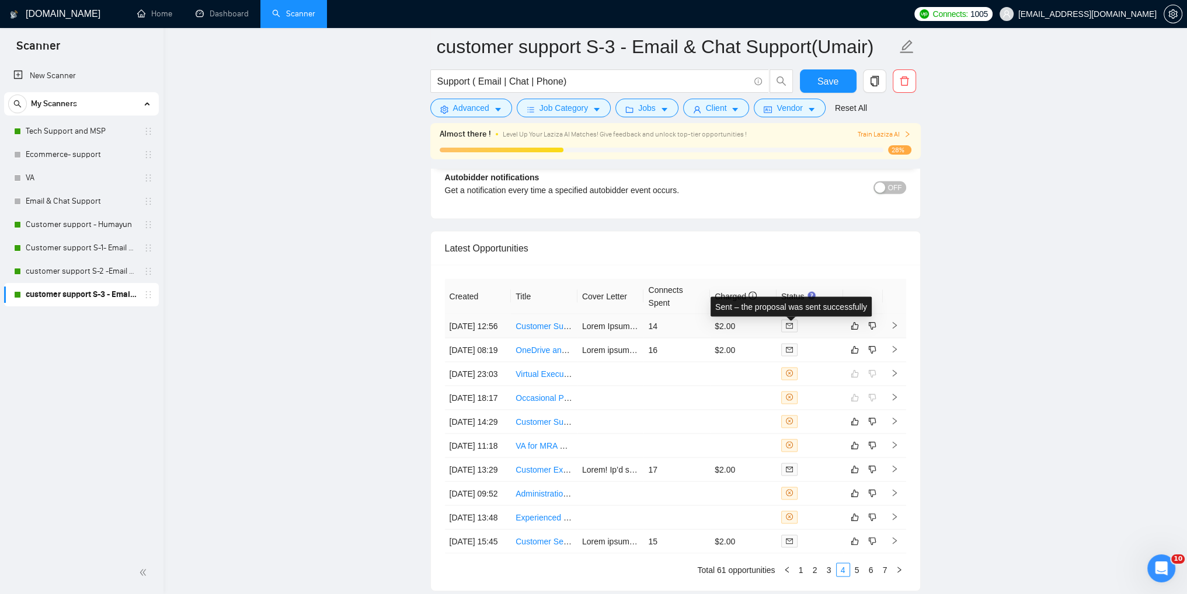
click at [786, 328] on icon "mail" at bounding box center [789, 325] width 7 height 7
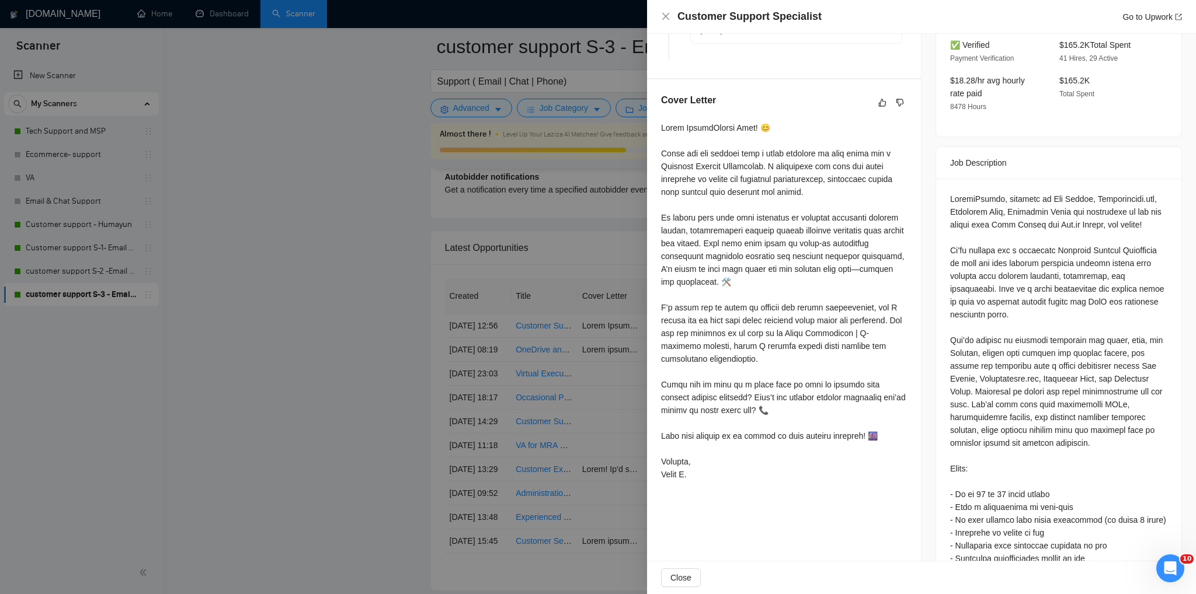
scroll to position [440, 0]
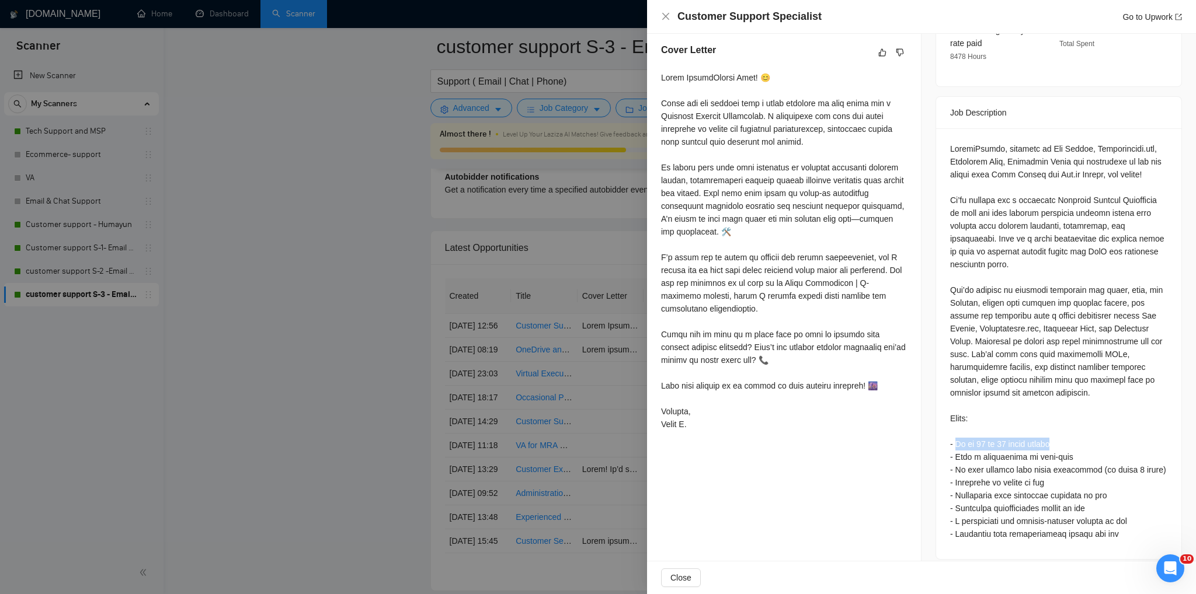
drag, startPoint x: 1056, startPoint y: 421, endPoint x: 952, endPoint y: 419, distance: 104.0
click at [952, 419] on div at bounding box center [1058, 341] width 217 height 398
copy div "Up to 10 to 15 hours weekly"
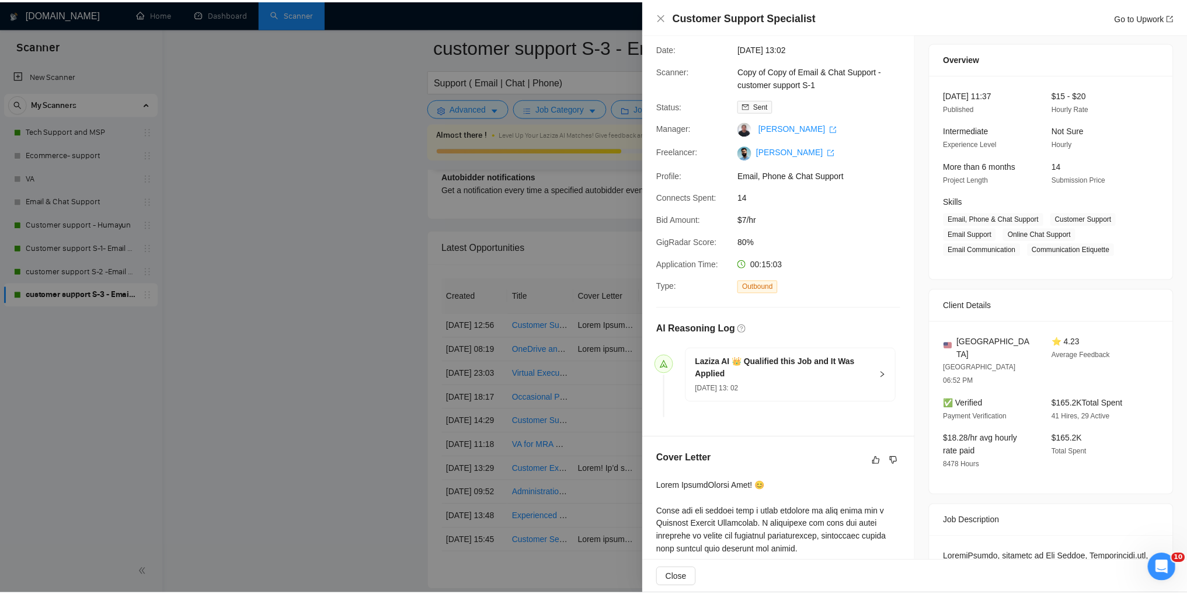
scroll to position [0, 0]
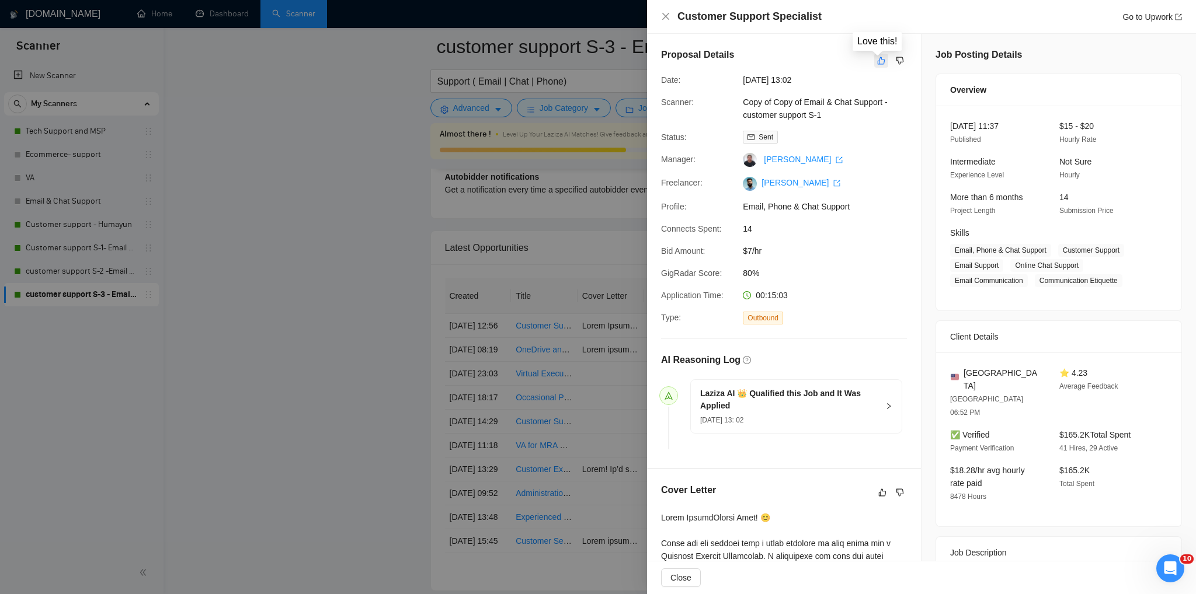
click at [875, 65] on button "button" at bounding box center [881, 61] width 14 height 14
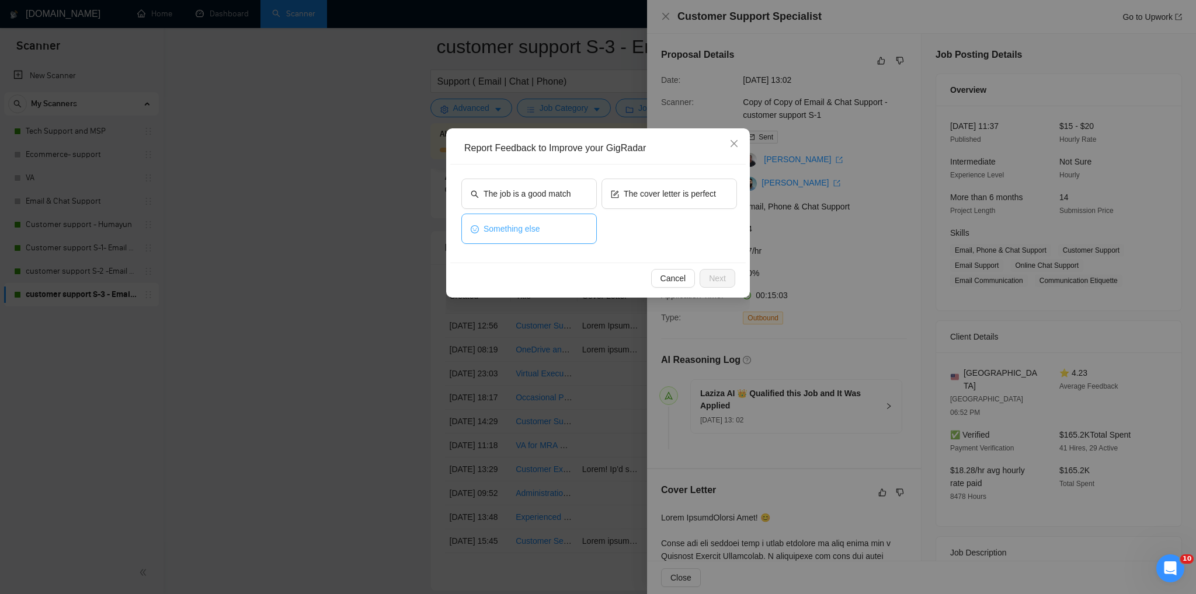
click at [549, 234] on button "Something else" at bounding box center [528, 229] width 135 height 30
click at [717, 274] on span "Next" at bounding box center [717, 278] width 17 height 13
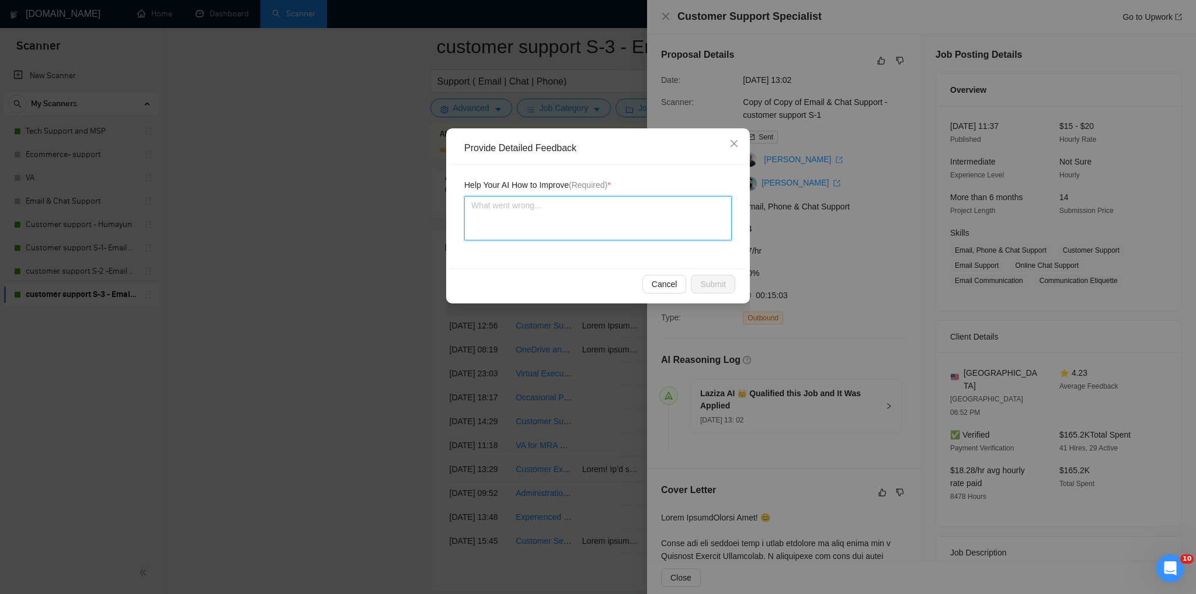
click at [501, 224] on textarea at bounding box center [597, 218] width 267 height 44
click at [712, 282] on span "Submit" at bounding box center [713, 284] width 26 height 13
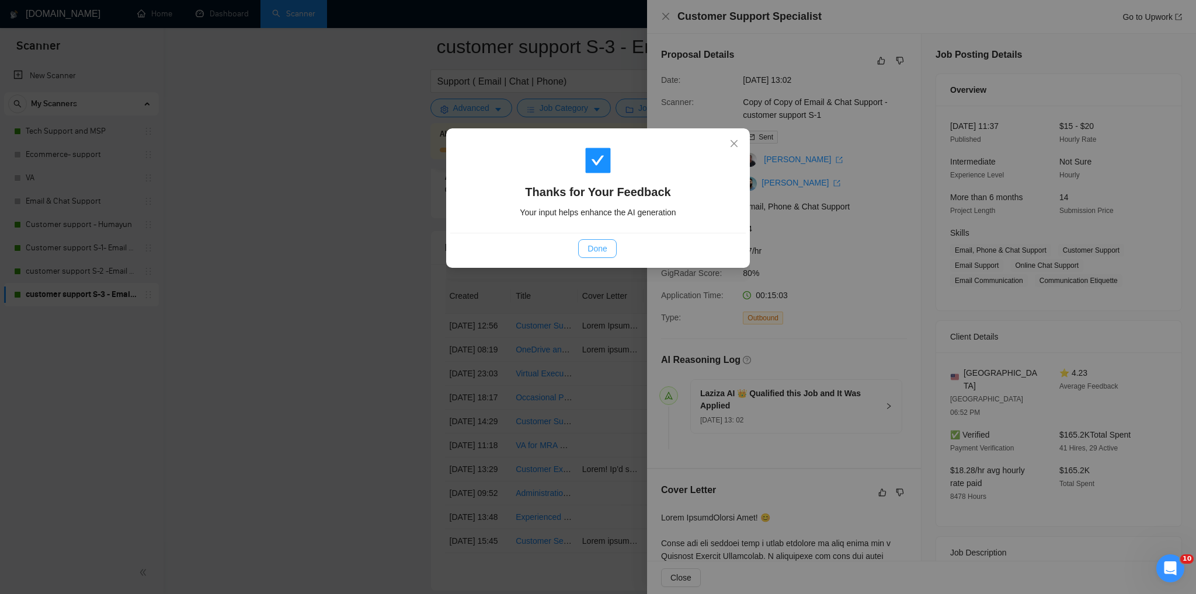
click at [593, 246] on span "Done" at bounding box center [596, 248] width 19 height 13
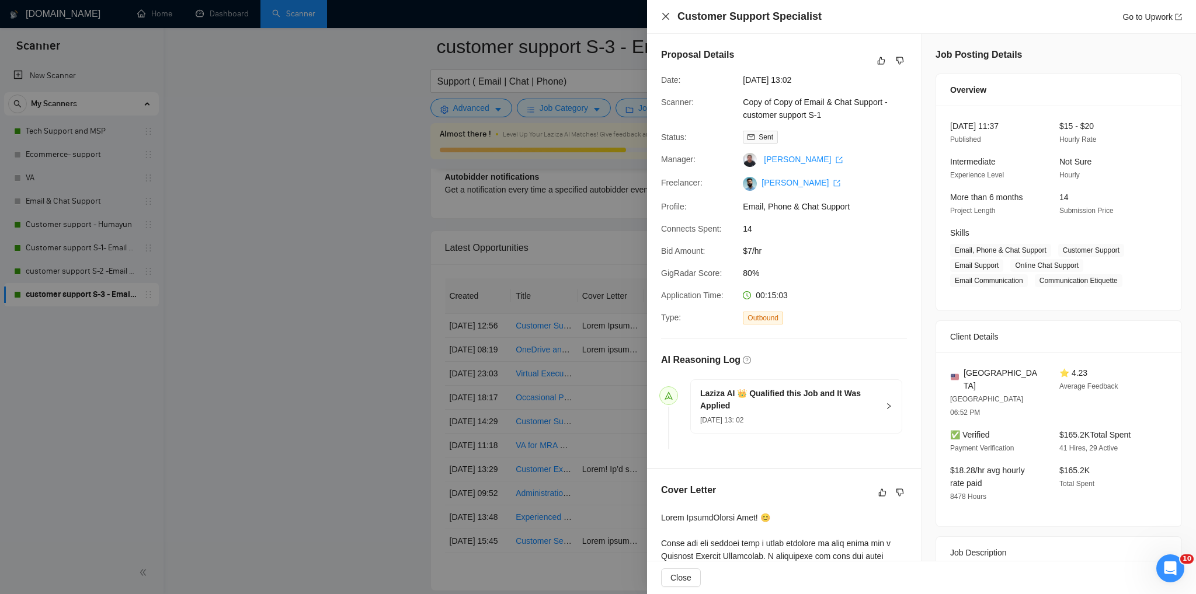
click at [668, 21] on icon "close" at bounding box center [665, 16] width 9 height 9
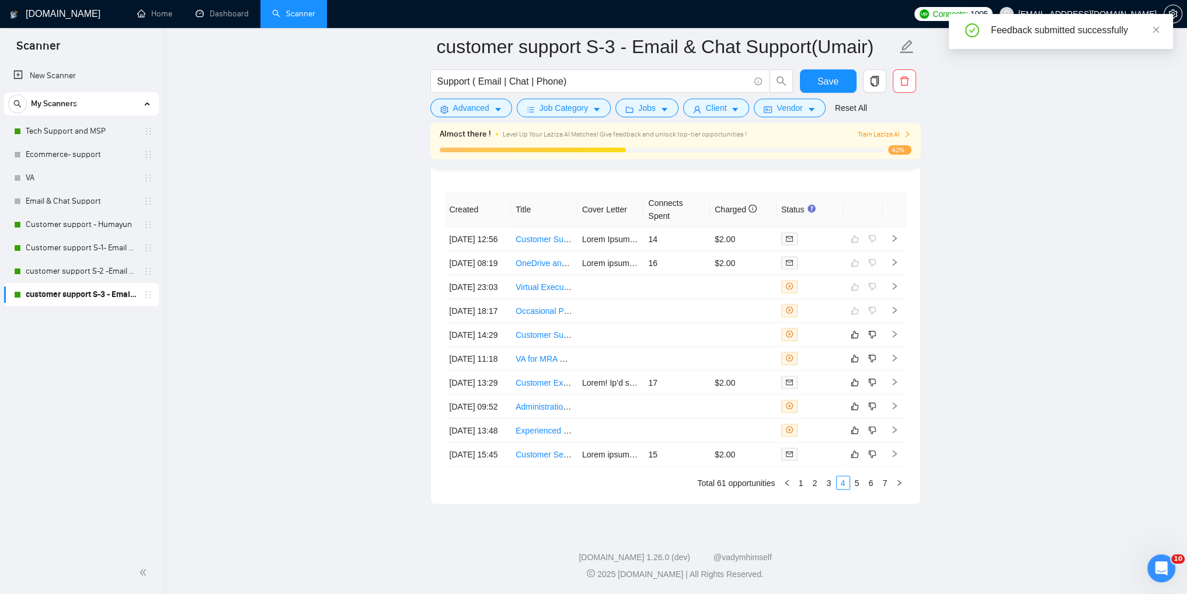
scroll to position [3022, 0]
click at [826, 485] on link "3" at bounding box center [829, 482] width 13 height 13
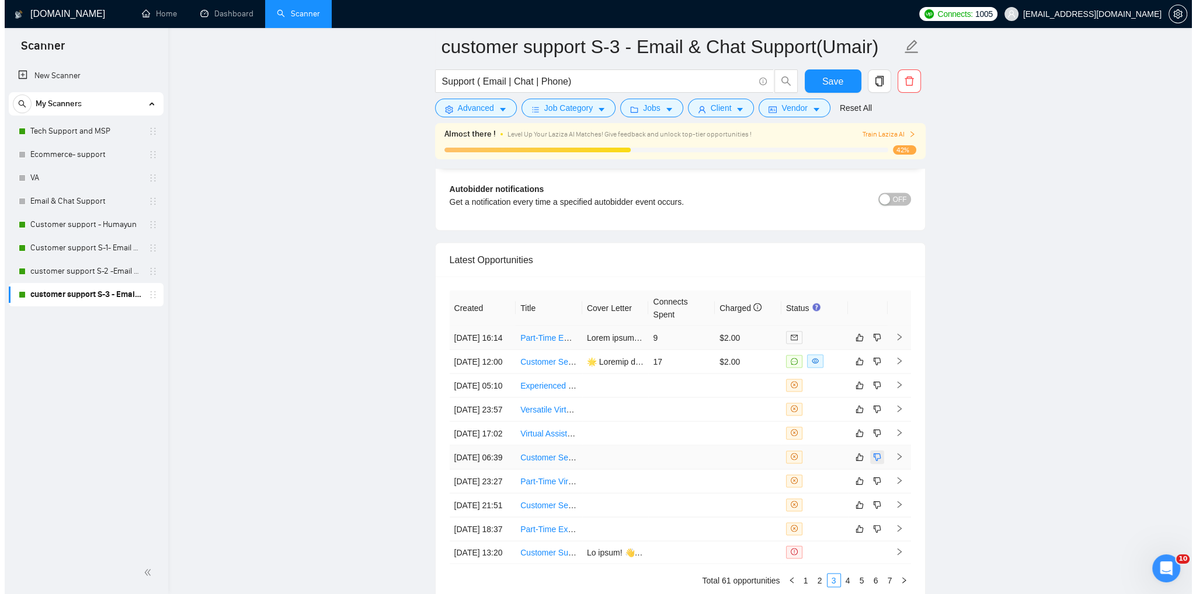
scroll to position [2788, 0]
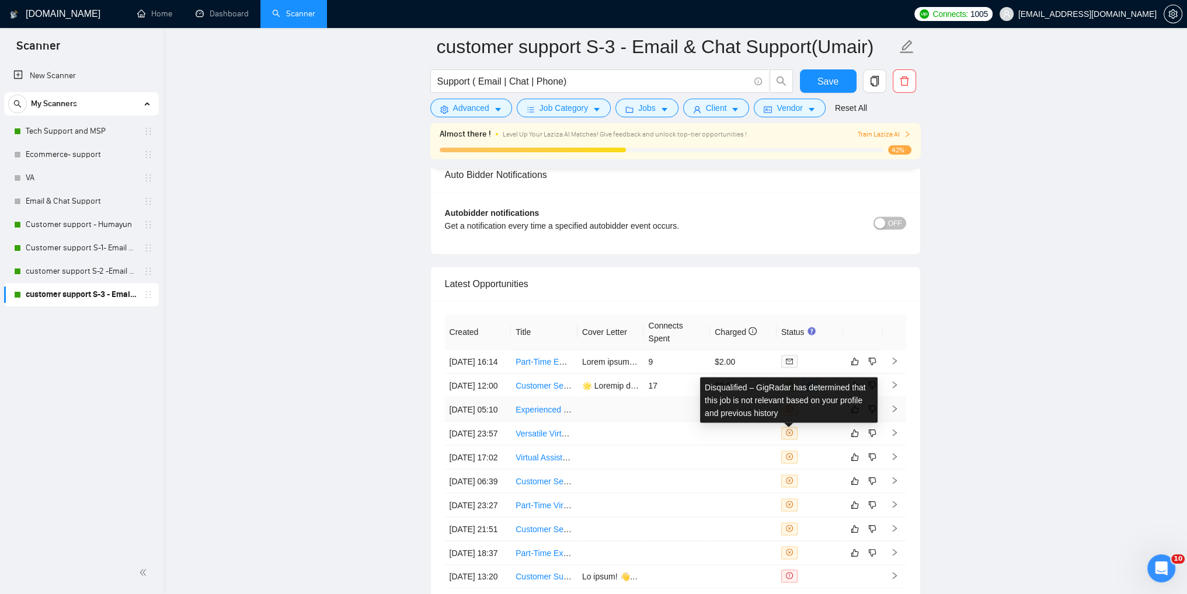
click at [788, 412] on icon "close-circle" at bounding box center [789, 408] width 7 height 7
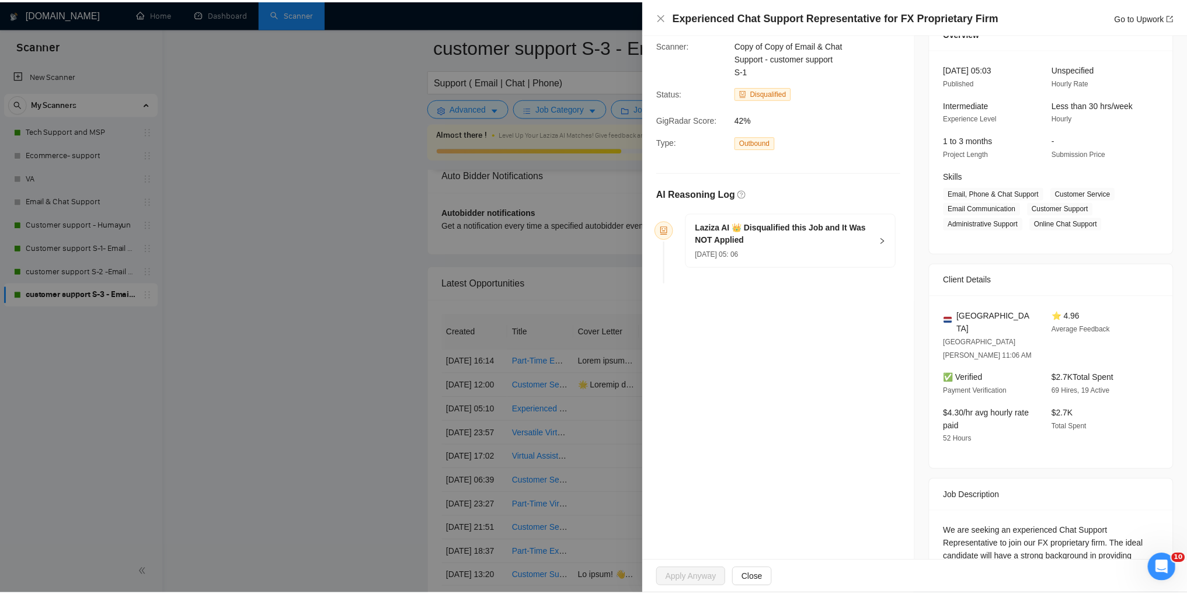
scroll to position [170, 0]
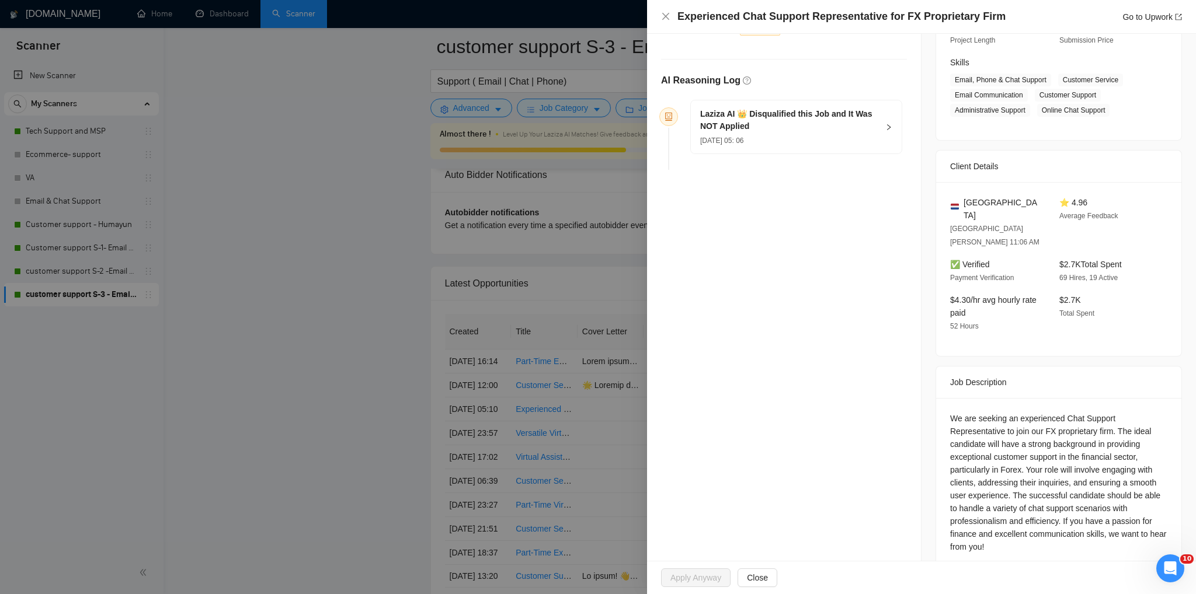
click at [327, 428] on div at bounding box center [598, 297] width 1196 height 594
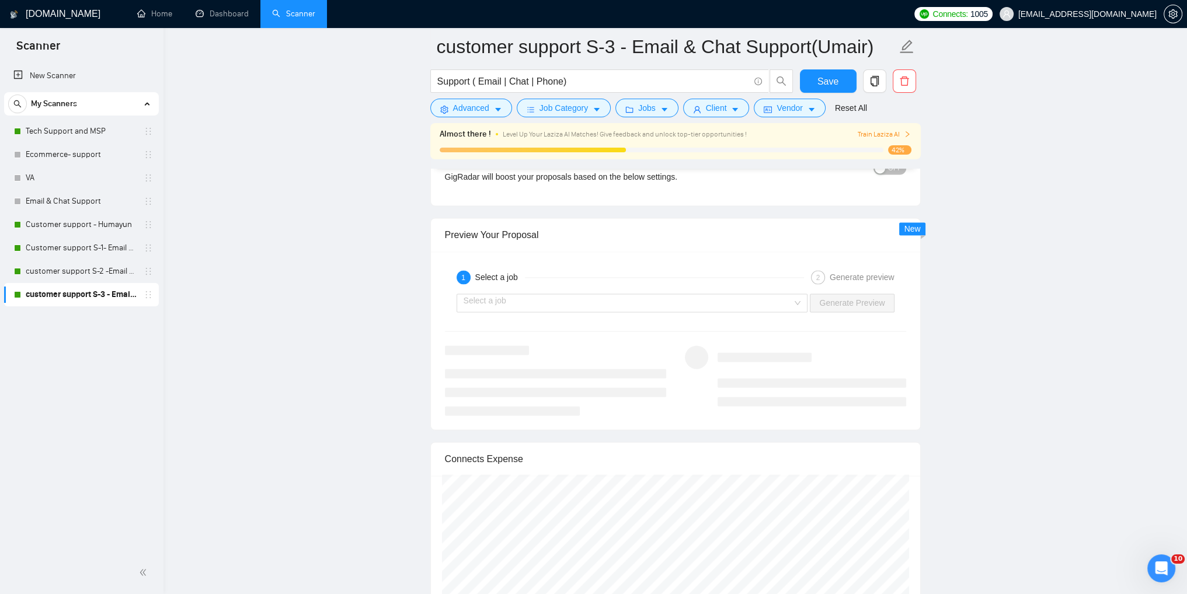
scroll to position [2146, 0]
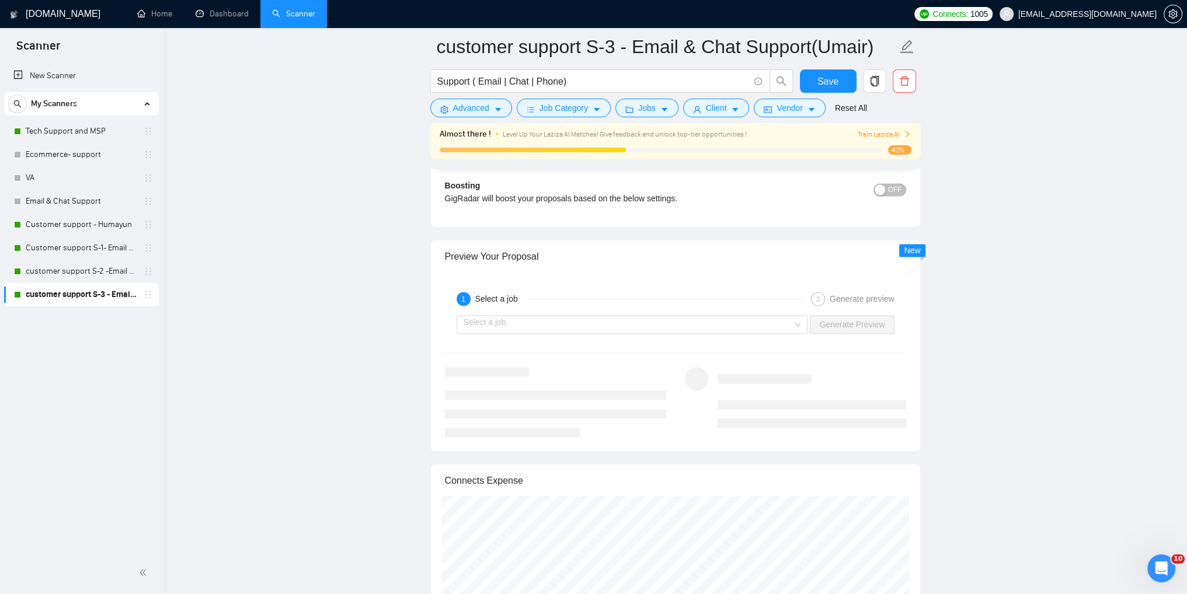
click at [907, 134] on icon "right" at bounding box center [907, 134] width 7 height 7
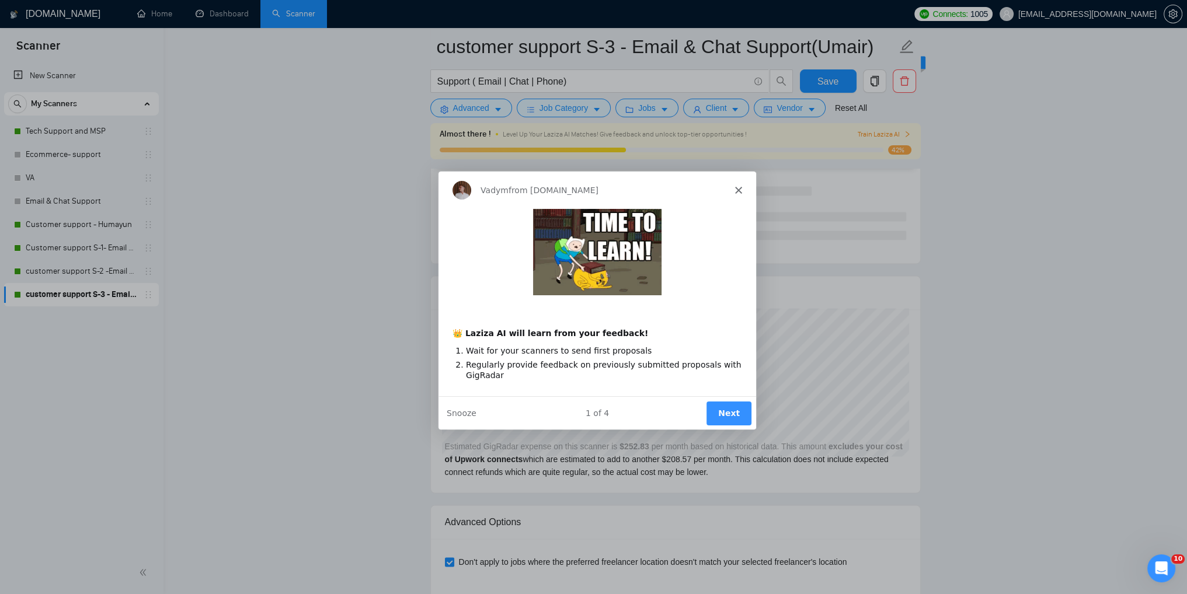
scroll to position [2379, 0]
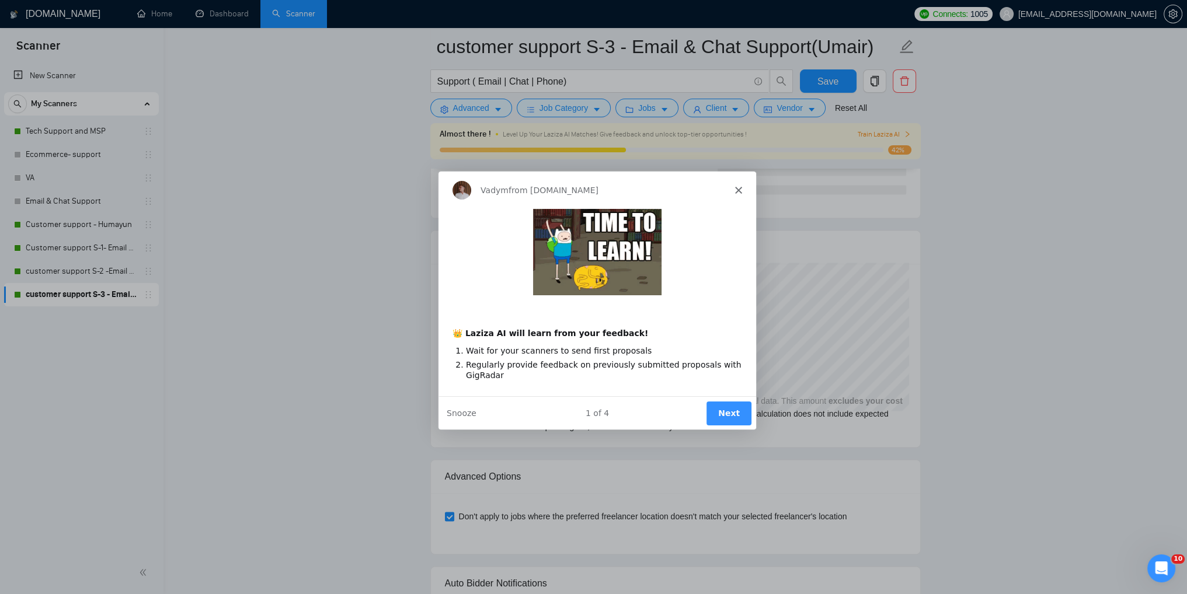
click at [725, 418] on button "Next" at bounding box center [727, 413] width 45 height 24
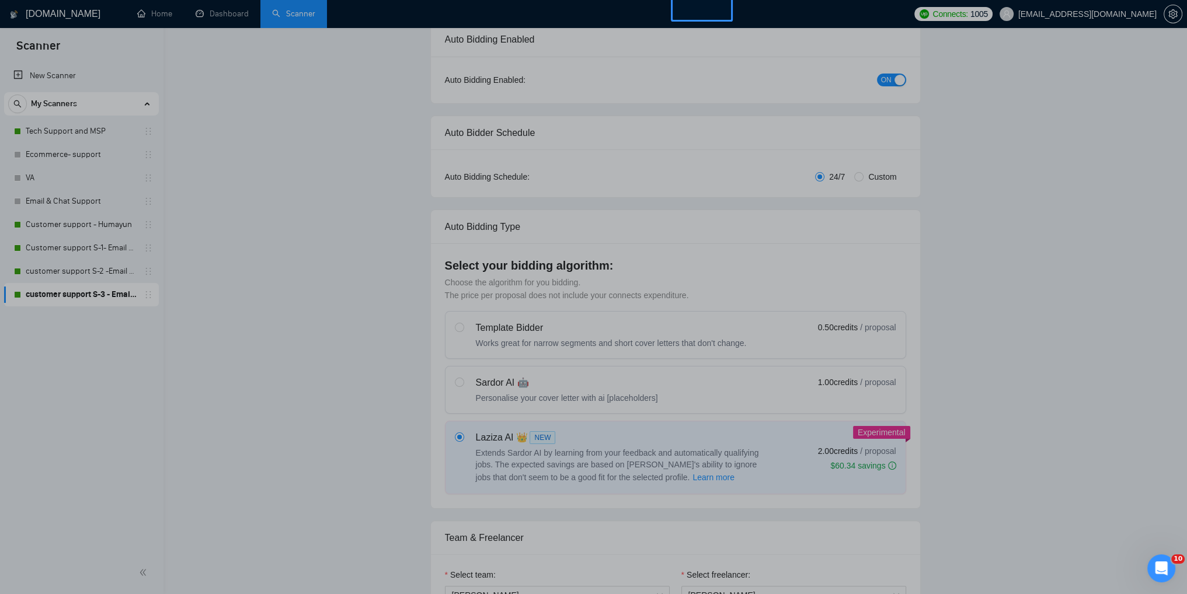
scroll to position [0, 0]
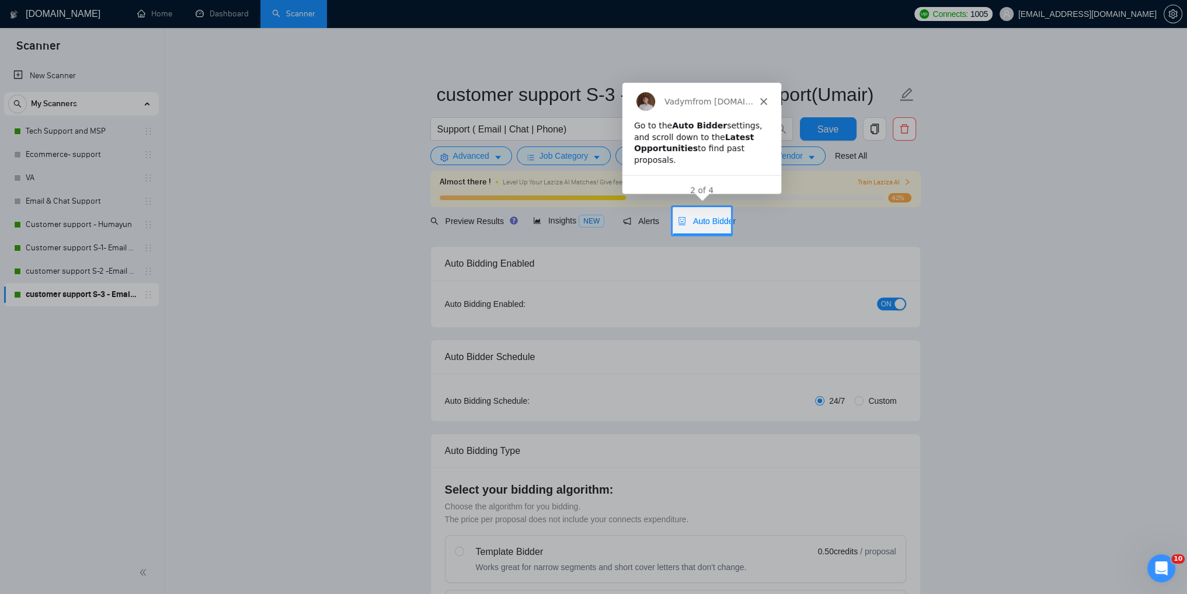
click at [712, 221] on span "Auto Bidder" at bounding box center [707, 221] width 58 height 9
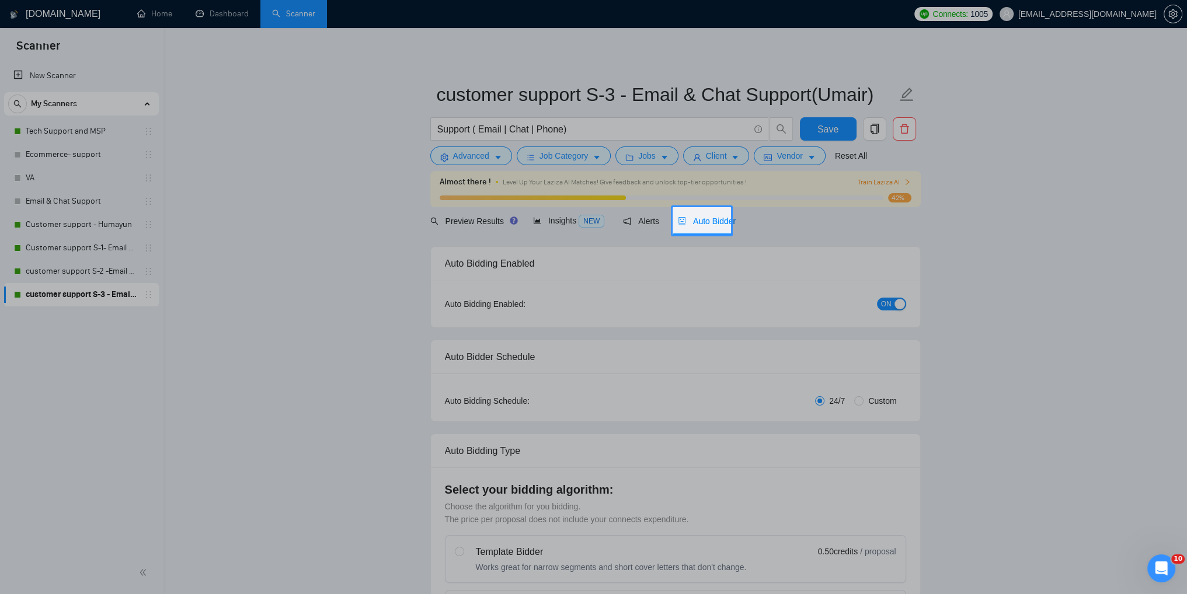
click at [691, 227] on div "Auto Bidder" at bounding box center [707, 221] width 58 height 13
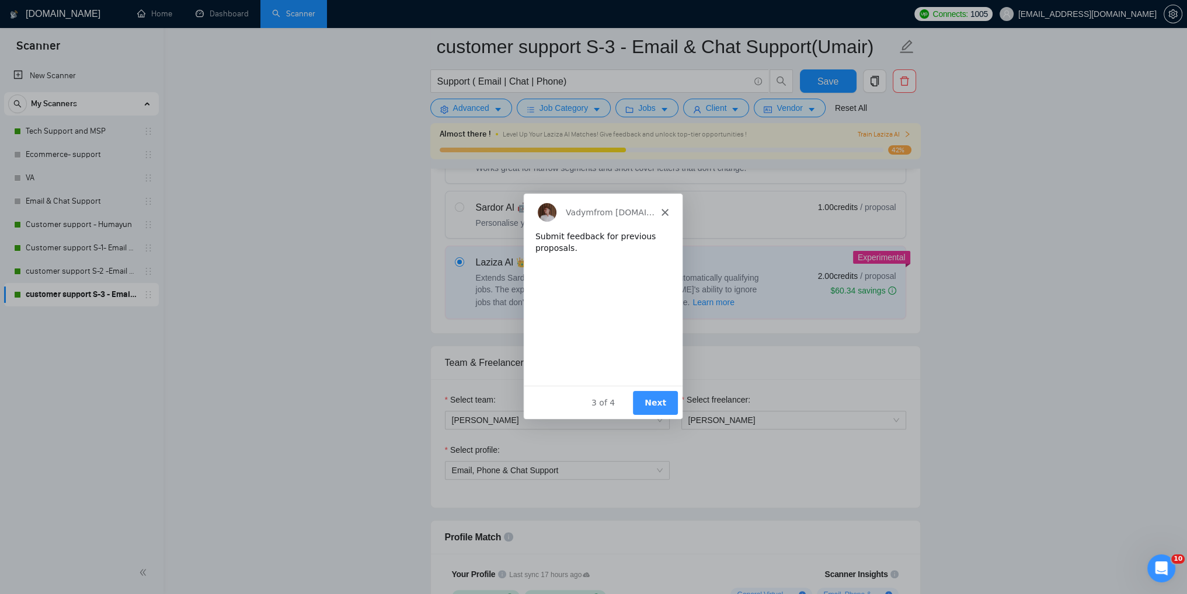
scroll to position [759, 0]
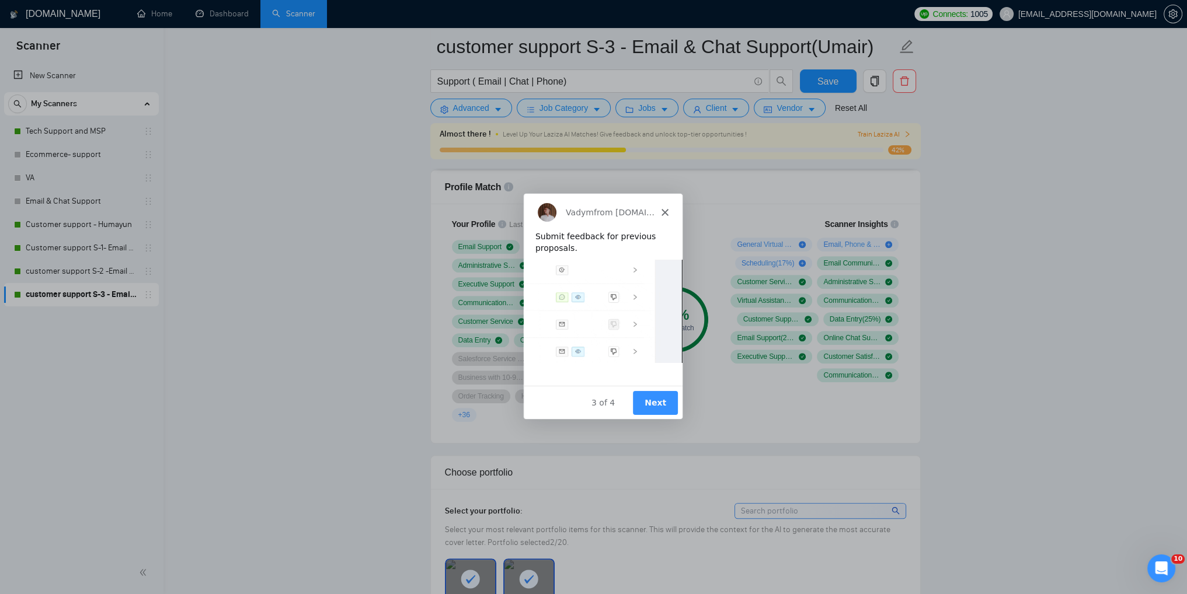
click at [662, 404] on button "Next" at bounding box center [654, 402] width 45 height 24
click at [664, 404] on button "Next" at bounding box center [654, 402] width 45 height 24
click at [660, 409] on button "Next" at bounding box center [654, 402] width 45 height 24
click at [643, 403] on button "Next" at bounding box center [654, 402] width 45 height 24
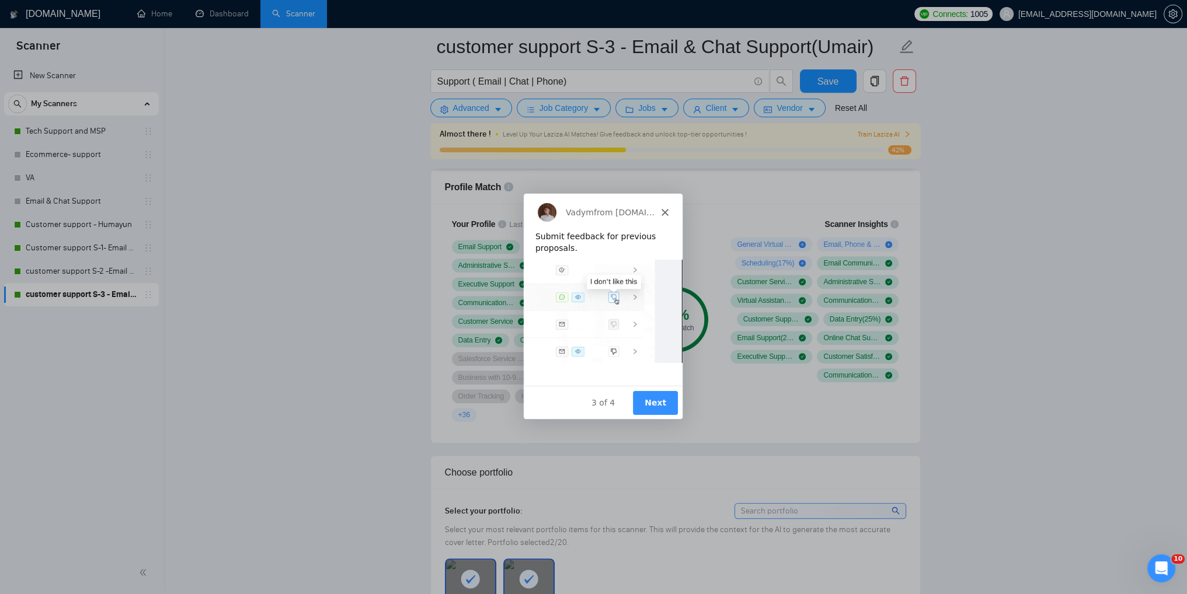
click at [657, 406] on button "Next" at bounding box center [654, 402] width 45 height 24
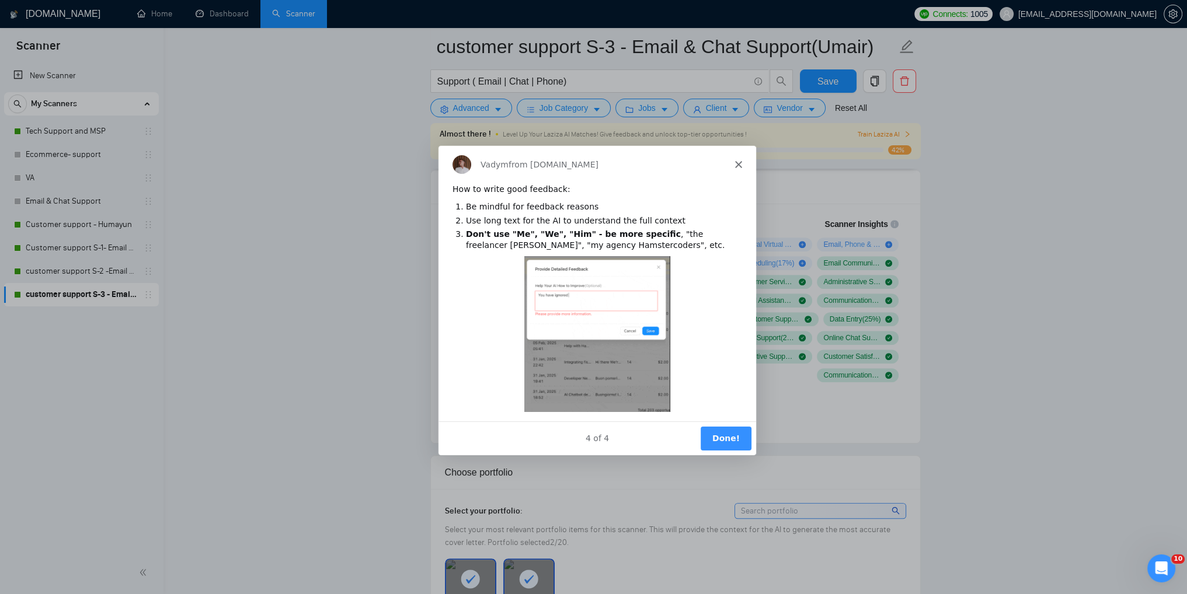
click at [717, 437] on button "Done!" at bounding box center [724, 438] width 51 height 24
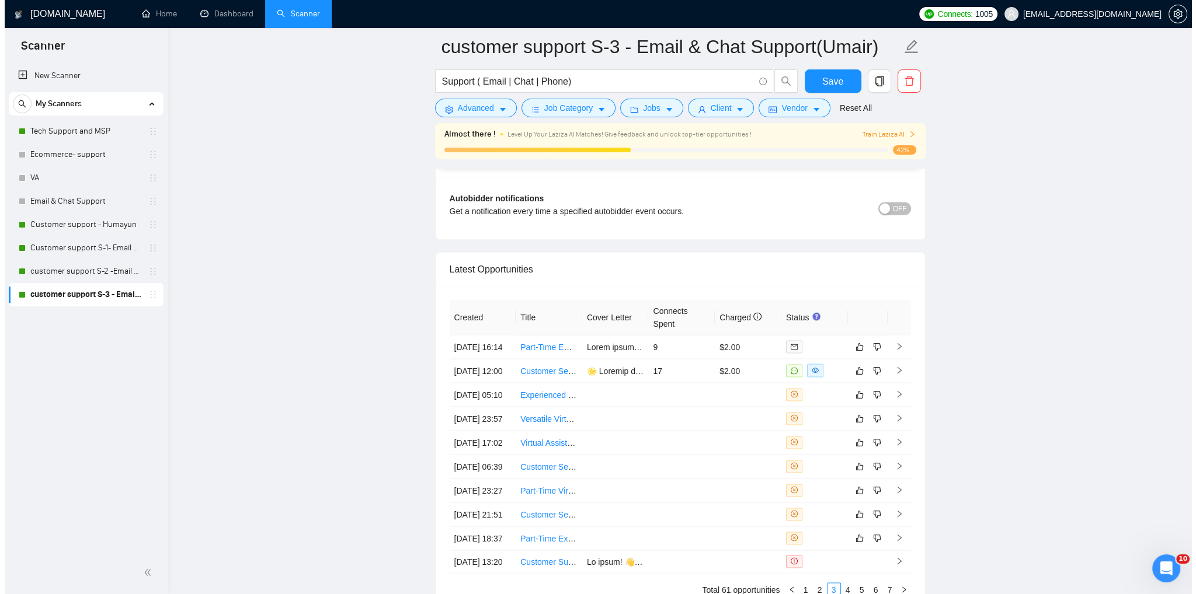
scroll to position [3022, 0]
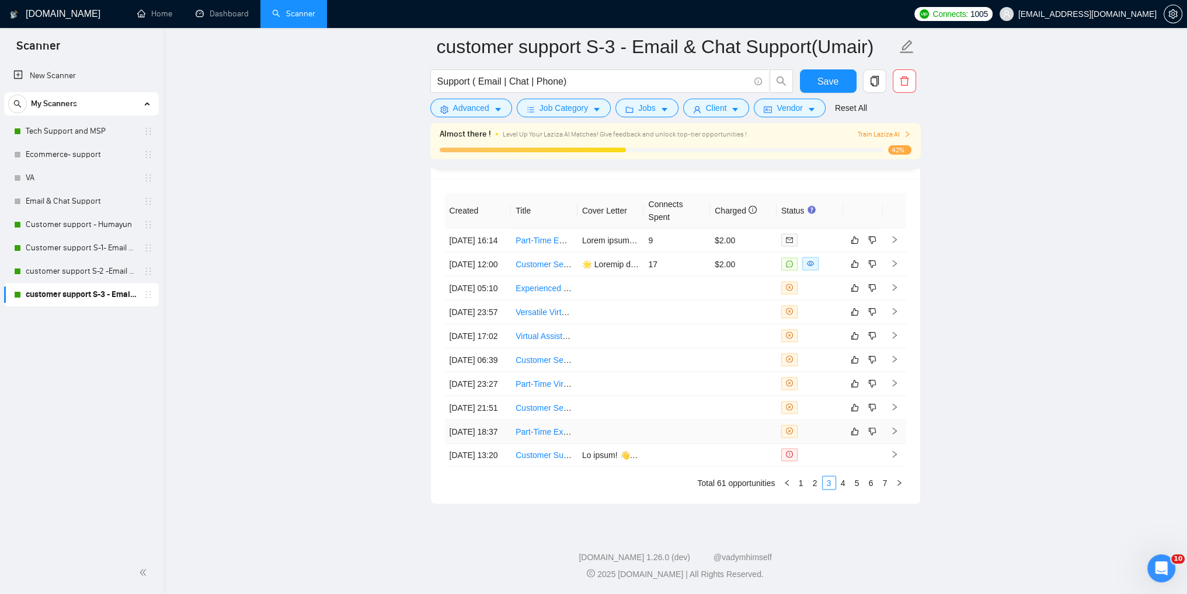
click at [792, 427] on icon "close-circle" at bounding box center [789, 430] width 7 height 7
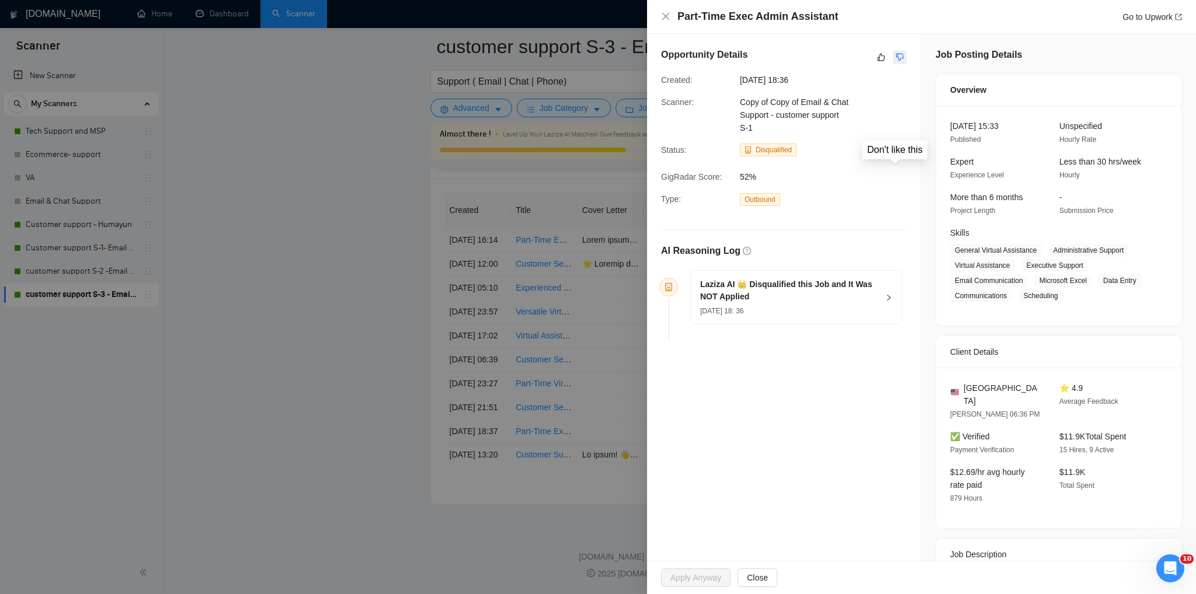
click at [896, 58] on icon "dislike" at bounding box center [900, 57] width 8 height 9
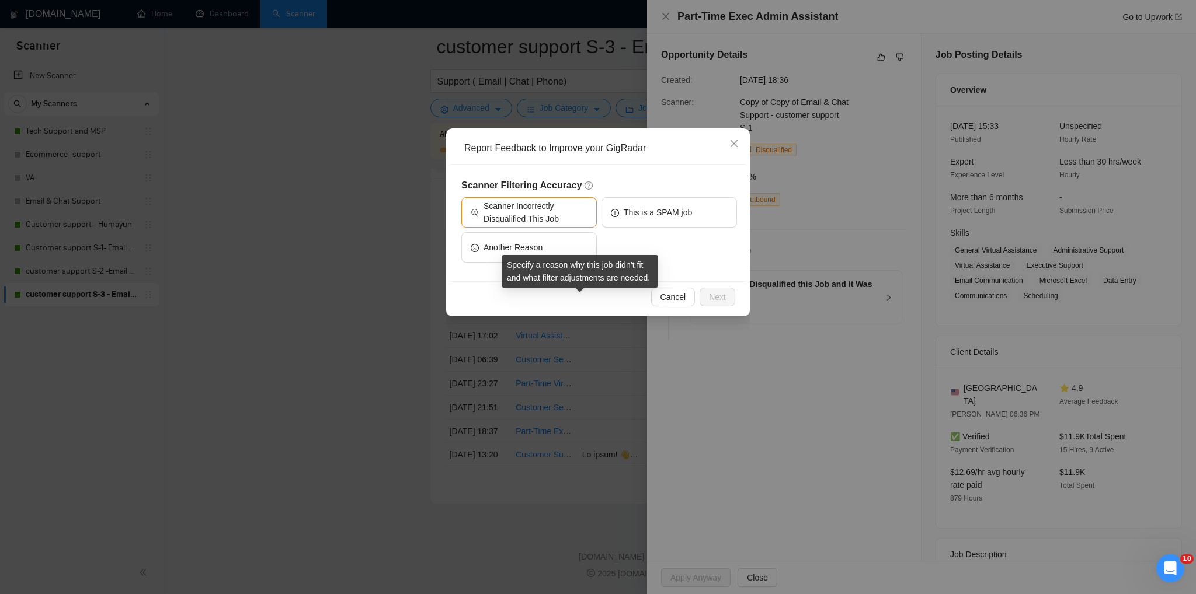
click at [584, 185] on icon "question-circle" at bounding box center [588, 186] width 8 height 8
click at [541, 243] on button "Another Reason" at bounding box center [528, 247] width 135 height 30
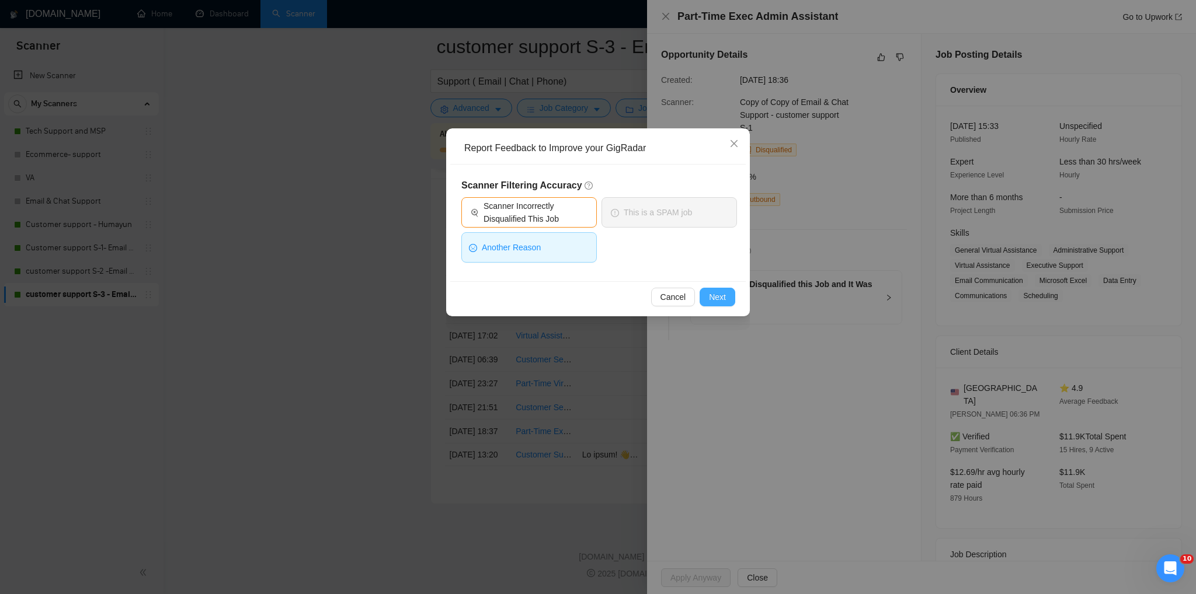
click at [717, 290] on button "Next" at bounding box center [717, 297] width 36 height 19
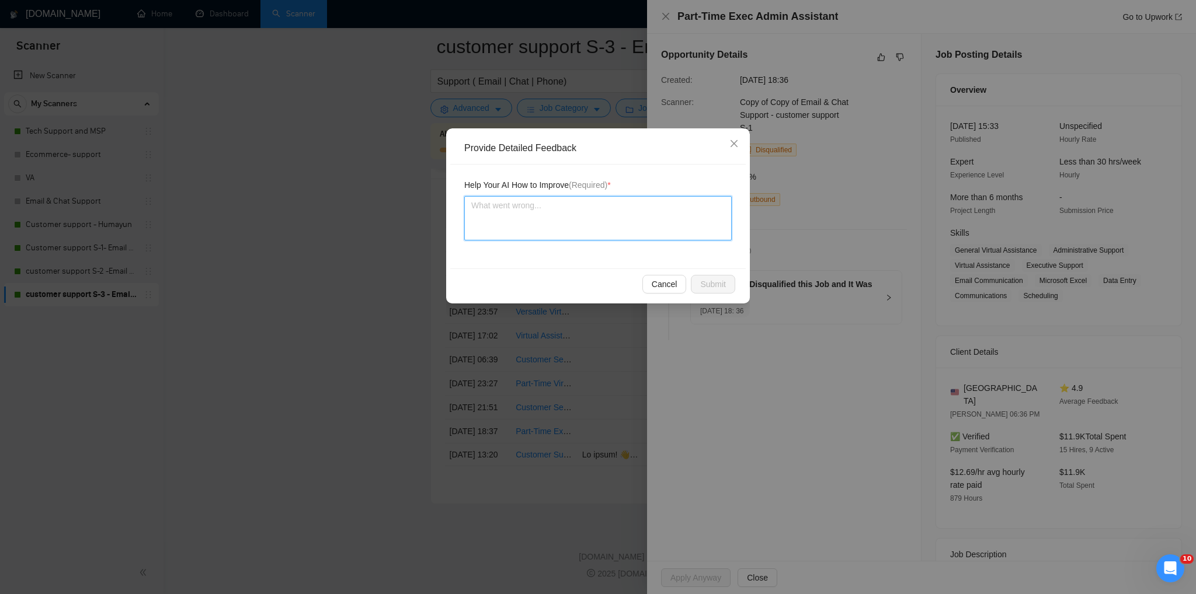
click at [556, 208] on textarea at bounding box center [597, 218] width 267 height 44
click at [657, 283] on span "Cancel" at bounding box center [665, 284] width 26 height 13
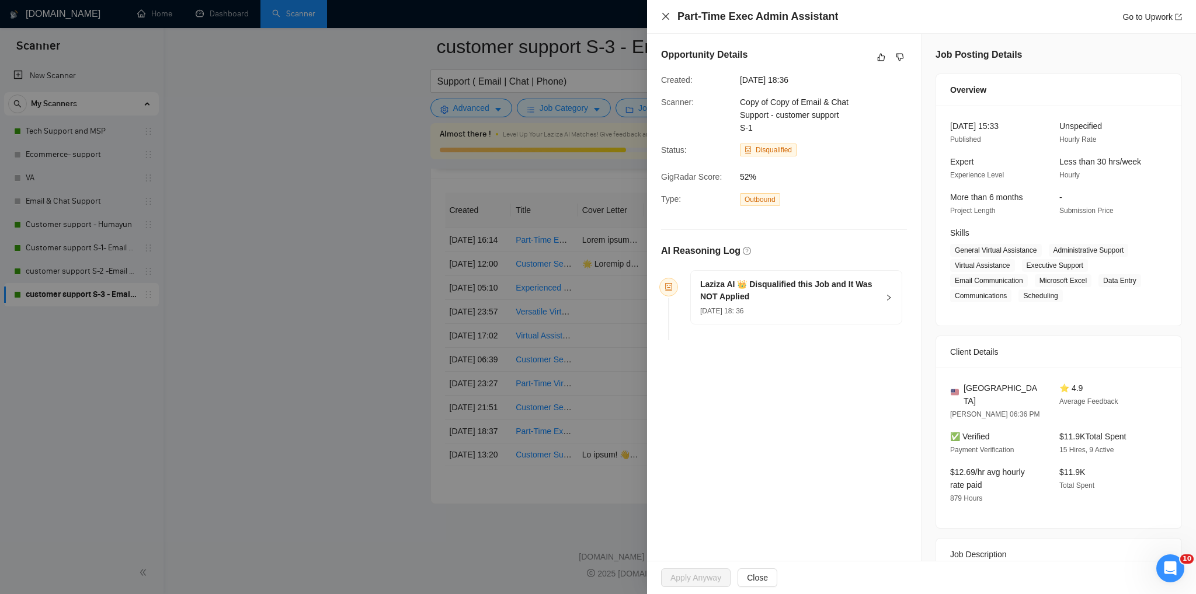
click at [662, 19] on icon "close" at bounding box center [665, 16] width 9 height 9
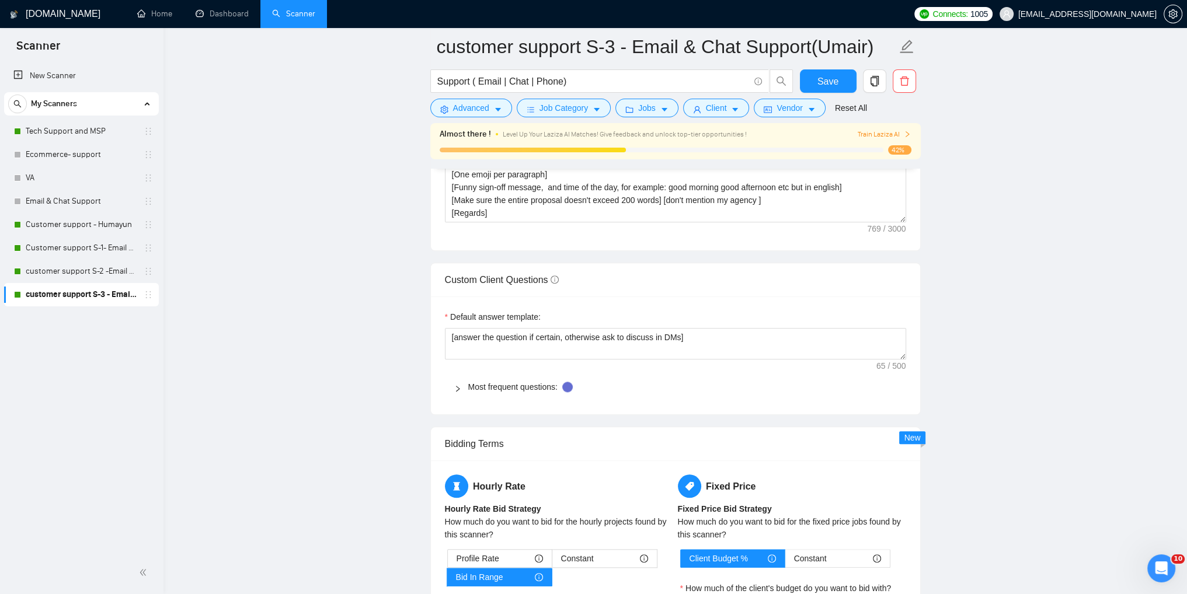
scroll to position [1328, 0]
